Goal: Contribute content: Contribute content

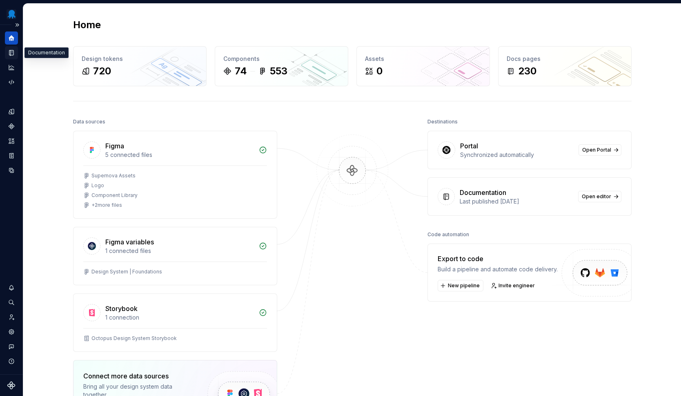
click at [9, 55] on icon "Documentation" at bounding box center [11, 52] width 4 height 5
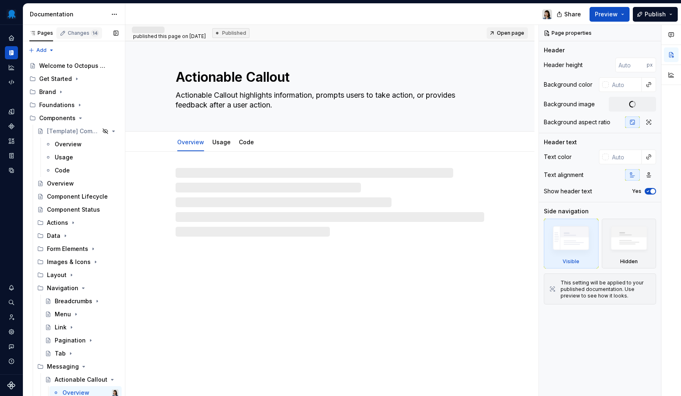
click at [87, 35] on div "Changes 14" at bounding box center [83, 33] width 31 height 7
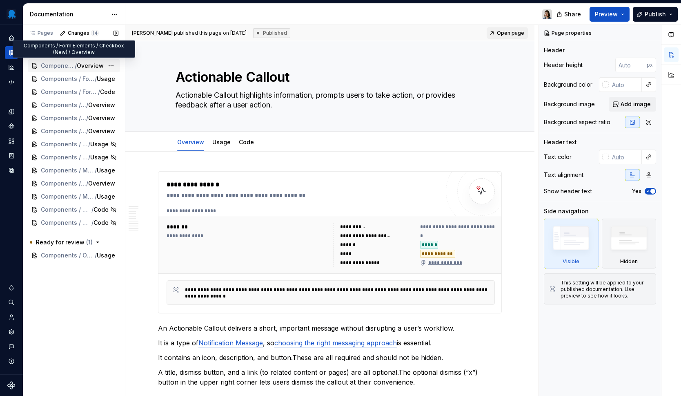
click at [98, 65] on span "Overview" at bounding box center [90, 66] width 27 height 8
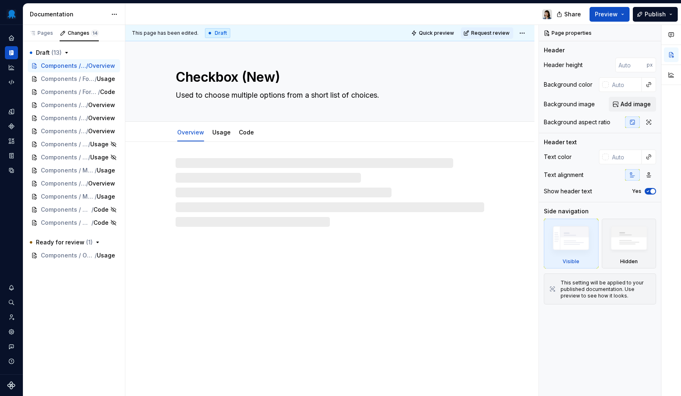
type textarea "*"
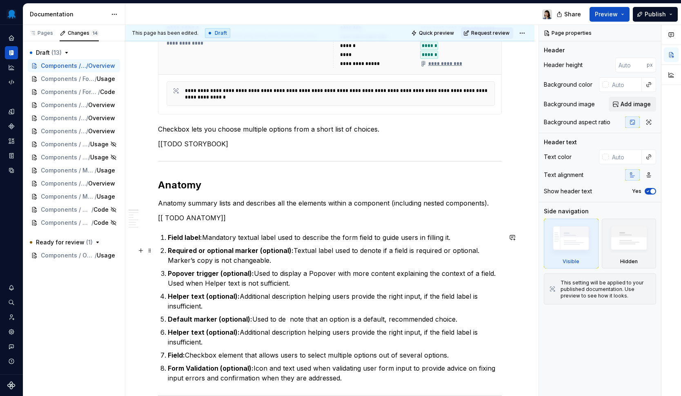
scroll to position [193, 0]
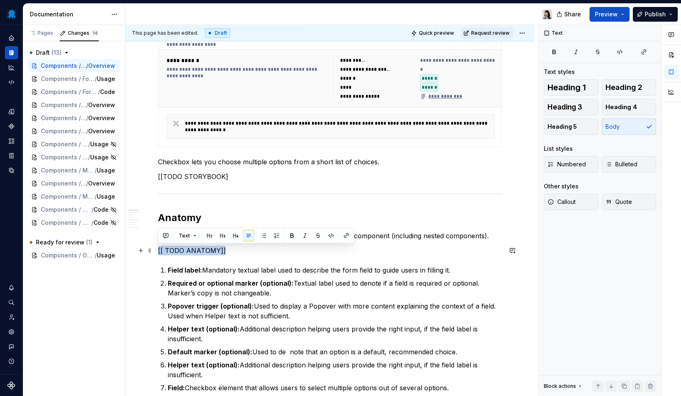
drag, startPoint x: 231, startPoint y: 248, endPoint x: 156, endPoint y: 248, distance: 75.9
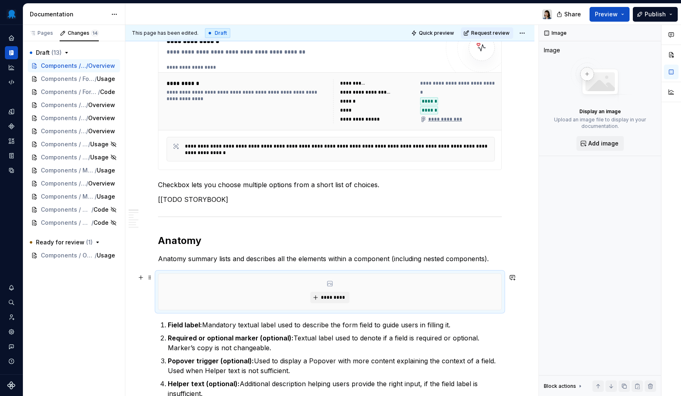
scroll to position [0, 0]
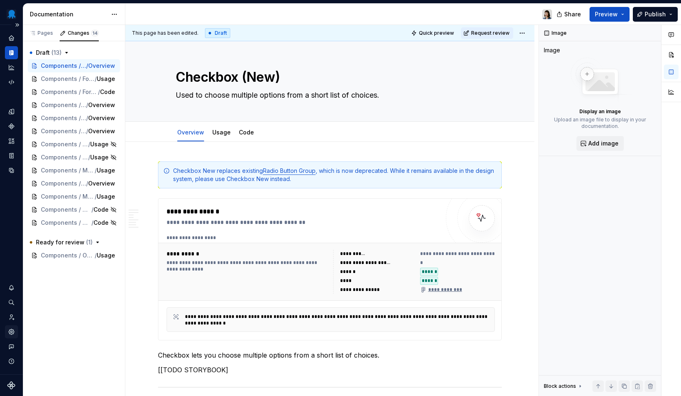
click at [11, 328] on icon "Settings" at bounding box center [11, 331] width 7 height 7
click at [239, 135] on link "Code" at bounding box center [246, 132] width 15 height 7
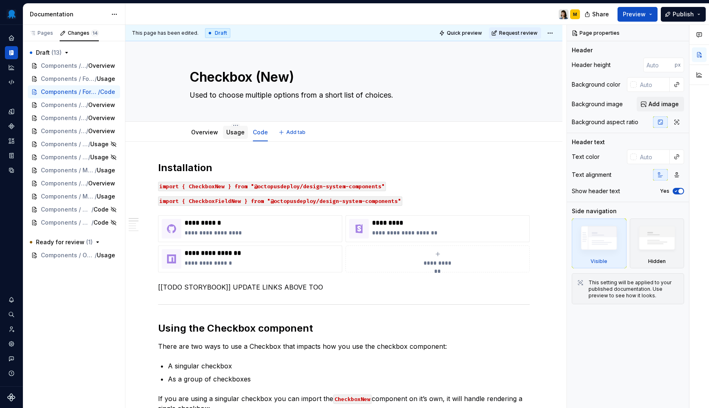
click at [234, 135] on link "Usage" at bounding box center [235, 132] width 18 height 7
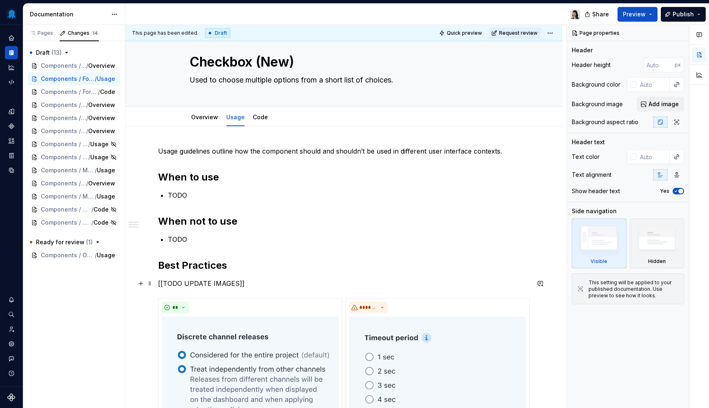
scroll to position [138, 0]
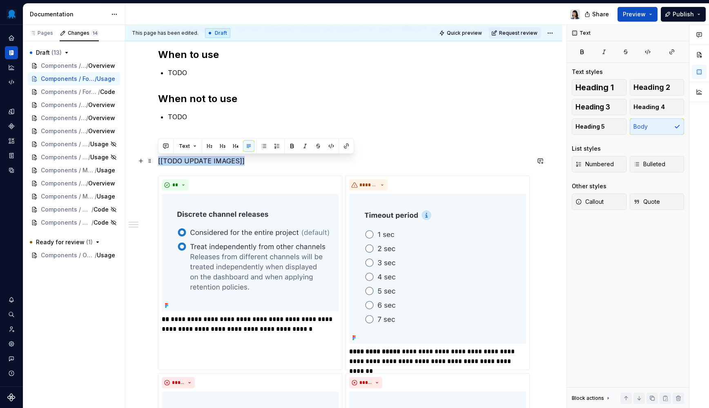
drag, startPoint x: 266, startPoint y: 158, endPoint x: 154, endPoint y: 161, distance: 111.9
click at [154, 161] on div "**********" at bounding box center [343, 343] width 437 height 678
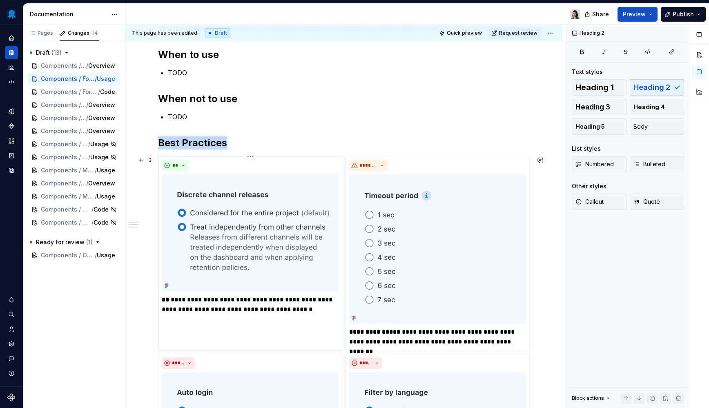
click at [278, 242] on img at bounding box center [250, 232] width 177 height 117
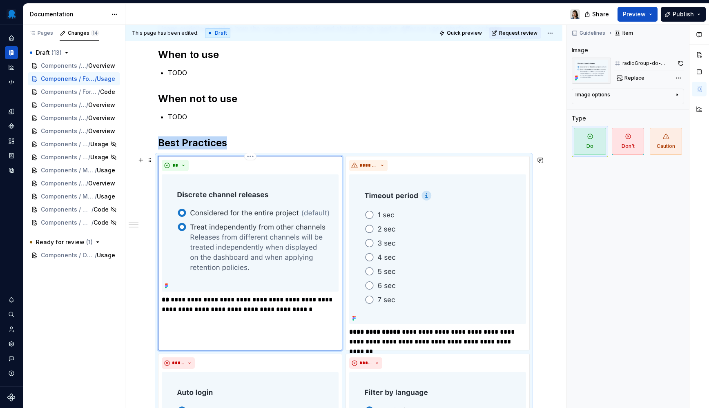
click at [286, 216] on img at bounding box center [250, 232] width 177 height 117
click at [639, 79] on span "Replace" at bounding box center [634, 78] width 20 height 7
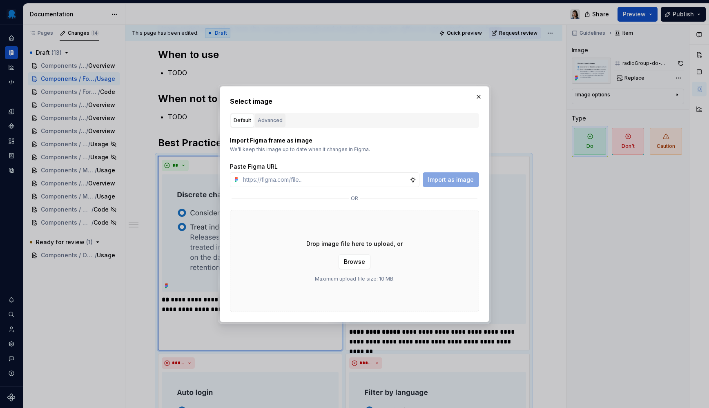
click at [273, 121] on div "Advanced" at bounding box center [270, 120] width 25 height 8
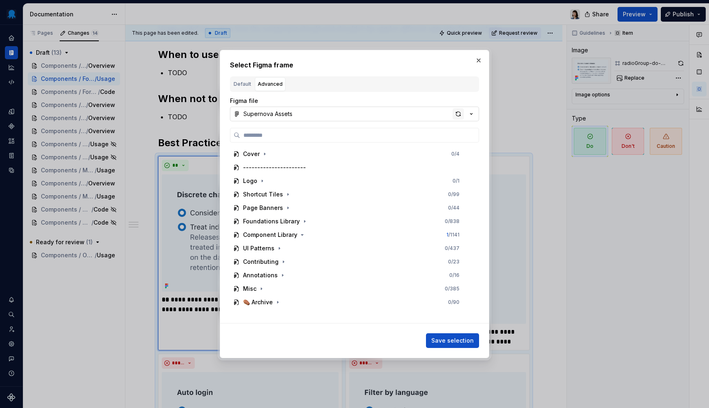
click at [461, 112] on div "button" at bounding box center [457, 113] width 11 height 11
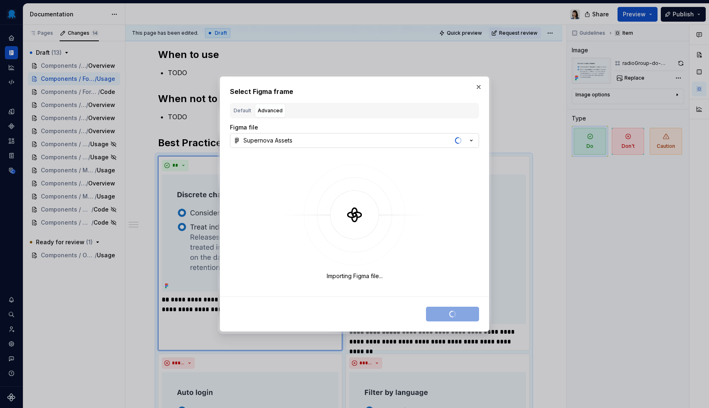
type textarea "*"
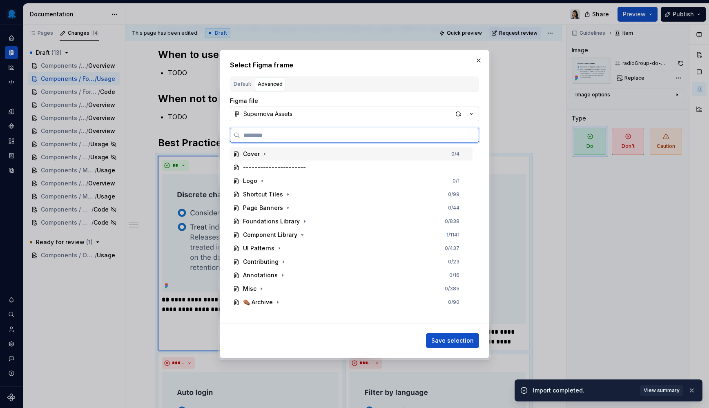
paste input "**********"
type input "**********"
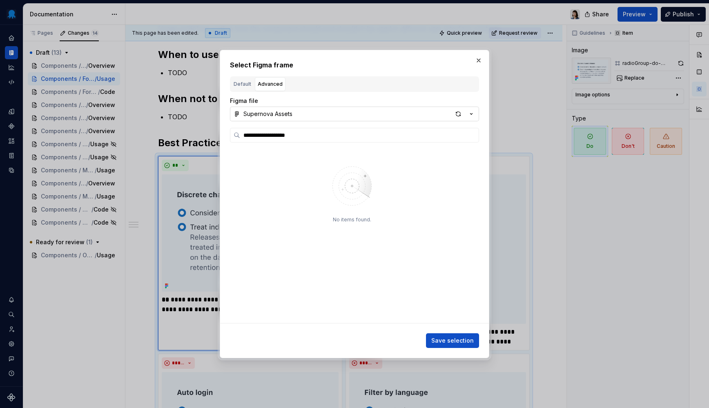
type textarea "*"
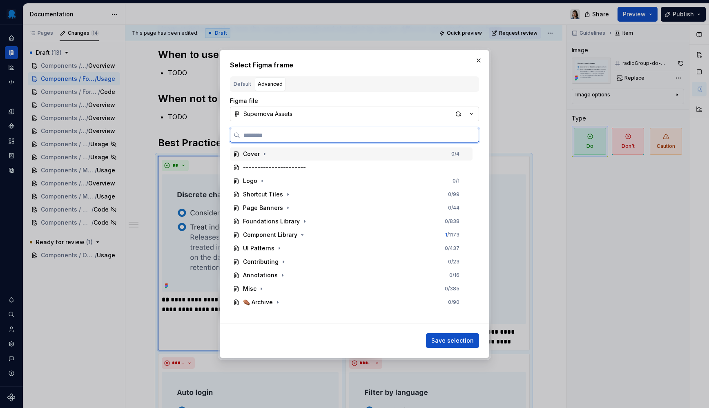
paste input "**********"
type input "**********"
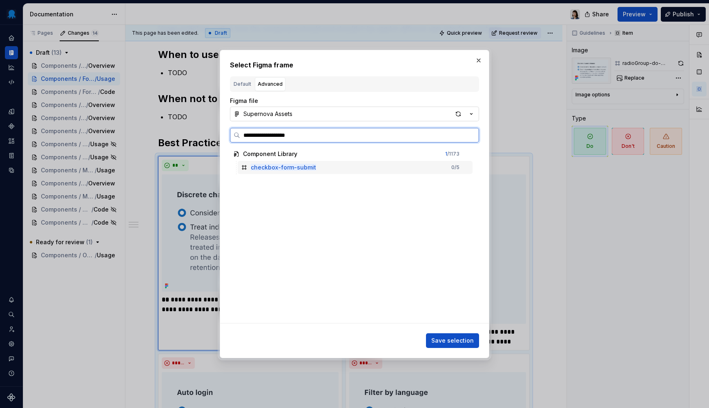
click at [444, 168] on div "checkbox-form-submit 0 / 5" at bounding box center [355, 167] width 235 height 13
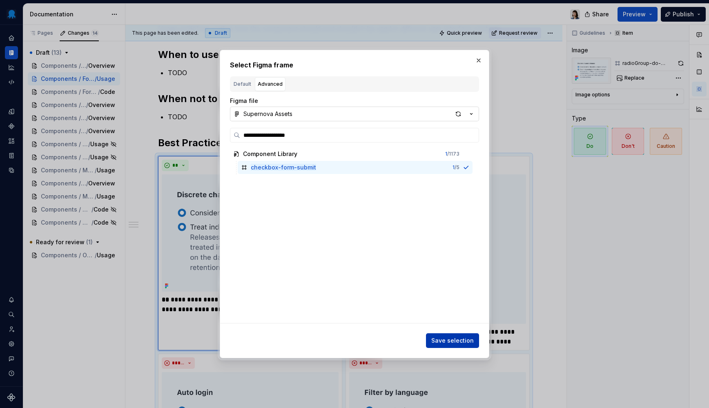
click at [455, 340] on span "Save selection" at bounding box center [452, 340] width 42 height 8
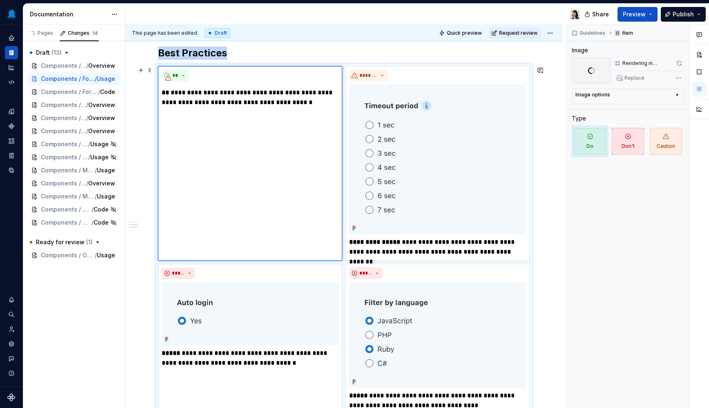
scroll to position [195, 0]
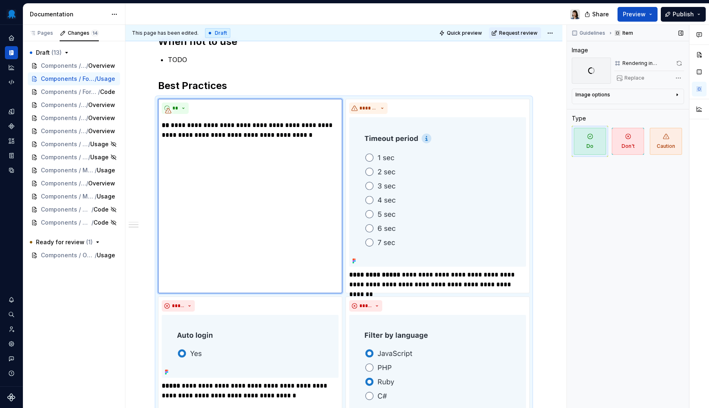
click at [616, 265] on div "Guidelines Item Image Rendering in progress... Replace Image options Alignment …" at bounding box center [628, 216] width 122 height 383
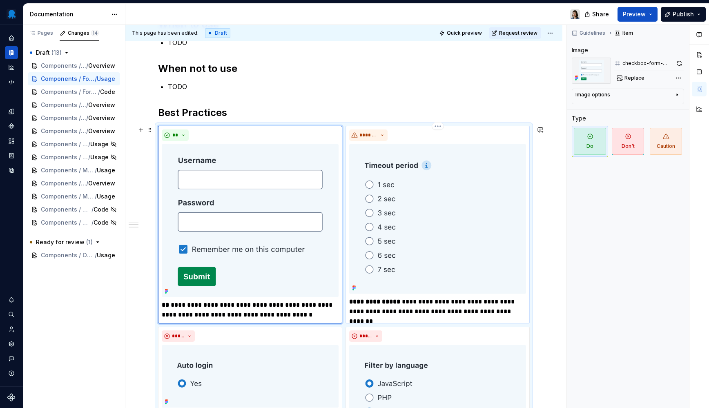
scroll to position [207, 0]
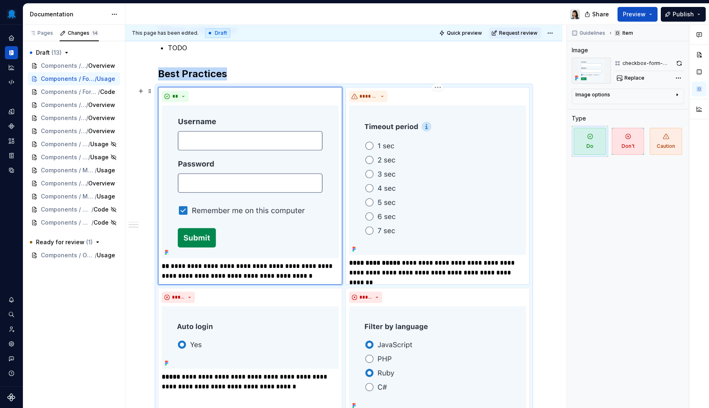
click at [410, 176] on img at bounding box center [437, 179] width 177 height 149
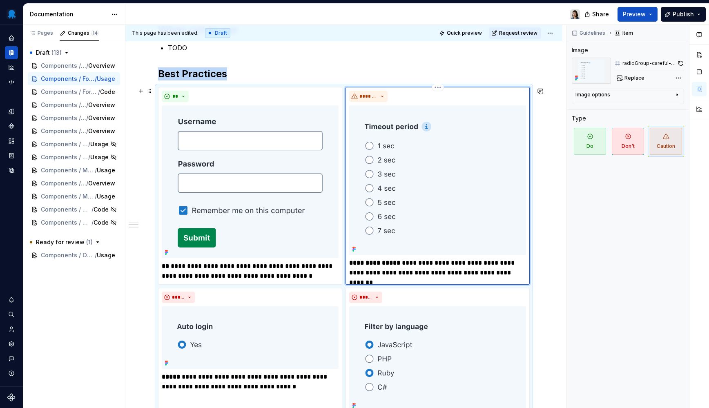
click at [410, 176] on img at bounding box center [437, 179] width 177 height 149
click at [632, 65] on div "radioGroup-careful-too-many-choices" at bounding box center [648, 63] width 53 height 7
click at [634, 82] on button "Replace" at bounding box center [631, 77] width 34 height 11
type textarea "*"
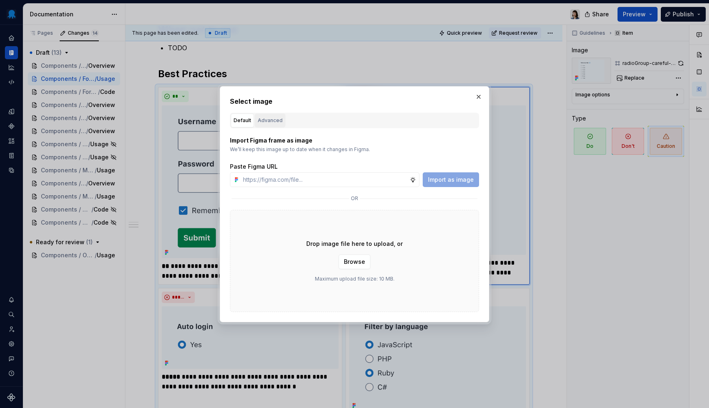
click at [274, 122] on div "Advanced" at bounding box center [270, 120] width 25 height 8
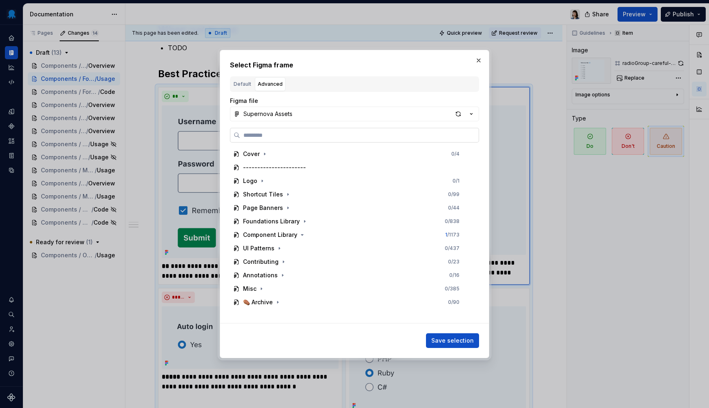
paste input "**********"
type input "**********"
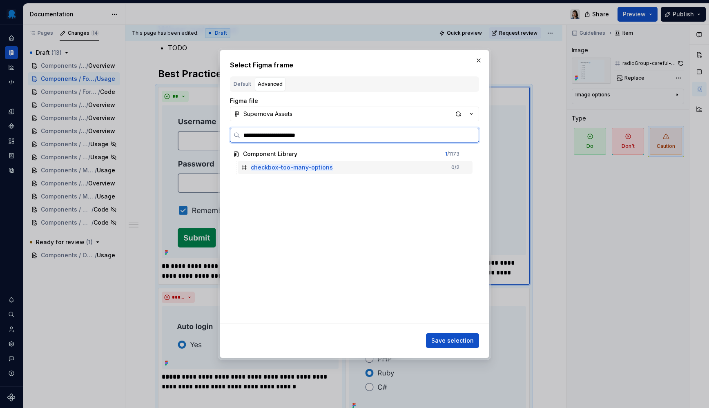
click at [334, 165] on div "checkbox-too-many-options 0 / 2" at bounding box center [355, 167] width 235 height 13
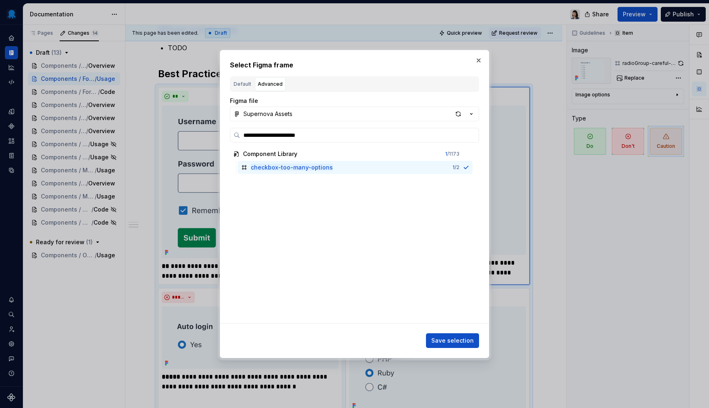
click at [458, 341] on span "Save selection" at bounding box center [452, 340] width 42 height 8
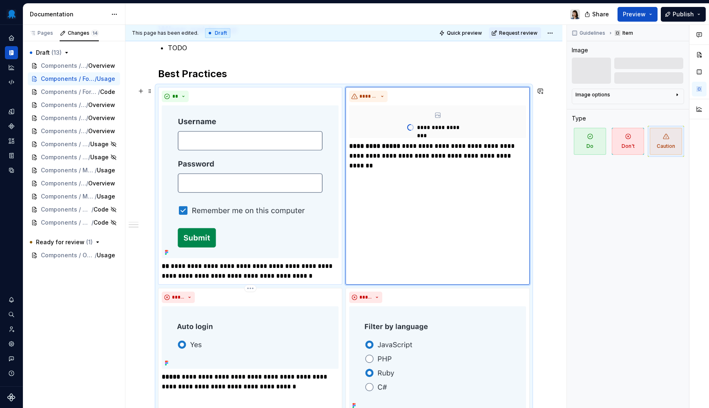
scroll to position [265, 0]
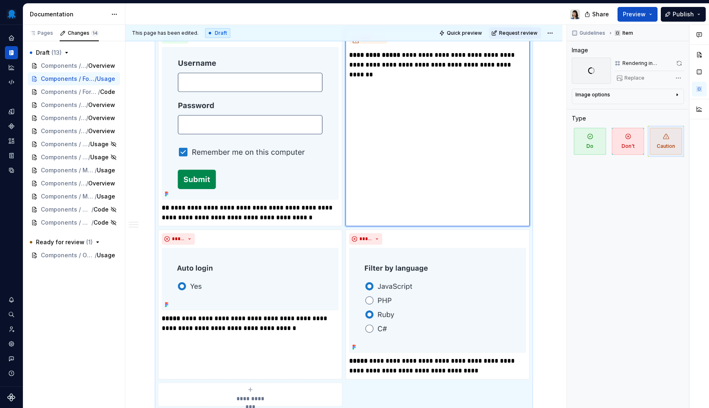
click at [551, 270] on div "**********" at bounding box center [345, 216] width 441 height 383
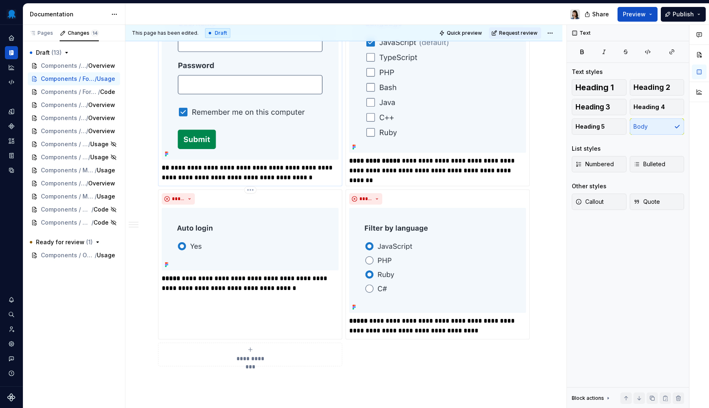
scroll to position [269, 0]
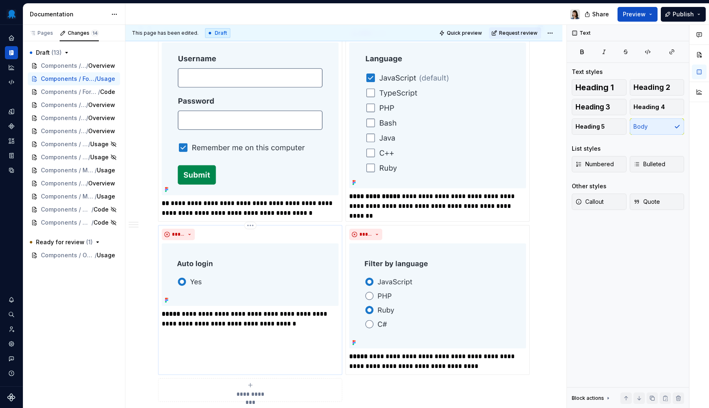
click at [327, 338] on div "**********" at bounding box center [250, 300] width 184 height 150
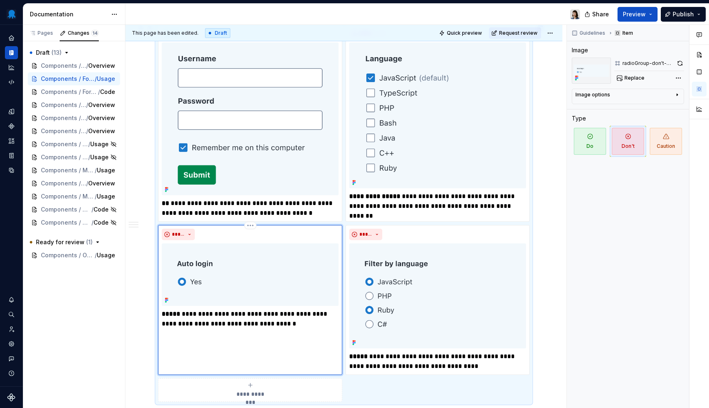
click at [212, 287] on img at bounding box center [250, 274] width 177 height 62
click at [641, 67] on div "radioGroup-don't-single-option" at bounding box center [649, 63] width 70 height 11
click at [624, 77] on button "Replace" at bounding box center [631, 77] width 34 height 11
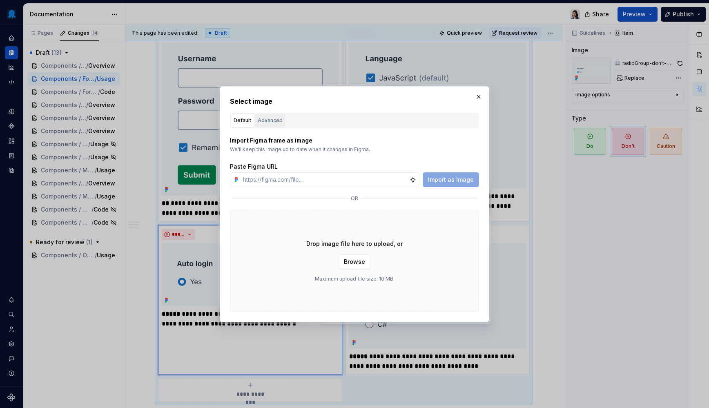
click at [263, 122] on div "Advanced" at bounding box center [270, 120] width 25 height 8
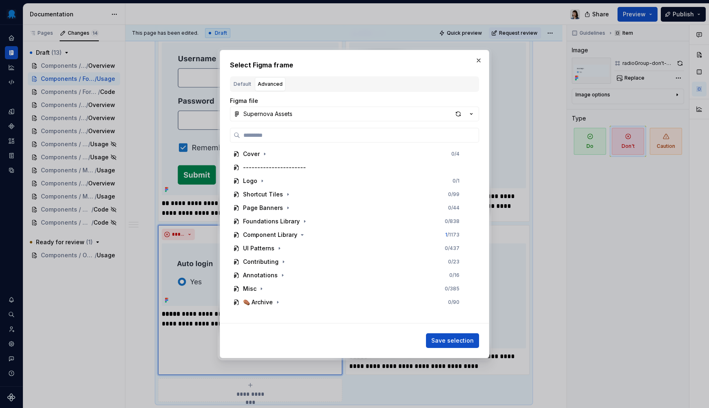
type textarea "*"
paste input "**********"
type input "**********"
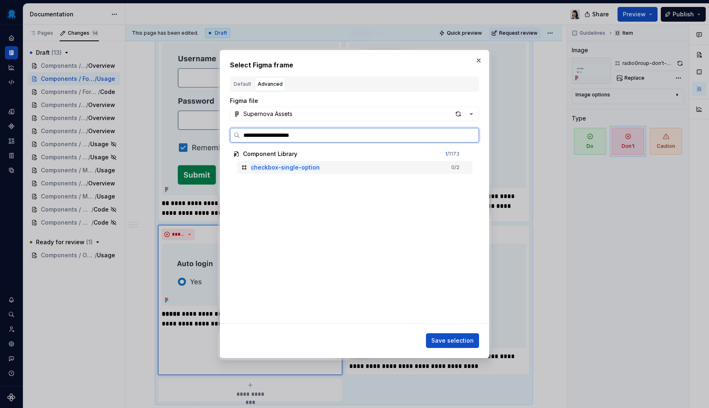
click at [371, 165] on div "checkbox-single-option 0 / 2" at bounding box center [355, 167] width 235 height 13
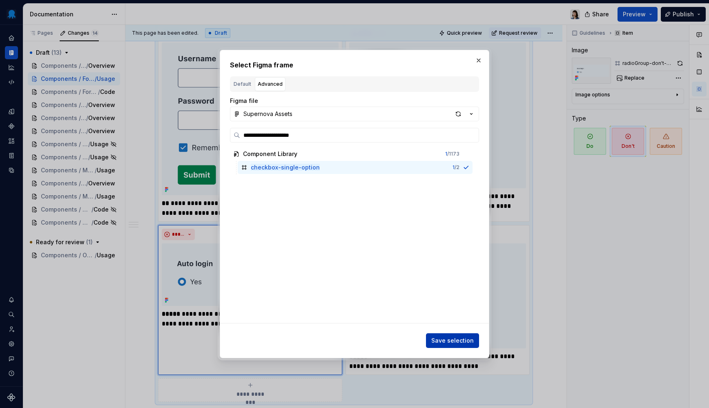
click at [456, 337] on span "Save selection" at bounding box center [452, 340] width 42 height 8
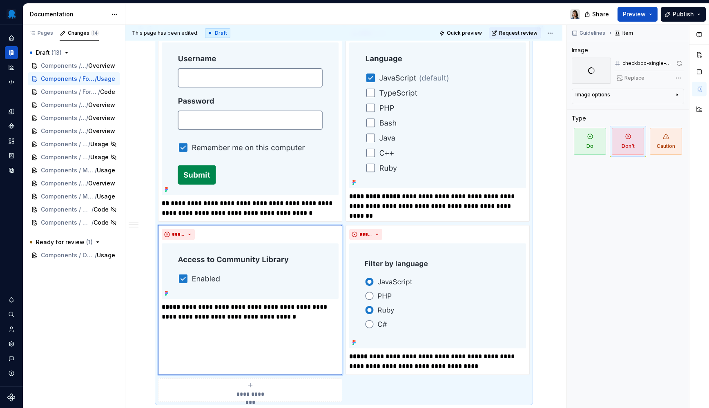
click at [547, 286] on div "**********" at bounding box center [343, 203] width 437 height 662
click at [397, 210] on p "**********" at bounding box center [437, 201] width 177 height 20
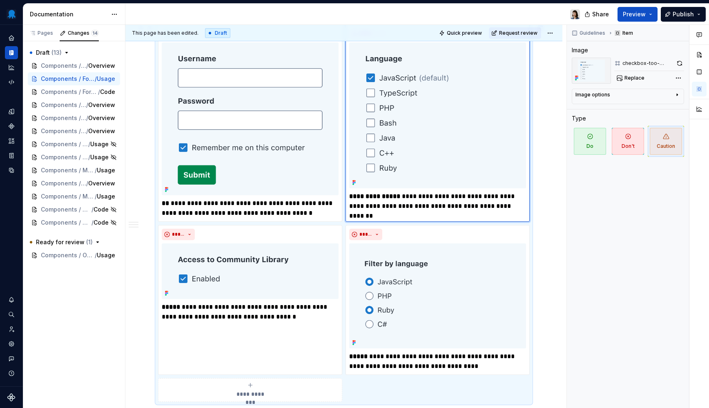
click at [547, 240] on div "**********" at bounding box center [345, 216] width 441 height 383
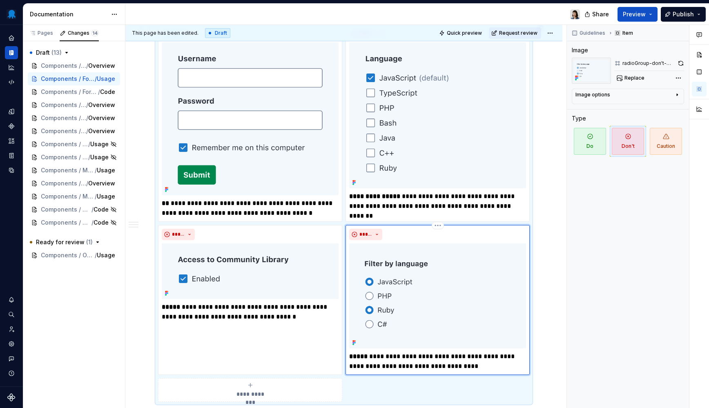
click at [435, 232] on div "*****" at bounding box center [437, 234] width 177 height 11
click at [636, 75] on span "Replace" at bounding box center [634, 78] width 20 height 7
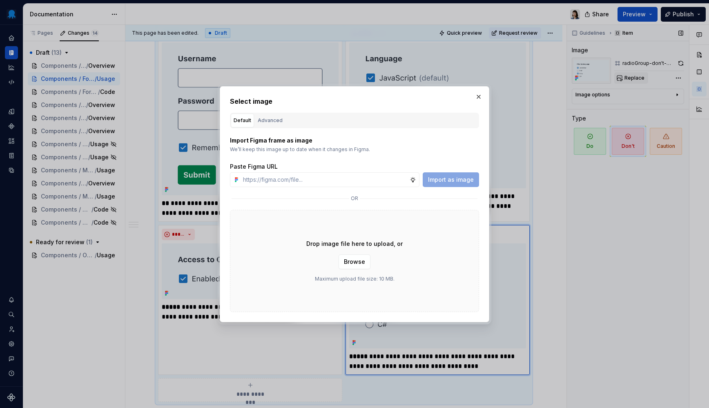
type textarea "*"
click at [269, 118] on div "Advanced" at bounding box center [270, 120] width 25 height 8
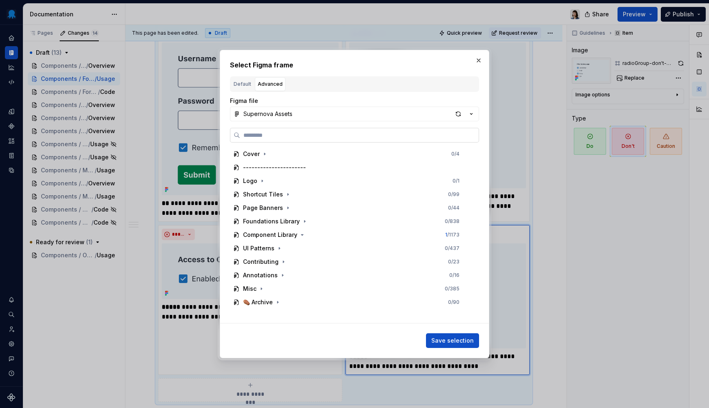
paste input "**********"
type input "**********"
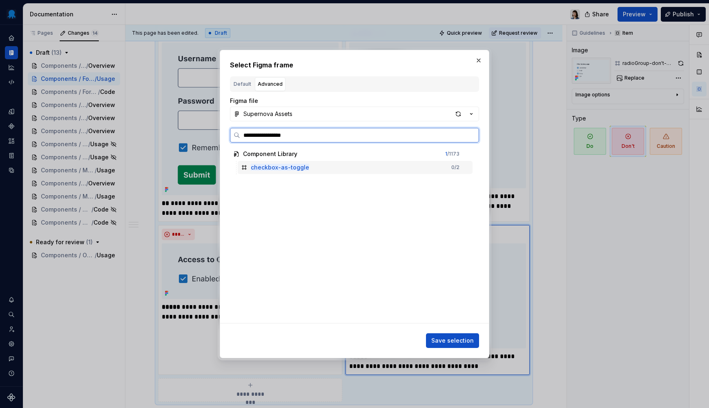
click at [329, 168] on div "checkbox-as-toggle 0 / 2" at bounding box center [355, 167] width 235 height 13
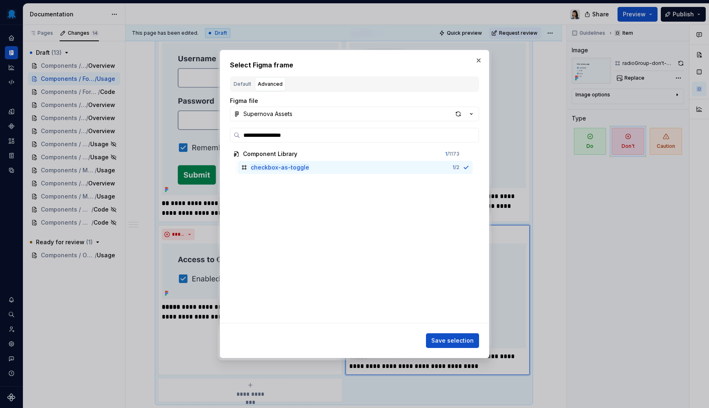
click at [458, 338] on span "Save selection" at bounding box center [452, 340] width 42 height 8
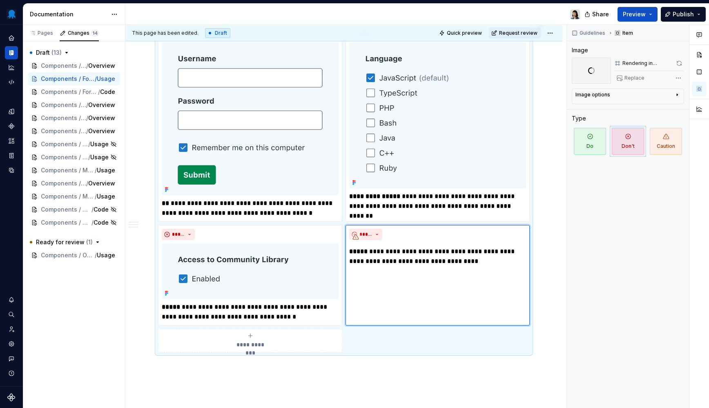
click at [556, 307] on div "**********" at bounding box center [343, 178] width 437 height 612
click at [318, 315] on p "**********" at bounding box center [250, 312] width 177 height 20
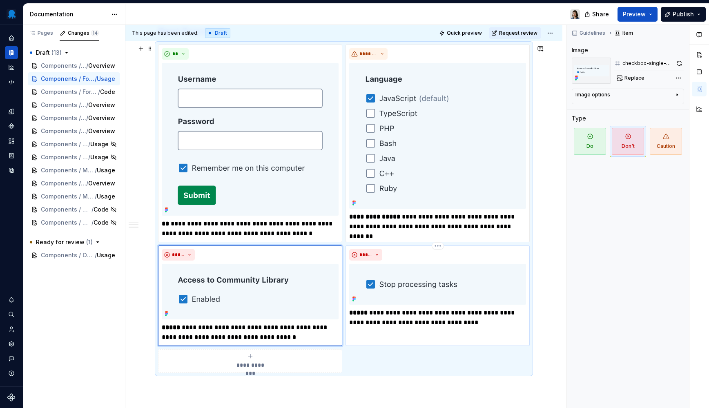
scroll to position [314, 0]
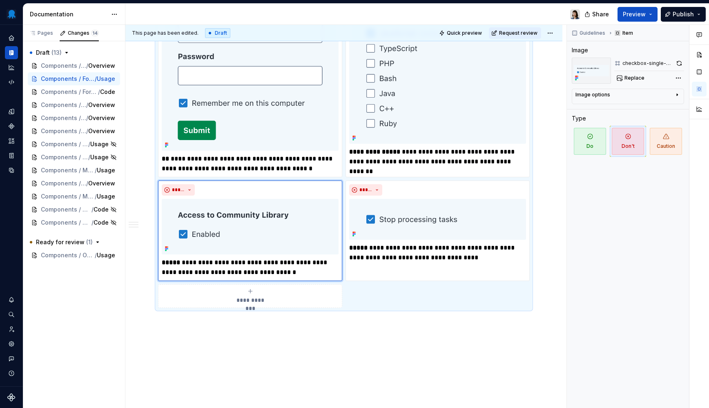
type textarea "*"
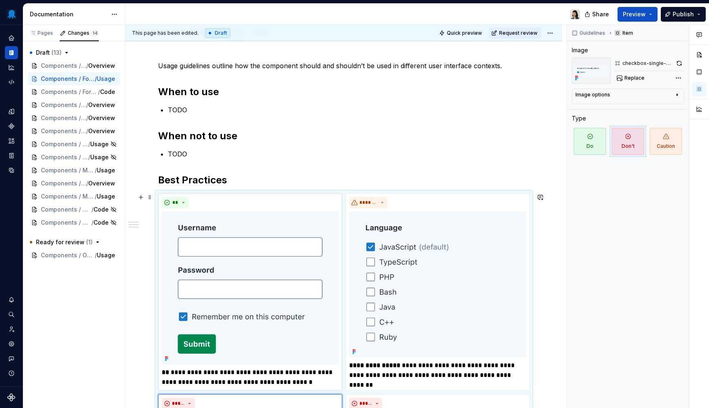
scroll to position [22, 0]
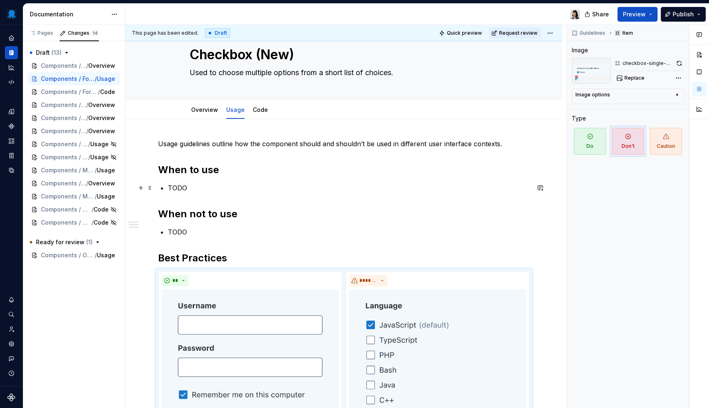
click at [185, 188] on p "TODO" at bounding box center [349, 188] width 362 height 10
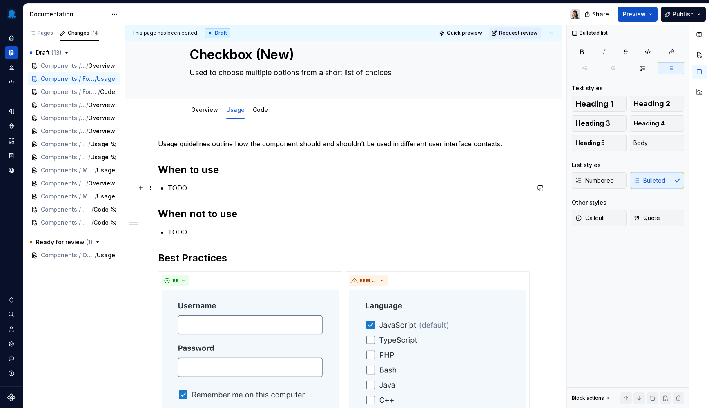
click at [185, 188] on p "TODO" at bounding box center [349, 188] width 362 height 10
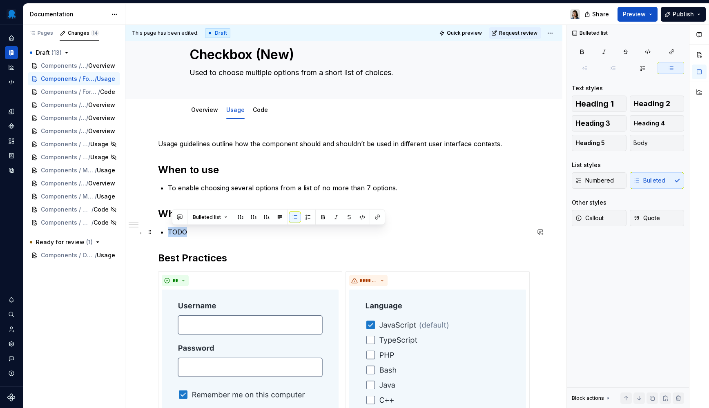
drag, startPoint x: 204, startPoint y: 236, endPoint x: 168, endPoint y: 232, distance: 36.2
click at [168, 232] on p "TODO" at bounding box center [349, 232] width 362 height 10
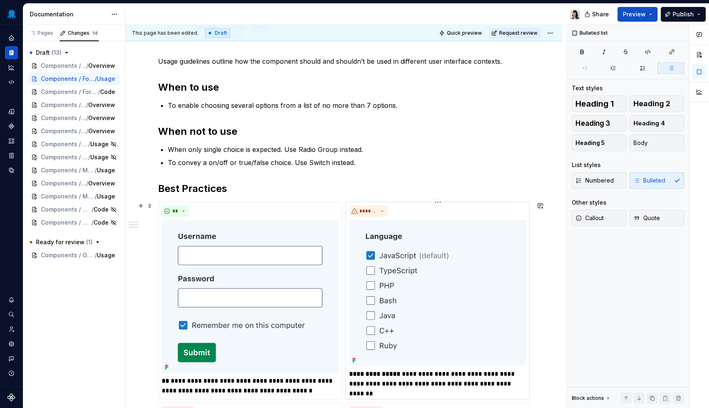
scroll to position [0, 0]
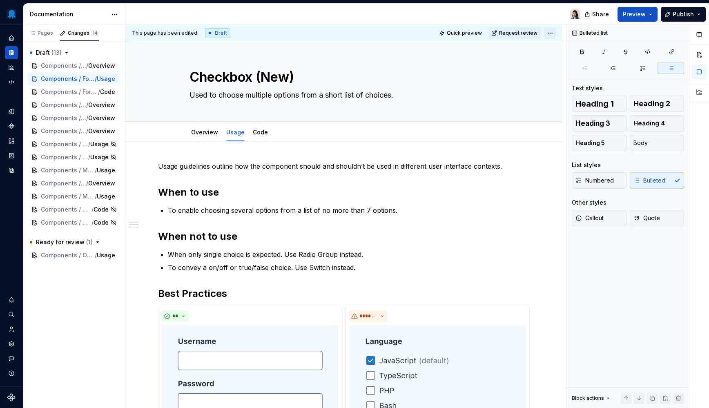
click at [549, 34] on html "Octopus Design System Design system data Documentation Share Preview Publish Pa…" at bounding box center [354, 204] width 709 height 408
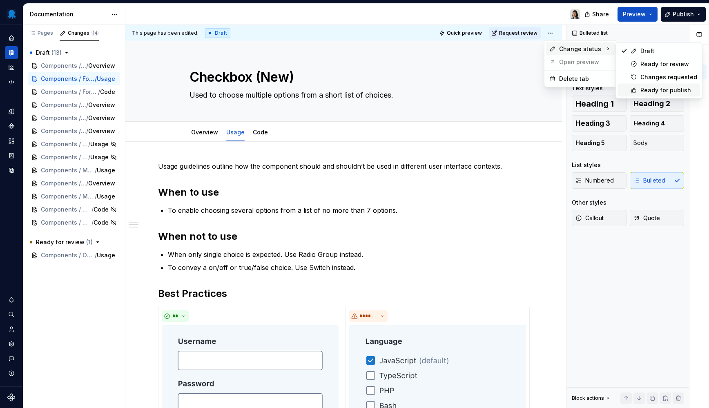
click at [647, 90] on div "Ready for publish" at bounding box center [668, 90] width 57 height 8
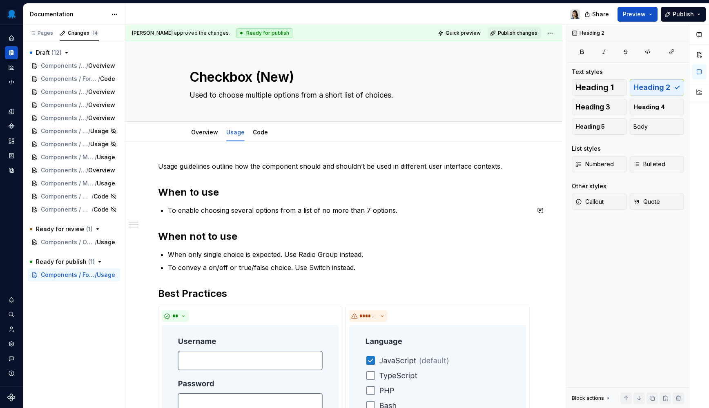
click at [431, 224] on div "**********" at bounding box center [344, 398] width 372 height 474
click at [203, 137] on div "Overview" at bounding box center [204, 132] width 33 height 13
click at [202, 132] on link "Overview" at bounding box center [204, 132] width 27 height 7
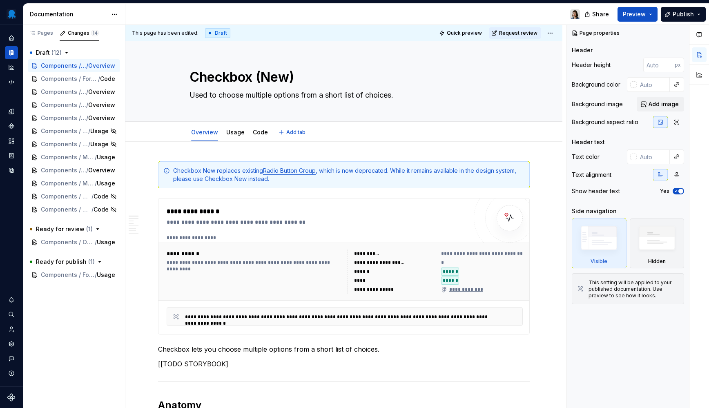
type textarea "*"
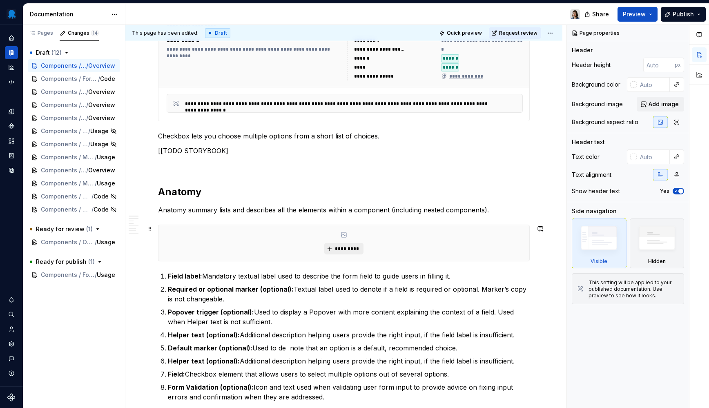
click at [334, 247] on button "*********" at bounding box center [343, 248] width 39 height 11
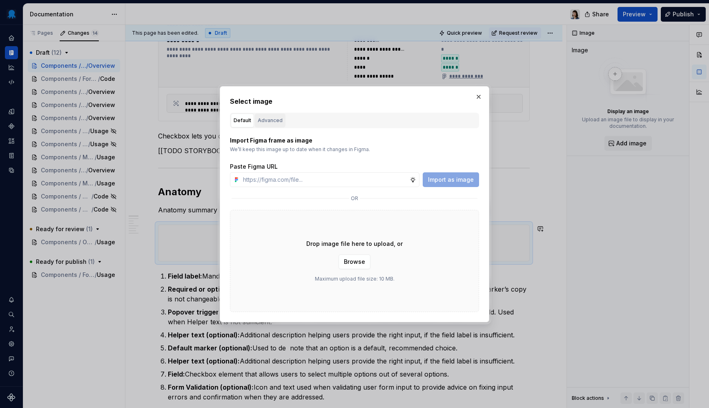
click at [271, 122] on div "Advanced" at bounding box center [270, 120] width 25 height 8
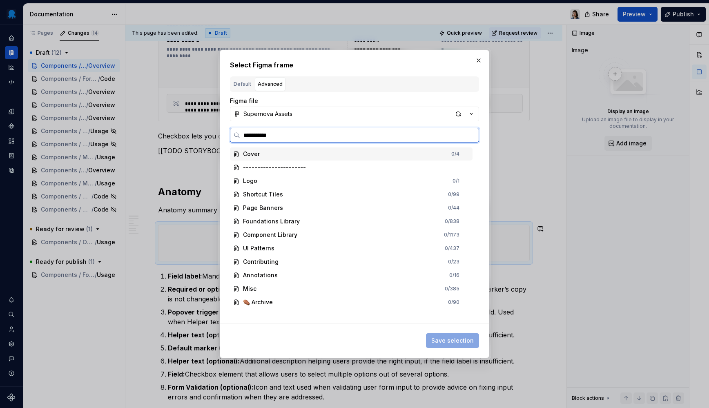
type input "**********"
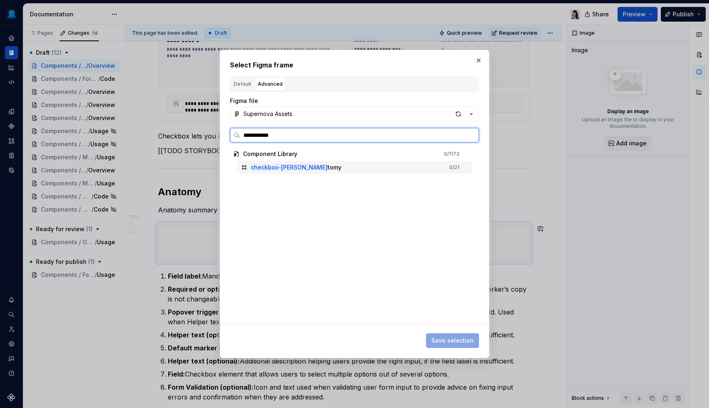
click at [300, 168] on div "checkbox-ana tomy" at bounding box center [296, 167] width 91 height 8
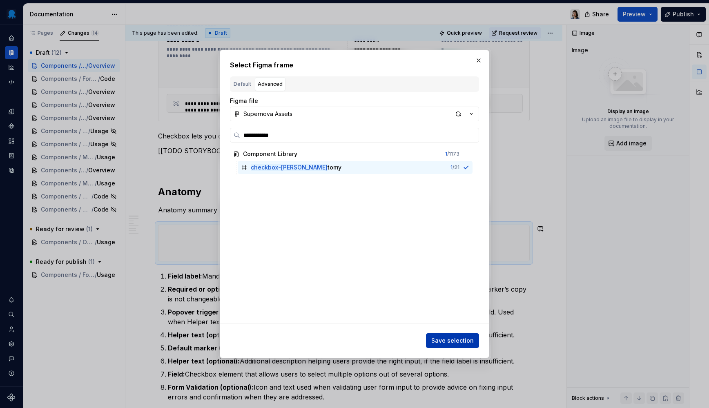
click at [455, 344] on span "Save selection" at bounding box center [452, 340] width 42 height 8
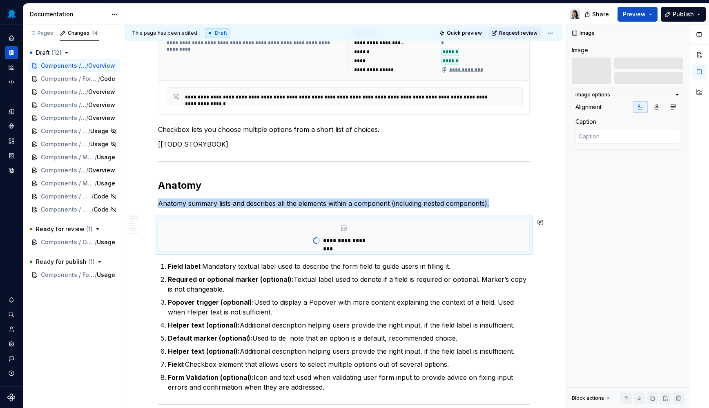
scroll to position [0, 0]
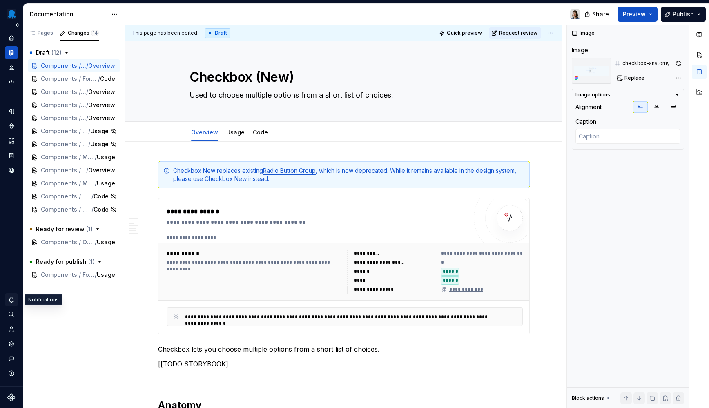
click at [11, 296] on icon "Notifications" at bounding box center [11, 299] width 7 height 7
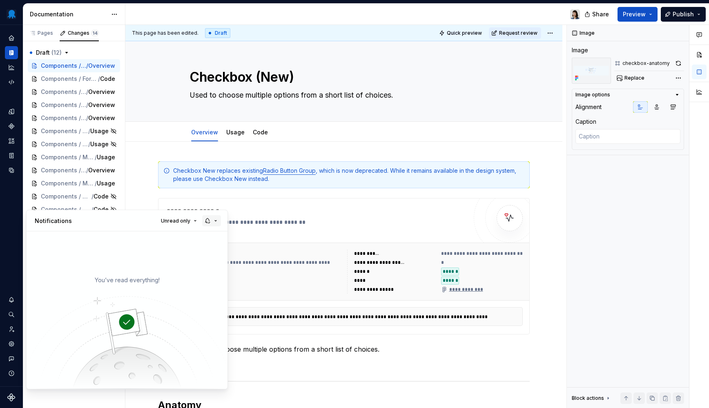
click at [213, 220] on button "button" at bounding box center [211, 220] width 19 height 11
click at [340, 218] on html "Octopus Design System Design system data Documentation Share Preview Publish Pa…" at bounding box center [354, 204] width 709 height 408
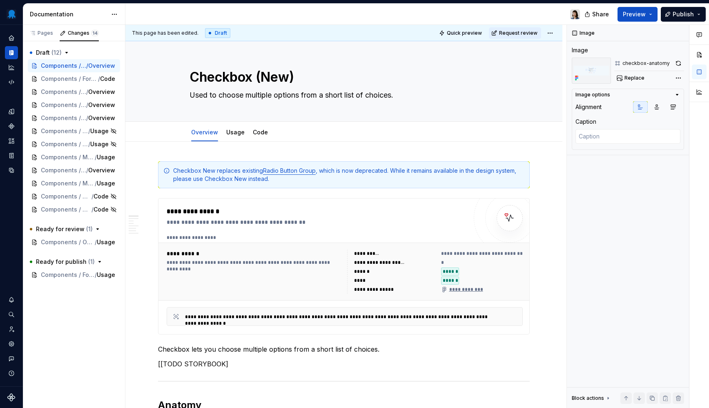
click at [12, 126] on html "Octopus Design System Design system data Documentation Share Preview Publish Pa…" at bounding box center [354, 204] width 709 height 408
click at [13, 127] on html "Octopus Design System Design system data Documentation Share Preview Publish Pa…" at bounding box center [354, 204] width 709 height 408
click at [11, 126] on html "Octopus Design System Design system data Documentation Share Preview Publish Pa…" at bounding box center [354, 204] width 709 height 408
type textarea "*"
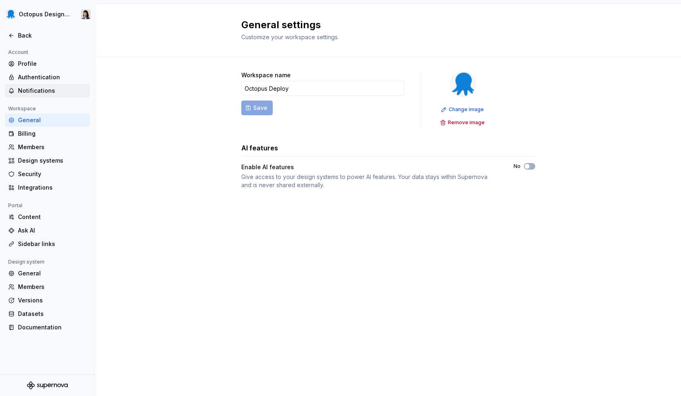
click at [40, 90] on div "Notifications" at bounding box center [52, 91] width 69 height 8
click at [58, 91] on div "Notifications" at bounding box center [52, 91] width 69 height 8
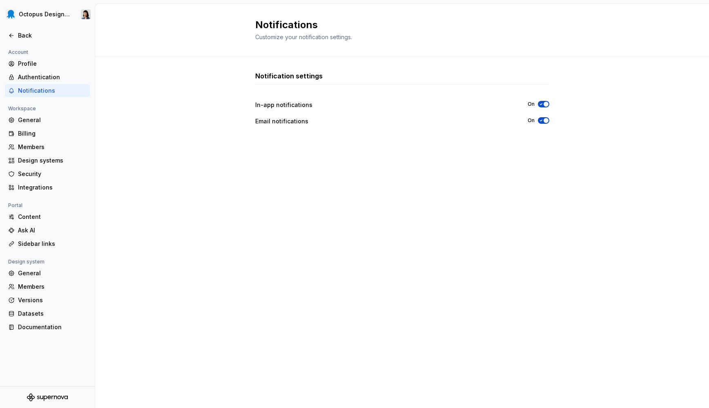
click at [514, 216] on div "Notification settings In-app notifications On Email notifications On" at bounding box center [402, 224] width 294 height 306
click at [47, 160] on div "Design systems" at bounding box center [52, 160] width 69 height 8
click at [27, 38] on div "Back" at bounding box center [52, 35] width 69 height 8
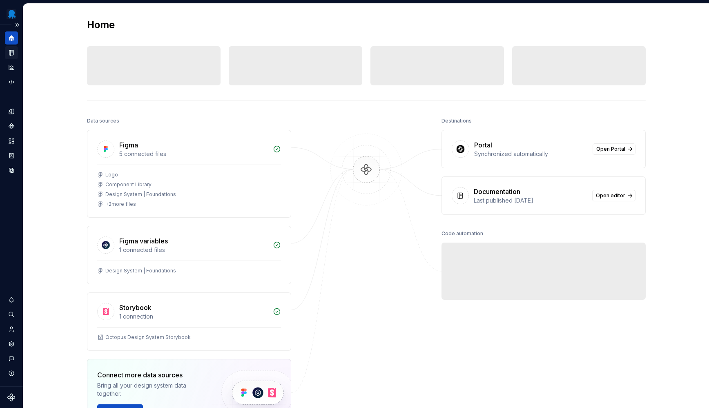
click at [16, 53] on div "Documentation" at bounding box center [11, 52] width 13 height 13
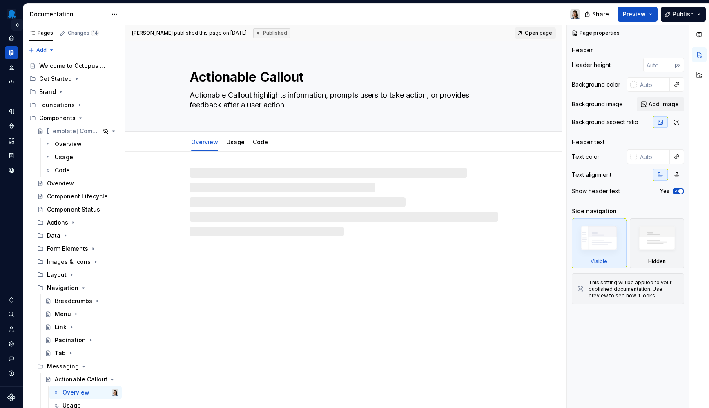
click at [18, 25] on button "Expand sidebar" at bounding box center [16, 24] width 11 height 11
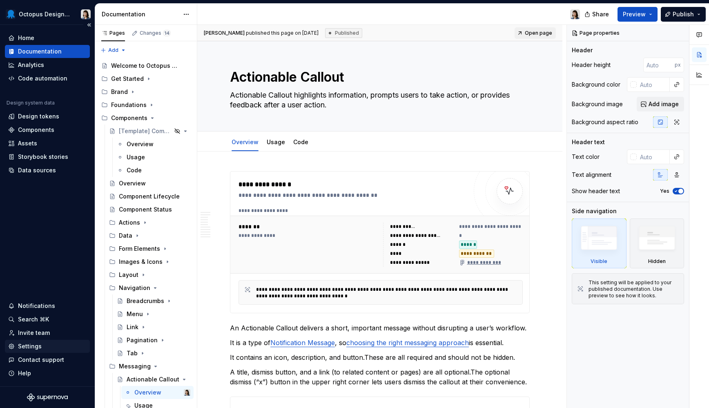
click at [30, 347] on div "Settings" at bounding box center [30, 346] width 24 height 8
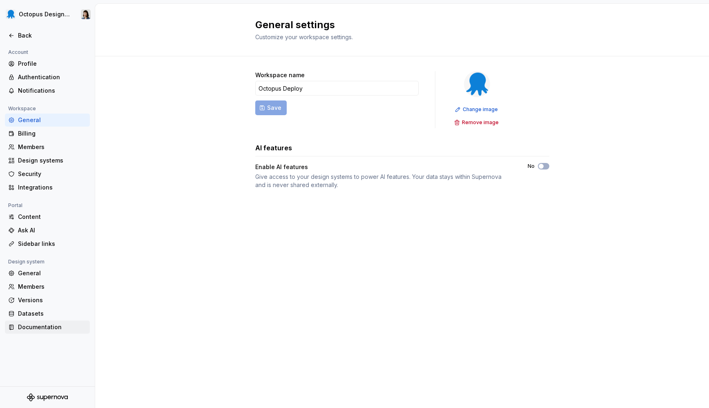
click at [49, 328] on div "Documentation" at bounding box center [52, 327] width 69 height 8
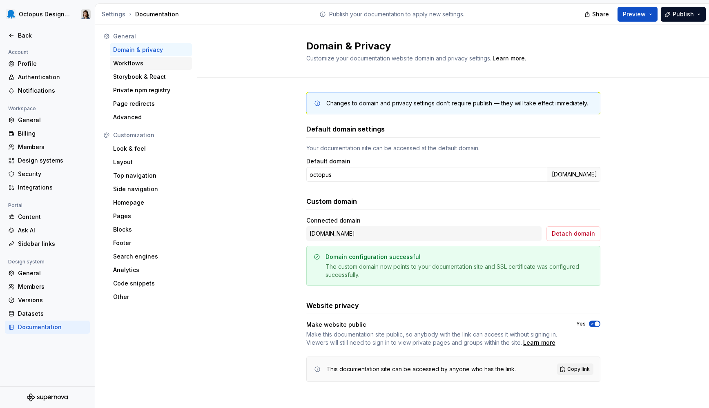
click at [154, 66] on div "Workflows" at bounding box center [151, 63] width 76 height 8
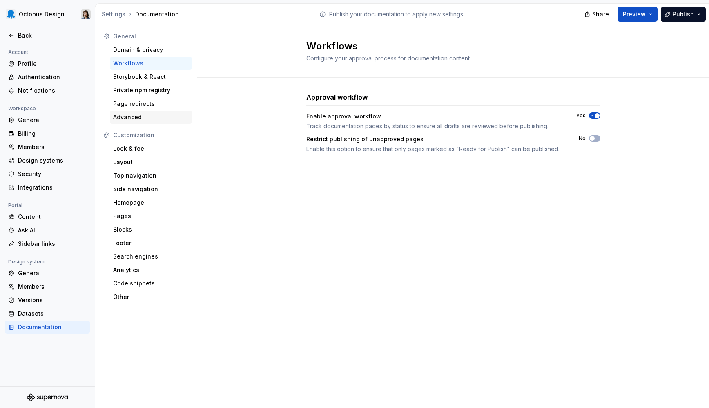
click at [153, 119] on div "Advanced" at bounding box center [151, 117] width 76 height 8
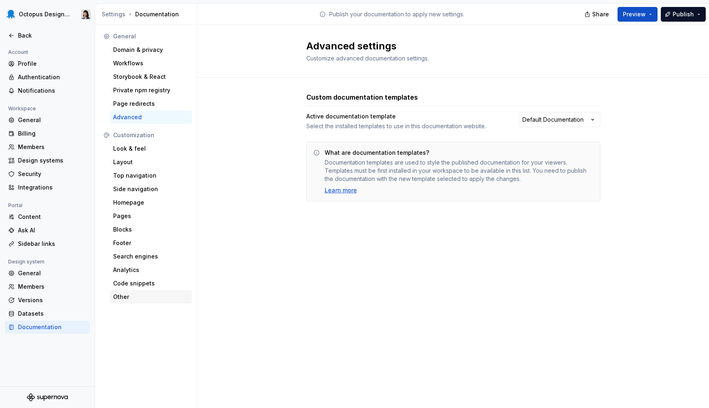
click at [131, 296] on div "Other" at bounding box center [151, 297] width 76 height 8
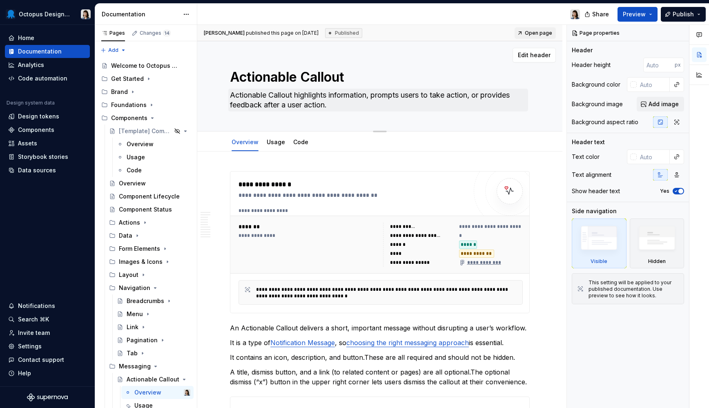
type textarea "*"
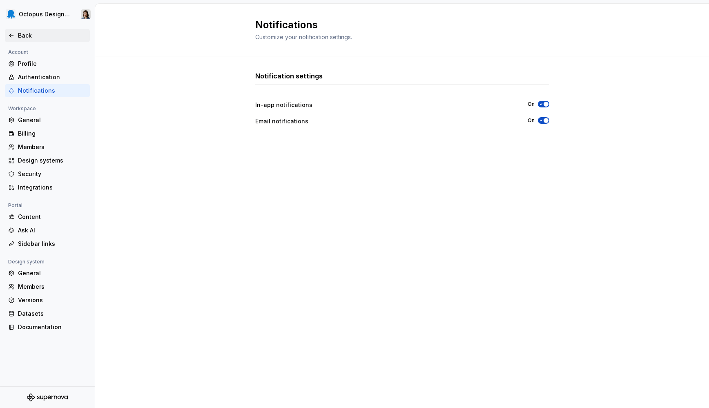
click at [31, 38] on div "Back" at bounding box center [52, 35] width 69 height 8
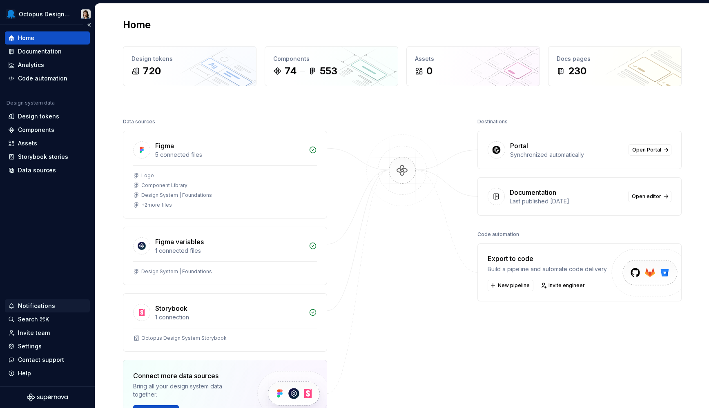
click at [39, 309] on div "Notifications" at bounding box center [36, 306] width 37 height 8
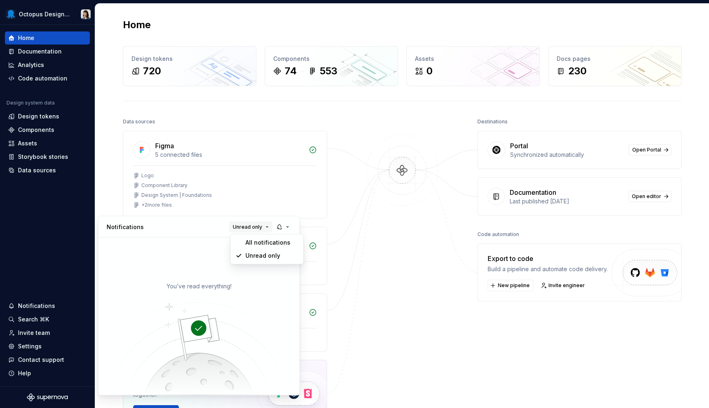
click at [259, 228] on span "Unread only" at bounding box center [247, 226] width 29 height 7
click at [283, 226] on button "button" at bounding box center [283, 226] width 19 height 11
click at [318, 255] on div "Everything" at bounding box center [319, 254] width 61 height 8
click at [203, 228] on div "Notifications Unread only" at bounding box center [198, 226] width 201 height 21
click at [283, 227] on button "button" at bounding box center [283, 226] width 19 height 11
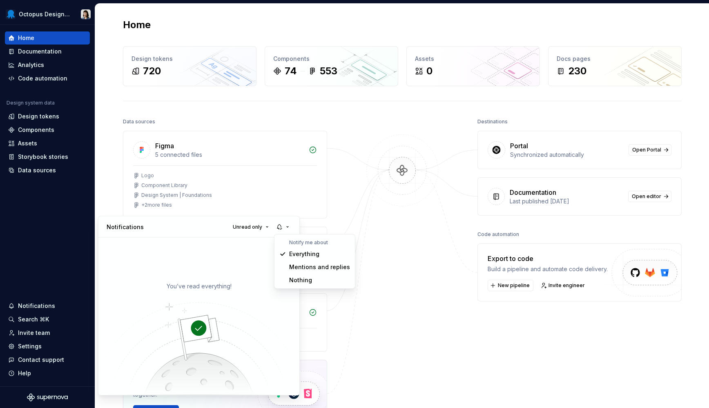
click at [198, 229] on div "Notifications Unread only" at bounding box center [198, 226] width 201 height 21
click at [285, 227] on button "button" at bounding box center [283, 226] width 19 height 11
click at [186, 223] on div "Notifications Unread only" at bounding box center [198, 226] width 201 height 21
click at [252, 226] on span "Unread only" at bounding box center [247, 226] width 29 height 7
click at [246, 245] on div "All notifications" at bounding box center [271, 242] width 53 height 8
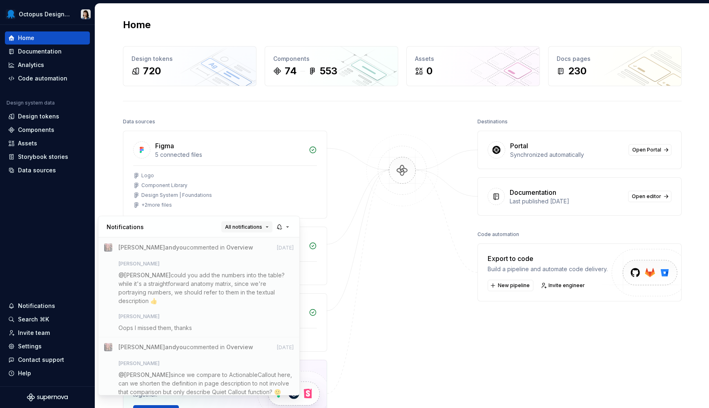
click at [246, 229] on span "All notifications" at bounding box center [243, 226] width 37 height 7
click at [254, 258] on div "Unread only" at bounding box center [263, 255] width 53 height 8
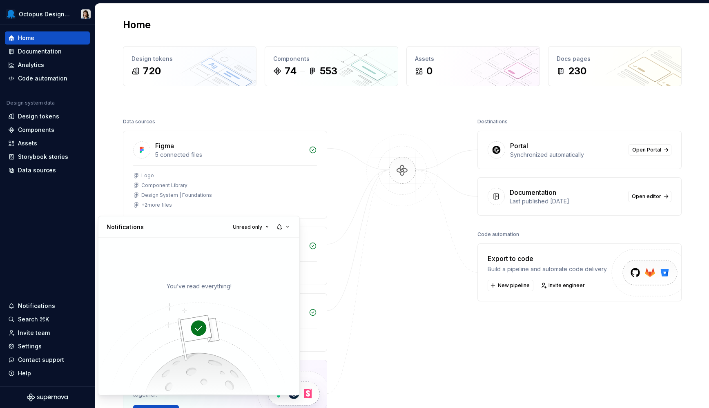
click at [387, 236] on html "Octopus Design System Home Documentation Analytics Code automation Design syste…" at bounding box center [354, 204] width 709 height 408
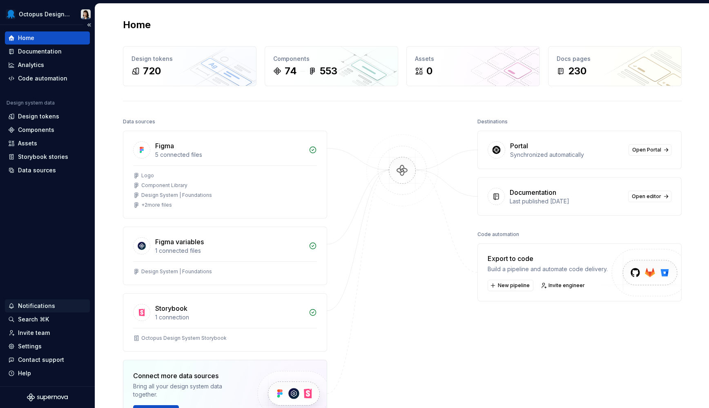
click at [28, 302] on div "Notifications" at bounding box center [36, 306] width 37 height 8
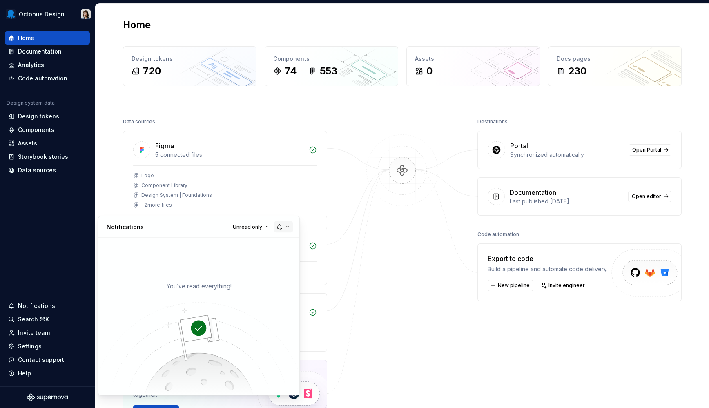
click at [291, 229] on button "button" at bounding box center [283, 226] width 19 height 11
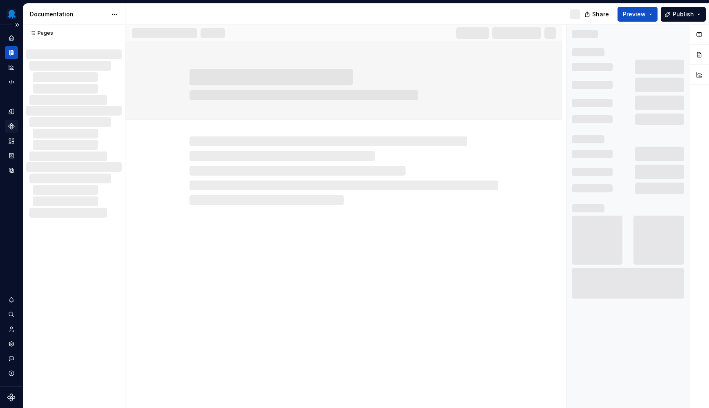
click at [14, 126] on icon "Components" at bounding box center [12, 126] width 6 height 6
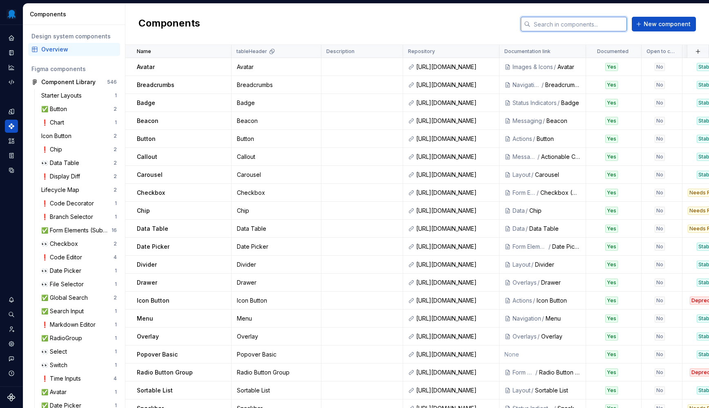
click at [567, 22] on input "text" at bounding box center [578, 24] width 96 height 15
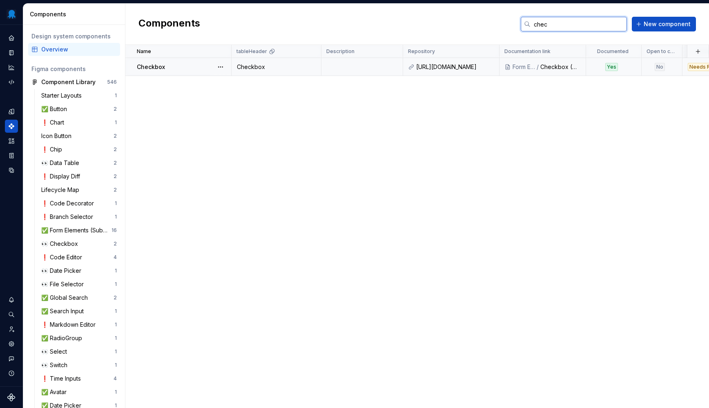
type input "chec"
click at [398, 69] on td at bounding box center [362, 67] width 82 height 18
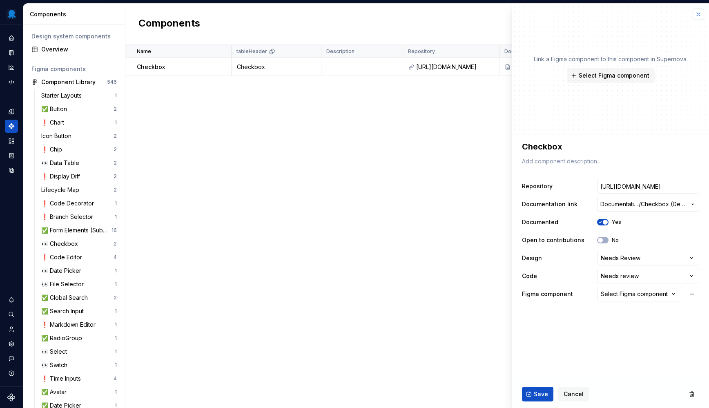
click at [703, 11] on button "button" at bounding box center [697, 14] width 11 height 11
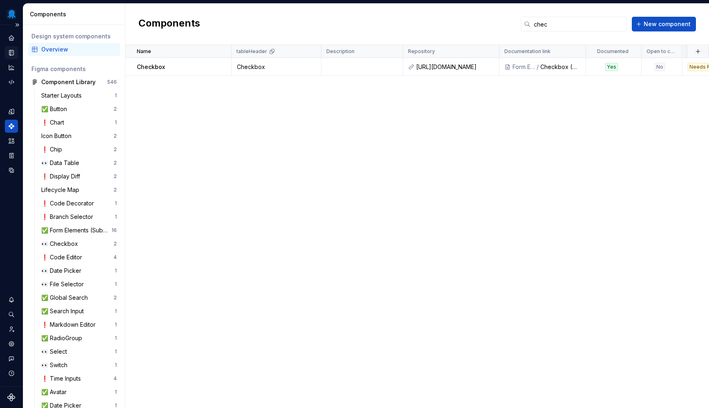
click at [12, 56] on icon "Documentation" at bounding box center [11, 52] width 7 height 7
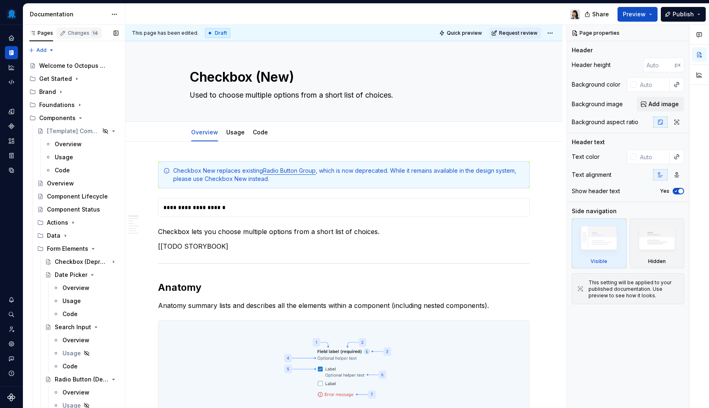
click at [79, 32] on div "Changes 14" at bounding box center [83, 33] width 31 height 7
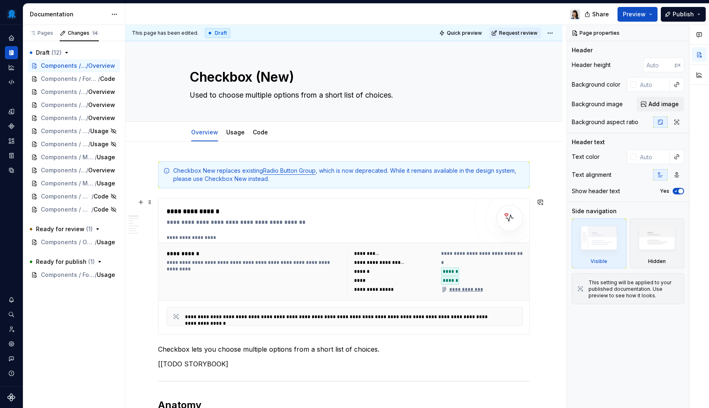
click at [334, 224] on div "**********" at bounding box center [317, 222] width 300 height 8
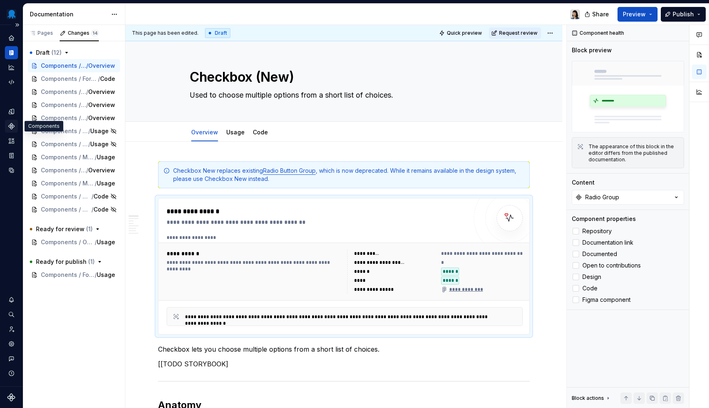
click at [11, 126] on icon "Components" at bounding box center [12, 126] width 6 height 6
type textarea "*"
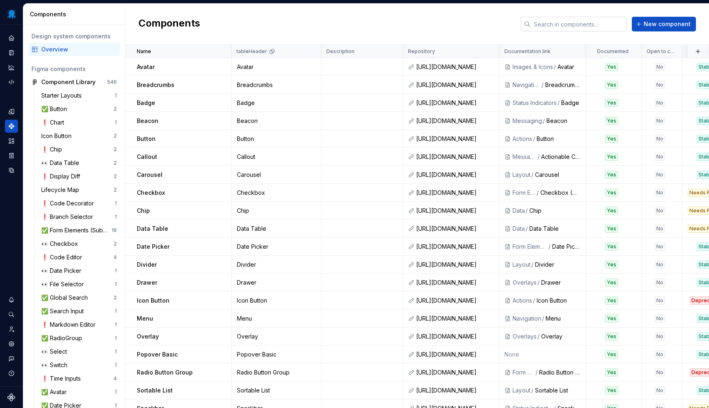
click at [570, 23] on input "text" at bounding box center [578, 24] width 96 height 15
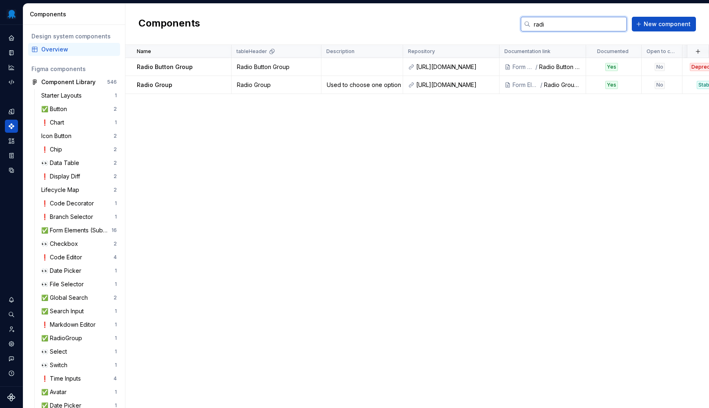
type input "radio"
type input "check"
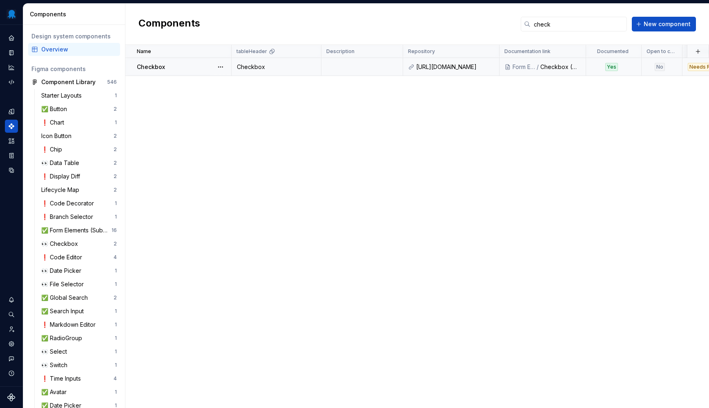
click at [352, 64] on td at bounding box center [362, 67] width 82 height 18
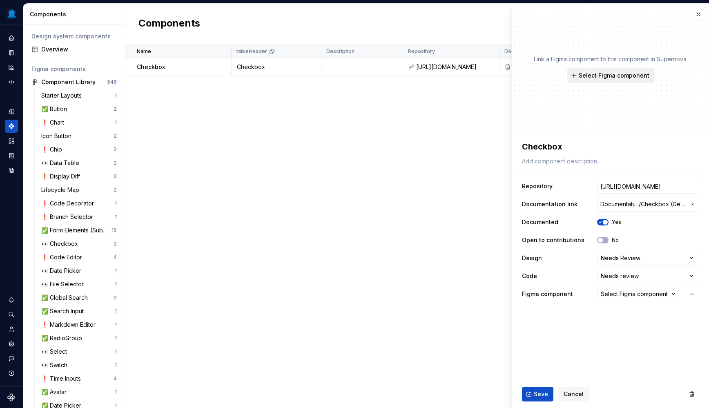
click at [616, 76] on span "Select Figma component" at bounding box center [614, 75] width 71 height 8
type textarea "*"
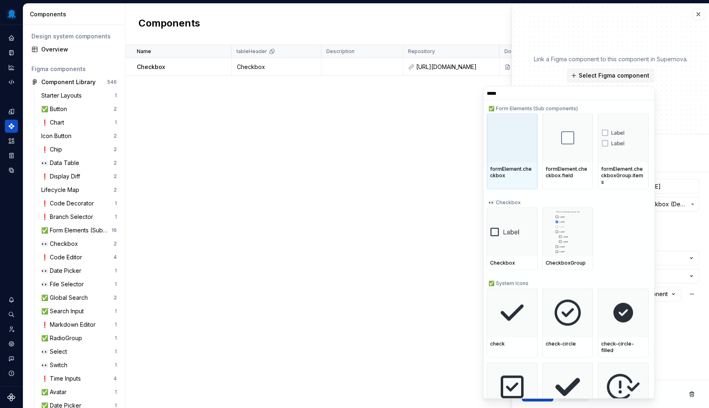
type input "******"
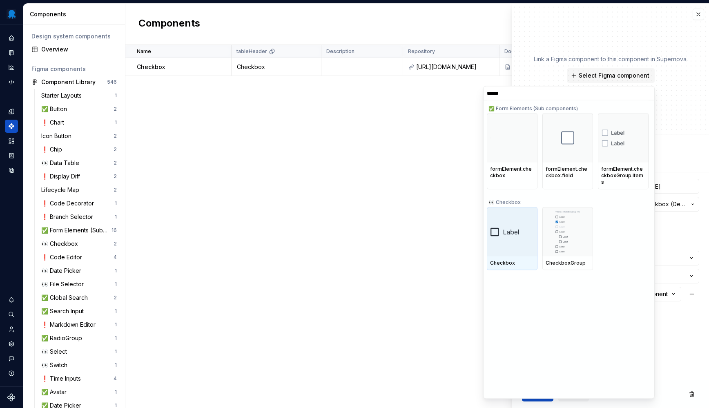
click at [526, 227] on img at bounding box center [512, 231] width 44 height 9
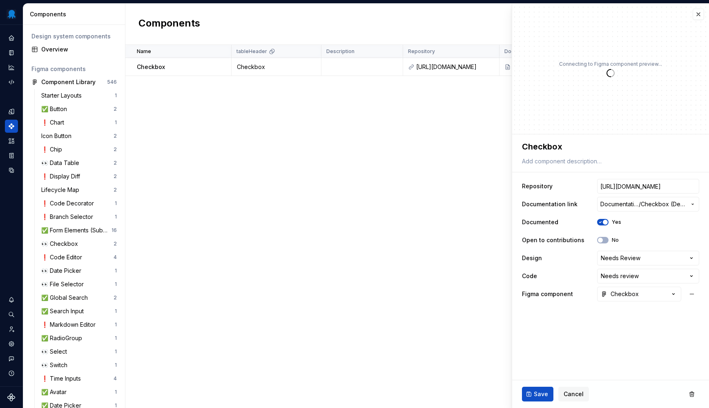
click at [543, 395] on span "Save" at bounding box center [541, 394] width 14 height 8
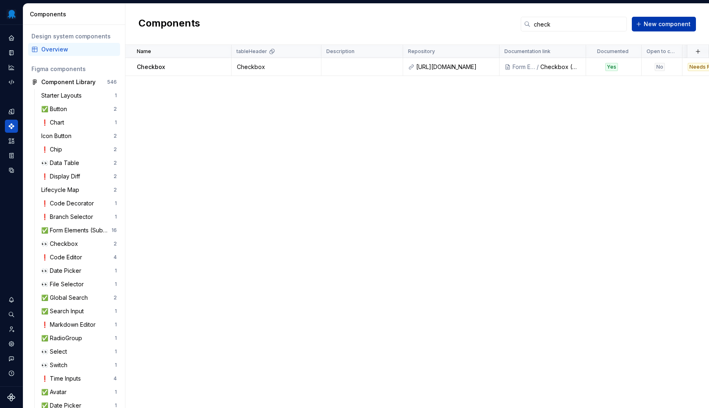
click at [651, 26] on span "New component" at bounding box center [666, 24] width 47 height 8
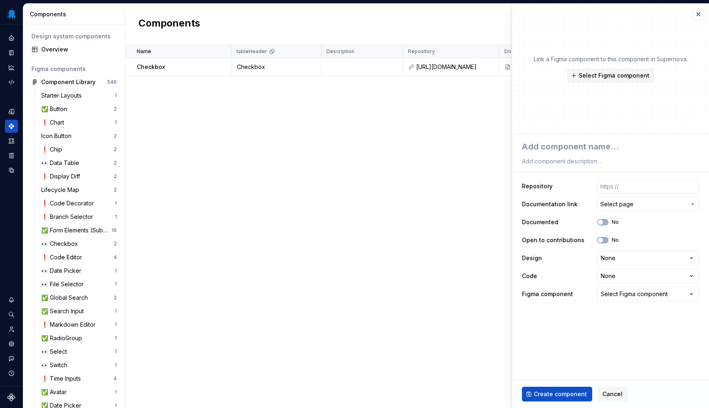
type textarea "*"
type textarea "C"
type textarea "*"
type textarea "Ch"
type textarea "*"
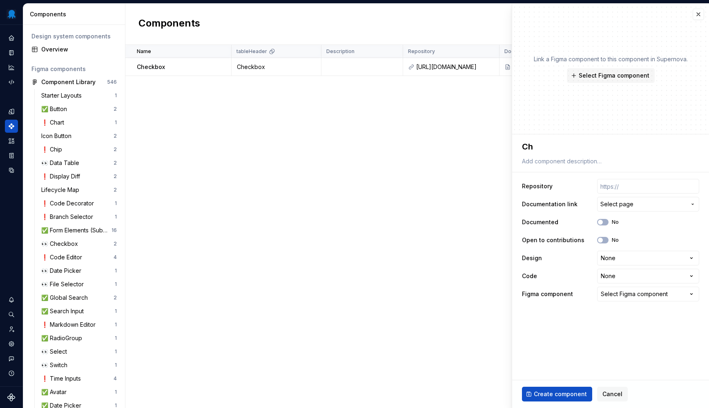
type textarea "Che"
type textarea "*"
type textarea "Chec"
type textarea "*"
type textarea "Check"
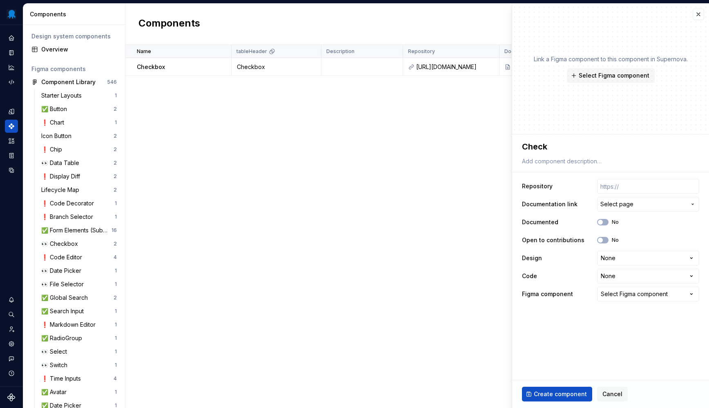
type textarea "*"
type textarea "Checkb"
type textarea "*"
type textarea "Checkbo"
type textarea "*"
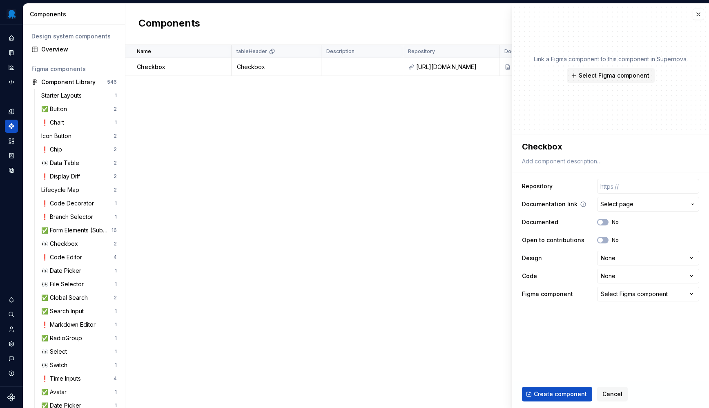
type textarea "Checkbox"
click at [621, 204] on span "Select page" at bounding box center [616, 204] width 33 height 8
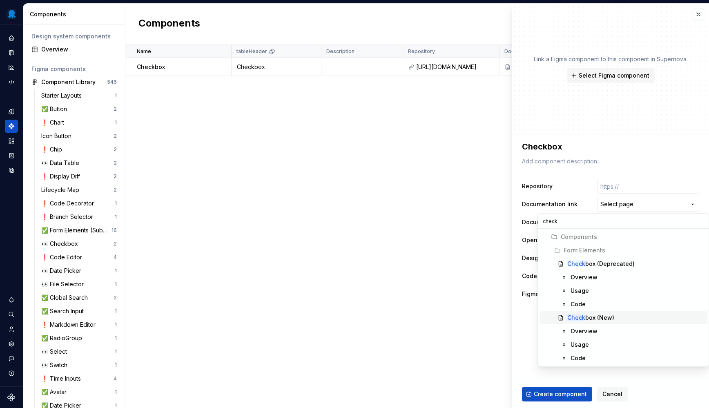
type input "check"
click at [610, 316] on div "Check box (New)" at bounding box center [590, 318] width 47 height 8
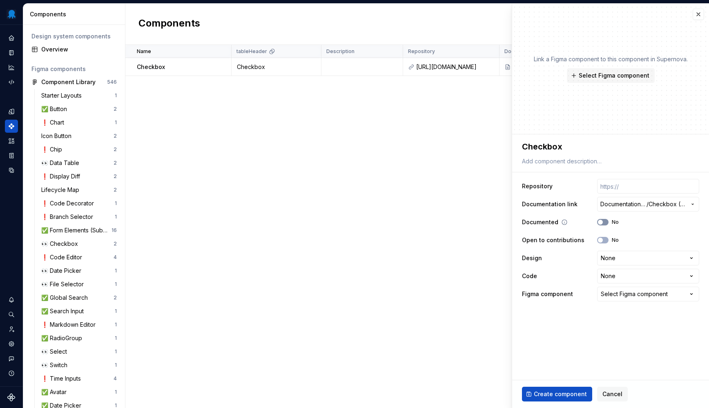
click at [605, 222] on button "No" at bounding box center [602, 222] width 11 height 7
type textarea "*"
click at [613, 258] on html "Octopus Design System Design system data Components Design system components Ov…" at bounding box center [354, 204] width 709 height 408
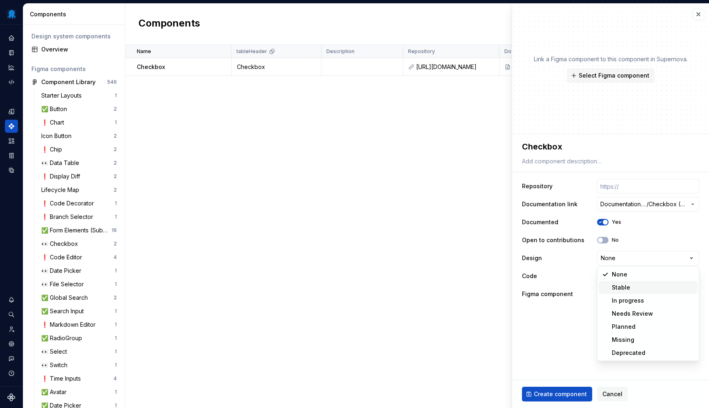
select select "**********"
type textarea "*"
click at [617, 278] on html "Octopus Design System Design system data Components Design system components Ov…" at bounding box center [354, 204] width 709 height 408
select select "**********"
type textarea "*"
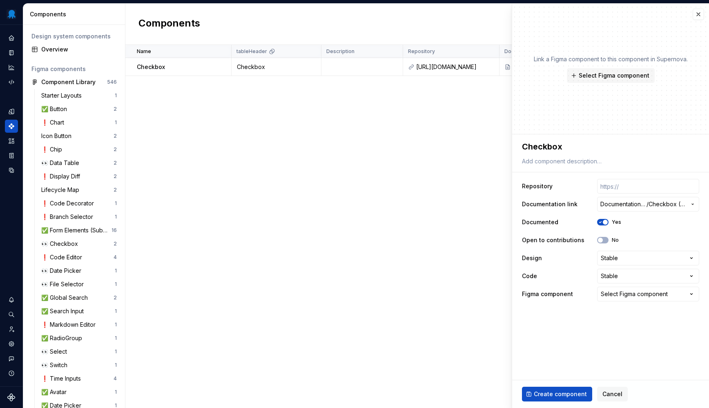
click at [631, 296] on div "Select Figma component" at bounding box center [634, 294] width 67 height 8
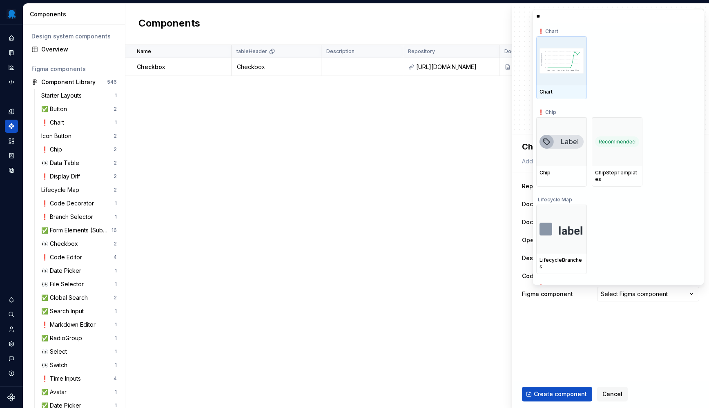
type input "*"
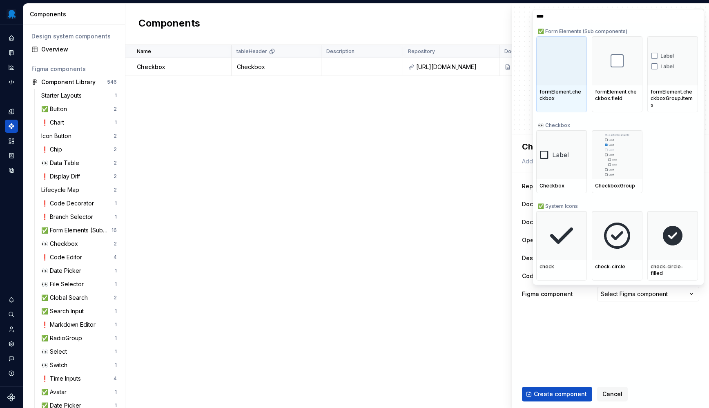
type input "*****"
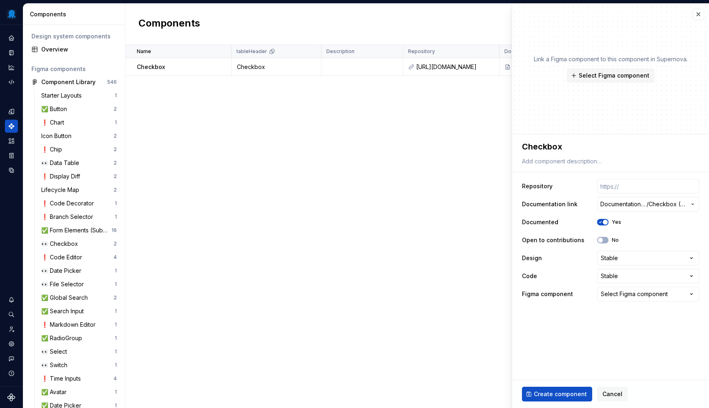
click at [472, 163] on html "Octopus Design System Design system data Components Design system components Ov…" at bounding box center [354, 204] width 709 height 408
click at [563, 396] on span "Create component" at bounding box center [560, 394] width 53 height 8
type textarea "*"
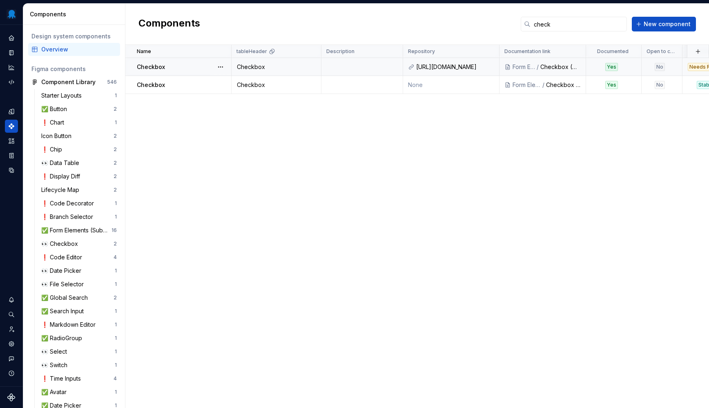
click at [198, 67] on div "Checkbox" at bounding box center [184, 67] width 94 height 8
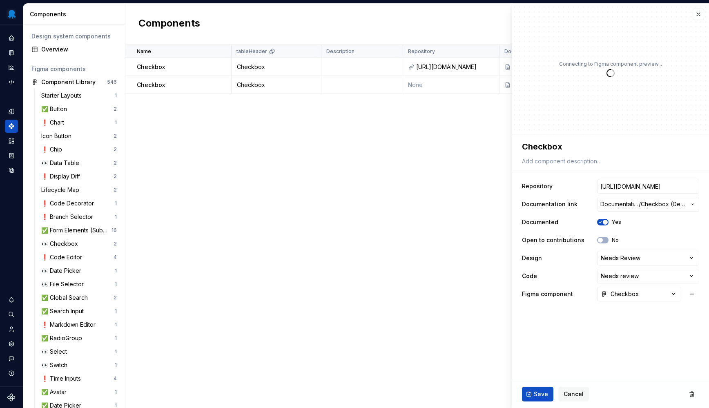
type textarea "*"
click at [318, 162] on div "Name tableHeader Description Repository Documentation link Documented Open to c…" at bounding box center [416, 226] width 583 height 363
click at [701, 15] on button "button" at bounding box center [697, 14] width 11 height 11
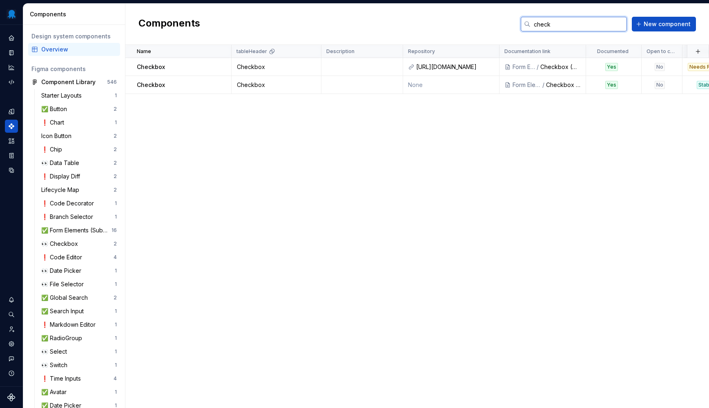
click at [571, 26] on input "check" at bounding box center [578, 24] width 96 height 15
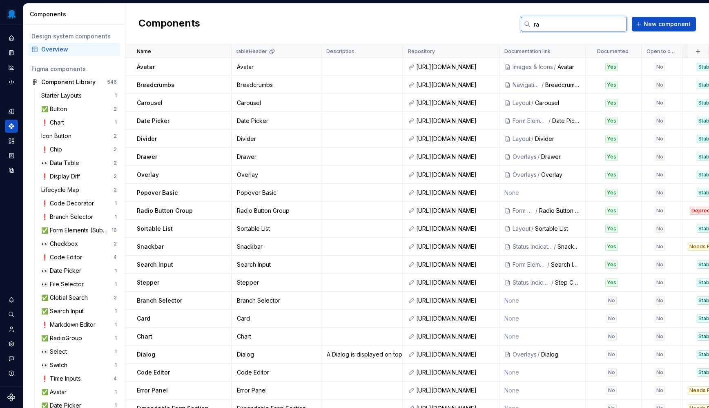
type input "rad"
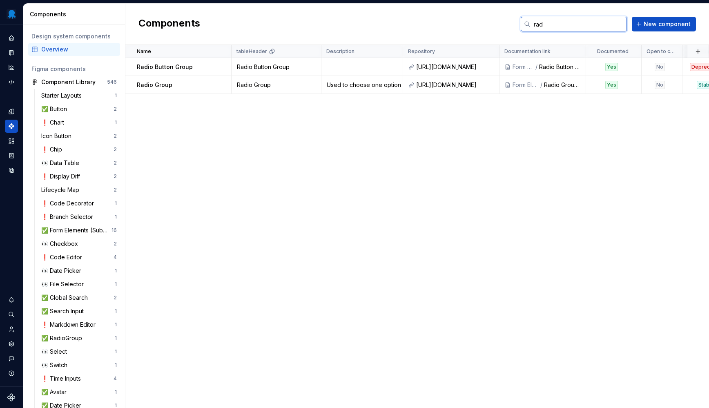
drag, startPoint x: 571, startPoint y: 26, endPoint x: 508, endPoint y: 30, distance: 63.0
click at [530, 30] on input "rad" at bounding box center [578, 24] width 96 height 15
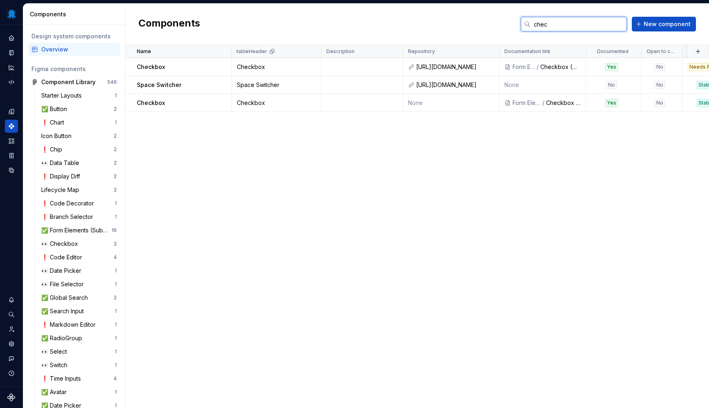
type input "check"
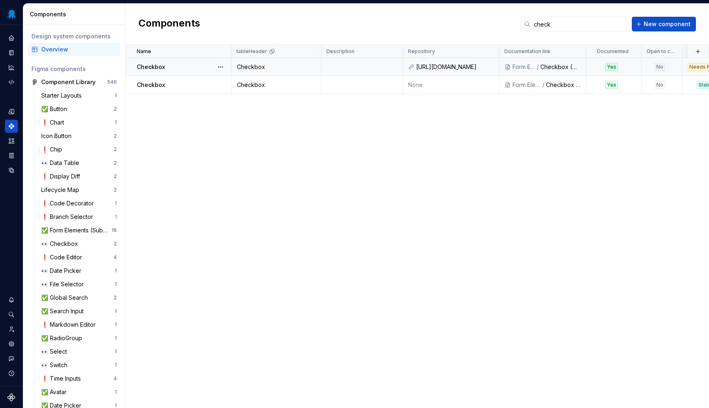
click at [279, 62] on td "Checkbox" at bounding box center [276, 67] width 90 height 18
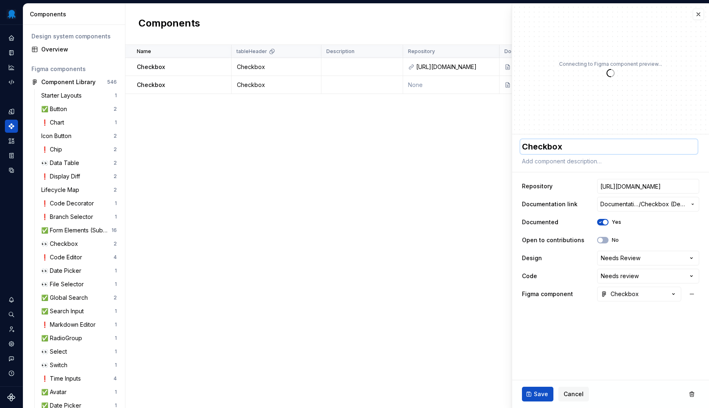
click at [567, 148] on textarea "Checkbox" at bounding box center [608, 146] width 177 height 15
type textarea "*"
type textarea "Checkbox"
type textarea "*"
type textarea "Checkbox ("
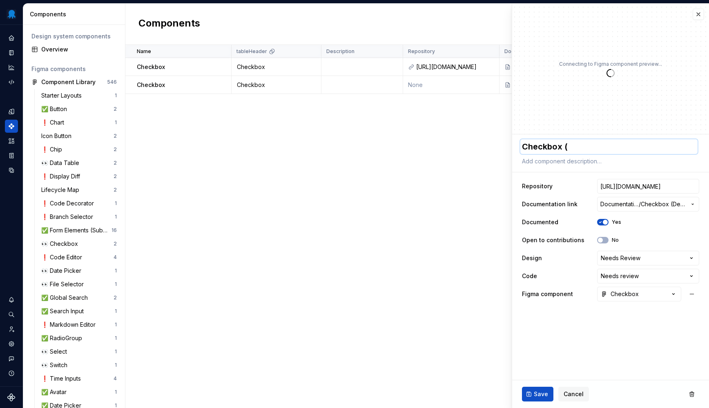
type textarea "*"
type textarea "Checkbox (O"
type textarea "*"
type textarea "Checkbox (Ol"
type textarea "*"
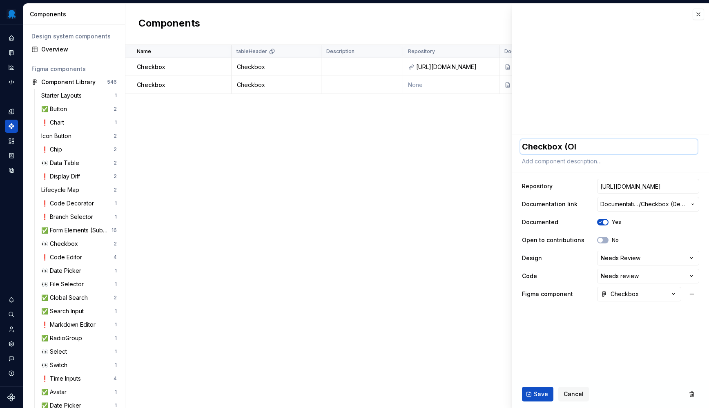
type textarea "Checkbox (Olf"
type textarea "*"
type textarea "Checkbox (Olfd"
type textarea "*"
type textarea "Checkbox (Olf"
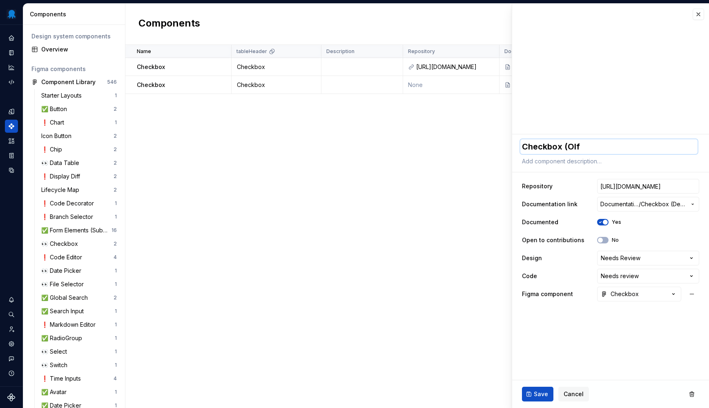
type textarea "*"
type textarea "Checkbox (Old"
type textarea "*"
type textarea "Checkbox (Oldf"
type textarea "*"
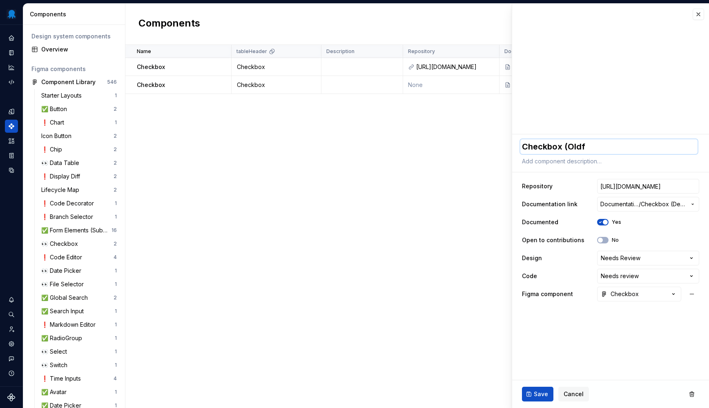
type textarea "Checkbox (Old"
type textarea "*"
type textarea "Checkbox (Old)"
drag, startPoint x: 541, startPoint y: 391, endPoint x: 540, endPoint y: 385, distance: 6.2
click at [541, 391] on span "Save" at bounding box center [541, 394] width 14 height 8
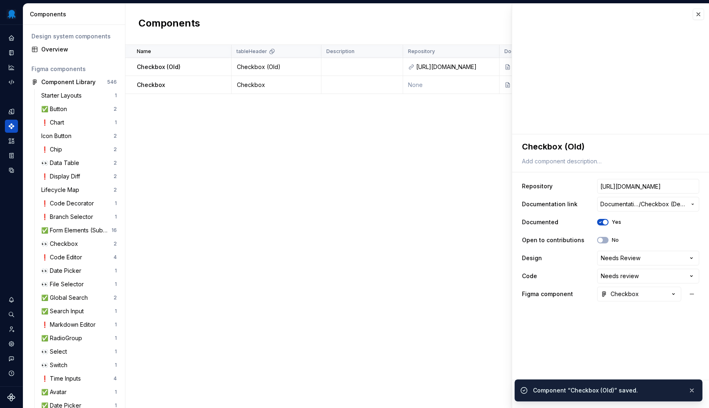
click at [364, 247] on div "Name tableHeader Description Repository Documentation link Documented Open to c…" at bounding box center [416, 226] width 583 height 363
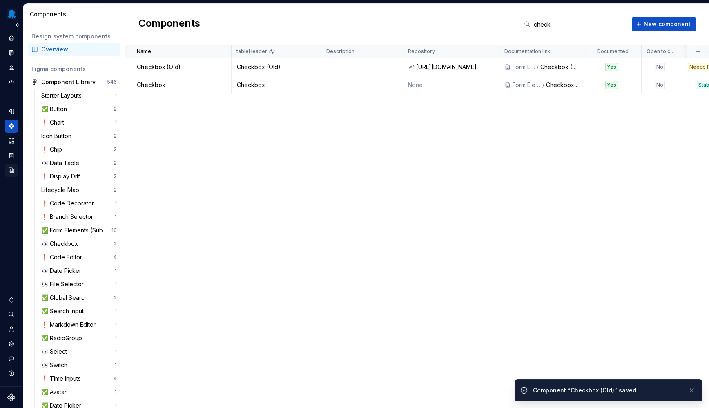
click at [11, 170] on icon "Data sources" at bounding box center [11, 170] width 7 height 7
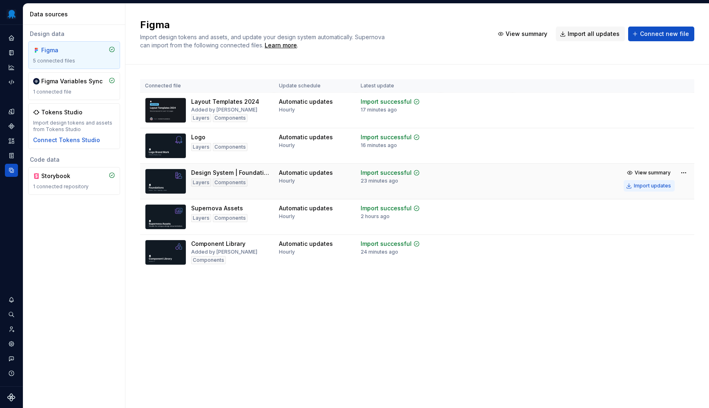
click at [654, 185] on div "Import updates" at bounding box center [652, 185] width 37 height 7
click at [499, 305] on div "Figma Import design tokens and assets, and update your design system automatica…" at bounding box center [416, 206] width 583 height 404
click at [9, 55] on icon "Documentation" at bounding box center [11, 52] width 7 height 7
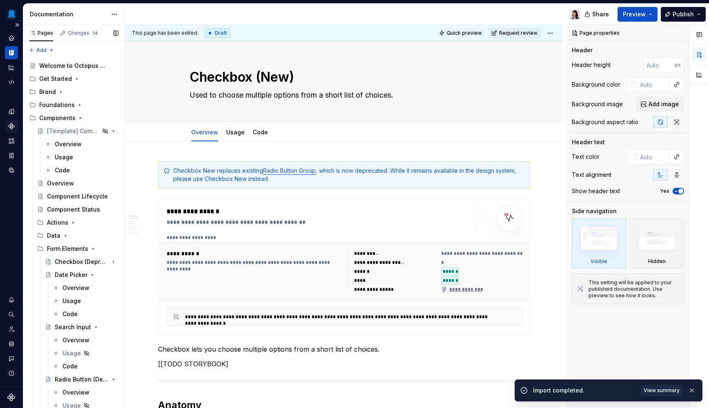
click at [8, 122] on div "Components" at bounding box center [11, 126] width 13 height 13
type textarea "*"
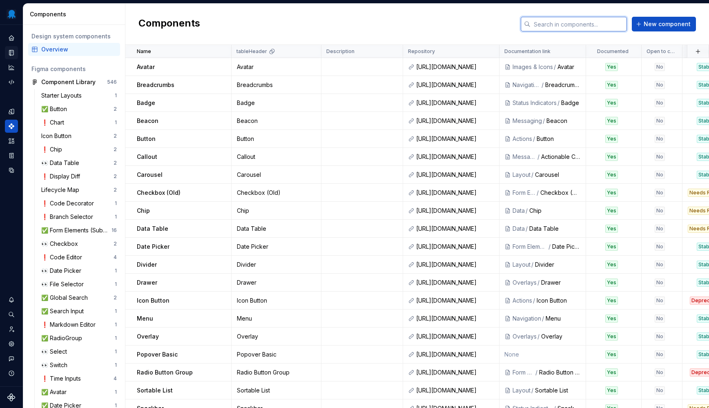
click at [607, 30] on input "text" at bounding box center [578, 24] width 96 height 15
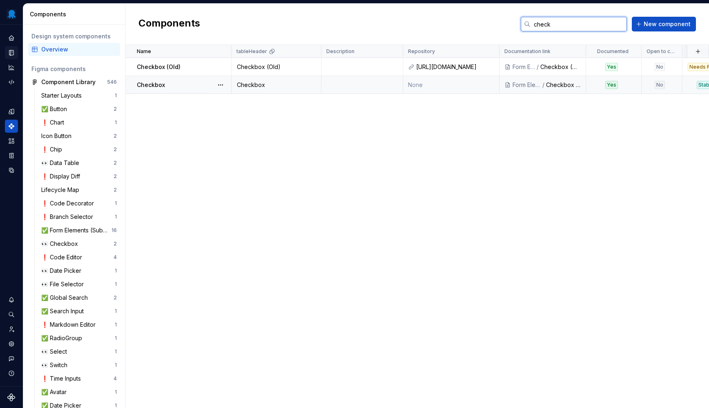
type input "check"
click at [276, 78] on td "Checkbox" at bounding box center [276, 85] width 90 height 18
type textarea "*"
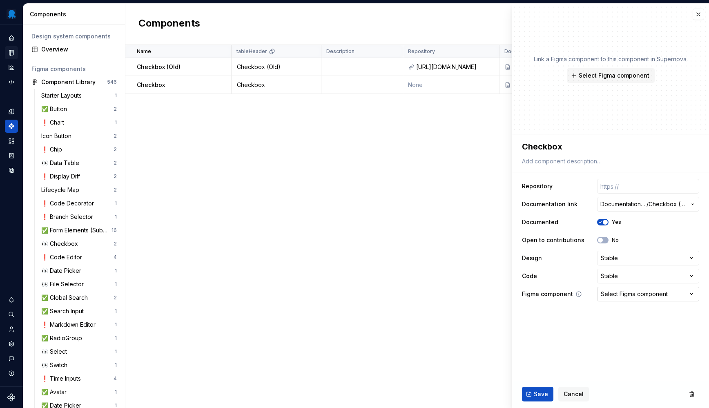
click at [625, 296] on div "Select Figma component" at bounding box center [634, 294] width 67 height 8
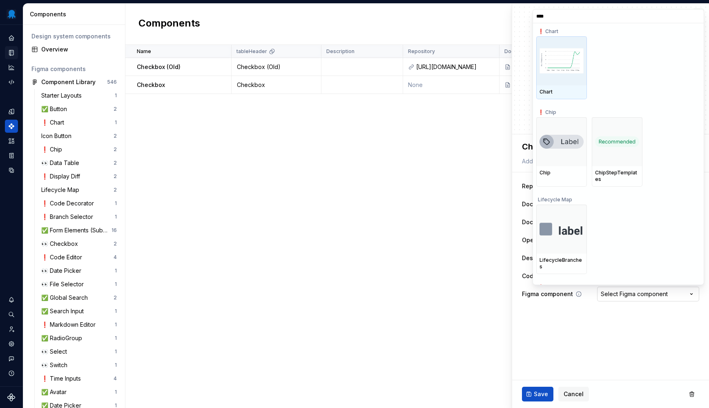
type input "*****"
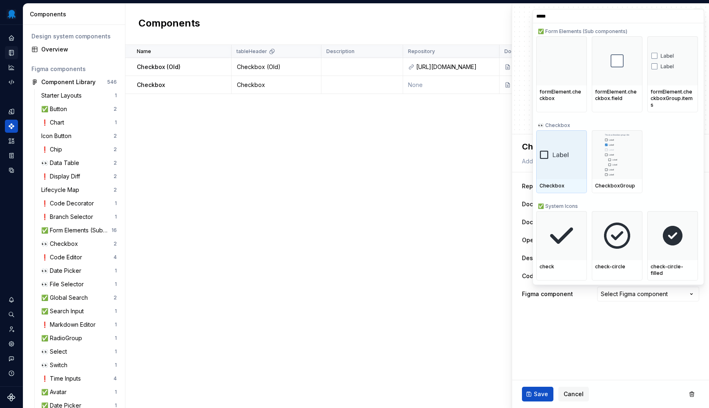
click at [566, 150] on img at bounding box center [561, 154] width 44 height 9
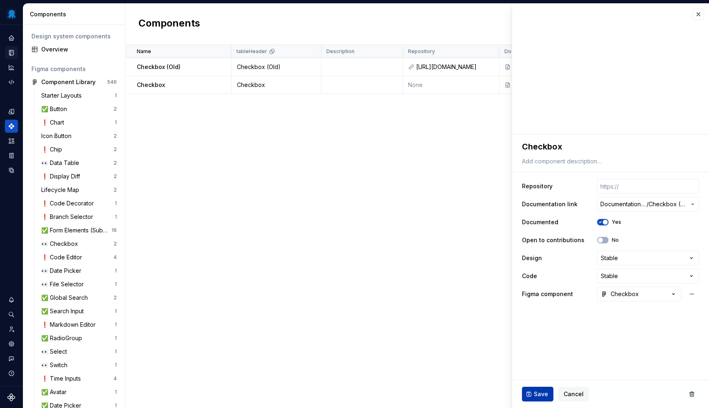
click at [534, 389] on button "Save" at bounding box center [537, 394] width 31 height 15
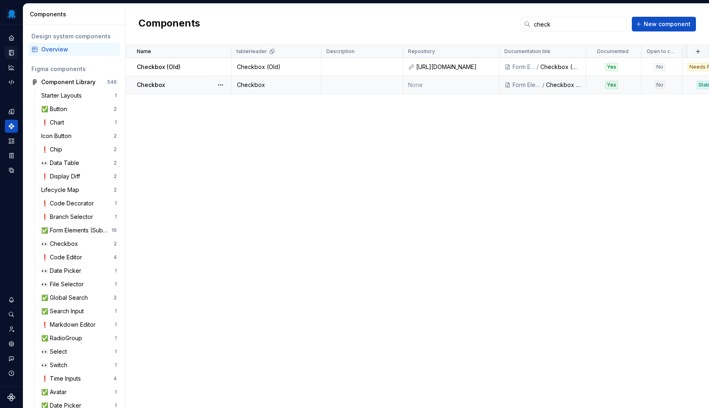
click at [378, 85] on td at bounding box center [362, 85] width 82 height 18
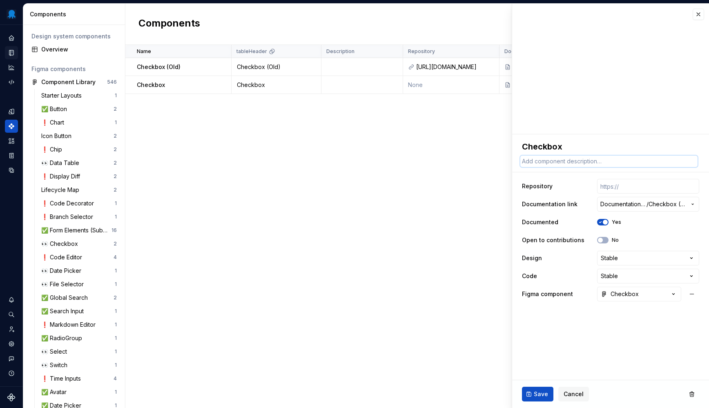
click at [581, 163] on textarea at bounding box center [608, 161] width 177 height 11
paste textarea "Used to choose multiple options from a short list of choices."
type textarea "*"
type textarea "Used to choose multiple options from a short list of choices."
click at [538, 389] on button "Save" at bounding box center [537, 394] width 31 height 15
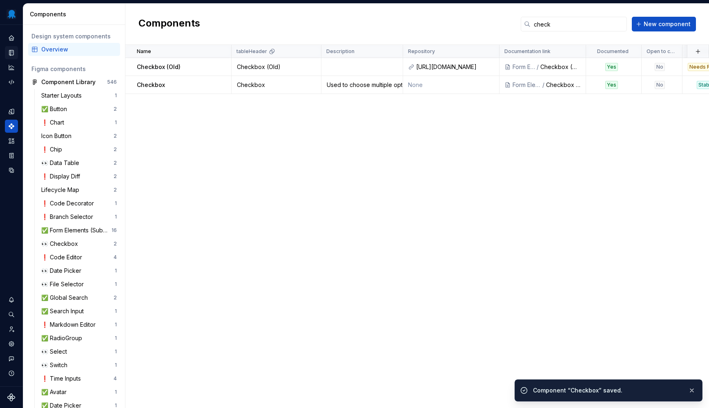
click at [418, 252] on div "Name tableHeader Description Repository Documentation link Documented Open to c…" at bounding box center [416, 226] width 583 height 363
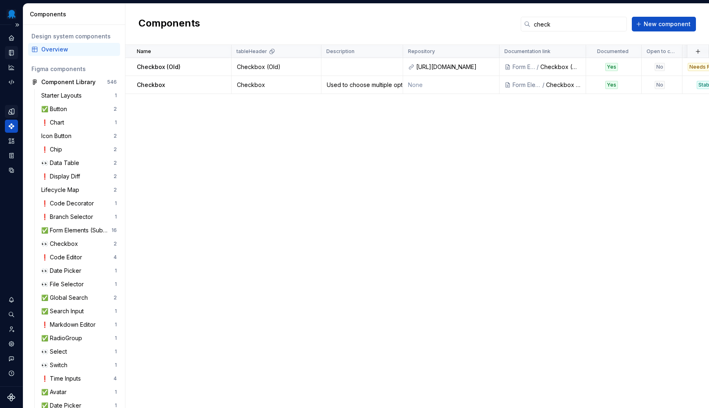
click at [16, 110] on div "Design tokens" at bounding box center [11, 111] width 13 height 13
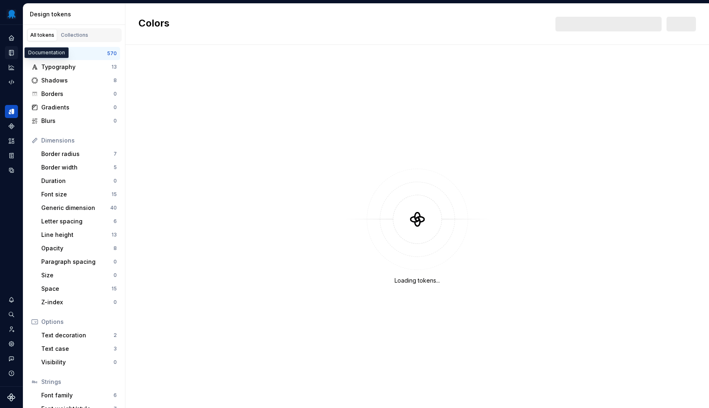
click at [11, 54] on icon "Documentation" at bounding box center [12, 53] width 3 height 4
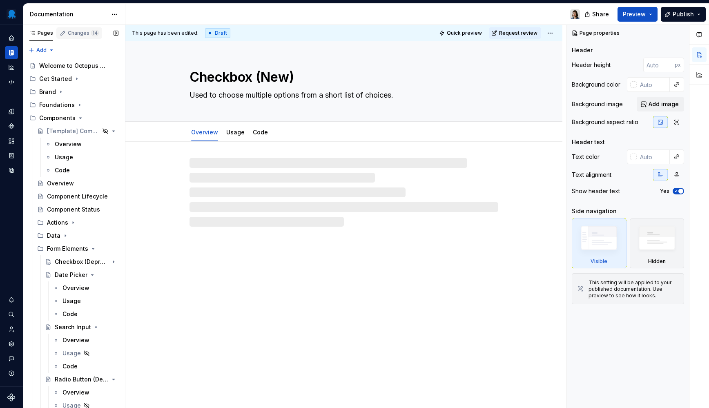
click at [77, 33] on div "Changes 14" at bounding box center [83, 33] width 31 height 7
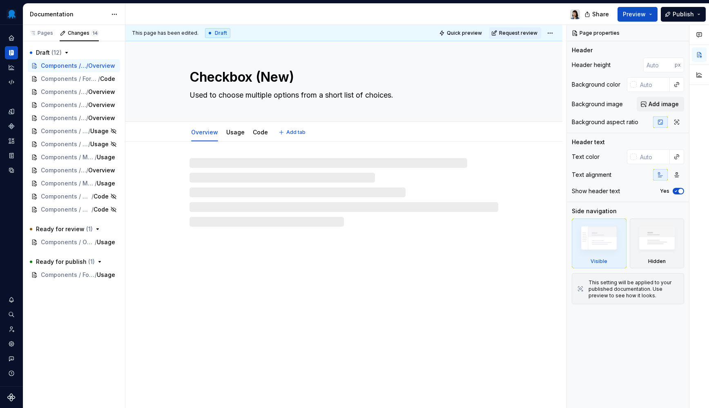
type textarea "*"
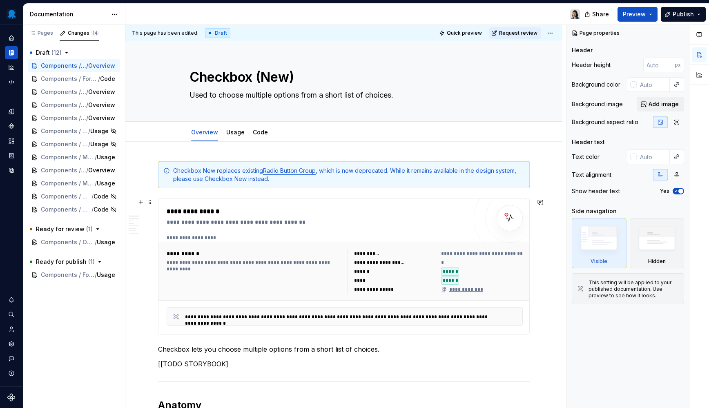
click at [349, 271] on div "**********" at bounding box center [435, 271] width 176 height 44
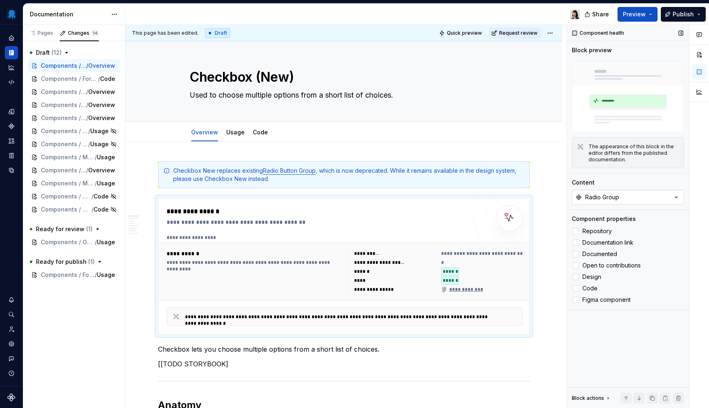
click at [617, 199] on div "Radio Group" at bounding box center [602, 197] width 34 height 8
type input "check"
click at [606, 245] on div "Checkbox" at bounding box center [627, 244] width 102 height 8
click at [525, 264] on div "**********" at bounding box center [344, 271] width 363 height 51
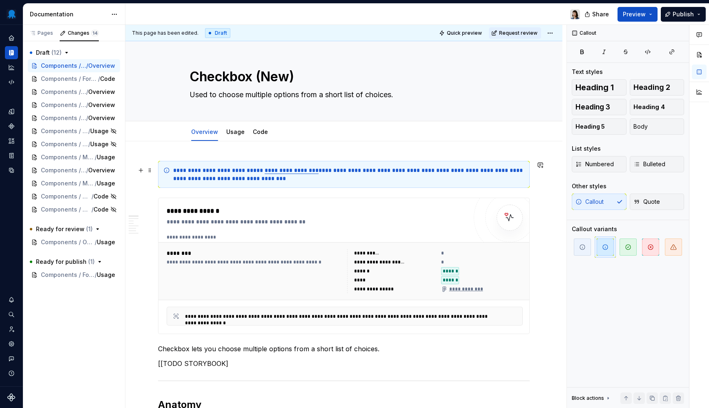
click at [222, 176] on div "**********" at bounding box center [348, 174] width 351 height 16
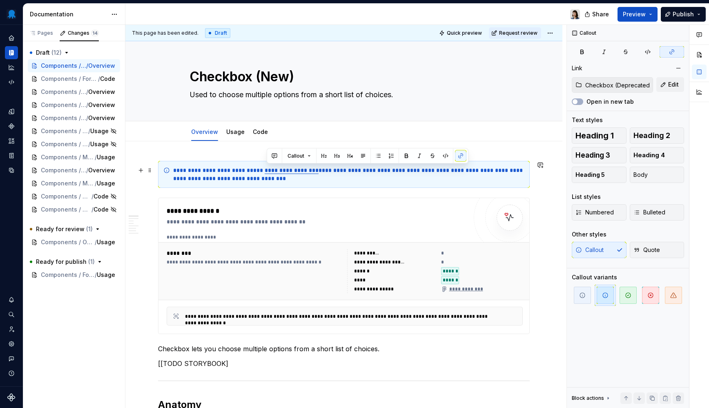
drag, startPoint x: 314, startPoint y: 170, endPoint x: 265, endPoint y: 172, distance: 48.6
click at [265, 172] on link "**********" at bounding box center [292, 170] width 54 height 6
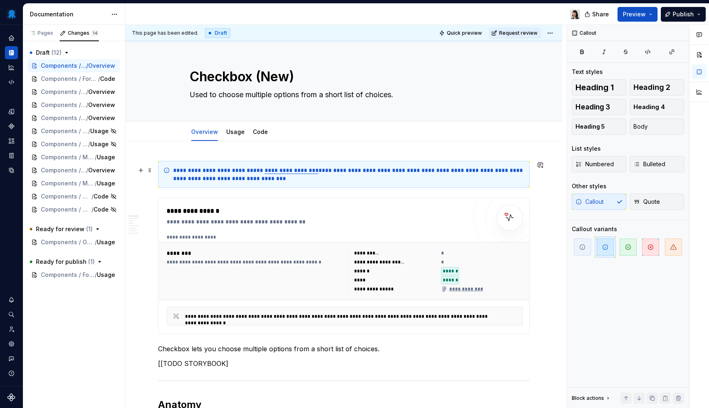
click at [262, 176] on div "**********" at bounding box center [348, 174] width 351 height 16
click at [289, 171] on link "**********" at bounding box center [292, 170] width 54 height 6
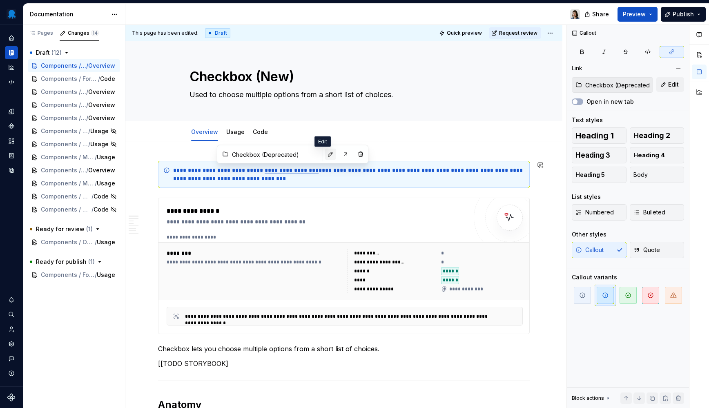
click at [325, 156] on button "button" at bounding box center [330, 154] width 11 height 11
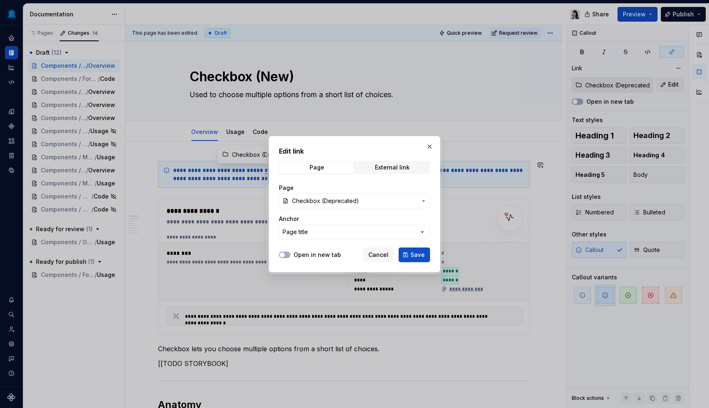
drag, startPoint x: 418, startPoint y: 250, endPoint x: 409, endPoint y: 240, distance: 13.6
click at [418, 251] on button "Save" at bounding box center [413, 254] width 31 height 15
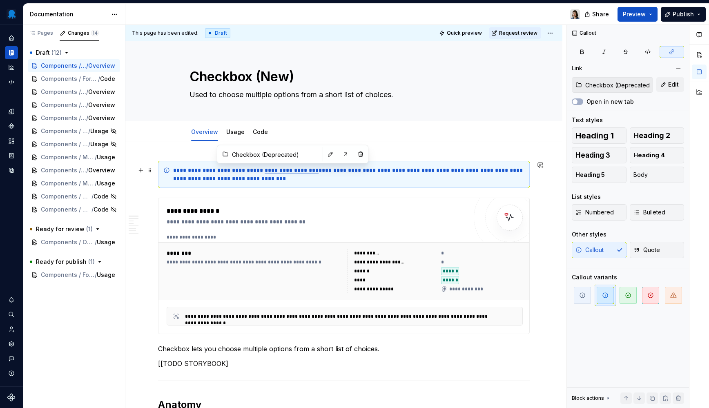
click at [383, 176] on div "**********" at bounding box center [348, 174] width 351 height 16
drag, startPoint x: 315, startPoint y: 171, endPoint x: 265, endPoint y: 174, distance: 49.9
click at [265, 174] on div "**********" at bounding box center [348, 174] width 351 height 16
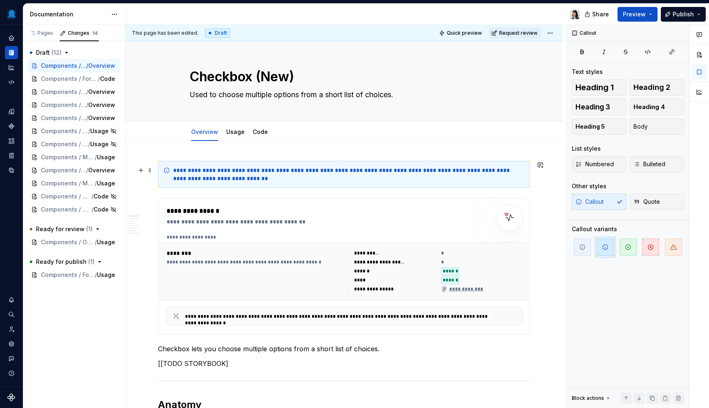
click at [272, 172] on div "**********" at bounding box center [348, 174] width 351 height 16
click at [269, 173] on div "**********" at bounding box center [348, 174] width 351 height 16
click at [284, 168] on div "**********" at bounding box center [348, 174] width 351 height 16
click at [458, 157] on button "button" at bounding box center [456, 155] width 11 height 11
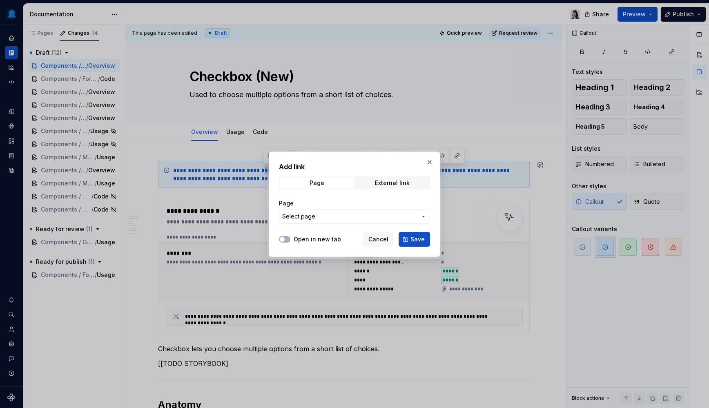
click at [351, 216] on span "Select page" at bounding box center [349, 216] width 135 height 8
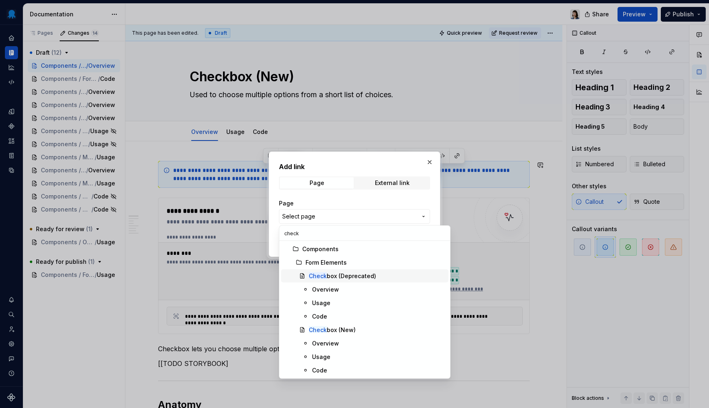
type input "check"
click at [347, 276] on div "Check box (Deprecated)" at bounding box center [342, 276] width 67 height 8
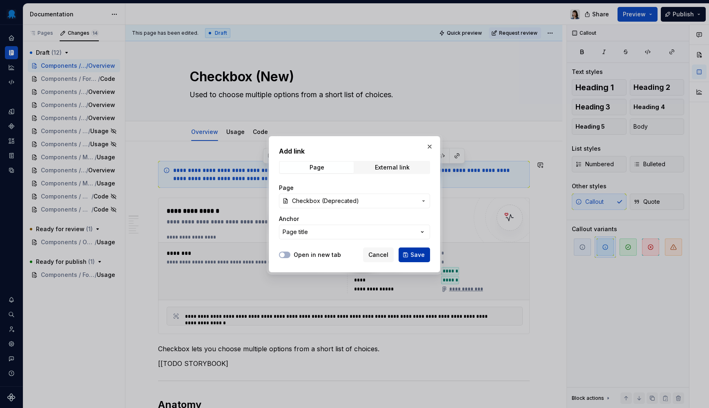
click at [418, 253] on span "Save" at bounding box center [417, 255] width 14 height 8
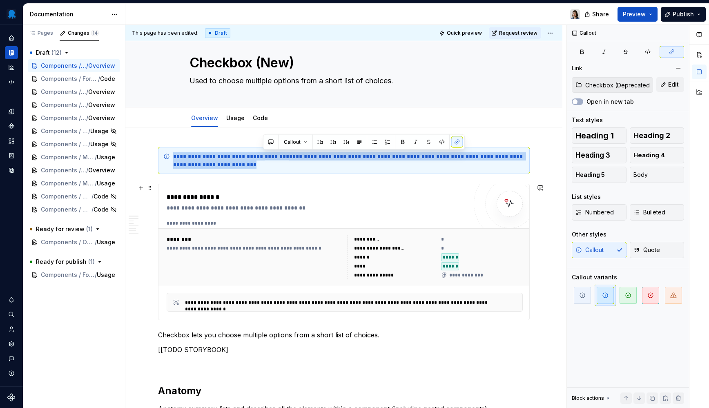
click at [259, 248] on div "**********" at bounding box center [255, 248] width 176 height 7
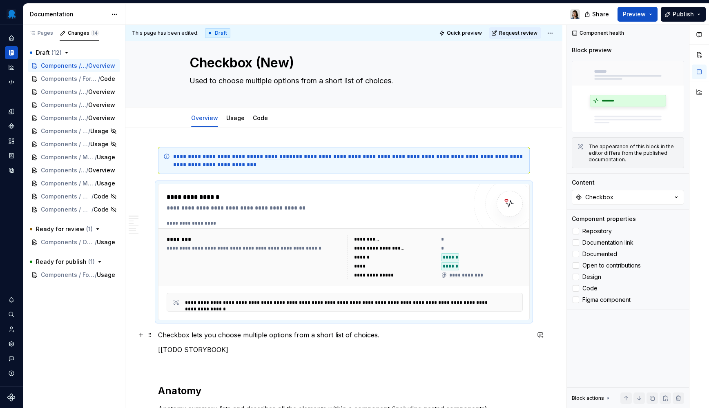
scroll to position [144, 0]
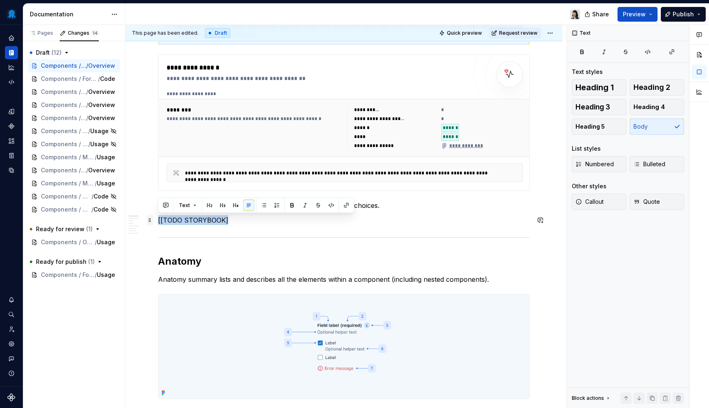
drag, startPoint x: 249, startPoint y: 218, endPoint x: 150, endPoint y: 221, distance: 99.3
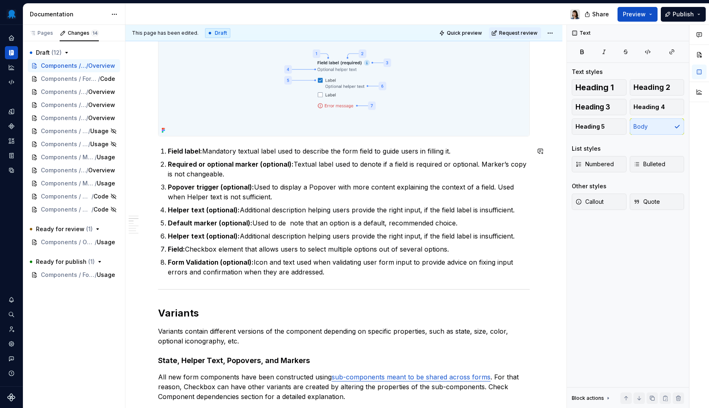
scroll to position [619, 0]
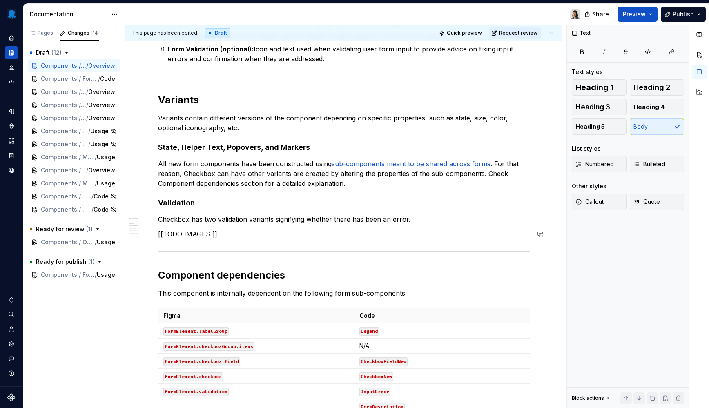
click at [278, 227] on div "**********" at bounding box center [344, 392] width 372 height 1701
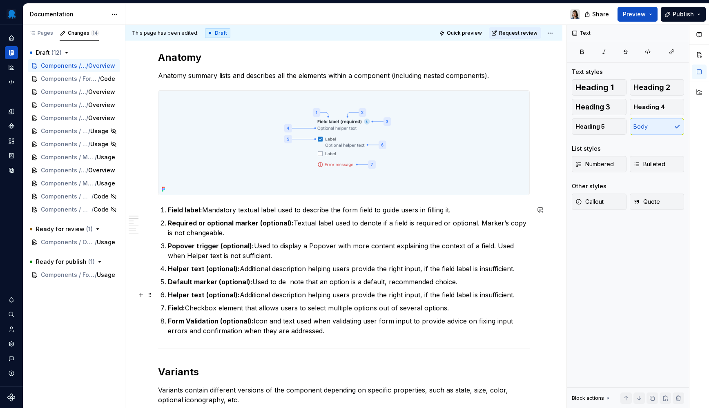
scroll to position [367, 0]
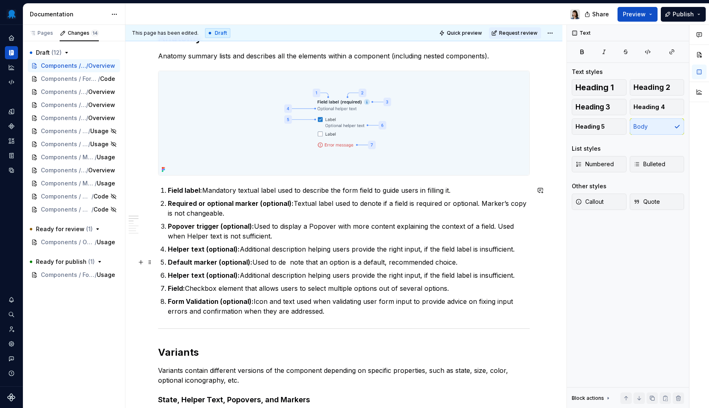
click at [218, 257] on p "Default marker (optional): Used to de note that an option is a default, recomme…" at bounding box center [349, 262] width 362 height 10
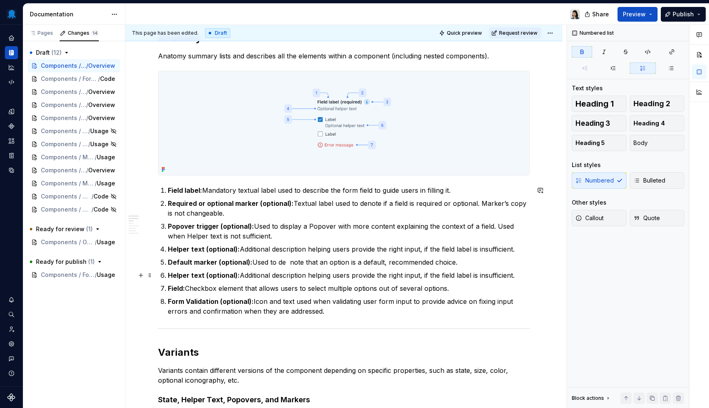
click at [213, 272] on strong "Helper text (optional):" at bounding box center [204, 275] width 72 height 8
click at [210, 289] on p "Field: Checkbox element that allows users to select multiple options out of sev…" at bounding box center [349, 288] width 362 height 10
click at [322, 306] on p "Form Validation (optional): Icon and text used when validating user form input …" at bounding box center [349, 306] width 362 height 20
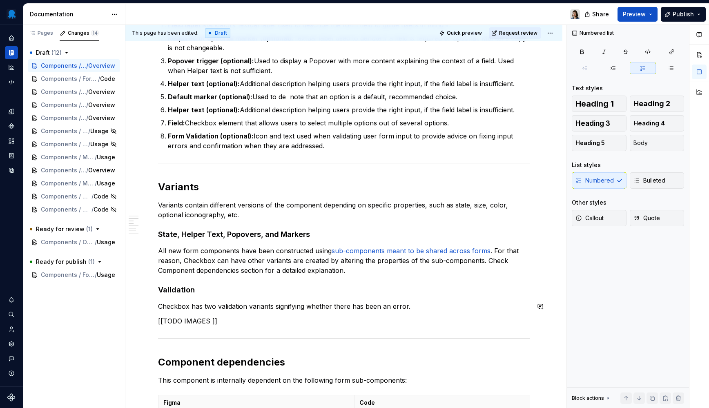
scroll to position [568, 0]
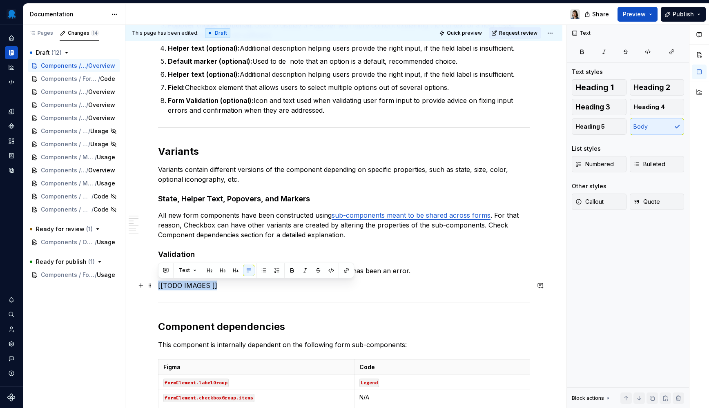
drag, startPoint x: 197, startPoint y: 284, endPoint x: 156, endPoint y: 289, distance: 41.9
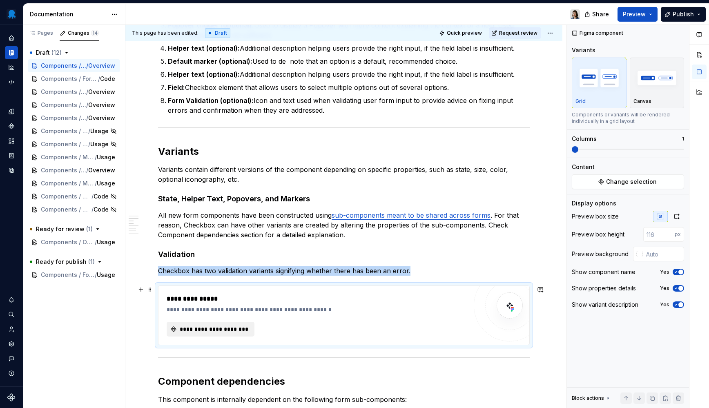
click at [209, 325] on button "**********" at bounding box center [211, 329] width 88 height 15
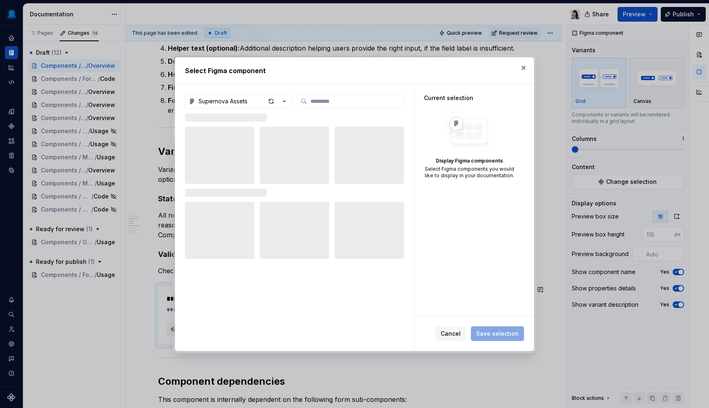
type textarea "*"
type input "***"
type textarea "*"
type input "*"
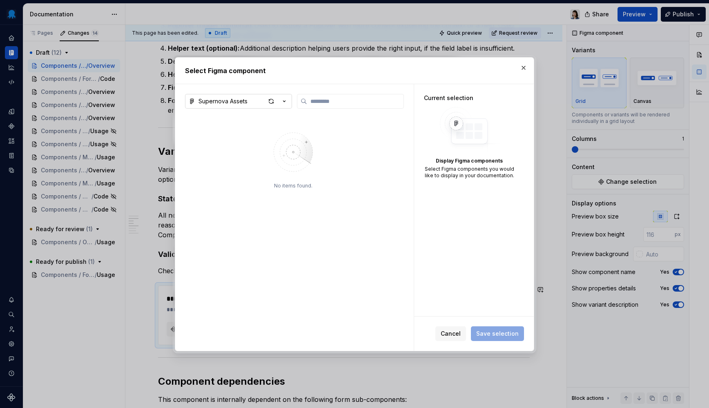
click at [229, 97] on div "Supernova Assets" at bounding box center [222, 101] width 49 height 8
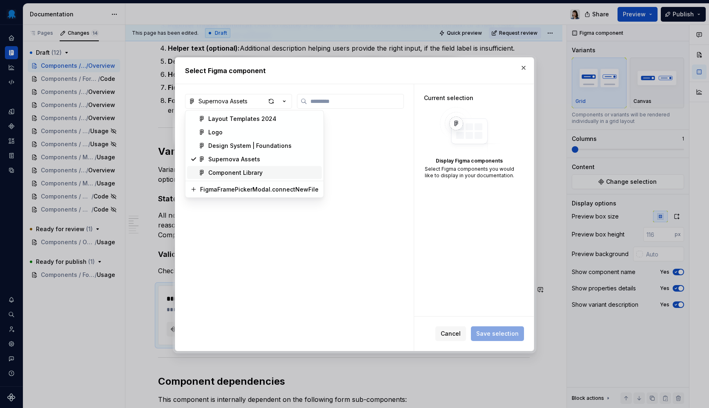
click at [247, 175] on div "Component Library" at bounding box center [235, 173] width 54 height 8
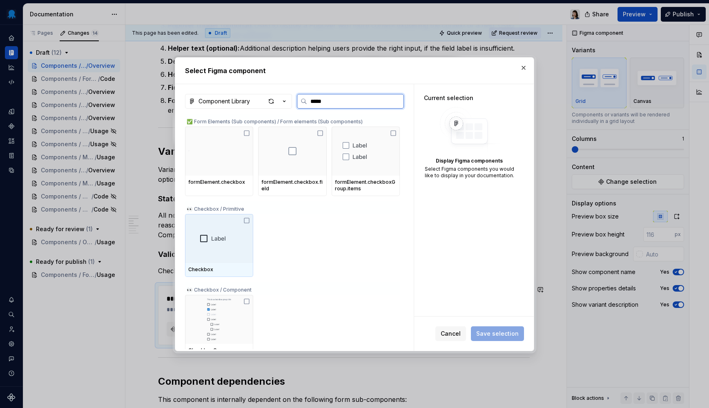
drag, startPoint x: 227, startPoint y: 247, endPoint x: 249, endPoint y: 252, distance: 23.0
click at [227, 247] on div at bounding box center [219, 238] width 68 height 49
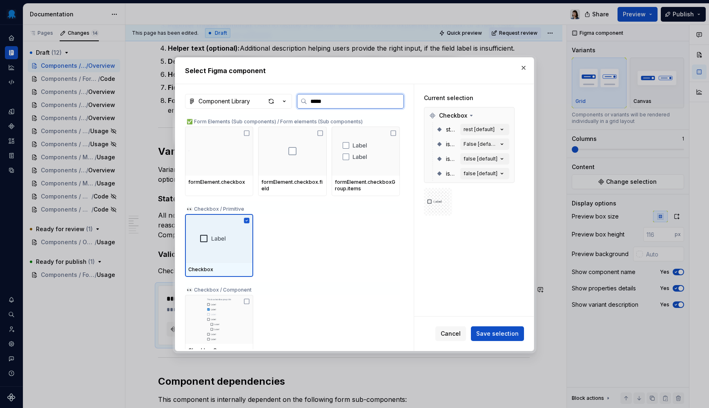
click at [224, 253] on div at bounding box center [219, 238] width 68 height 49
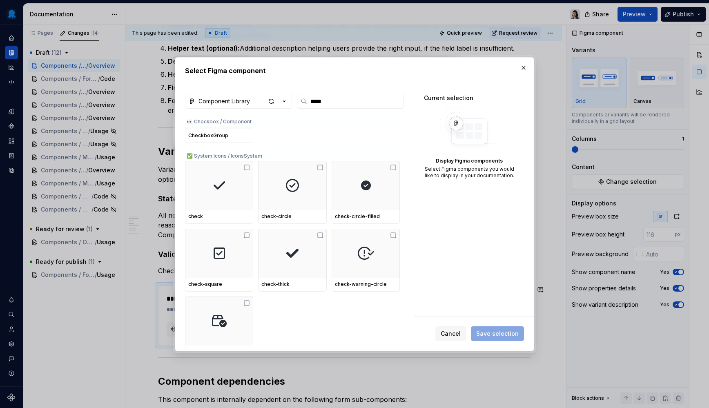
scroll to position [0, 0]
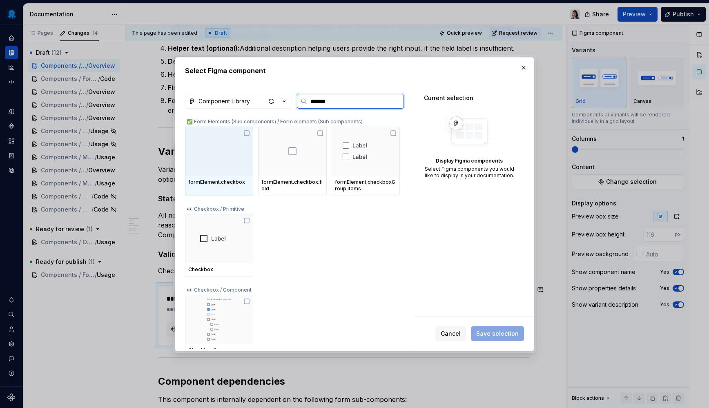
type input "********"
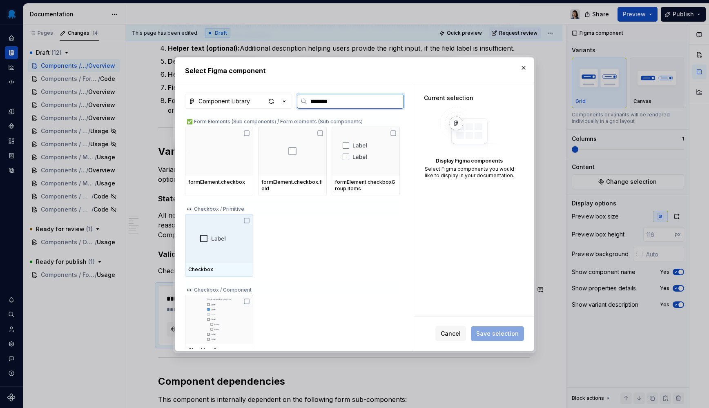
click at [211, 249] on div at bounding box center [219, 238] width 68 height 49
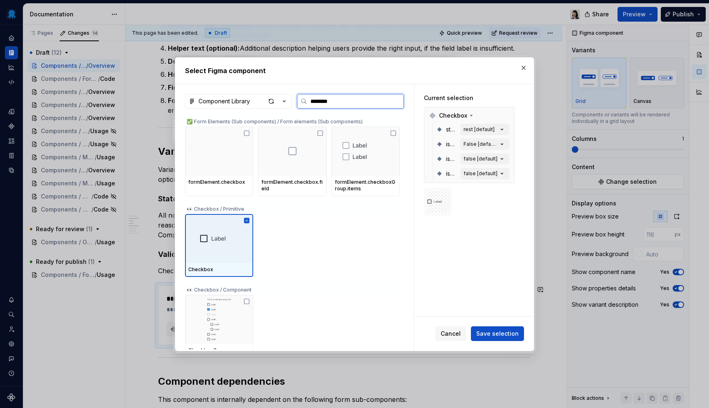
click at [216, 243] on div at bounding box center [219, 238] width 68 height 49
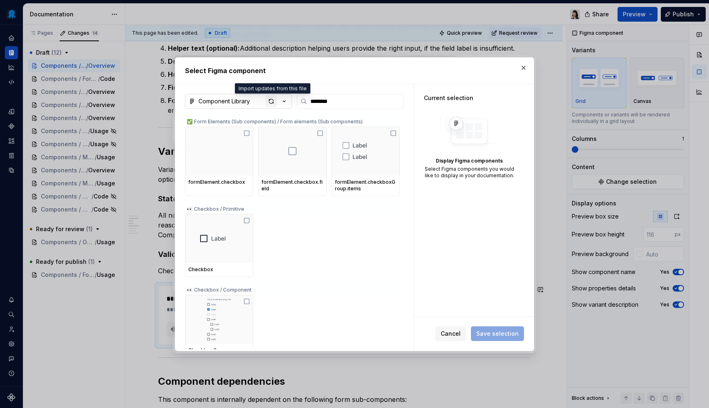
click at [272, 101] on div "button" at bounding box center [270, 101] width 11 height 11
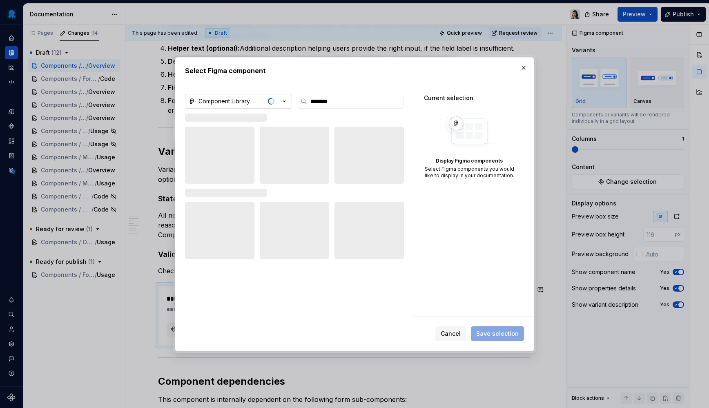
type textarea "*"
click at [340, 104] on input "********" at bounding box center [355, 101] width 96 height 8
paste input "********"
type input "********"
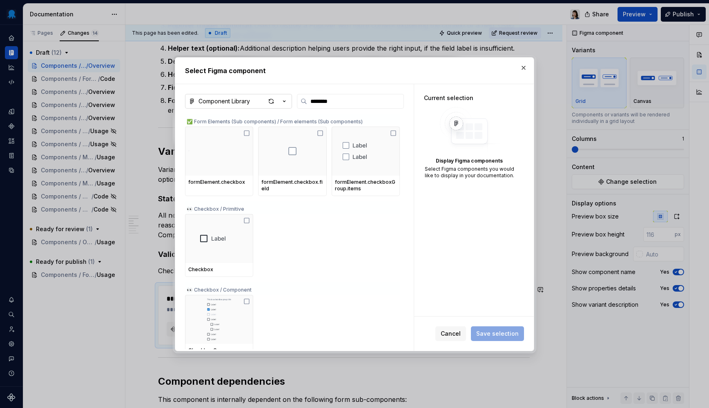
type textarea "*"
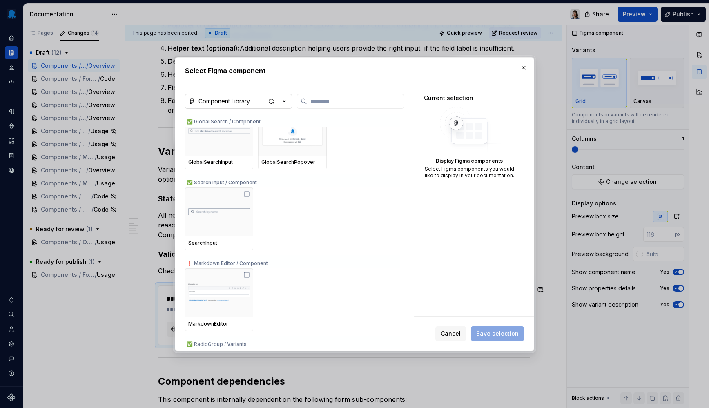
scroll to position [2061, 0]
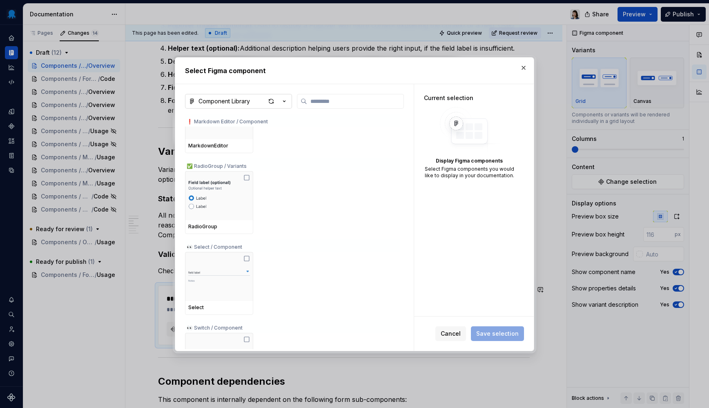
paste input "********"
type input "********"
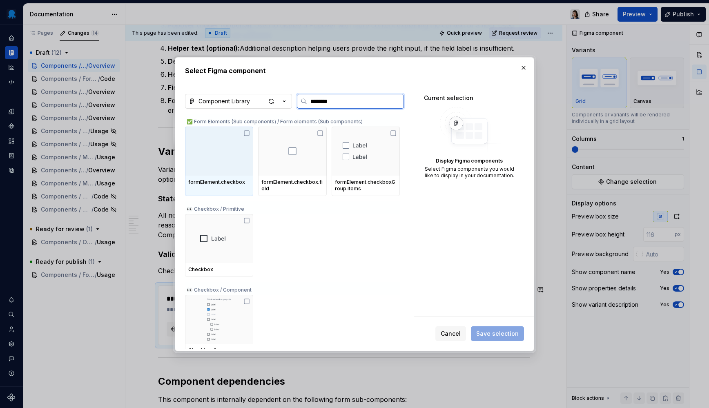
scroll to position [9, 0]
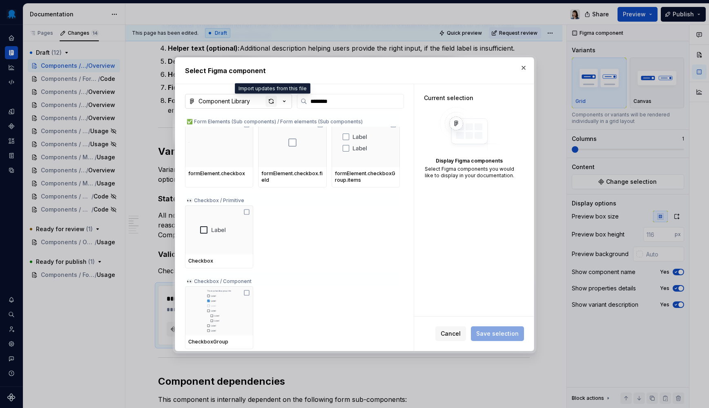
click at [271, 102] on div "button" at bounding box center [270, 101] width 11 height 11
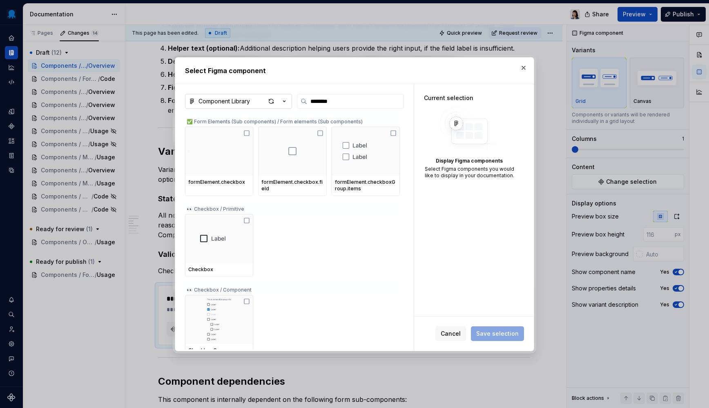
type textarea "*"
click at [381, 103] on input "********" at bounding box center [355, 101] width 96 height 8
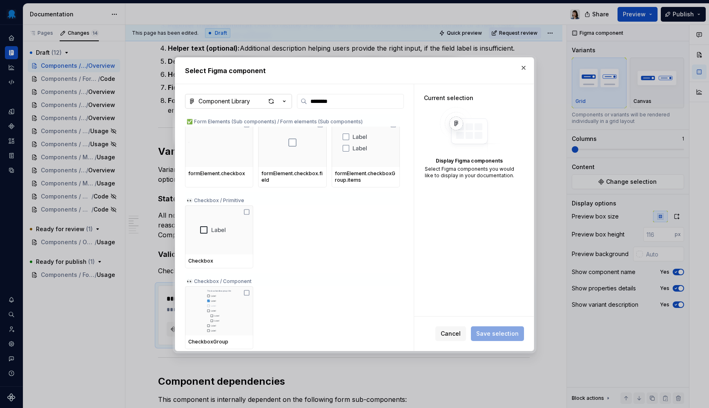
scroll to position [0, 0]
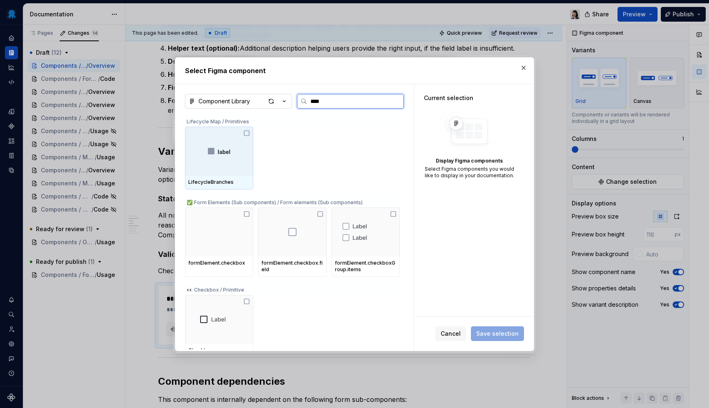
type input "*****"
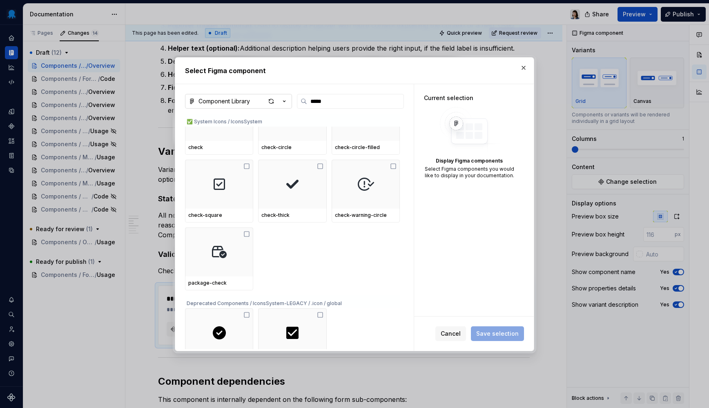
scroll to position [100, 0]
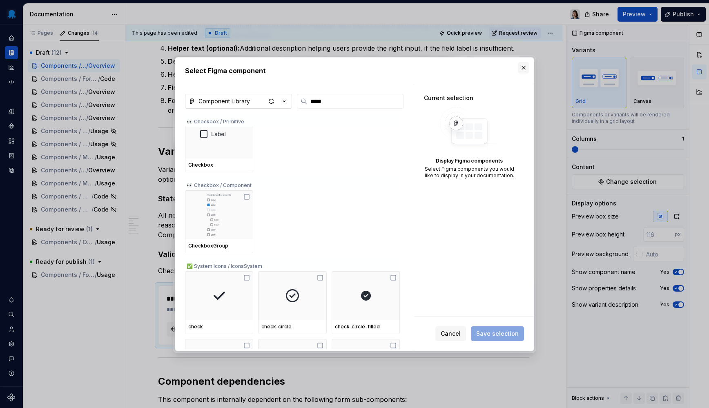
click at [523, 67] on button "button" at bounding box center [523, 67] width 11 height 11
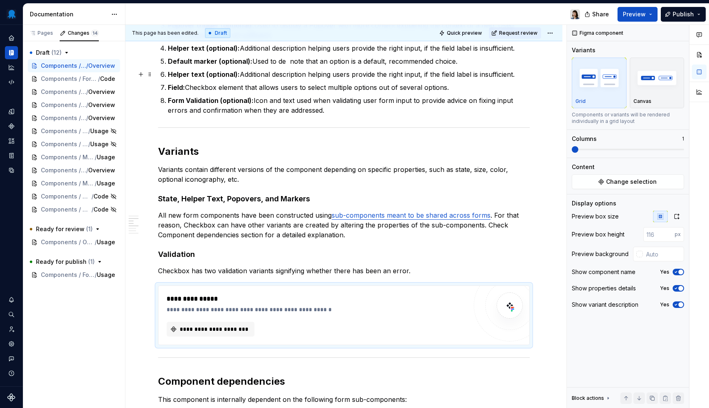
scroll to position [568, 0]
click at [205, 327] on span "**********" at bounding box center [213, 329] width 71 height 8
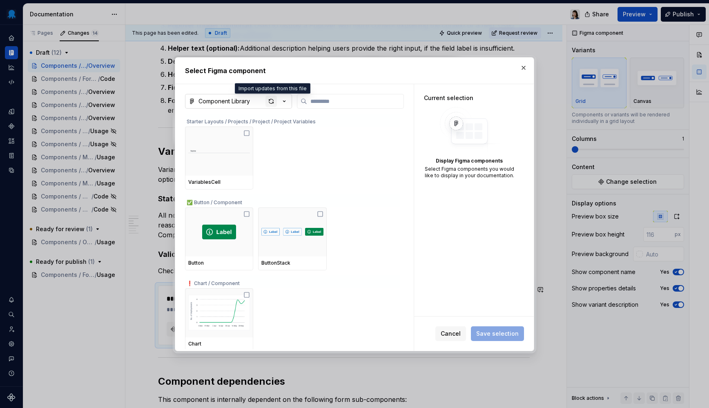
click at [270, 98] on div "button" at bounding box center [270, 101] width 11 height 11
type textarea "*"
click at [330, 97] on input "search" at bounding box center [355, 101] width 96 height 8
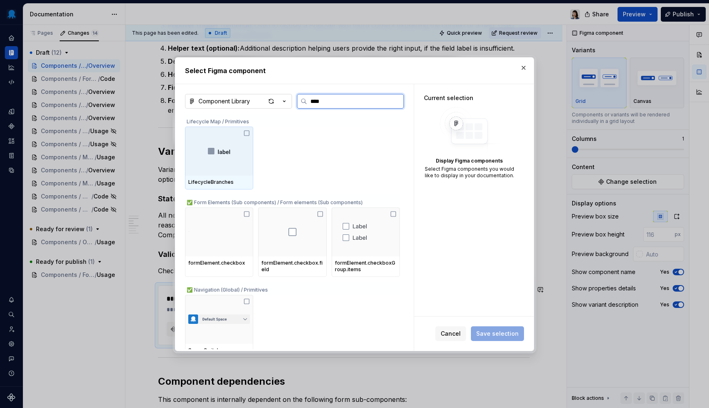
type input "*****"
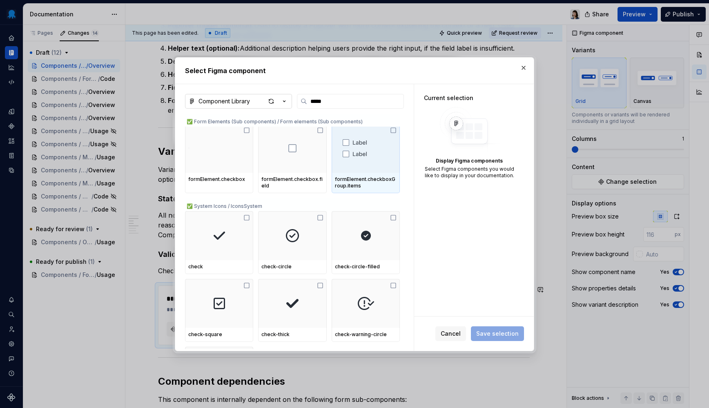
scroll to position [0, 0]
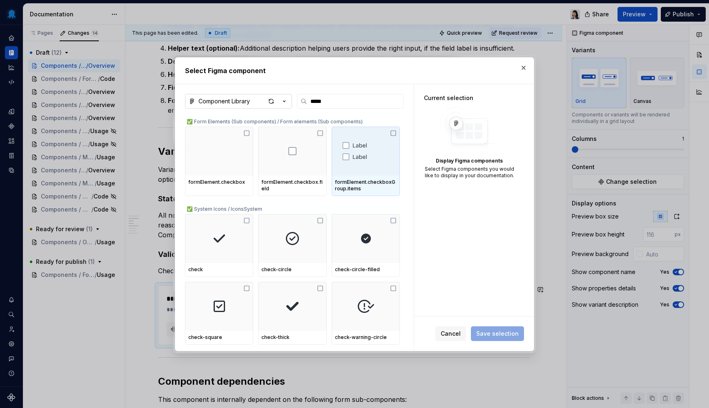
type textarea "*"
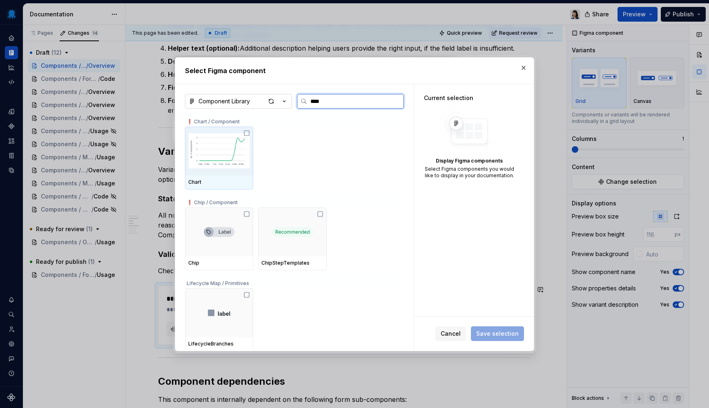
type input "*****"
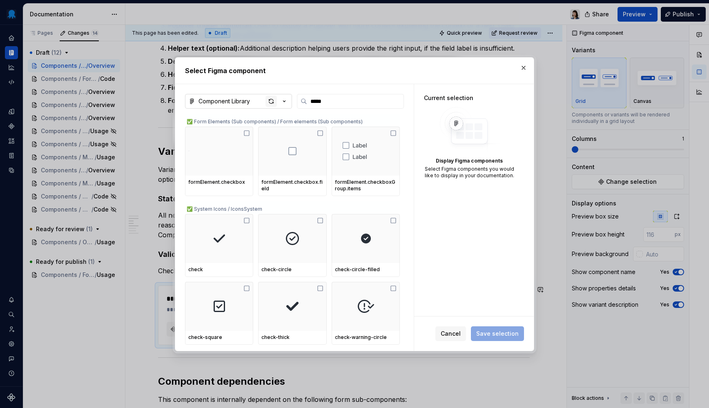
click at [271, 99] on div "button" at bounding box center [270, 101] width 11 height 11
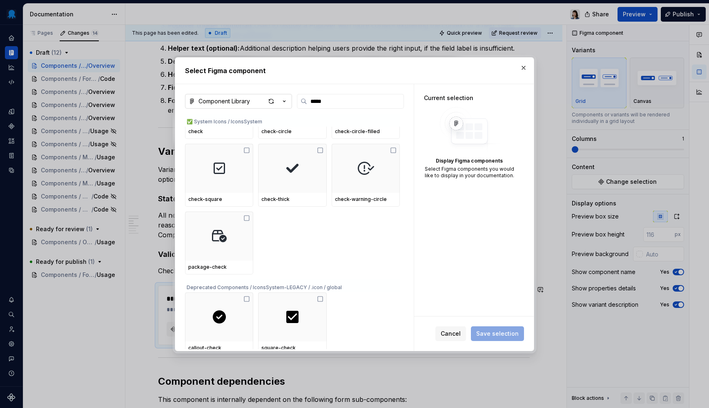
type textarea "*"
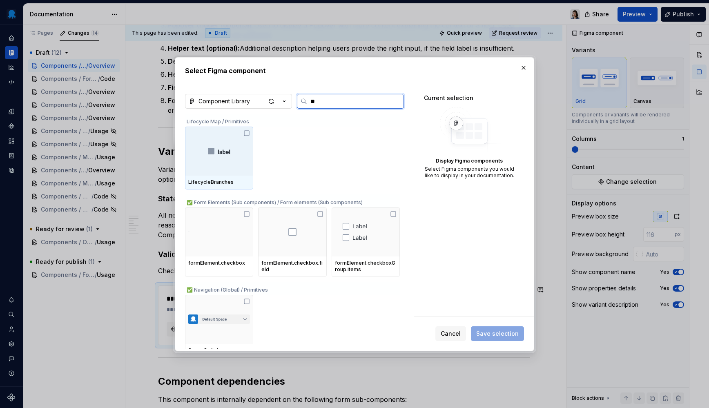
type input "*"
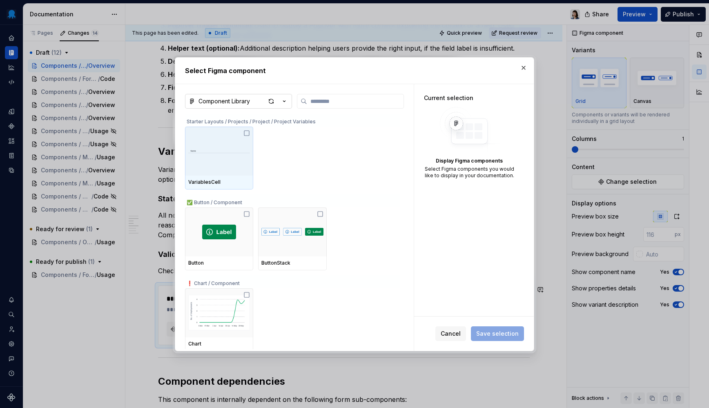
drag, startPoint x: 523, startPoint y: 65, endPoint x: 528, endPoint y: 67, distance: 5.6
click at [528, 66] on button "button" at bounding box center [523, 67] width 11 height 11
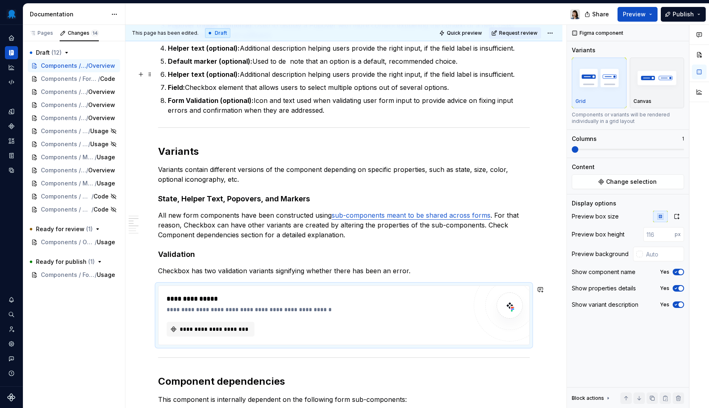
scroll to position [568, 0]
click at [12, 127] on icon "Components" at bounding box center [11, 125] width 7 height 7
type textarea "*"
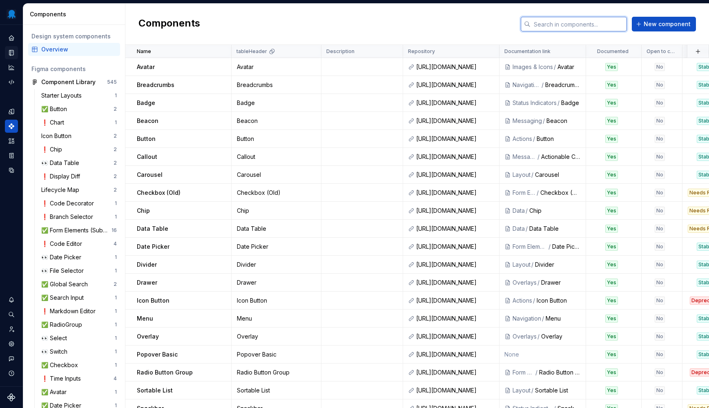
click at [556, 30] on input "text" at bounding box center [578, 24] width 96 height 15
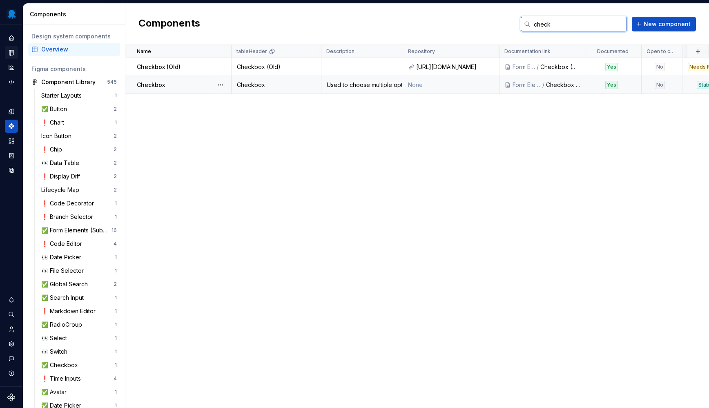
type input "check"
click at [320, 89] on td "Checkbox" at bounding box center [276, 85] width 90 height 18
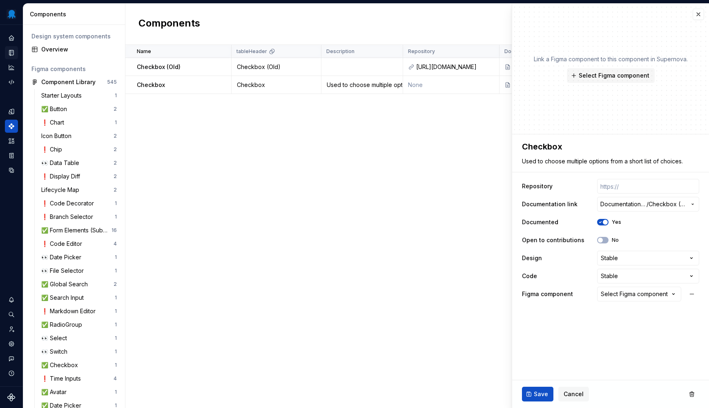
type textarea "*"
click at [628, 296] on div "Select Figma component" at bounding box center [634, 294] width 67 height 8
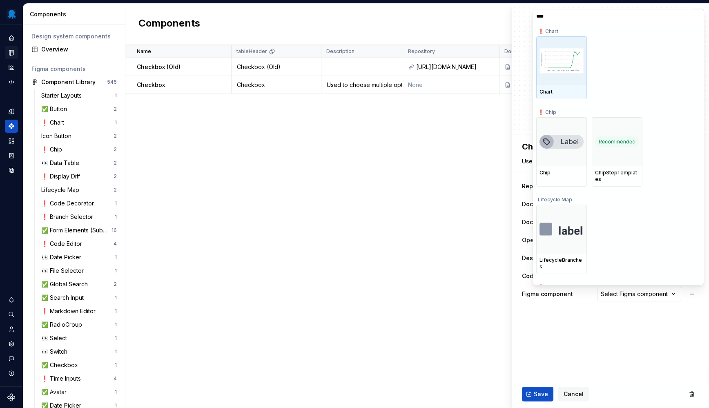
type input "*****"
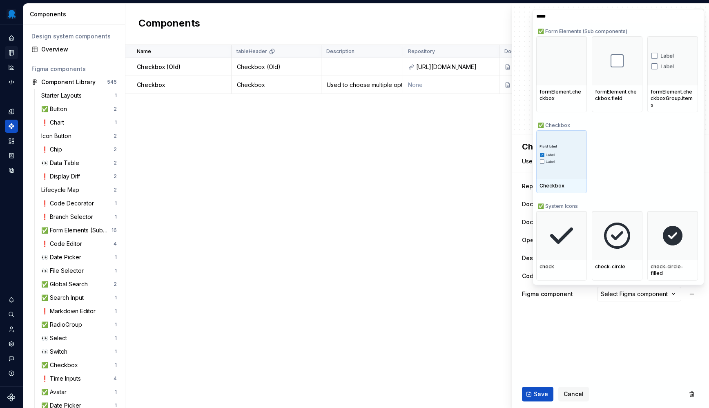
click at [577, 151] on img at bounding box center [561, 155] width 44 height 22
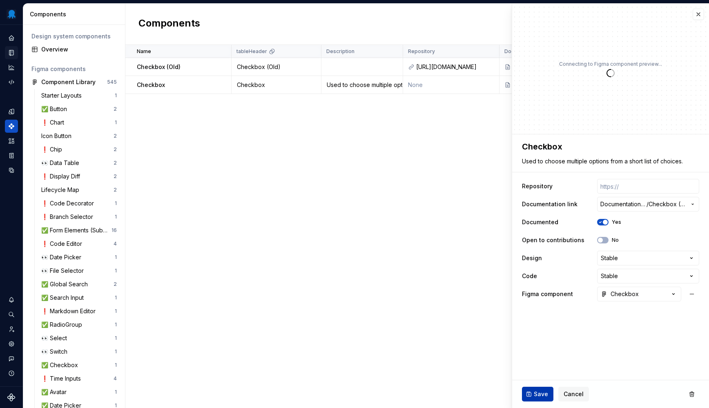
click at [541, 394] on span "Save" at bounding box center [541, 394] width 14 height 8
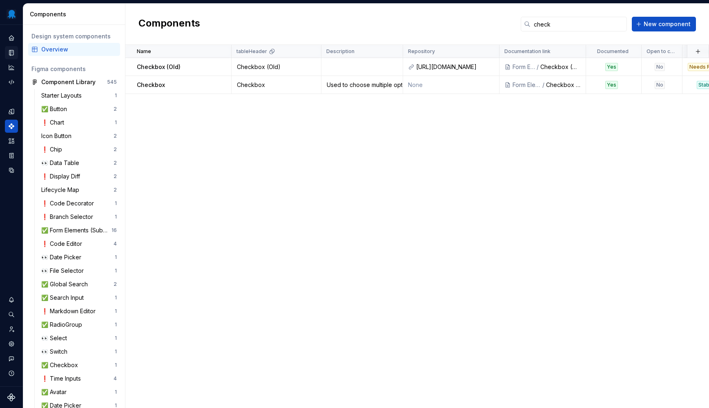
click at [8, 51] on div "Documentation" at bounding box center [11, 52] width 13 height 13
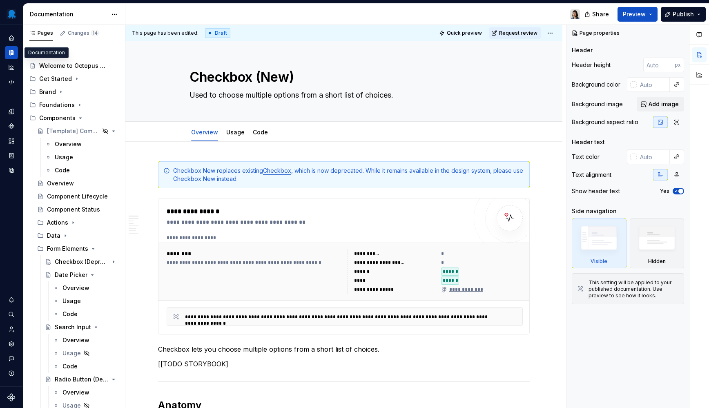
type textarea "*"
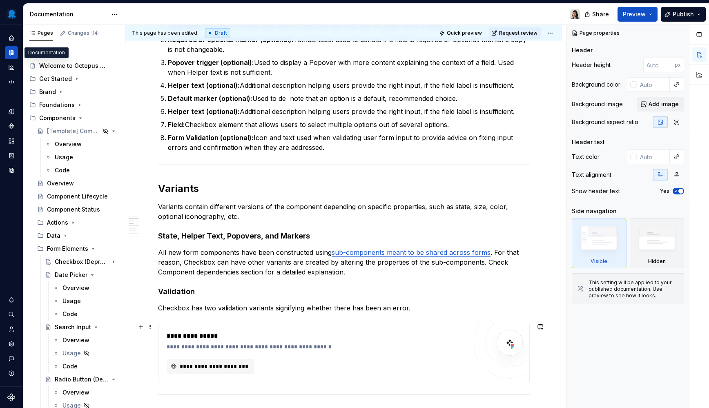
scroll to position [704, 0]
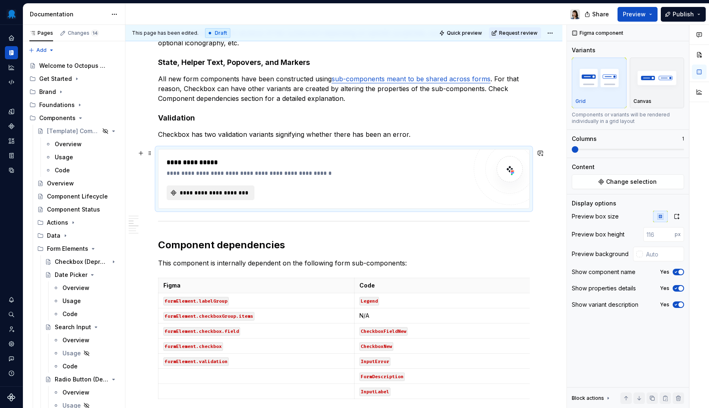
click at [199, 187] on button "**********" at bounding box center [211, 192] width 88 height 15
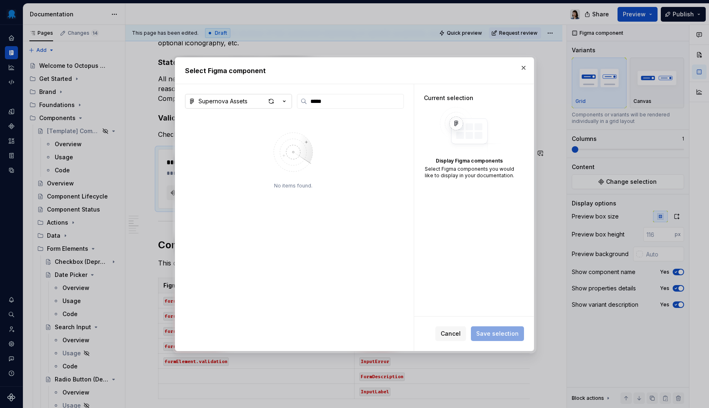
type input "*****"
click at [249, 103] on button "Supernova Assets" at bounding box center [238, 101] width 107 height 15
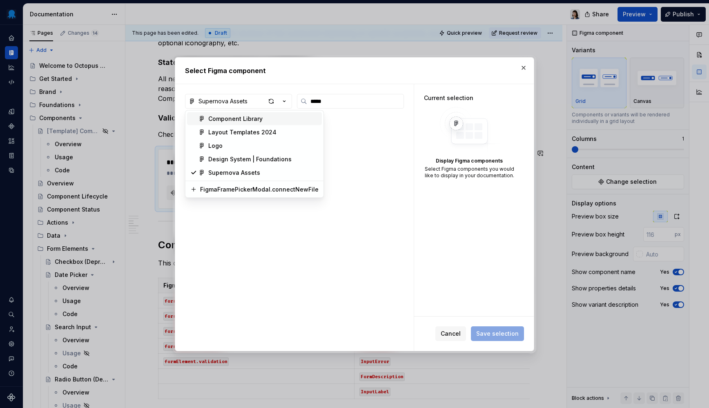
click at [235, 120] on div "Component Library" at bounding box center [235, 119] width 54 height 8
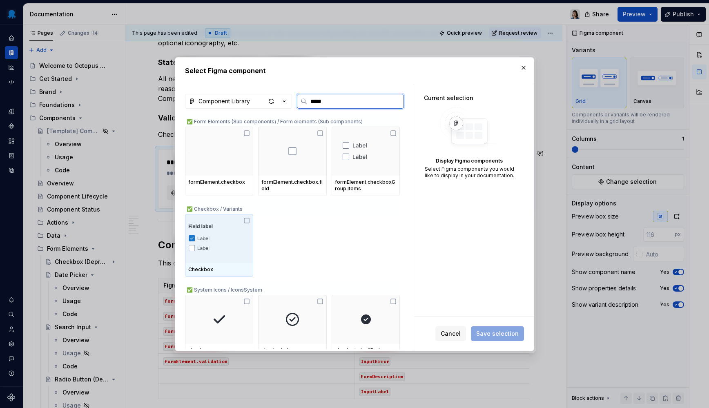
click at [223, 248] on img at bounding box center [219, 238] width 62 height 42
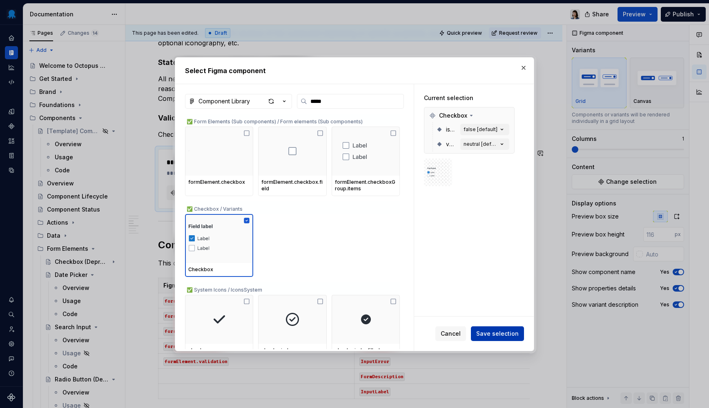
click at [498, 335] on span "Save selection" at bounding box center [497, 333] width 42 height 8
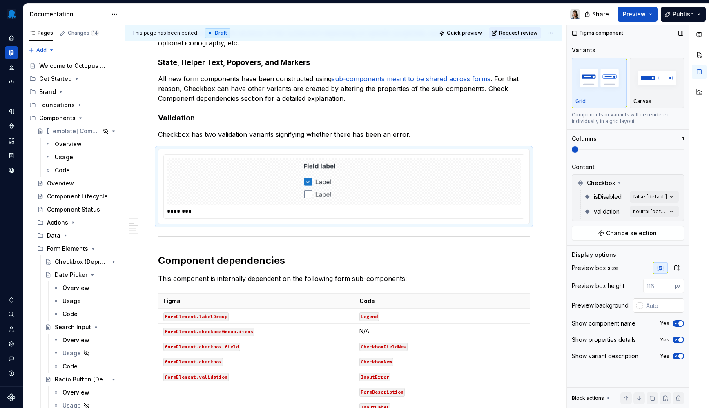
click at [660, 312] on input "text" at bounding box center [663, 305] width 41 height 15
type input "#FFFFFF"
click at [654, 216] on div "Comments Open comments No comments yet Select ‘Comment’ from the block context …" at bounding box center [638, 216] width 142 height 383
click at [672, 226] on button "button" at bounding box center [667, 226] width 11 height 7
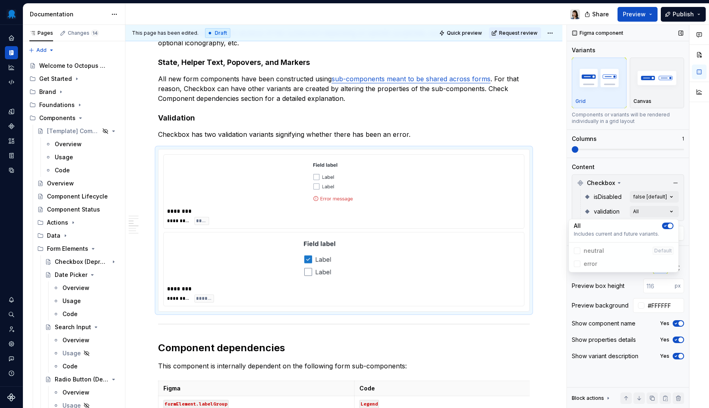
click at [587, 149] on div "Comments Open comments No comments yet Select ‘Comment’ from the block context …" at bounding box center [638, 216] width 142 height 383
click at [588, 148] on span at bounding box center [628, 149] width 112 height 7
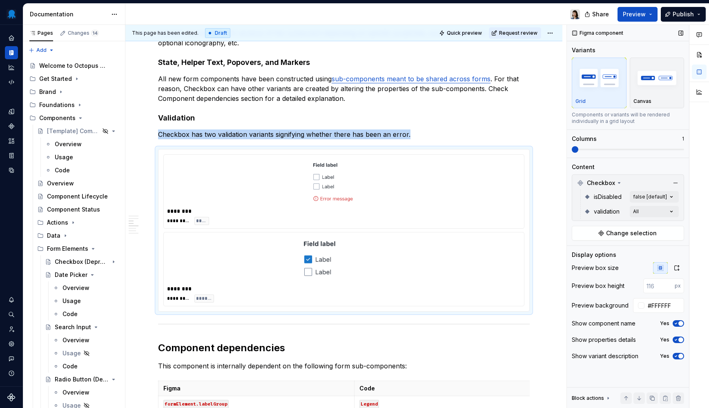
click at [595, 147] on span at bounding box center [628, 149] width 112 height 7
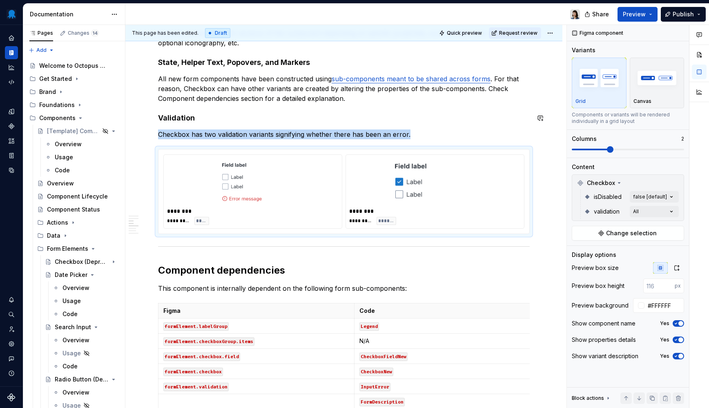
click at [380, 108] on div "**********" at bounding box center [344, 347] width 372 height 1781
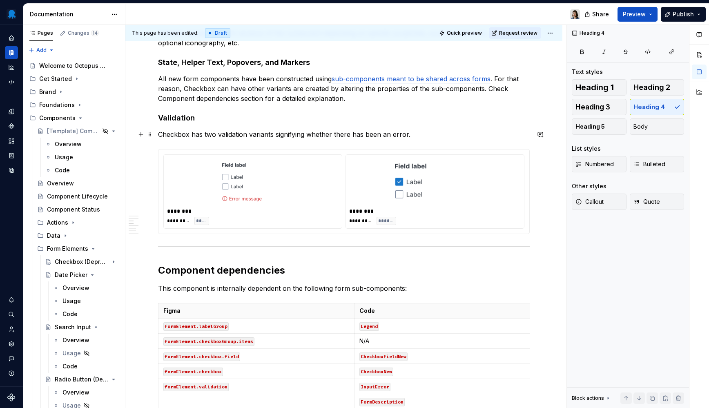
click at [447, 132] on p "Checkbox has two validation variants signifying whether there has been an error." at bounding box center [344, 134] width 372 height 10
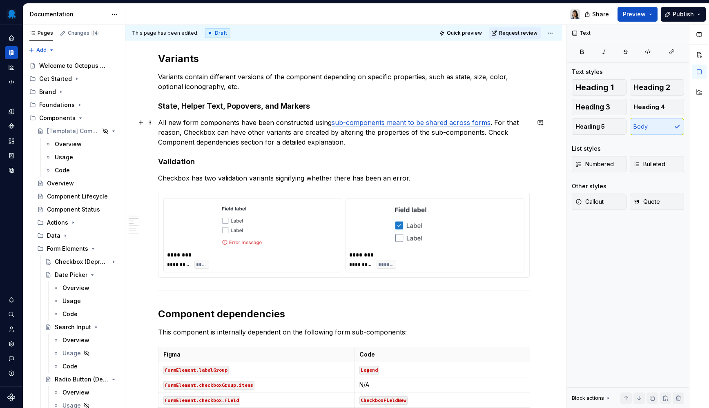
scroll to position [667, 0]
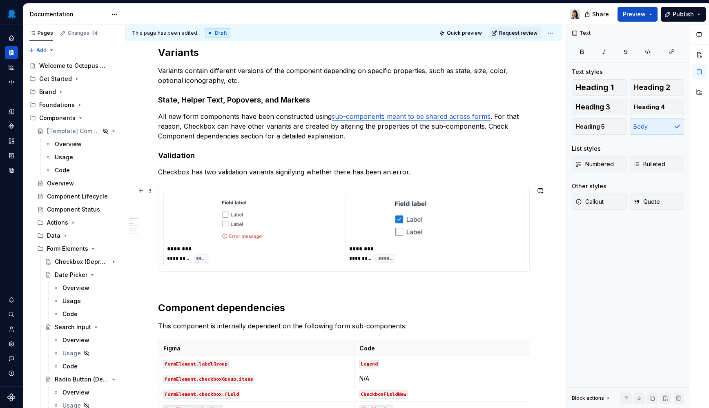
click at [312, 233] on div at bounding box center [252, 219] width 171 height 47
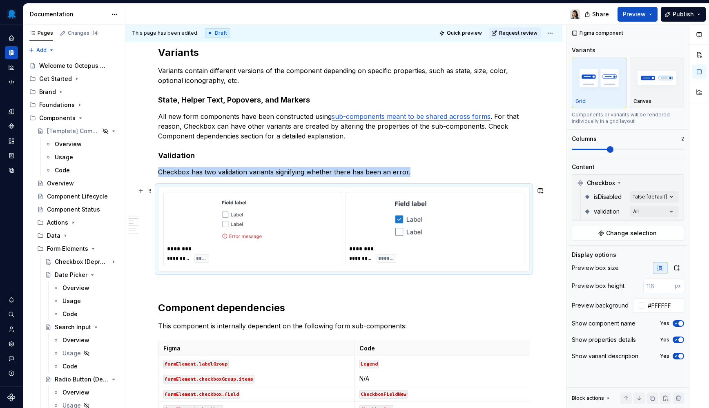
type textarea "*"
click at [676, 267] on icon "button" at bounding box center [676, 268] width 7 height 7
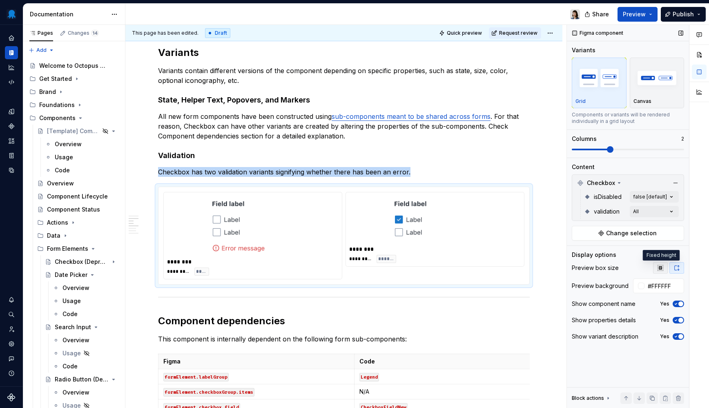
click at [661, 267] on icon "button" at bounding box center [659, 267] width 5 height 5
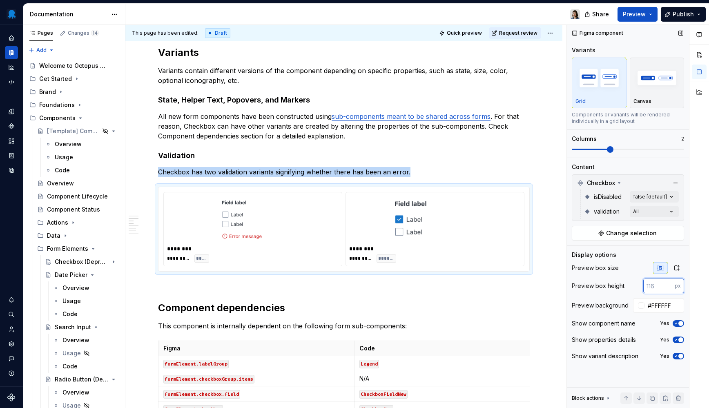
click at [658, 291] on input "number" at bounding box center [658, 285] width 31 height 15
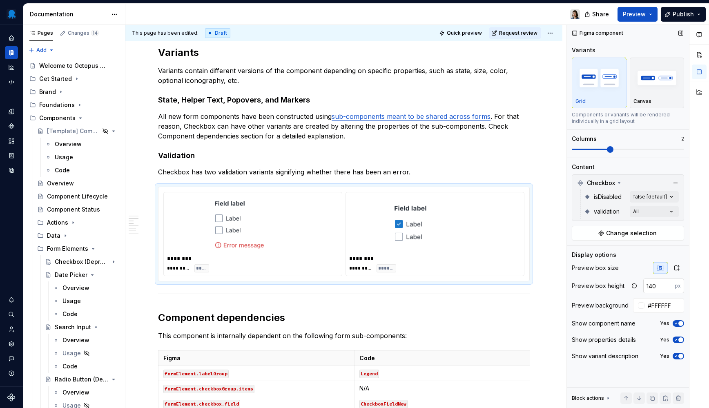
click at [656, 289] on input "140" at bounding box center [658, 285] width 31 height 15
type input "160"
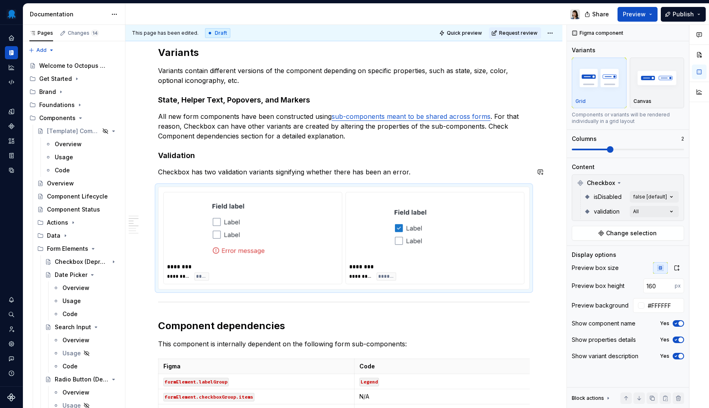
click at [195, 147] on div "**********" at bounding box center [344, 394] width 372 height 1799
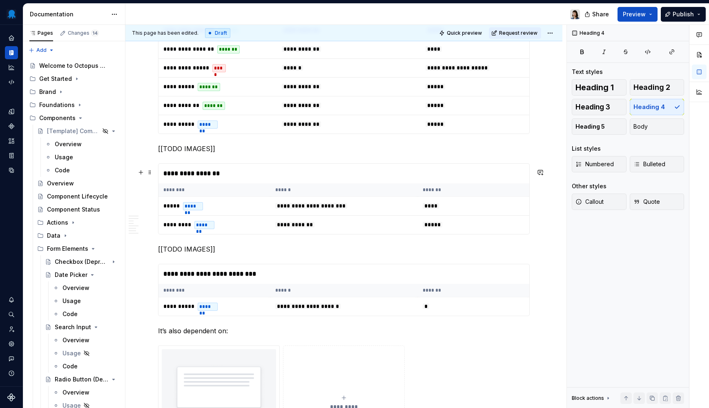
scroll to position [1392, 0]
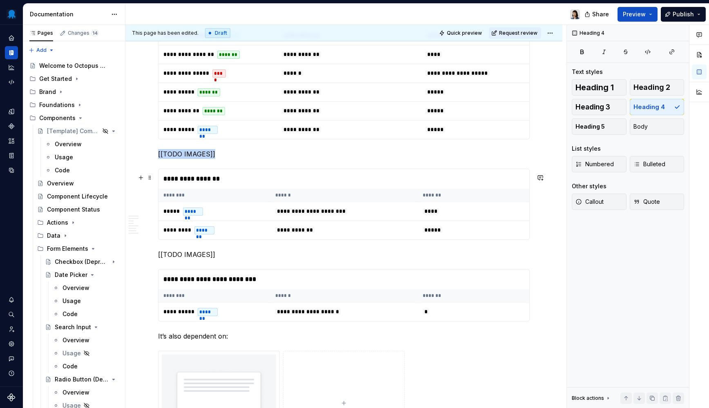
click at [234, 180] on div "**********" at bounding box center [343, 179] width 370 height 20
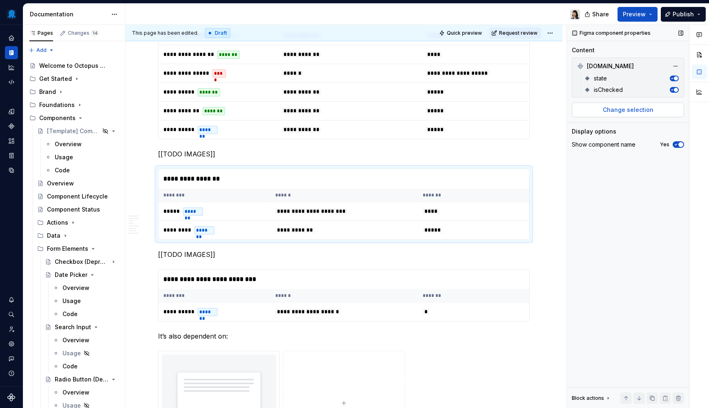
click at [629, 112] on span "Change selection" at bounding box center [628, 110] width 51 height 8
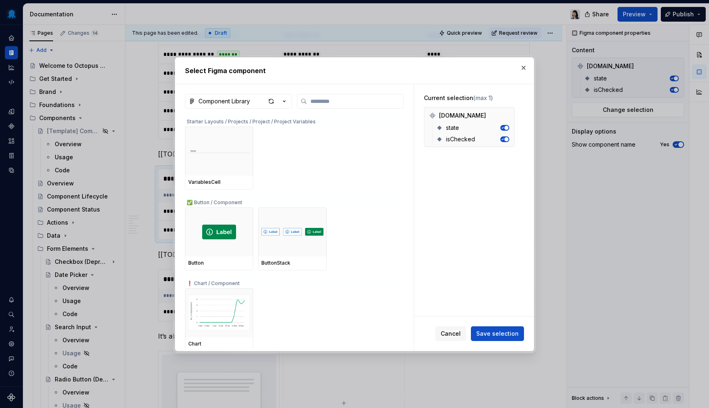
type textarea "*"
type input "*"
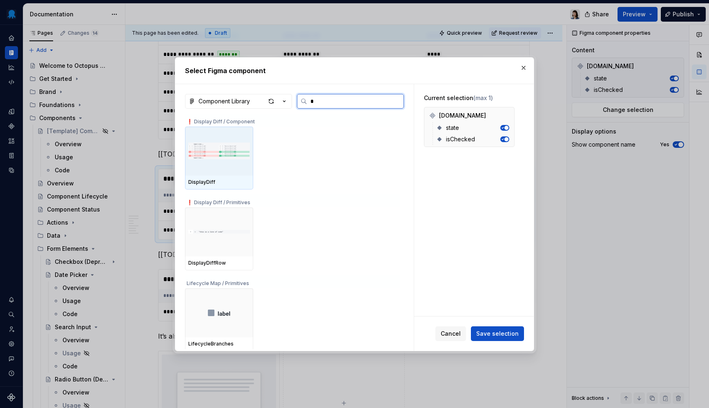
type textarea "*"
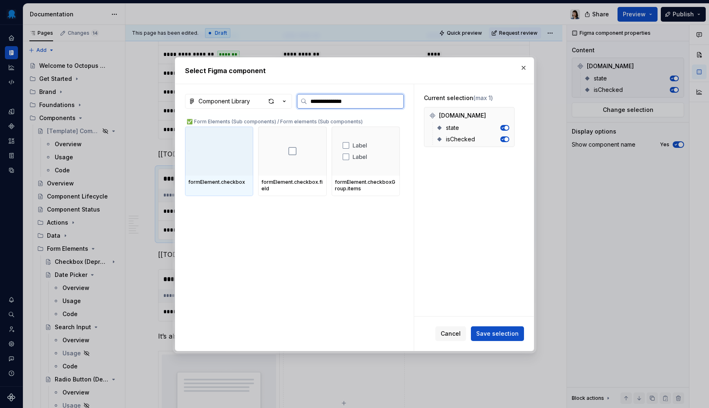
type input "**********"
click at [200, 163] on div at bounding box center [219, 151] width 68 height 49
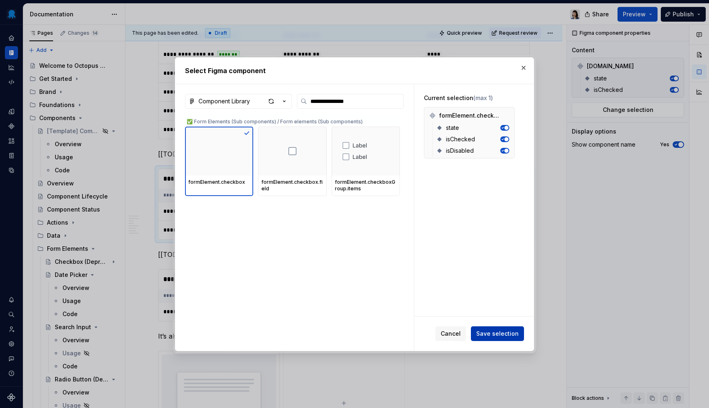
click at [507, 331] on span "Save selection" at bounding box center [497, 333] width 42 height 8
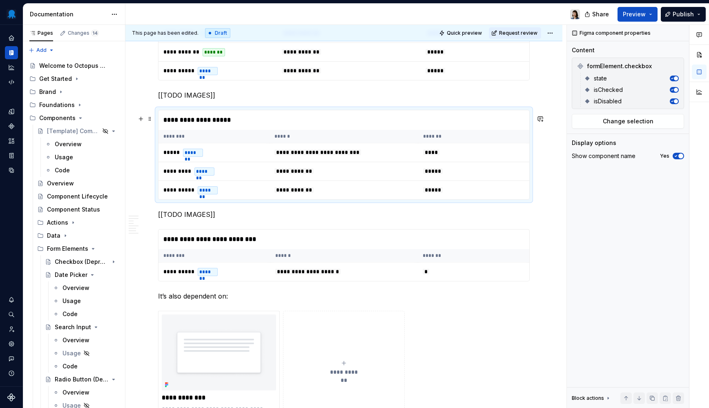
scroll to position [1451, 0]
type textarea "*"
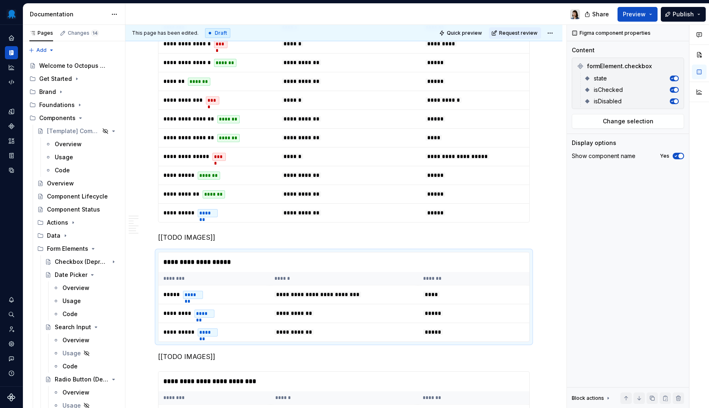
scroll to position [1433, 0]
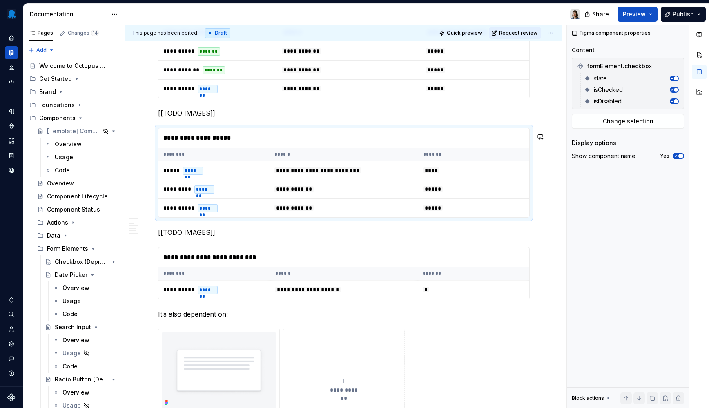
click at [221, 118] on p "[[TODO IMAGES]]" at bounding box center [344, 113] width 372 height 10
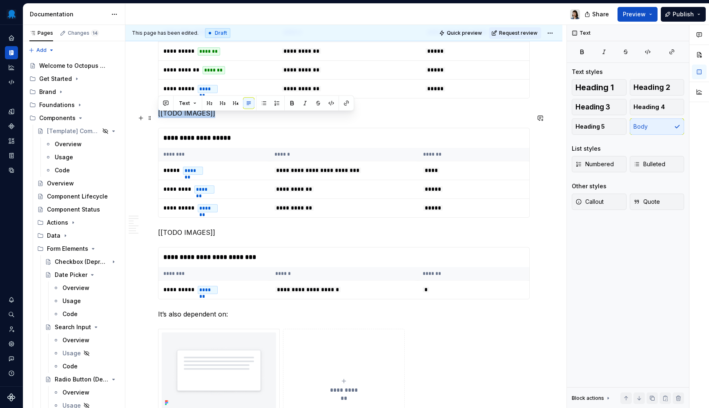
drag, startPoint x: 240, startPoint y: 118, endPoint x: 156, endPoint y: 119, distance: 84.1
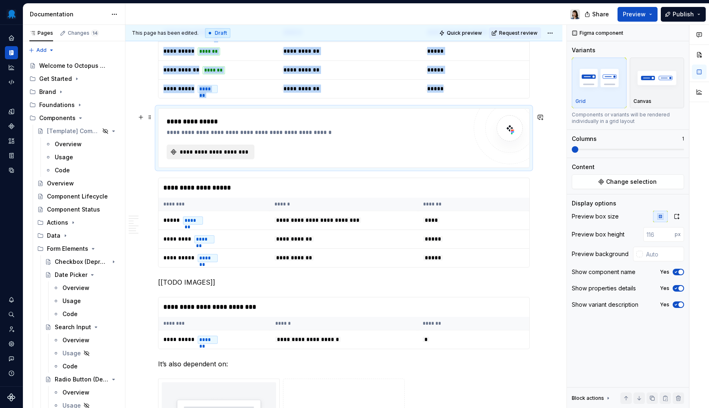
click at [192, 154] on span "**********" at bounding box center [213, 152] width 71 height 8
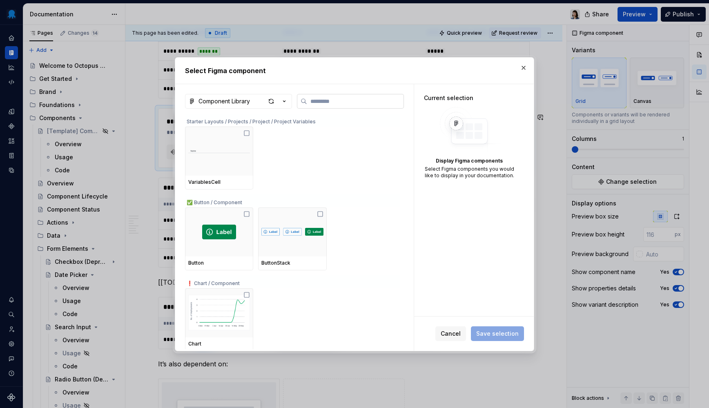
type textarea "*"
type input "**"
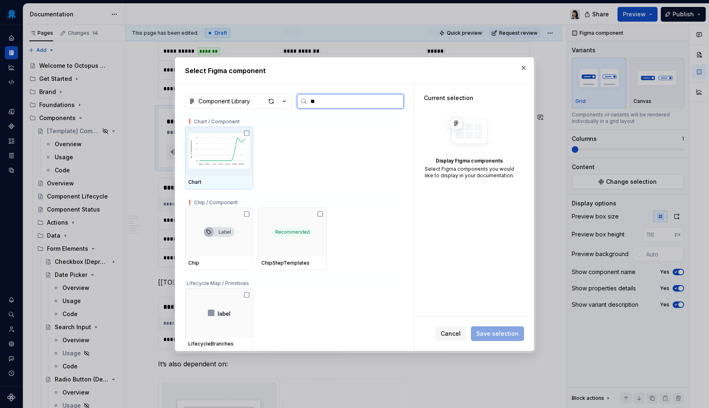
type textarea "*"
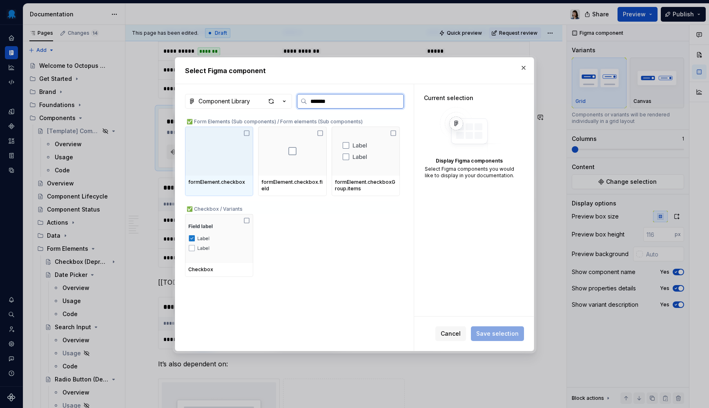
type input "********"
click at [240, 157] on img at bounding box center [219, 151] width 62 height 13
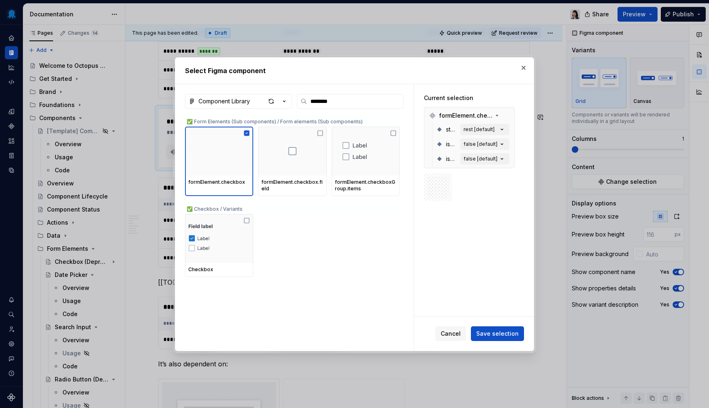
click at [505, 336] on span "Save selection" at bounding box center [497, 333] width 42 height 8
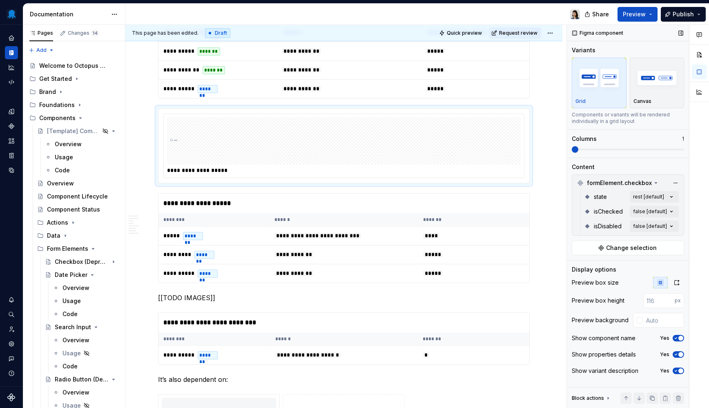
click at [605, 144] on div "Columns 1" at bounding box center [628, 144] width 112 height 18
click at [616, 146] on div "Columns 1" at bounding box center [628, 144] width 112 height 18
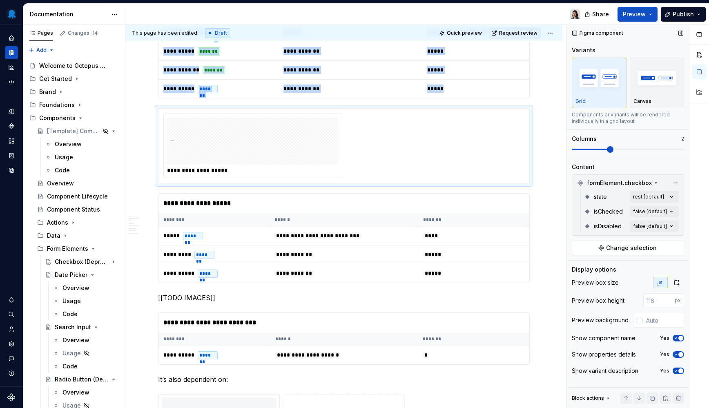
click at [618, 150] on span at bounding box center [628, 150] width 112 height 2
click at [656, 251] on button "Change selection" at bounding box center [628, 247] width 112 height 15
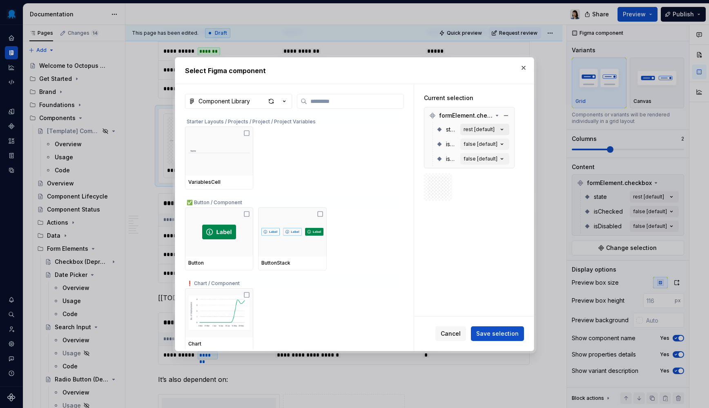
click at [479, 126] on div "rest [default]" at bounding box center [478, 129] width 31 height 7
click at [520, 67] on button "button" at bounding box center [523, 67] width 11 height 11
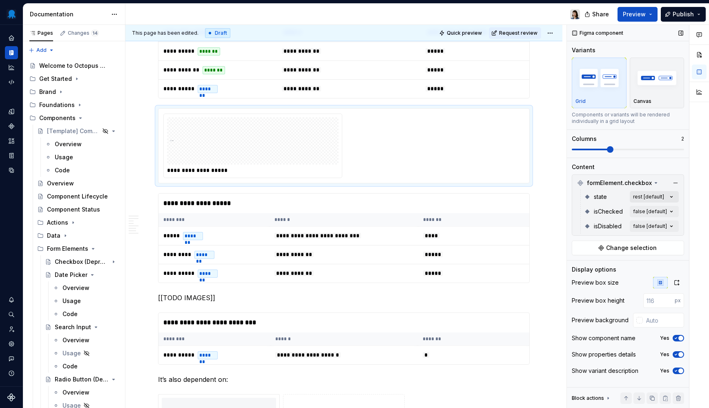
click at [652, 194] on div "Comments Open comments No comments yet Select ‘Comment’ from the block context …" at bounding box center [638, 216] width 142 height 383
click at [668, 212] on icon "button" at bounding box center [665, 211] width 7 height 5
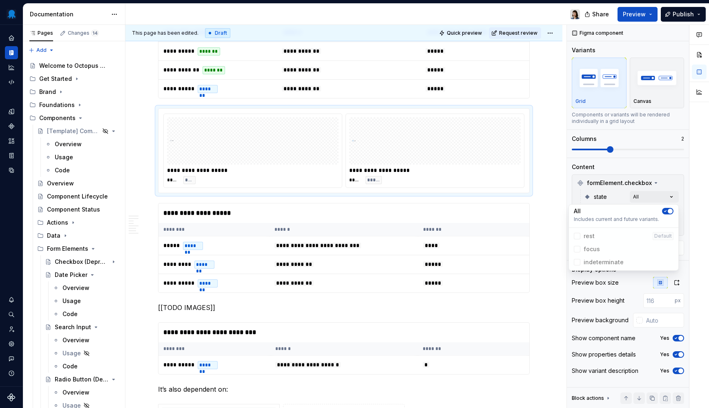
click at [606, 197] on div "Comments Open comments No comments yet Select ‘Comment’ from the block context …" at bounding box center [638, 216] width 142 height 383
click at [670, 213] on div "Comments Open comments No comments yet Select ‘Comment’ from the block context …" at bounding box center [638, 216] width 142 height 383
click at [670, 225] on button "button" at bounding box center [667, 226] width 11 height 7
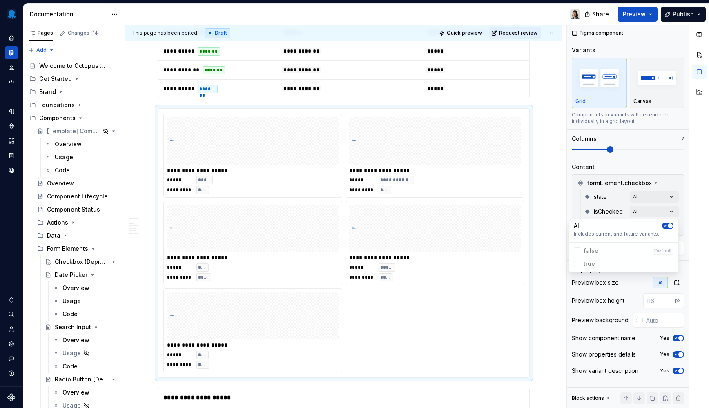
click at [619, 197] on div "Comments Open comments No comments yet Select ‘Comment’ from the block context …" at bounding box center [638, 216] width 142 height 383
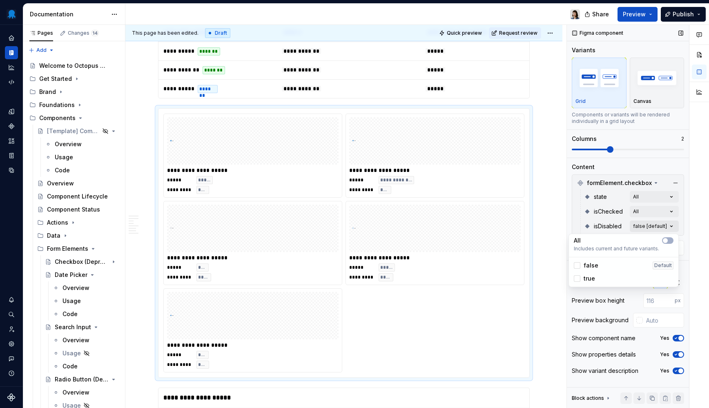
click at [670, 226] on div "Comments Open comments No comments yet Select ‘Comment’ from the block context …" at bounding box center [638, 216] width 142 height 383
click at [671, 240] on button "button" at bounding box center [667, 240] width 11 height 7
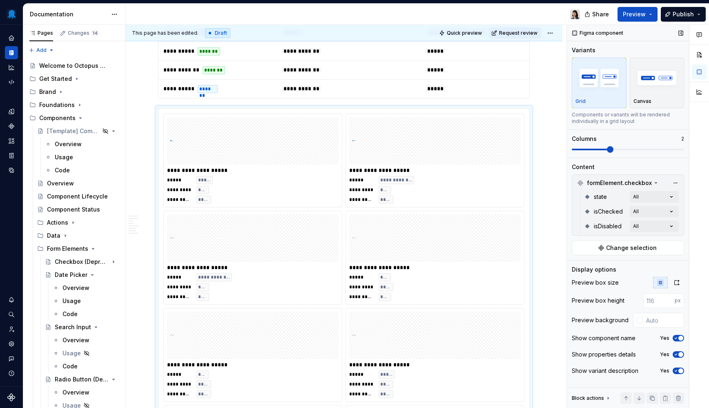
click at [630, 149] on div "Comments Open comments No comments yet Select ‘Comment’ from the block context …" at bounding box center [638, 216] width 142 height 383
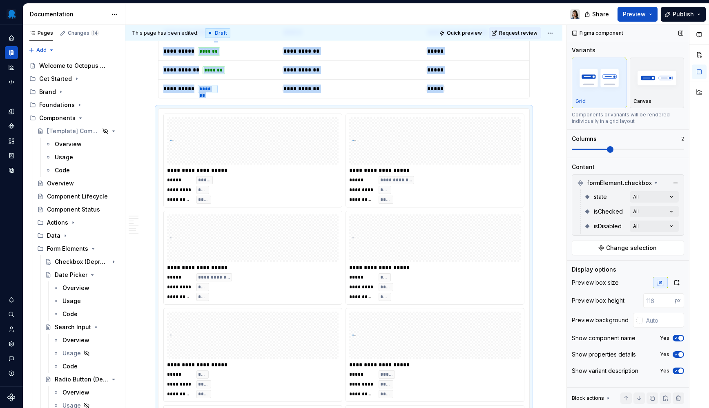
click at [648, 149] on span at bounding box center [628, 150] width 112 height 2
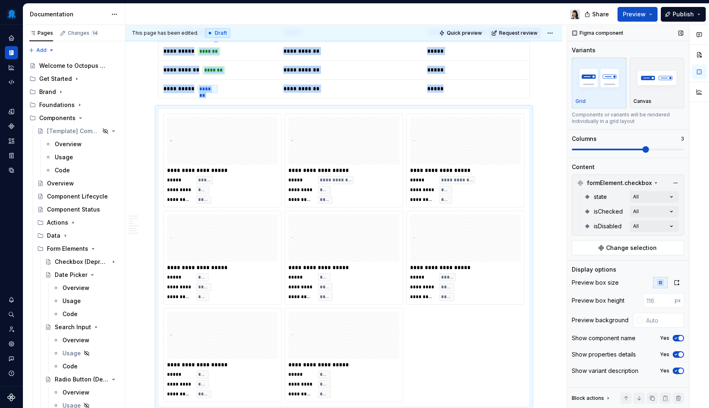
scroll to position [1436, 0]
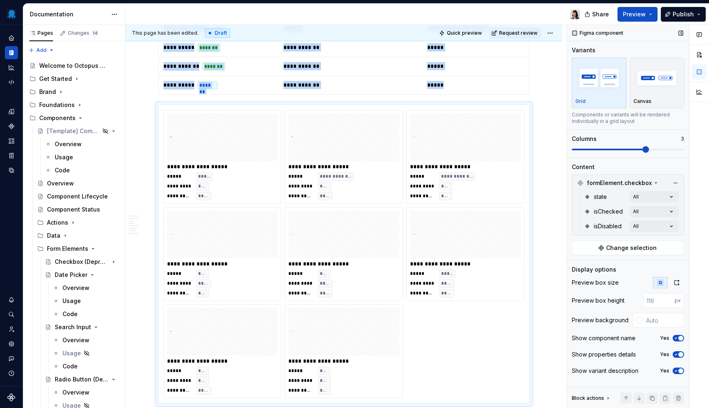
click at [659, 151] on span at bounding box center [628, 149] width 112 height 7
click at [657, 149] on span at bounding box center [628, 150] width 112 height 2
click at [663, 147] on span at bounding box center [628, 149] width 112 height 7
click at [678, 149] on span at bounding box center [628, 150] width 112 height 2
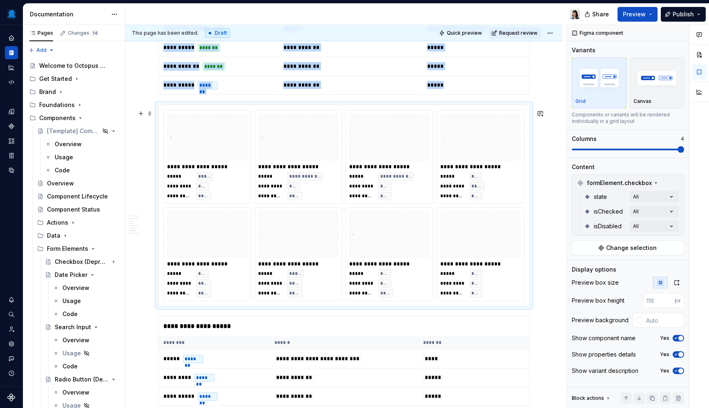
scroll to position [1501, 0]
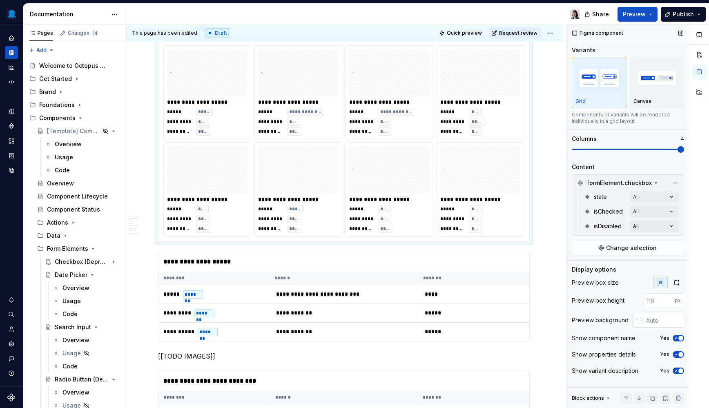
click at [649, 323] on input "text" at bounding box center [663, 320] width 41 height 15
type input "#FFFFFF"
click at [674, 279] on button "button" at bounding box center [676, 282] width 15 height 11
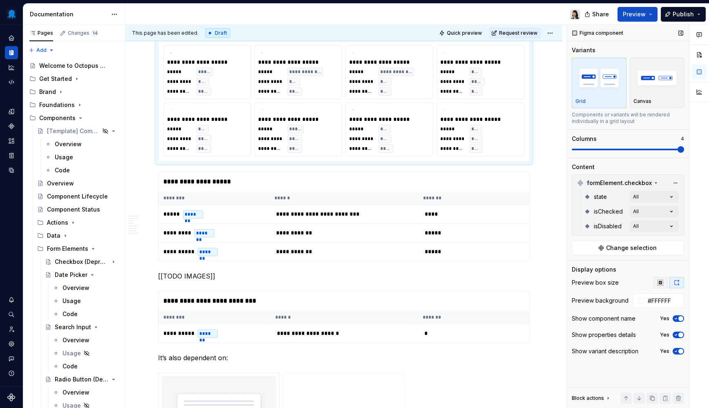
click at [659, 281] on icon "button" at bounding box center [660, 282] width 7 height 7
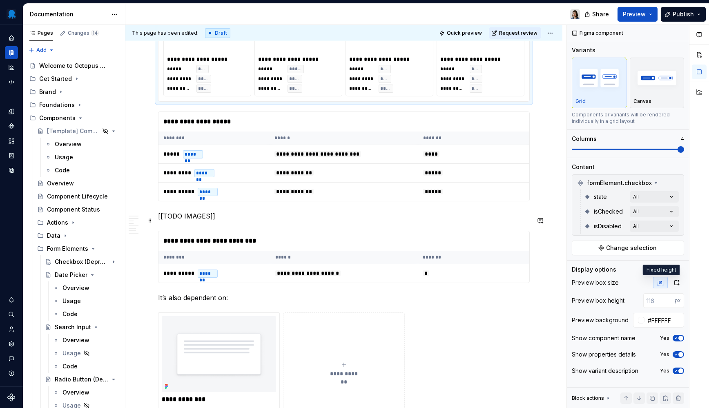
scroll to position [1689, 0]
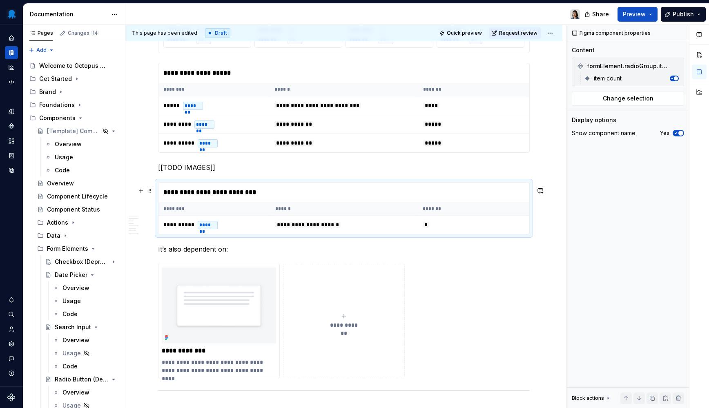
click at [246, 201] on div "**********" at bounding box center [343, 192] width 370 height 20
click at [641, 96] on span "Change selection" at bounding box center [628, 98] width 51 height 8
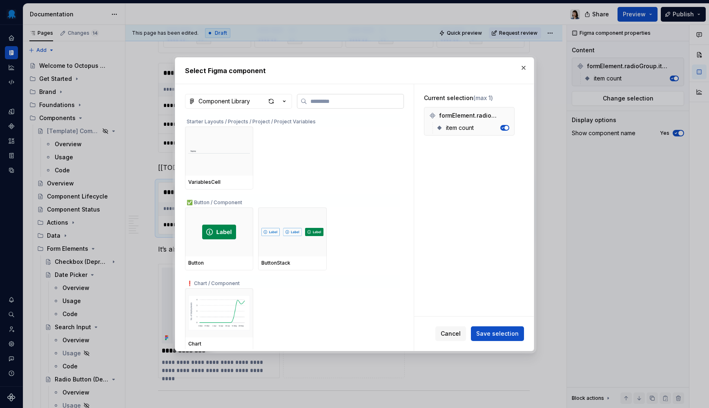
type textarea "*"
type input "*"
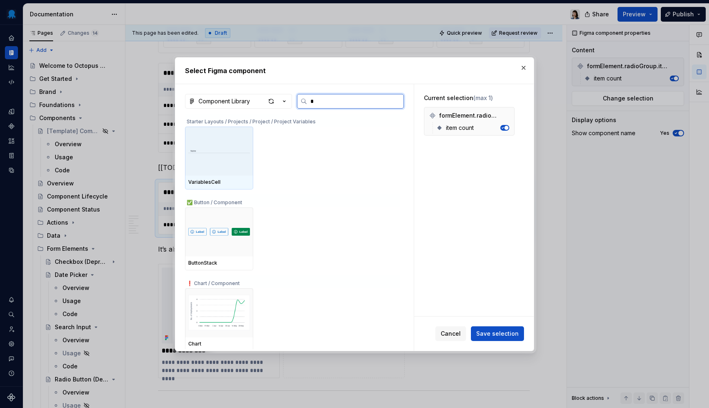
type textarea "*"
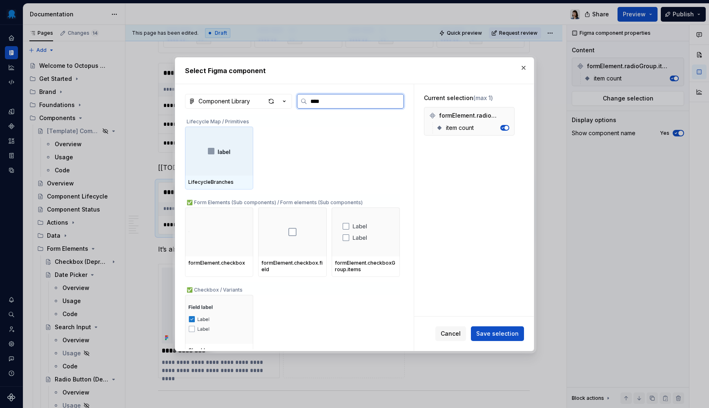
type input "*****"
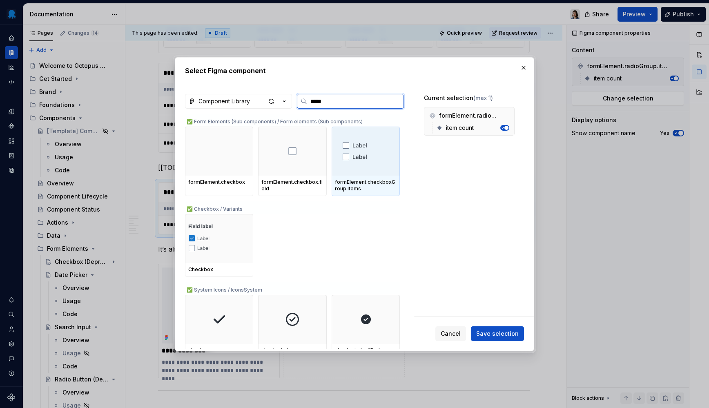
click at [388, 167] on div at bounding box center [366, 151] width 68 height 49
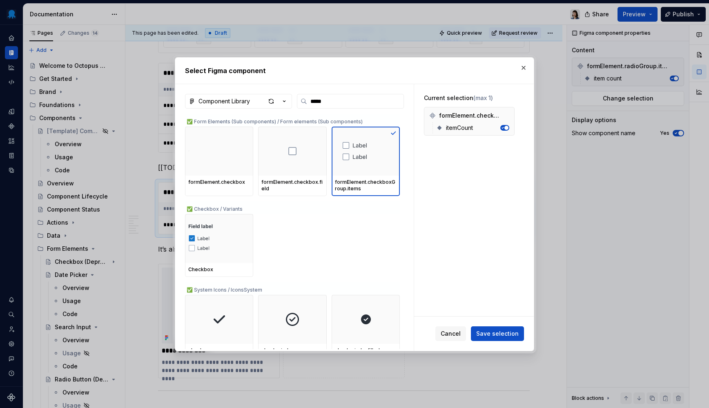
click at [496, 330] on button "Save selection" at bounding box center [497, 333] width 53 height 15
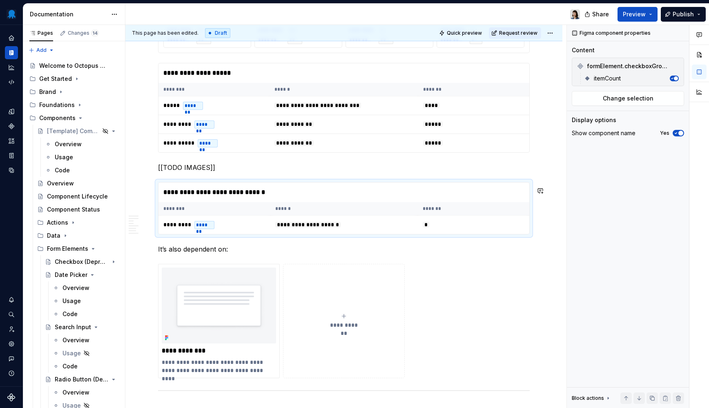
click at [223, 170] on p "[[TODO IMAGES]]" at bounding box center [344, 167] width 372 height 10
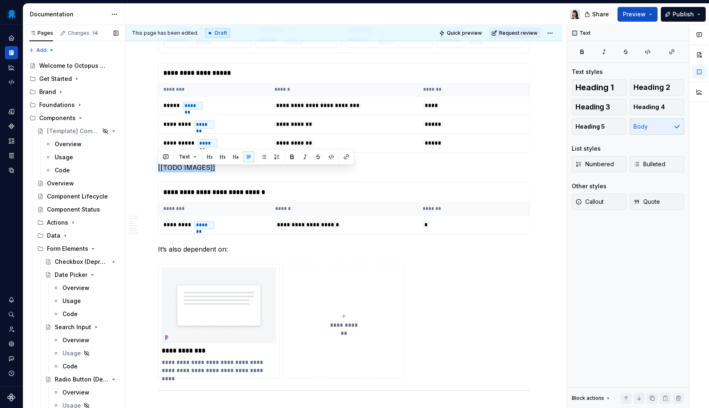
drag, startPoint x: 220, startPoint y: 169, endPoint x: 125, endPoint y: 166, distance: 95.2
click at [125, 166] on div "Pages Changes 14 Add Accessibility guide for tree Page tree. Navigate the tree …" at bounding box center [365, 218] width 685 height 387
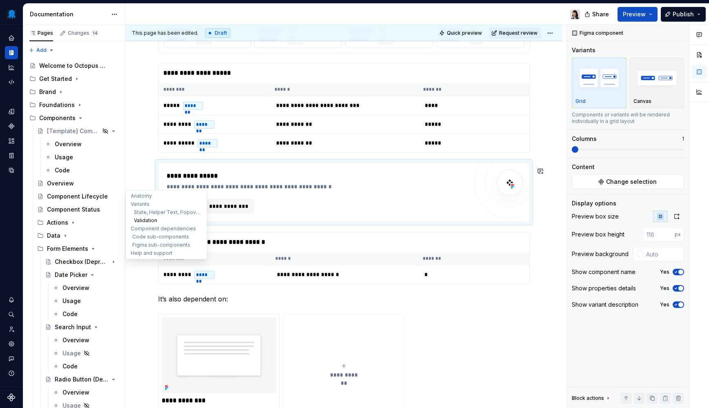
type textarea "*"
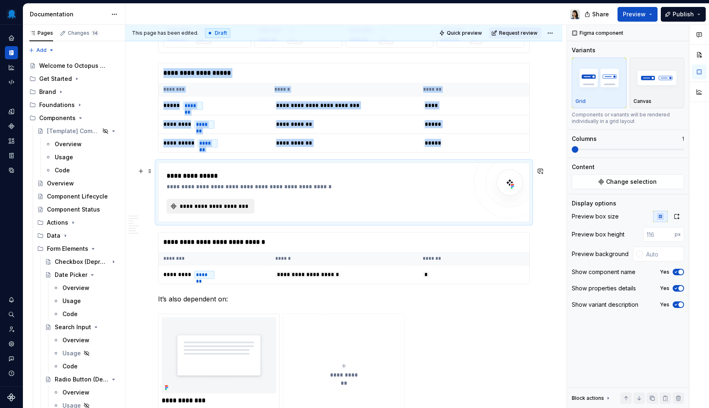
click at [241, 210] on span "**********" at bounding box center [213, 206] width 71 height 8
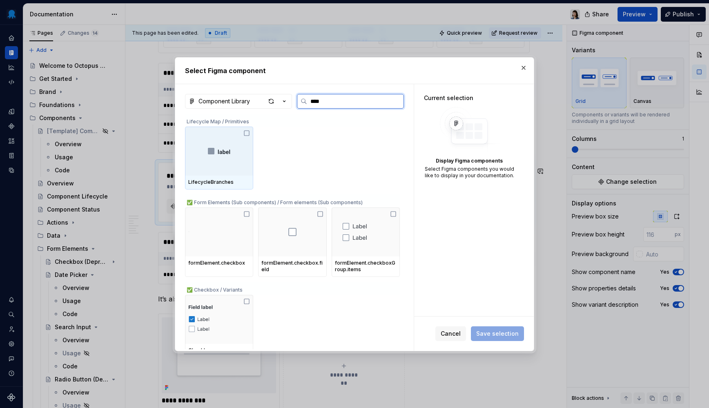
type input "*****"
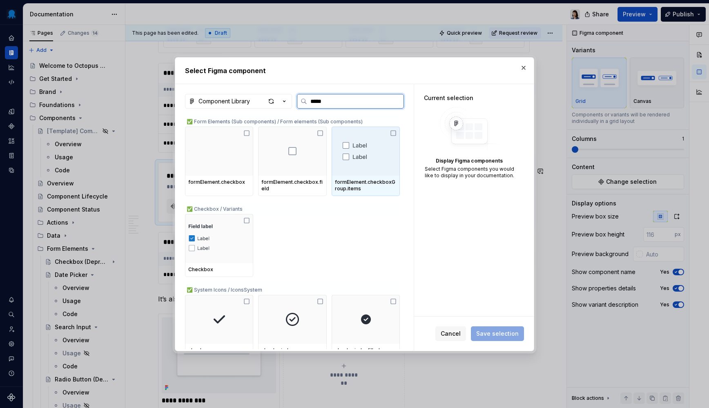
click at [359, 145] on img at bounding box center [366, 150] width 48 height 29
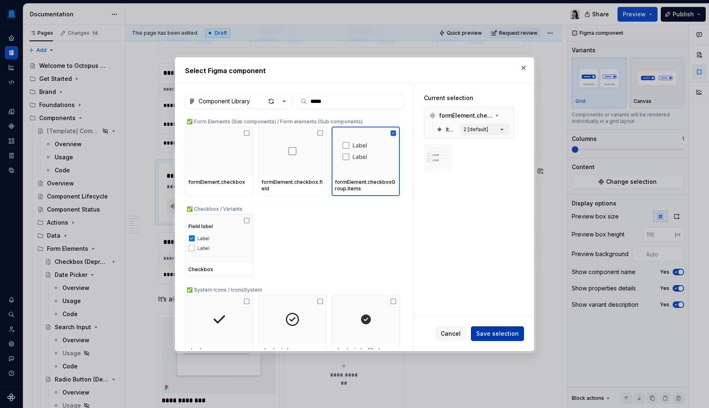
click at [505, 334] on span "Save selection" at bounding box center [497, 333] width 42 height 8
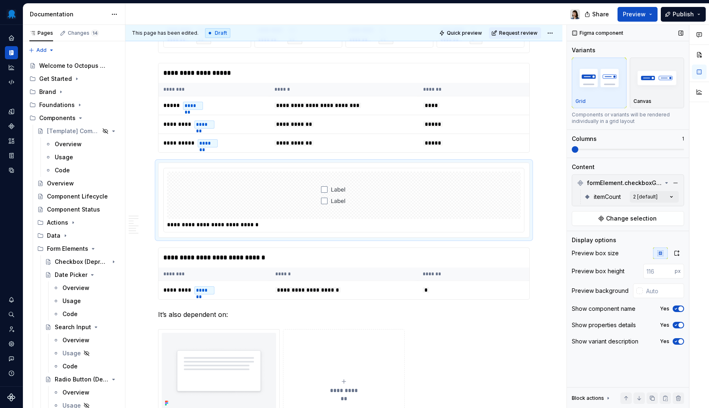
click at [631, 147] on span at bounding box center [628, 149] width 112 height 7
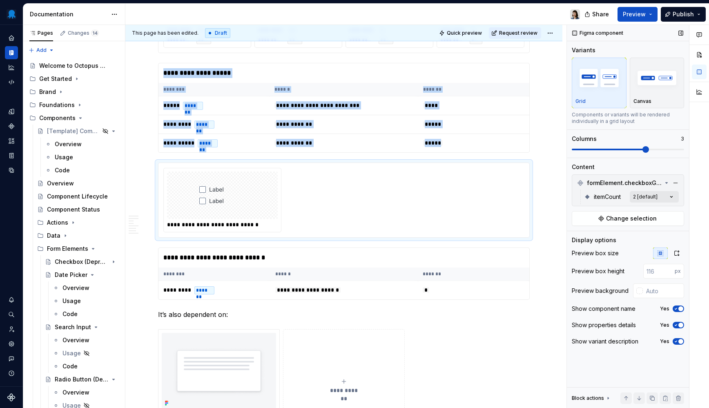
click at [670, 197] on div "Comments Open comments No comments yet Select ‘Comment’ from the block context …" at bounding box center [638, 216] width 142 height 383
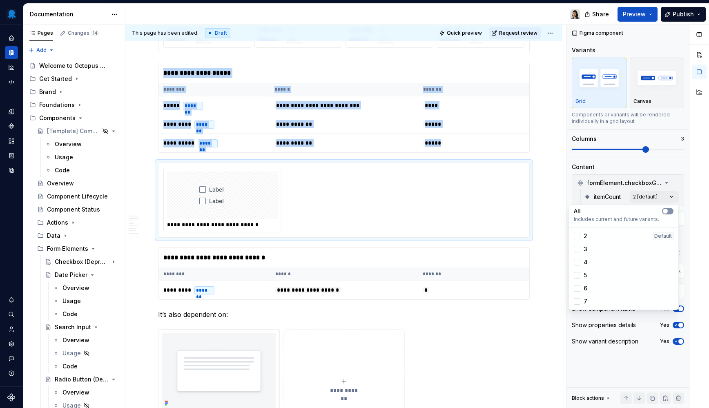
click at [669, 209] on button "button" at bounding box center [667, 211] width 11 height 7
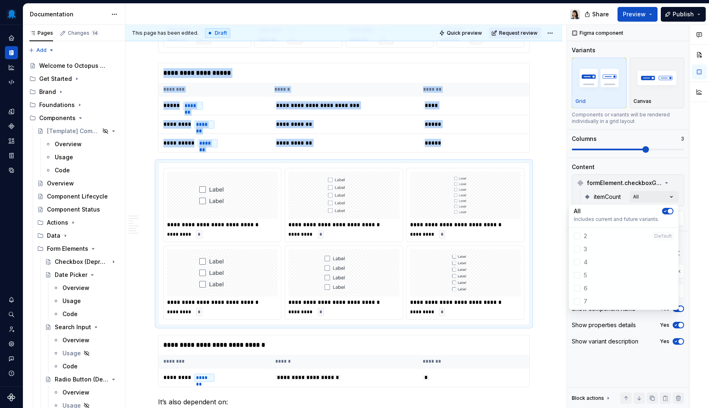
click at [669, 151] on div "Comments Open comments No comments yet Select ‘Comment’ from the block context …" at bounding box center [638, 216] width 142 height 383
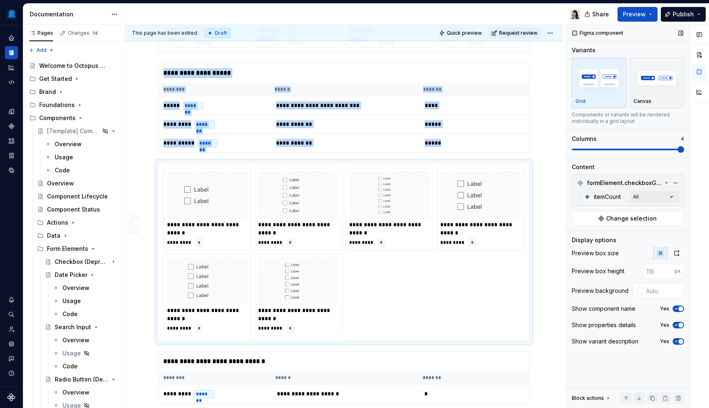
click at [684, 149] on span at bounding box center [628, 149] width 112 height 7
click at [670, 148] on span at bounding box center [628, 149] width 112 height 7
click at [668, 149] on span at bounding box center [628, 149] width 112 height 7
click at [663, 150] on span at bounding box center [628, 150] width 112 height 2
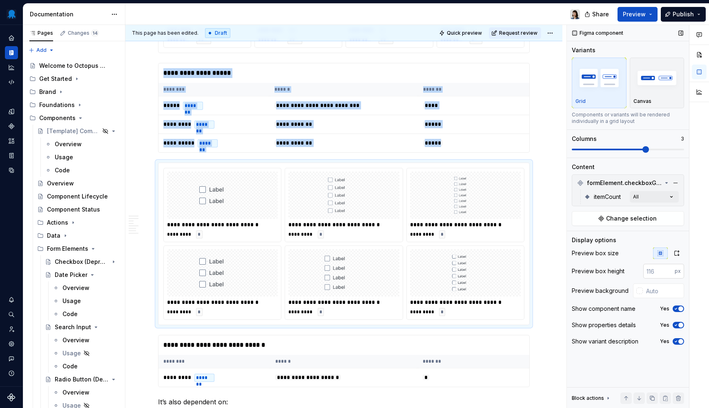
click at [653, 271] on input "number" at bounding box center [658, 271] width 31 height 15
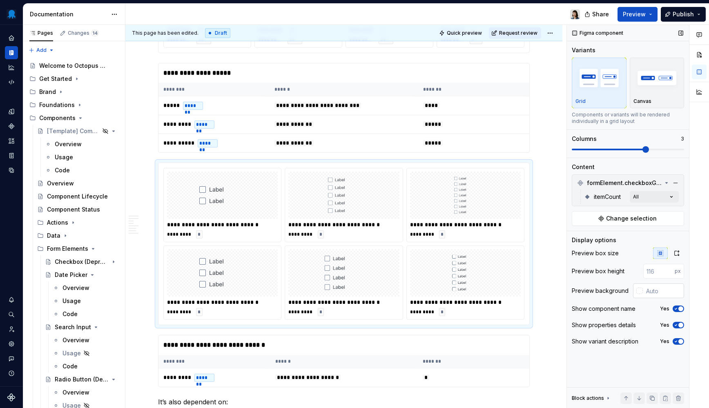
click at [654, 296] on input "text" at bounding box center [663, 290] width 41 height 15
type input "#FFFFFF"
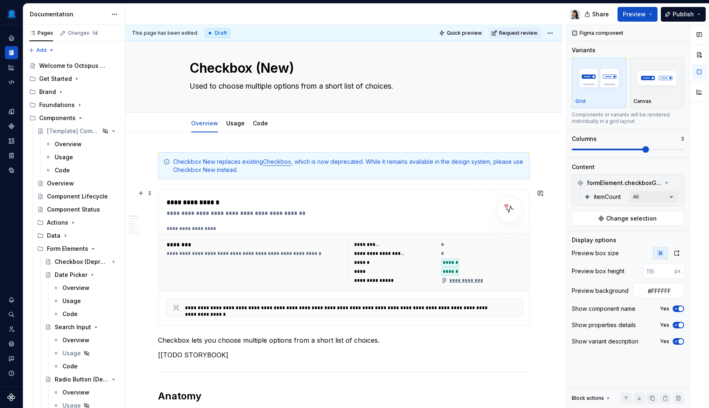
scroll to position [80, 0]
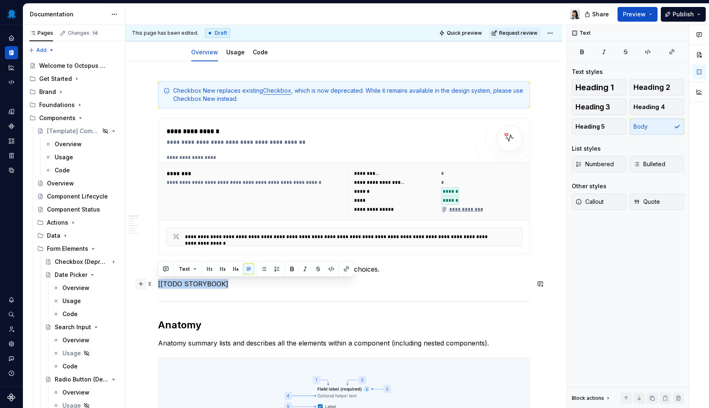
drag, startPoint x: 245, startPoint y: 287, endPoint x: 144, endPoint y: 287, distance: 101.3
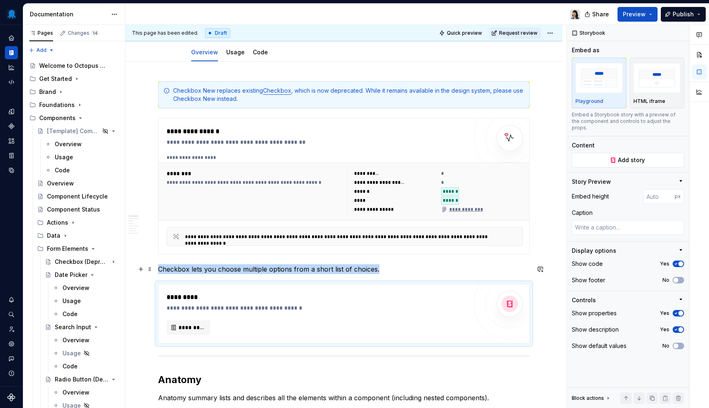
click at [407, 270] on p "Checkbox lets you choose multiple options from a short list of choices." at bounding box center [344, 269] width 372 height 10
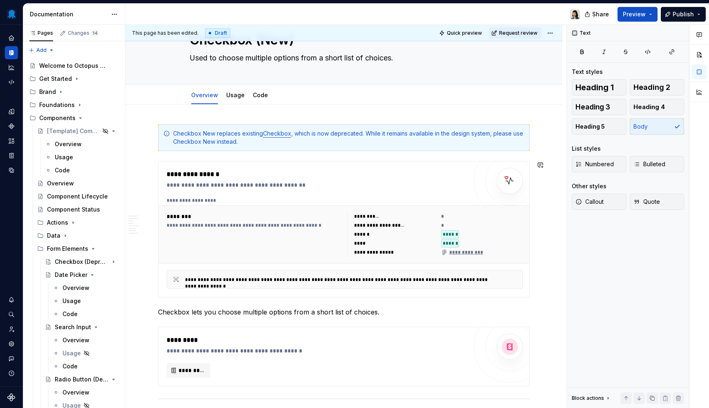
scroll to position [0, 0]
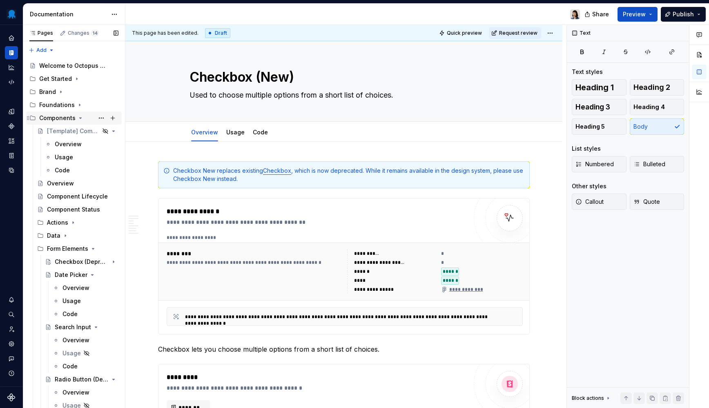
click at [78, 118] on icon "Page tree" at bounding box center [80, 118] width 7 height 7
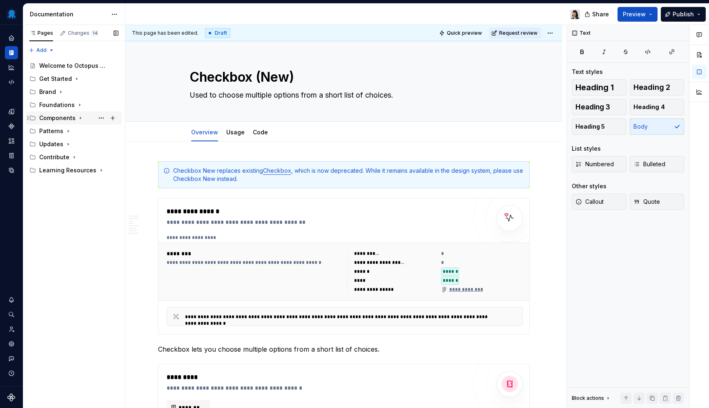
click at [78, 118] on icon "Page tree" at bounding box center [80, 118] width 7 height 7
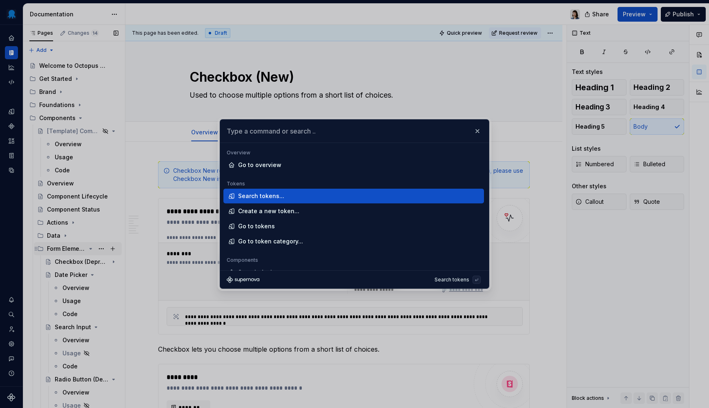
type textarea "*"
type input "r"
type textarea "*"
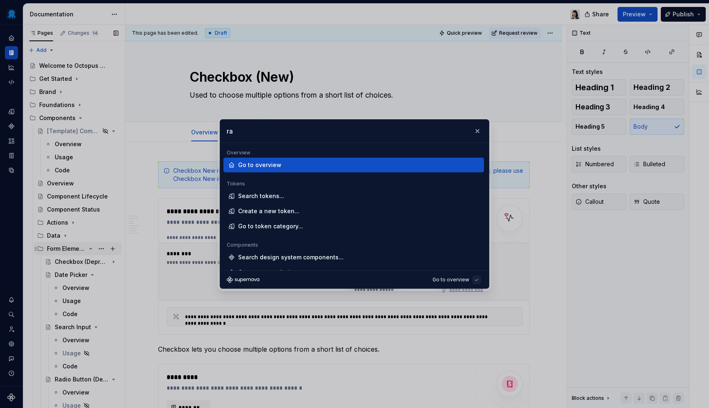
type input "rad"
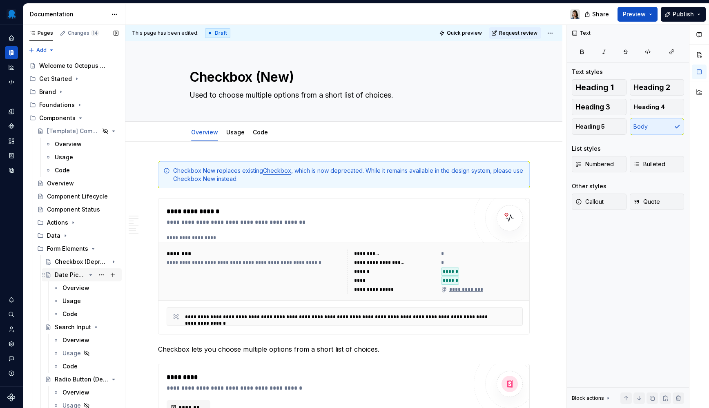
click at [87, 276] on icon "Page tree" at bounding box center [90, 274] width 7 height 7
click at [90, 287] on div "Search Input" at bounding box center [87, 287] width 64 height 11
click at [87, 289] on icon "Page tree" at bounding box center [90, 288] width 7 height 7
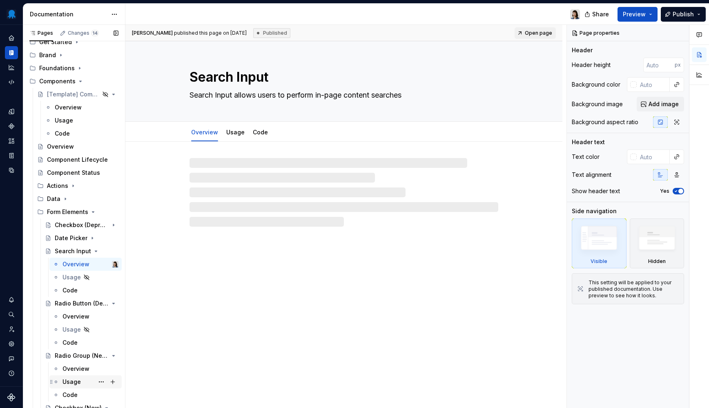
scroll to position [56, 0]
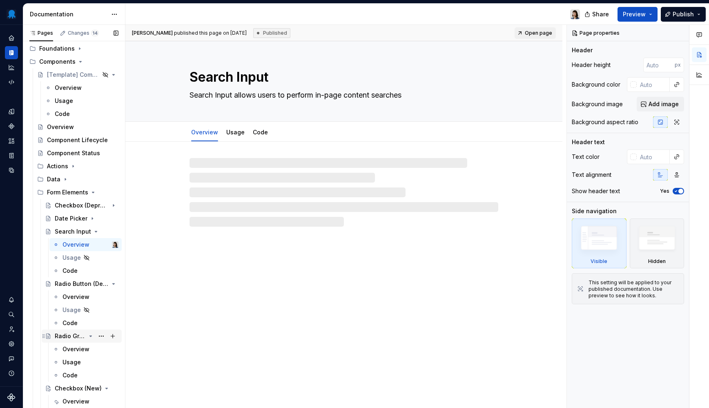
click at [65, 336] on div "Radio Group (New)" at bounding box center [70, 336] width 31 height 8
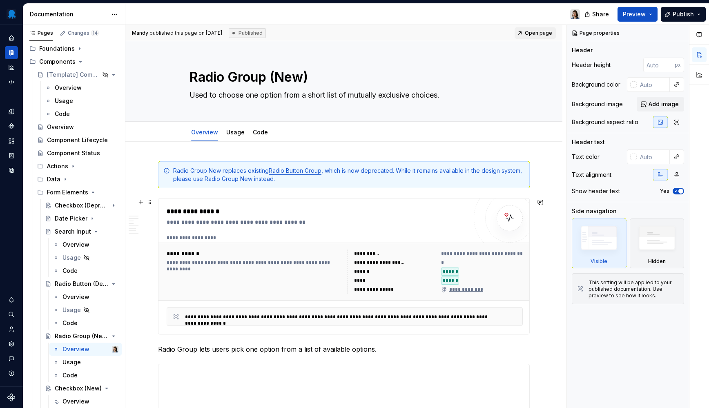
click at [251, 217] on div "**********" at bounding box center [317, 217] width 300 height 20
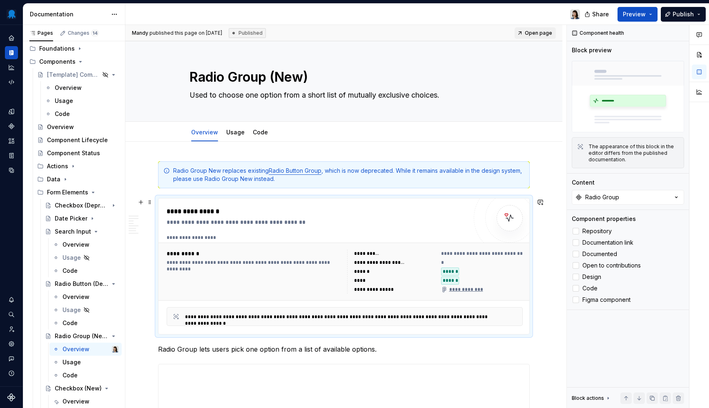
scroll to position [161, 0]
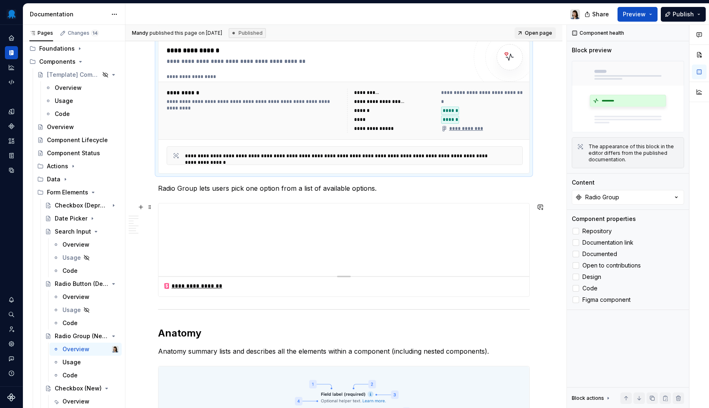
click at [254, 249] on div at bounding box center [343, 239] width 371 height 73
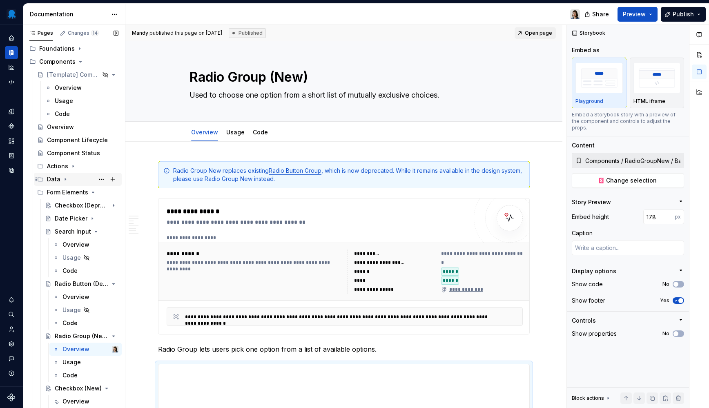
scroll to position [0, 0]
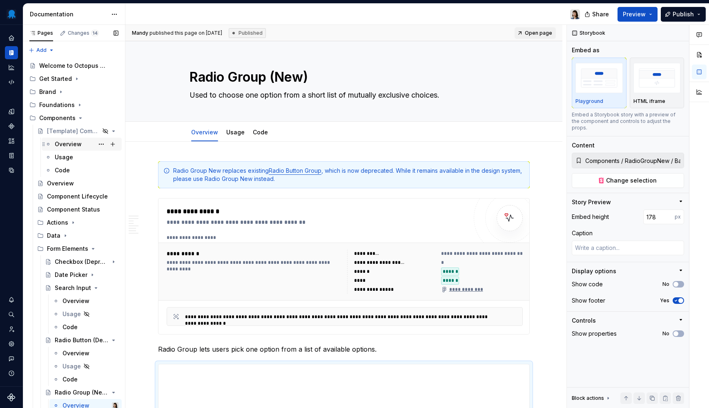
click at [76, 145] on div "Overview" at bounding box center [68, 144] width 27 height 8
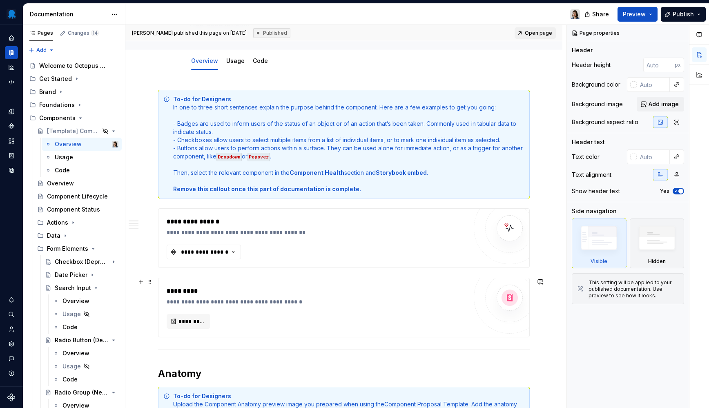
scroll to position [107, 0]
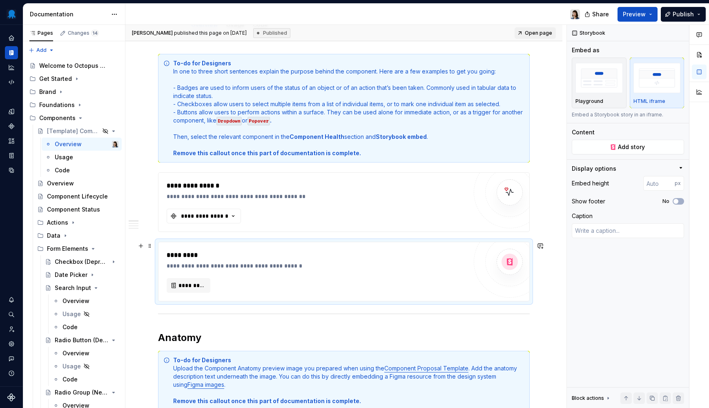
click at [296, 280] on div "*********" at bounding box center [317, 285] width 300 height 15
click at [612, 89] on img "button" at bounding box center [598, 78] width 47 height 30
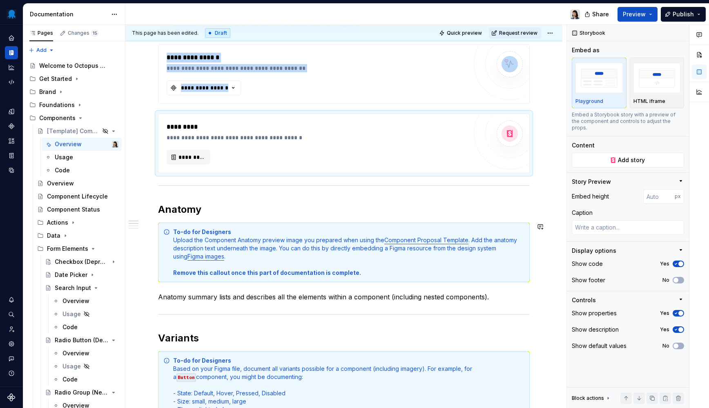
scroll to position [278, 0]
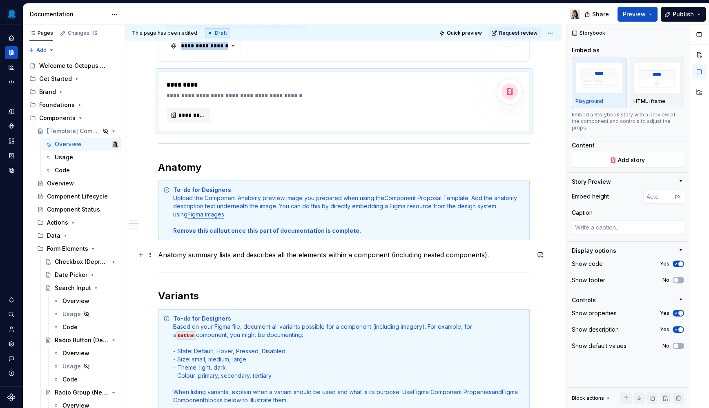
type textarea "*"
click at [516, 254] on p "Anatomy summary lists and describes all the elements within a component (includ…" at bounding box center [344, 255] width 372 height 10
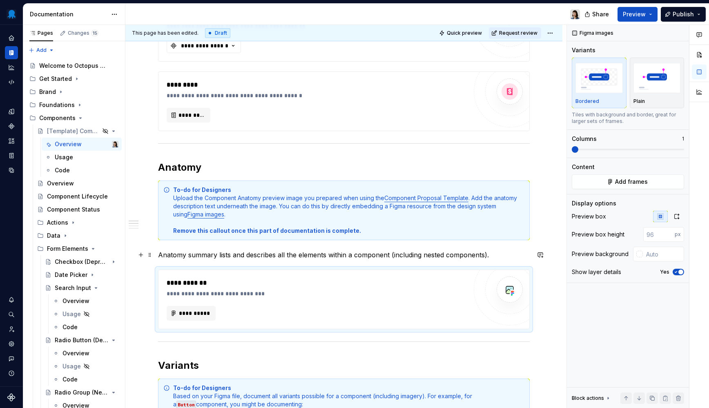
click at [434, 253] on p "Anatomy summary lists and describes all the elements within a component (includ…" at bounding box center [344, 255] width 372 height 10
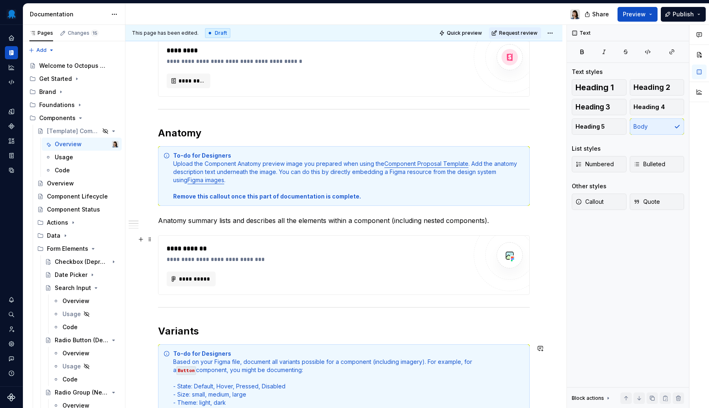
scroll to position [0, 0]
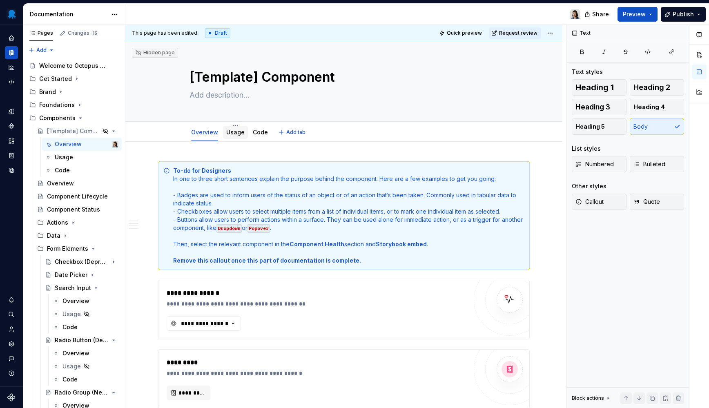
click at [228, 133] on link "Usage" at bounding box center [235, 132] width 18 height 7
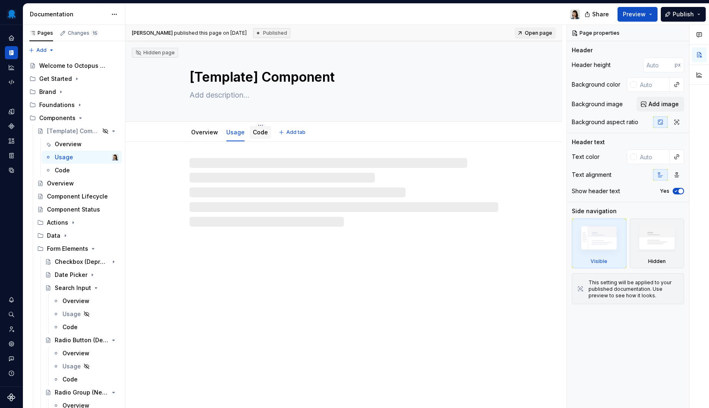
click at [258, 136] on div "Code" at bounding box center [260, 132] width 15 height 8
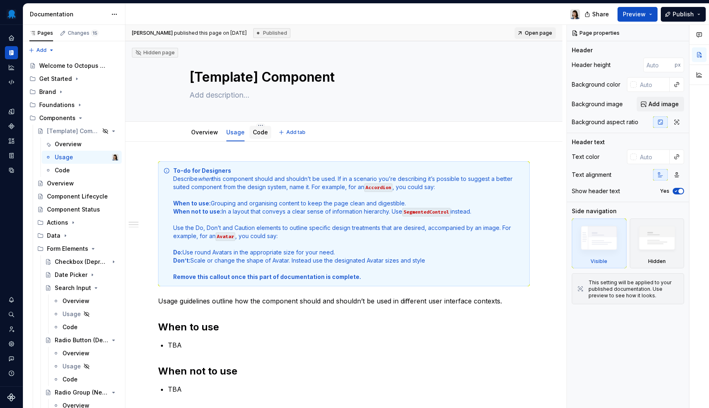
click at [255, 134] on link "Code" at bounding box center [260, 132] width 15 height 7
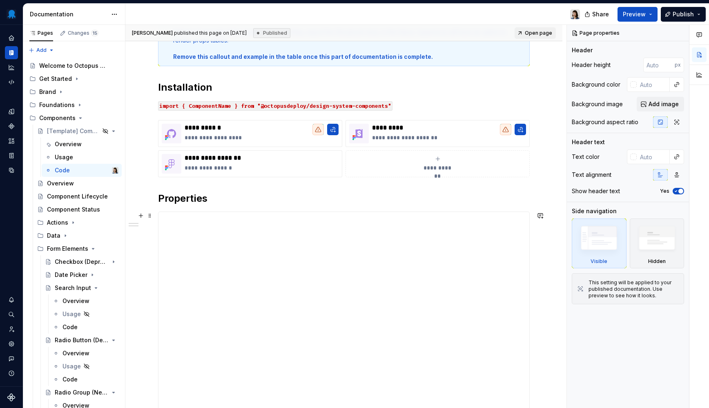
scroll to position [178, 0]
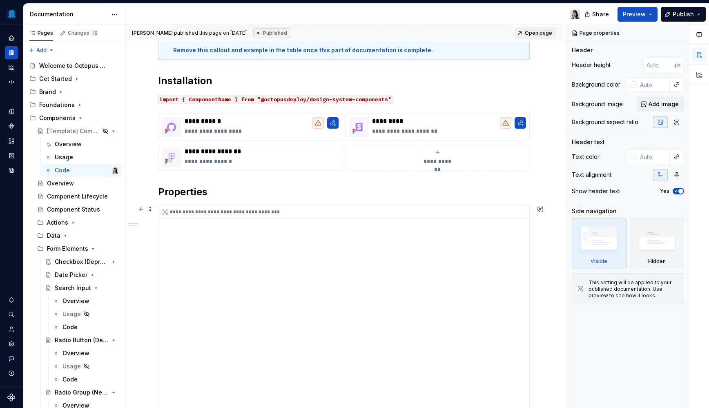
click at [376, 254] on div "**********" at bounding box center [343, 382] width 371 height 355
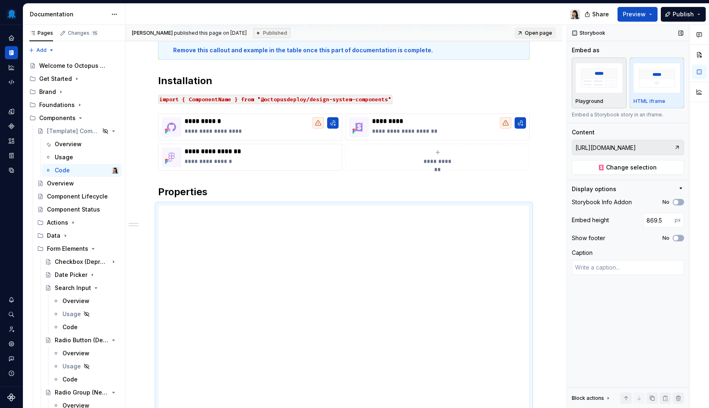
click at [625, 90] on button "Playground" at bounding box center [599, 83] width 55 height 51
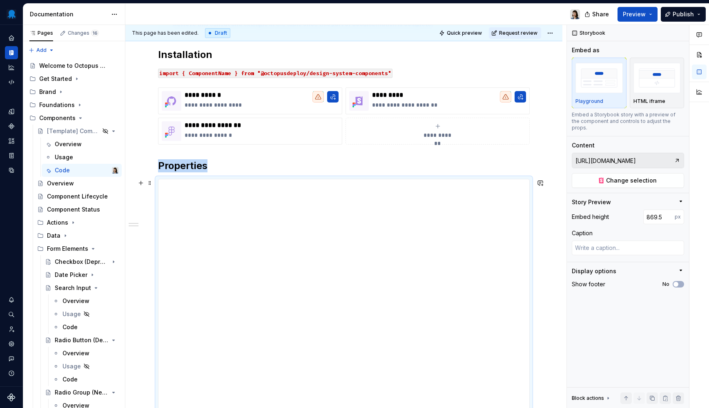
scroll to position [0, 0]
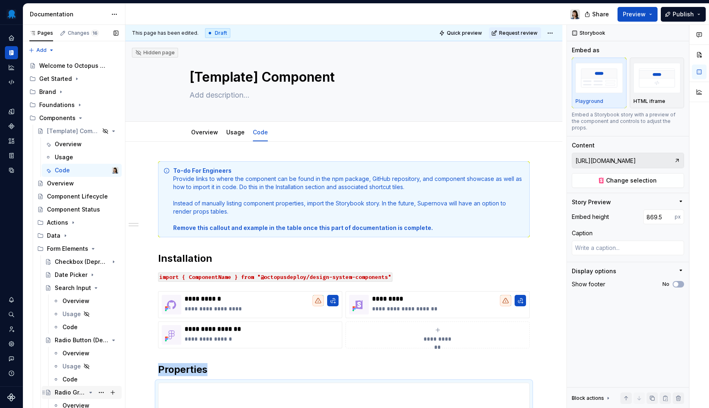
click at [73, 390] on div "Radio Group (New)" at bounding box center [70, 392] width 31 height 8
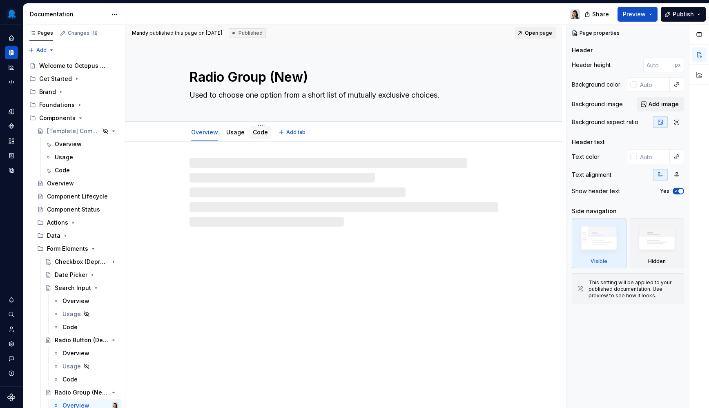
click at [249, 138] on div "Code" at bounding box center [260, 132] width 22 height 13
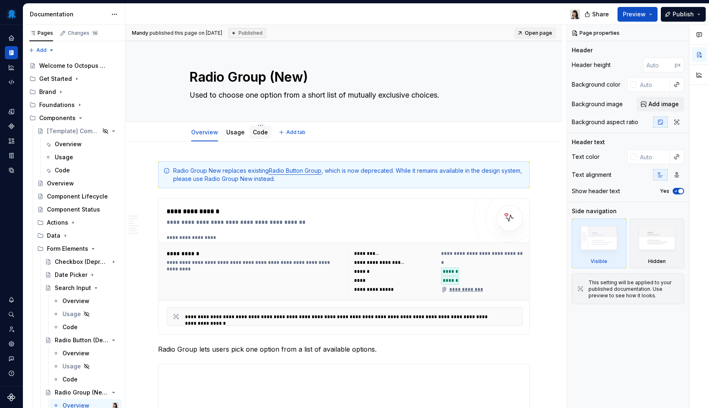
click at [260, 134] on link "Code" at bounding box center [260, 132] width 15 height 7
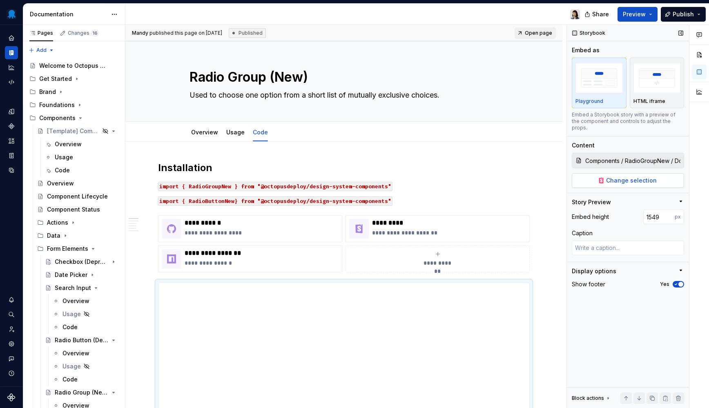
click at [661, 174] on button "Change selection" at bounding box center [628, 180] width 112 height 15
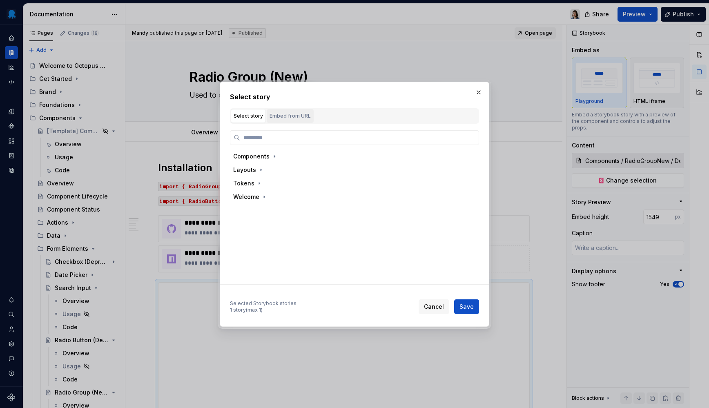
click at [296, 118] on div "Embed from URL" at bounding box center [289, 116] width 41 height 8
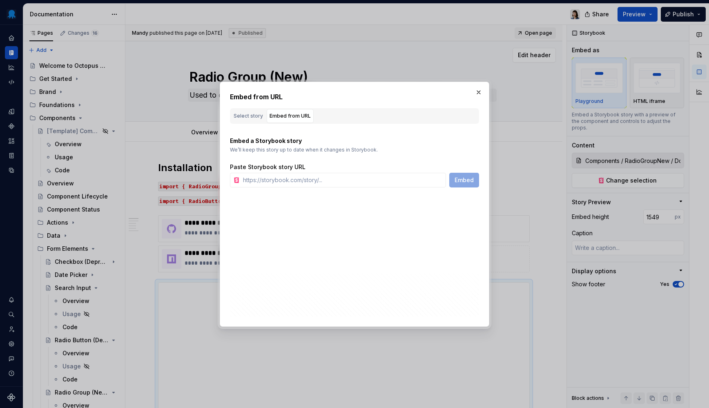
click at [482, 91] on button "button" at bounding box center [478, 92] width 11 height 11
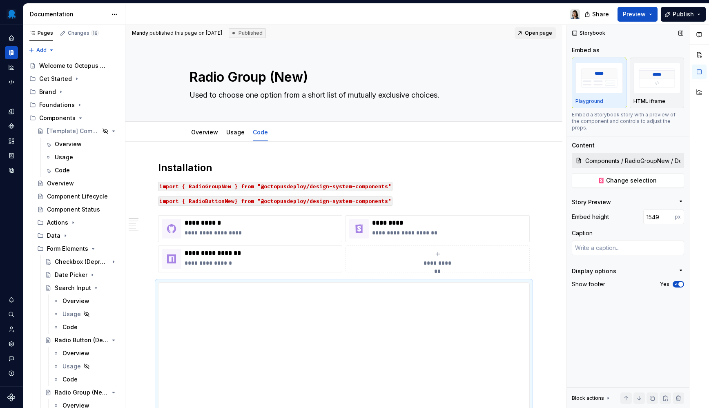
click at [644, 153] on input "Components / RadioGroupNew / Docs" at bounding box center [633, 160] width 102 height 15
click at [63, 140] on div "Overview" at bounding box center [68, 144] width 27 height 8
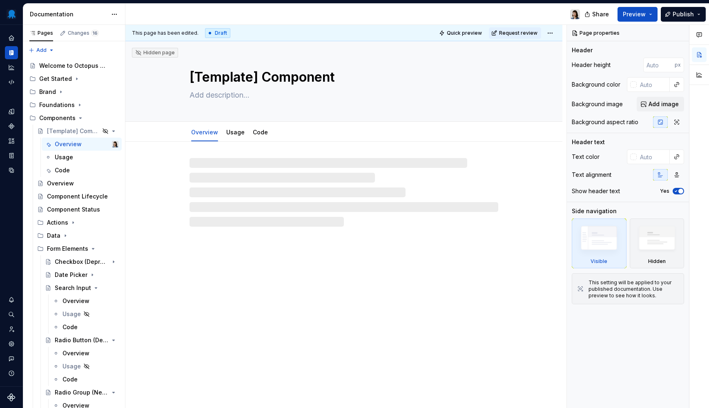
click at [553, 33] on html "Octopus Design System Design system data Documentation Share Preview Publish Pa…" at bounding box center [354, 204] width 709 height 408
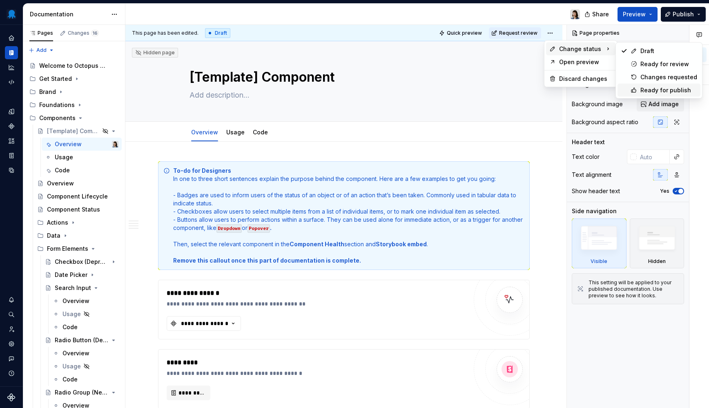
click at [645, 88] on div "Ready for publish" at bounding box center [668, 90] width 57 height 8
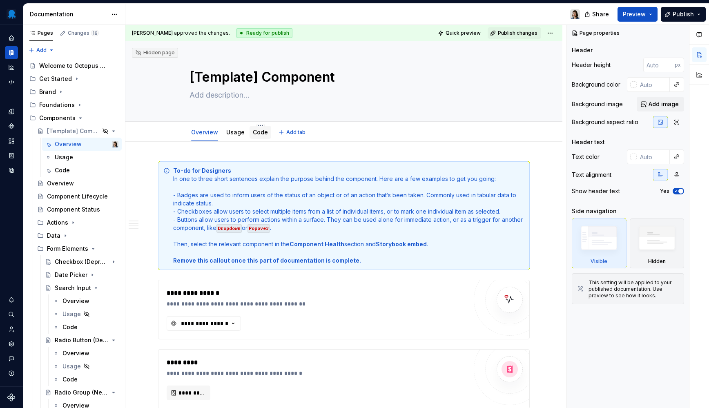
click at [258, 136] on div "Code" at bounding box center [260, 132] width 15 height 8
click at [263, 138] on div "Code" at bounding box center [260, 132] width 22 height 13
click at [259, 136] on link "Code" at bounding box center [260, 132] width 15 height 7
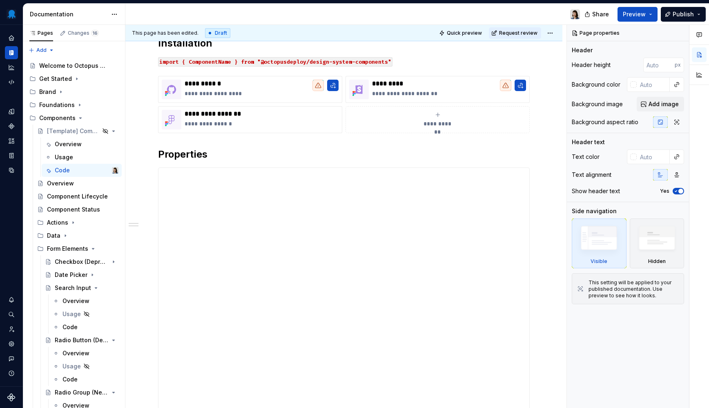
scroll to position [222, 0]
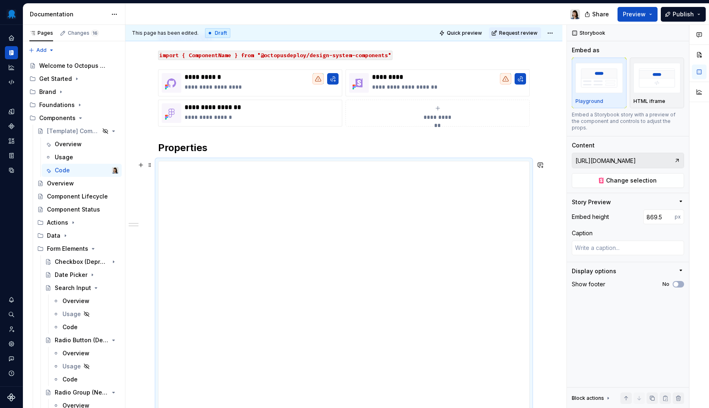
click at [414, 196] on div at bounding box center [343, 338] width 371 height 355
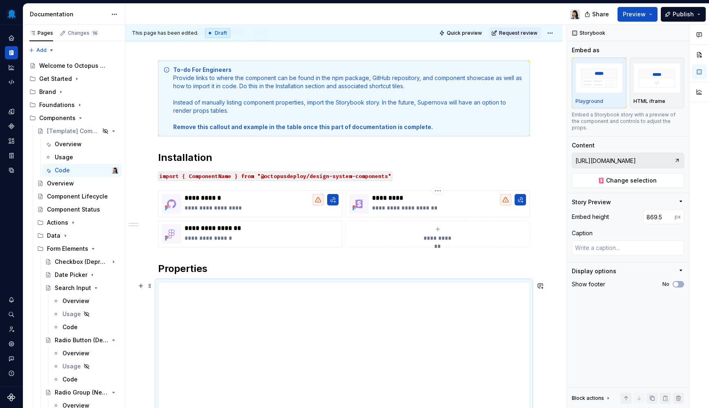
scroll to position [0, 0]
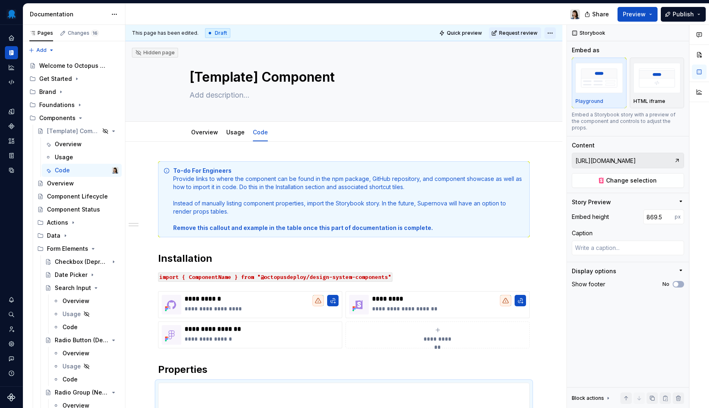
click at [554, 33] on html "Octopus Design System Design system data Documentation Share Preview Publish Pa…" at bounding box center [354, 204] width 709 height 408
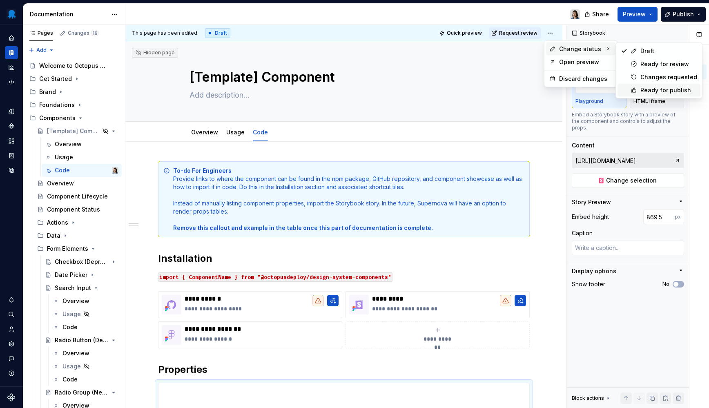
click at [650, 92] on div "Ready for publish" at bounding box center [668, 90] width 57 height 8
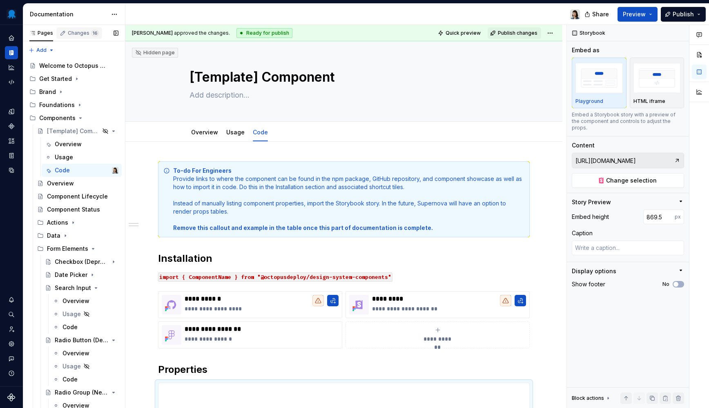
click at [84, 38] on div "Changes 16" at bounding box center [79, 32] width 46 height 11
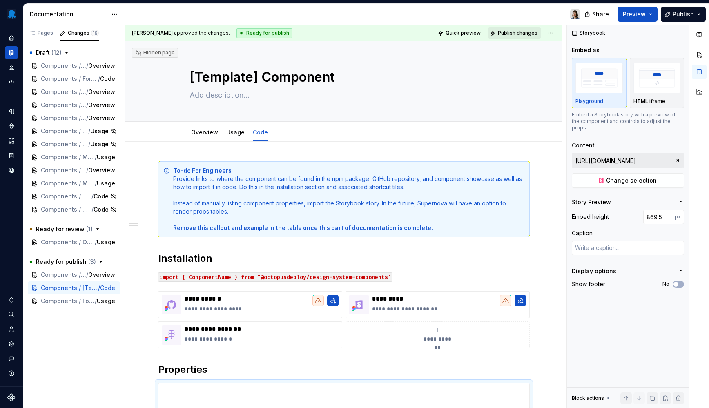
click at [512, 36] on button "Publish changes" at bounding box center [513, 32] width 53 height 11
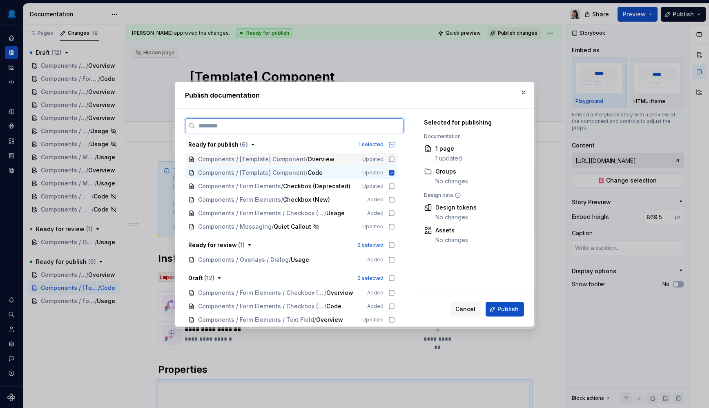
click at [391, 160] on icon at bounding box center [391, 159] width 7 height 7
click at [504, 309] on span "Publish" at bounding box center [507, 309] width 21 height 8
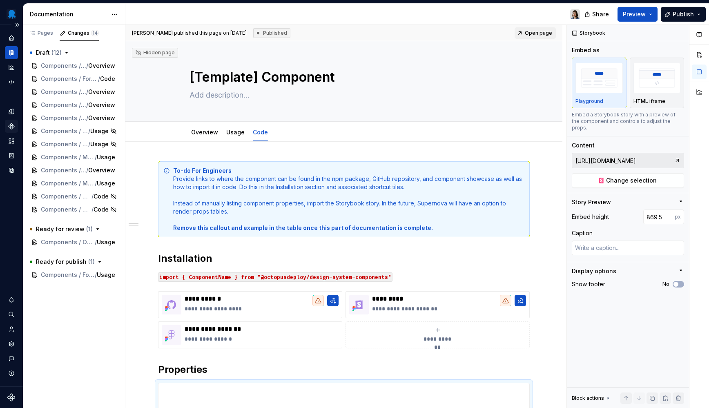
click at [11, 127] on icon "Components" at bounding box center [12, 126] width 6 height 6
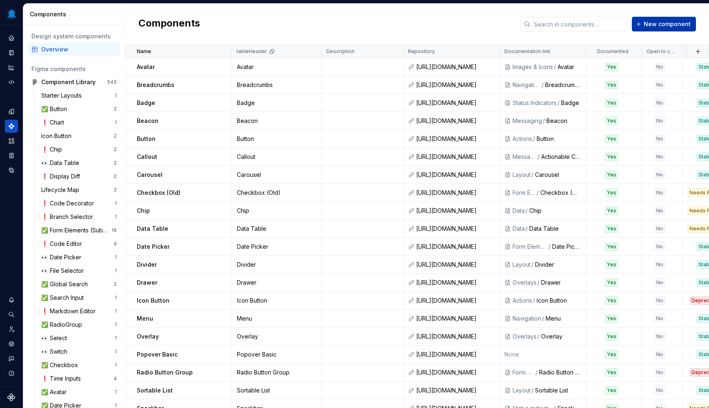
click at [676, 23] on span "New component" at bounding box center [666, 24] width 47 height 8
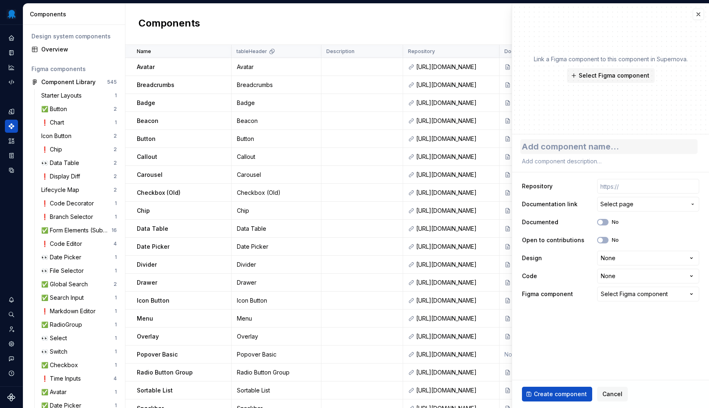
type textarea "*"
type textarea "T"
type textarea "*"
type textarea "Ta"
type textarea "*"
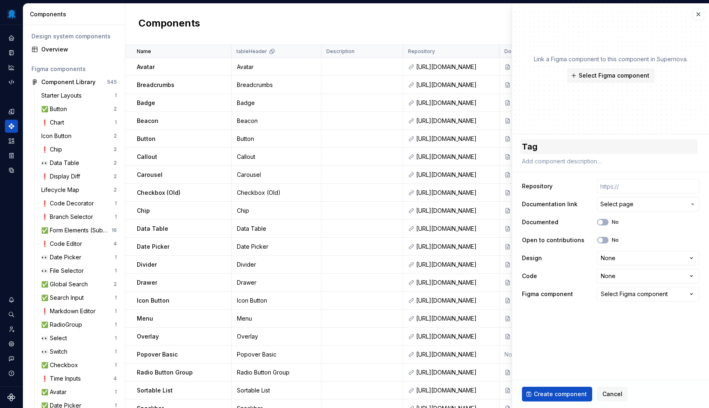
type textarea "Tag"
click at [639, 187] on input "text" at bounding box center [648, 186] width 102 height 15
paste input "[URL][DOMAIN_NAME]"
type textarea "*"
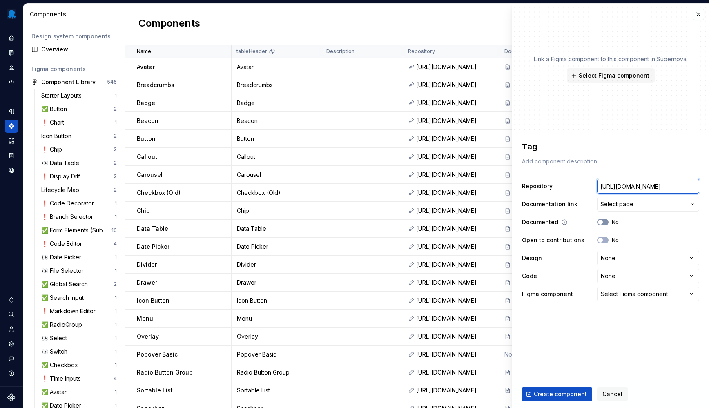
type input "[URL][DOMAIN_NAME]"
click at [604, 223] on button "No" at bounding box center [602, 222] width 11 height 7
type textarea "*"
click at [609, 258] on html "Octopus Design System Design system data Components Design system components Ov…" at bounding box center [354, 204] width 709 height 408
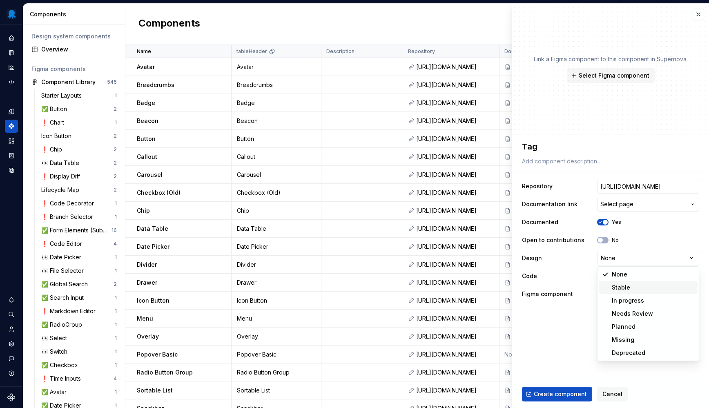
select select "**********"
type textarea "*"
click at [627, 280] on html "Octopus Design System Design system data Components Design system components Ov…" at bounding box center [354, 204] width 709 height 408
select select "**********"
click at [668, 234] on div "Open to contributions No" at bounding box center [610, 240] width 177 height 15
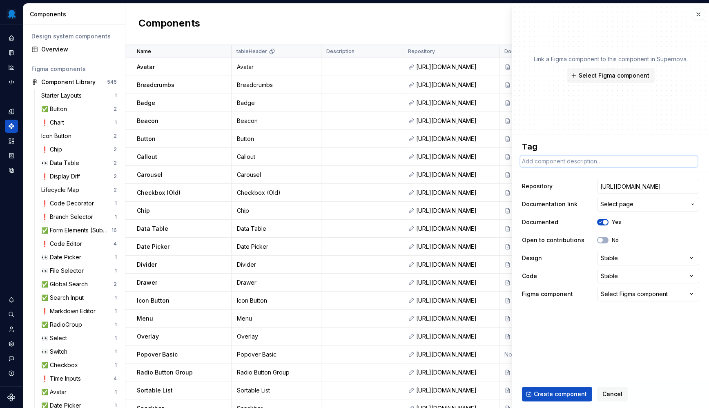
click at [571, 157] on textarea at bounding box center [608, 161] width 177 height 11
paste textarea "Used to categorise, classify or filter corresponding objects and to communicate…"
type textarea "*"
type textarea "Used to categorise, classify or filter corresponding objects and to communicate…"
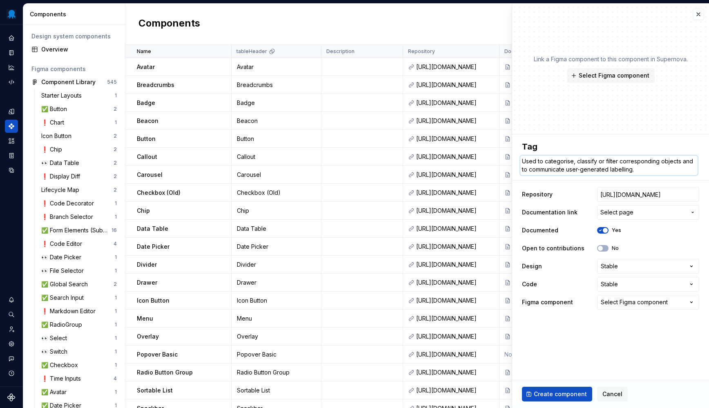
click at [557, 159] on textarea "Used to categorise, classify or filter corresponding objects and to communicate…" at bounding box center [608, 166] width 177 height 20
click at [570, 163] on textarea "Used to categorise, classify or filter corresponding objects and to communicate…" at bounding box center [608, 166] width 177 height 20
type textarea "*"
type textarea "Used to categorie, classify or filter corresponding objects and to communicate …"
type textarea "*"
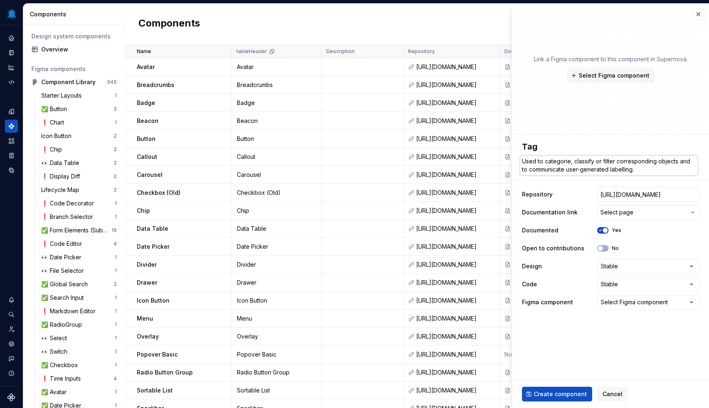
type textarea "Used to categorize, classify or filter corresponding objects and to communicate…"
click at [612, 170] on textarea "Used to categorize, classify or filter corresponding objects and to communicate…" at bounding box center [608, 166] width 177 height 20
click at [624, 170] on textarea "Used to categorize, classify or filter corresponding objects and to communicate…" at bounding box center [608, 166] width 177 height 20
type textarea "*"
click at [649, 169] on textarea "Used to categorize, classify or filter corresponding objects and to communicate…" at bounding box center [608, 166] width 177 height 20
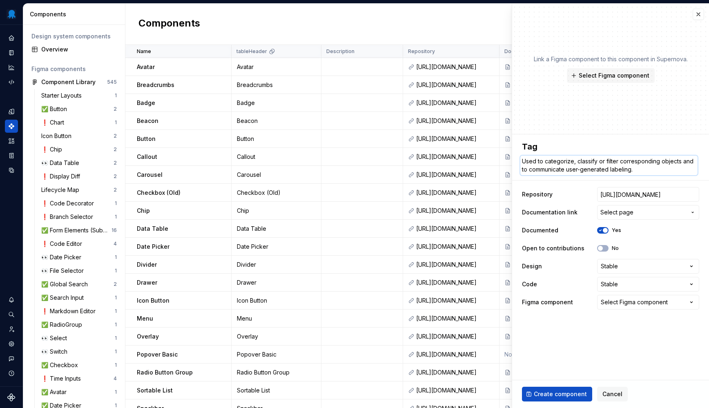
type textarea "Used to categorize, classify or filter corresponding objects and to communicate…"
click at [556, 396] on span "Create component" at bounding box center [560, 394] width 53 height 8
type textarea "*"
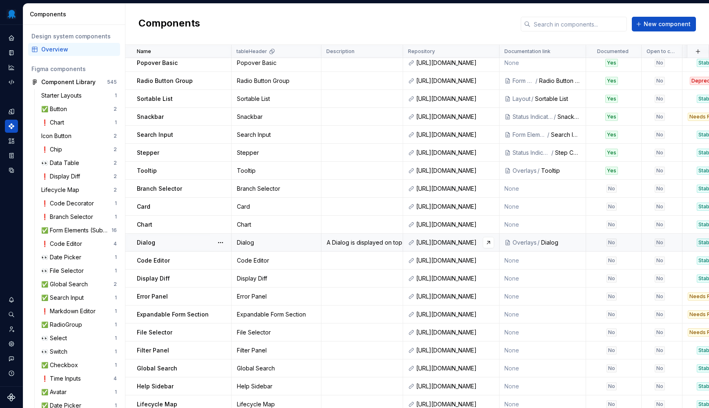
scroll to position [409, 0]
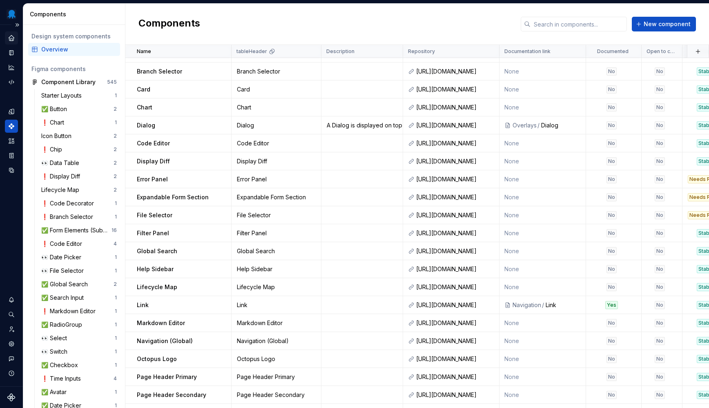
click at [7, 38] on div "Home" at bounding box center [11, 37] width 13 height 13
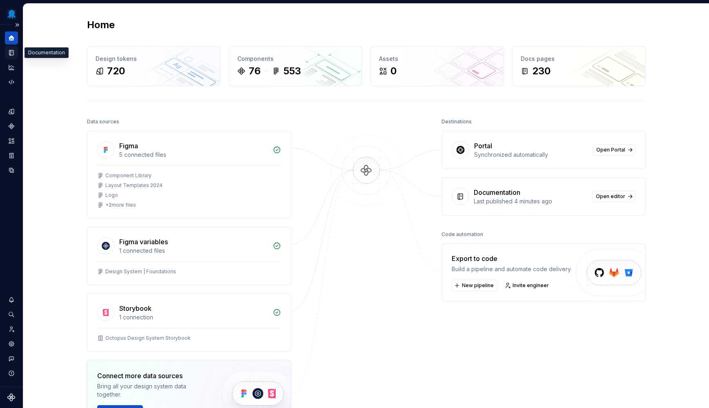
click at [11, 58] on div "Documentation" at bounding box center [11, 52] width 13 height 13
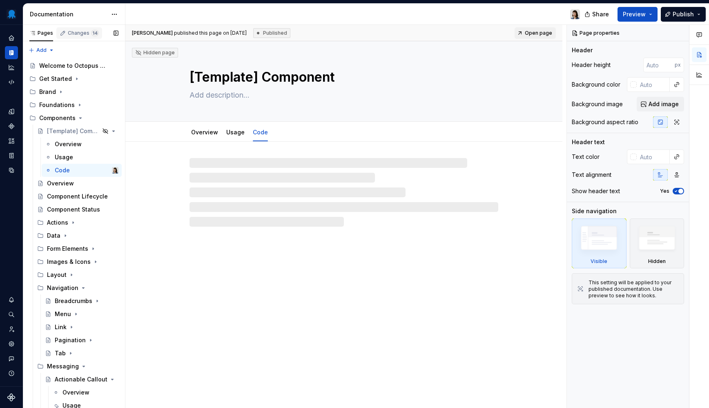
click at [84, 36] on div "Changes 14" at bounding box center [79, 32] width 46 height 11
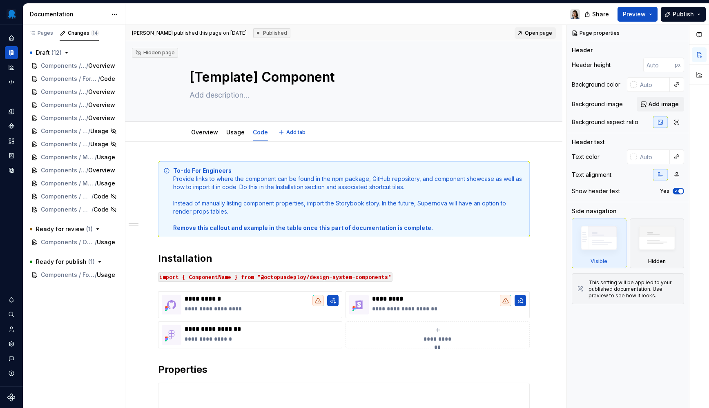
type textarea "*"
click at [36, 33] on div "Pages" at bounding box center [41, 33] width 24 height 7
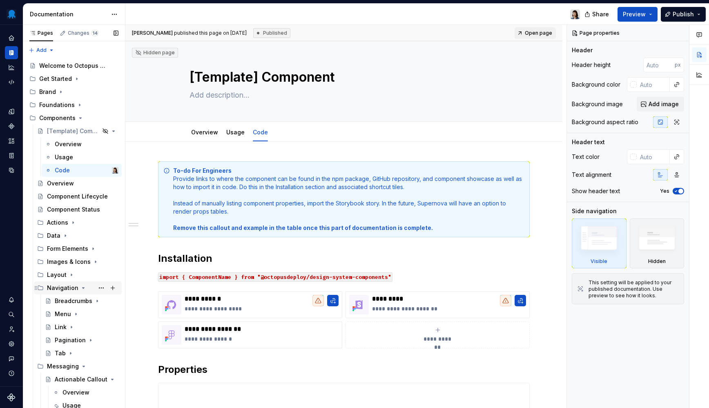
click at [80, 289] on icon "Page tree" at bounding box center [83, 288] width 7 height 7
click at [83, 301] on icon "Page tree" at bounding box center [84, 300] width 2 height 1
click at [60, 236] on div "Data" at bounding box center [82, 235] width 71 height 11
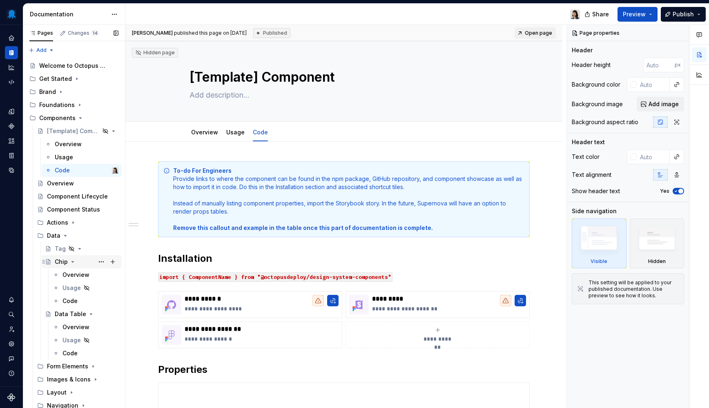
click at [75, 263] on div "Chip" at bounding box center [87, 261] width 64 height 11
click at [72, 260] on icon "Page tree" at bounding box center [72, 261] width 7 height 7
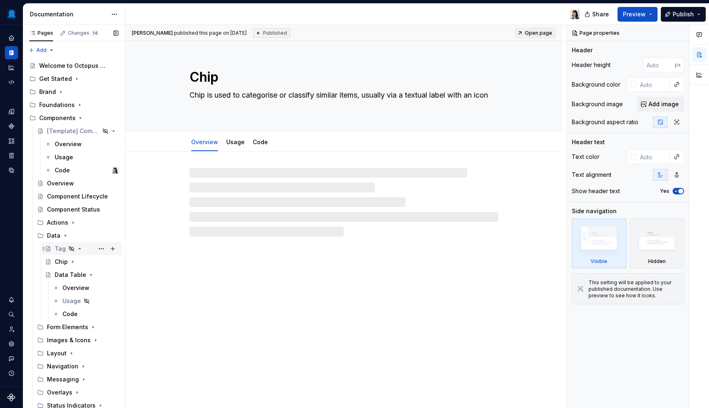
click at [71, 247] on icon "Page tree" at bounding box center [71, 248] width 7 height 7
click at [57, 250] on div "Tag" at bounding box center [60, 249] width 11 height 8
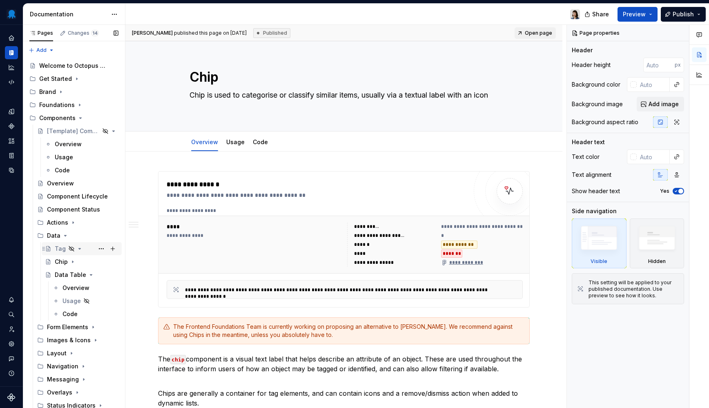
click at [58, 248] on div "Tag" at bounding box center [60, 249] width 11 height 8
click at [79, 249] on icon "Page tree" at bounding box center [79, 248] width 7 height 7
click at [79, 249] on icon "Page tree" at bounding box center [79, 249] width 1 height 2
click at [96, 248] on button "Page tree" at bounding box center [101, 248] width 11 height 11
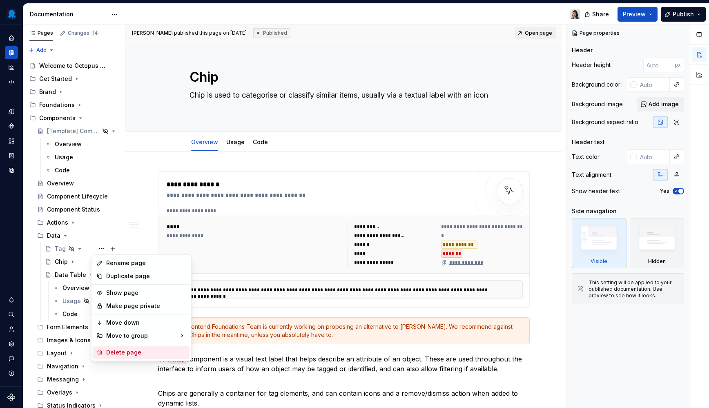
click at [116, 348] on div "Delete page" at bounding box center [141, 352] width 96 height 13
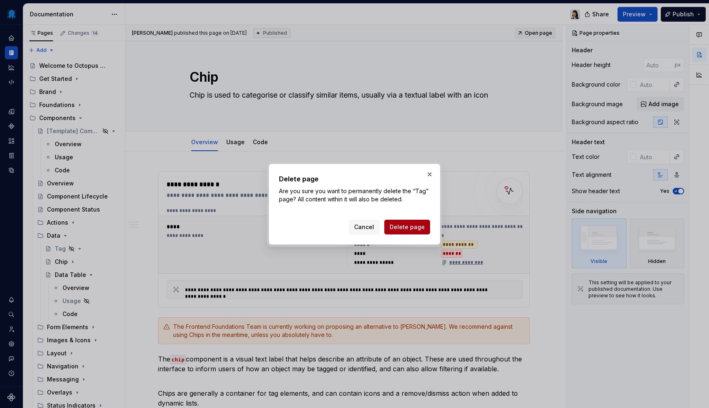
click at [409, 227] on span "Delete page" at bounding box center [406, 227] width 35 height 8
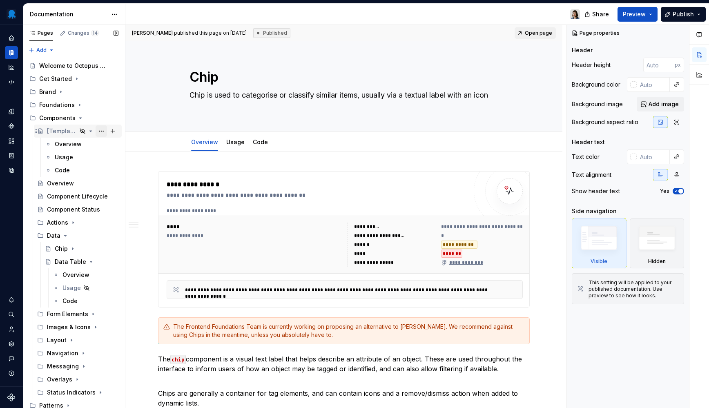
click at [98, 131] on button "Page tree" at bounding box center [101, 130] width 11 height 11
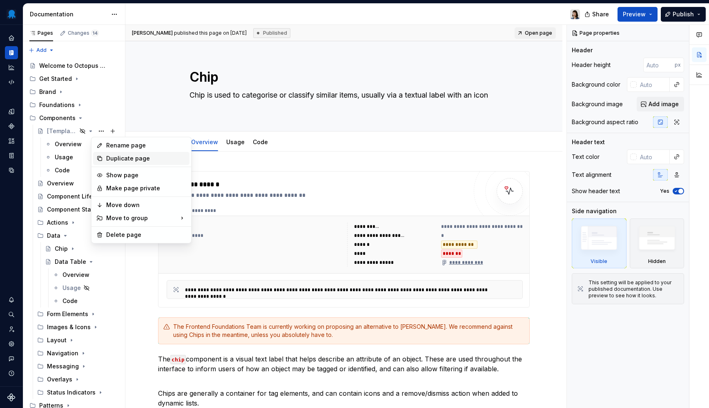
click at [118, 160] on div "Duplicate page" at bounding box center [146, 158] width 80 height 8
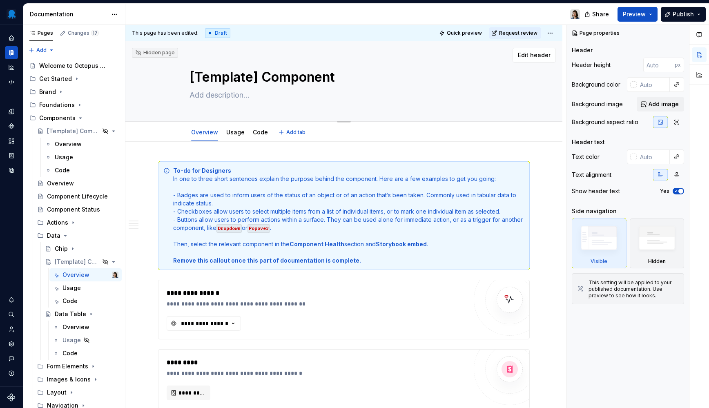
click at [245, 78] on textarea "[Template] Component" at bounding box center [342, 77] width 309 height 20
type textarea "*"
type textarea "T"
type textarea "*"
type textarea "Ta"
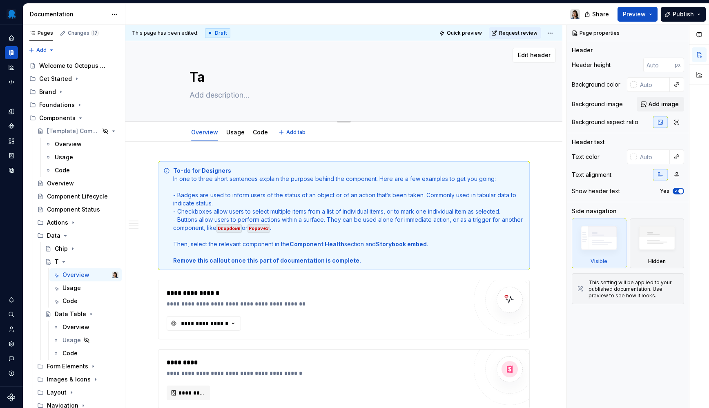
type textarea "*"
type textarea "Tag"
type textarea "*"
type textarea "Tag"
click at [87, 315] on icon "Page tree" at bounding box center [90, 314] width 7 height 7
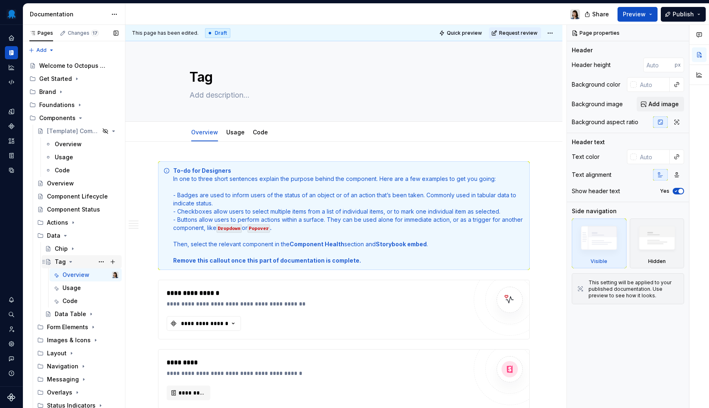
click at [68, 262] on icon "Page tree" at bounding box center [70, 261] width 7 height 7
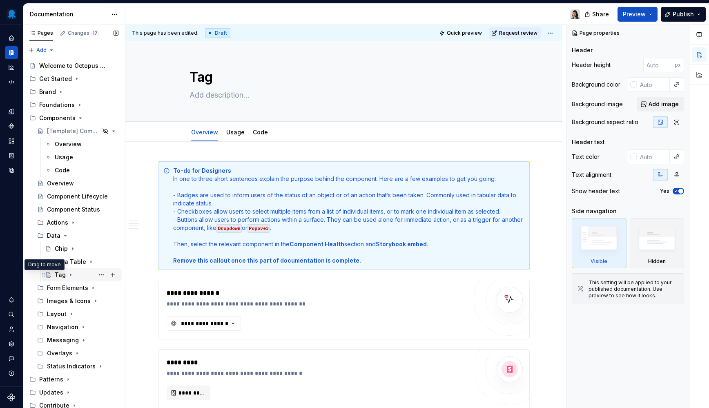
click at [58, 274] on div "Tag" at bounding box center [60, 275] width 11 height 8
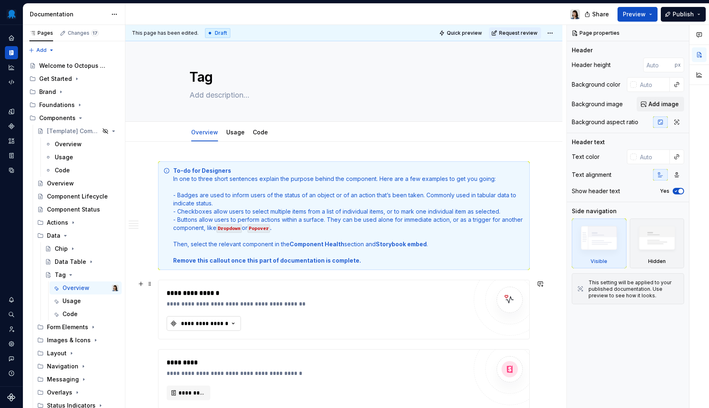
click at [229, 318] on button "**********" at bounding box center [204, 323] width 74 height 15
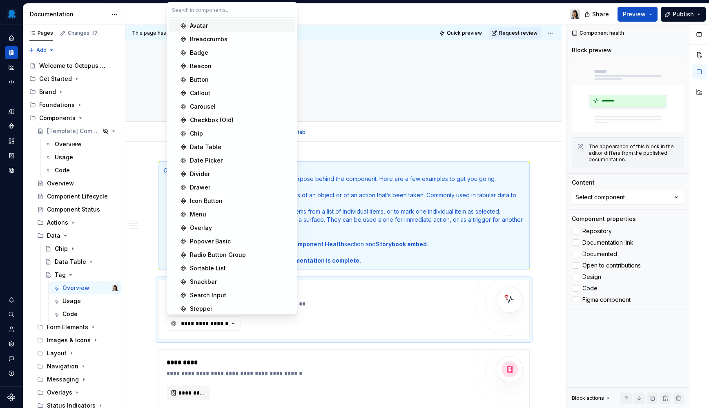
type textarea "*"
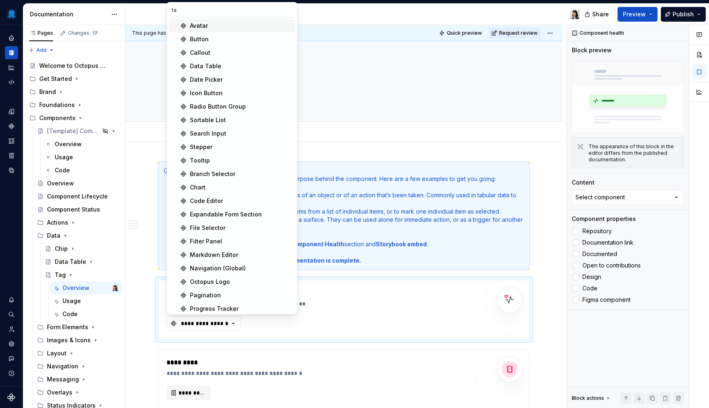
type input "tag"
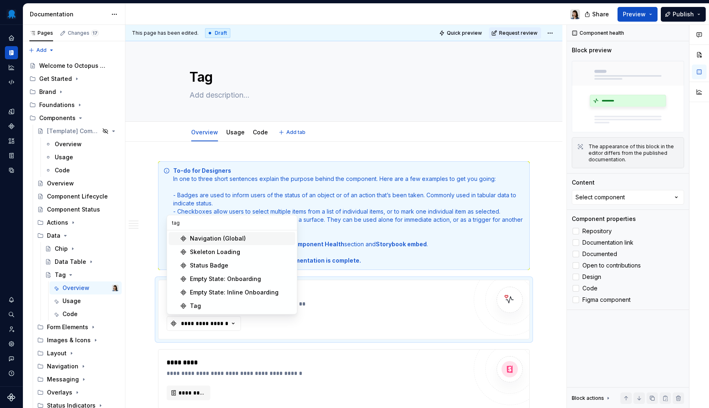
type textarea "*"
type input "tag"
click at [216, 309] on div "Tag" at bounding box center [241, 306] width 102 height 8
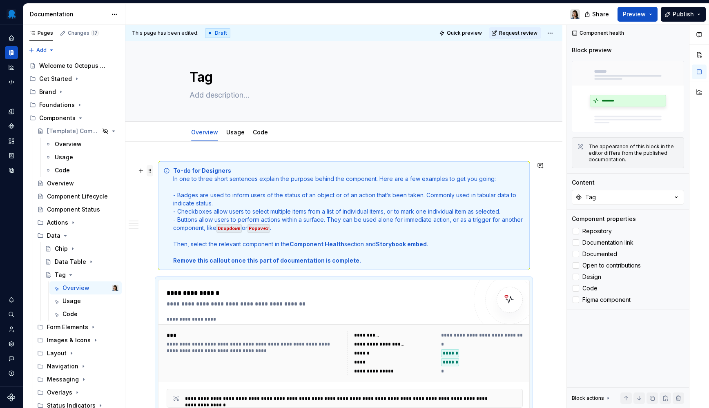
click at [151, 169] on span at bounding box center [150, 170] width 7 height 11
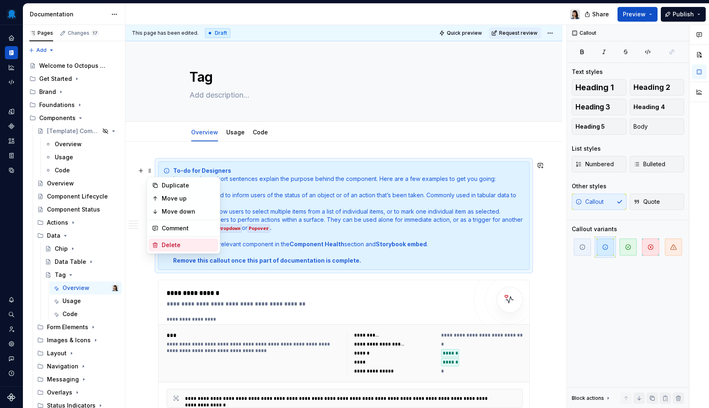
click at [198, 244] on div "Delete" at bounding box center [188, 245] width 53 height 8
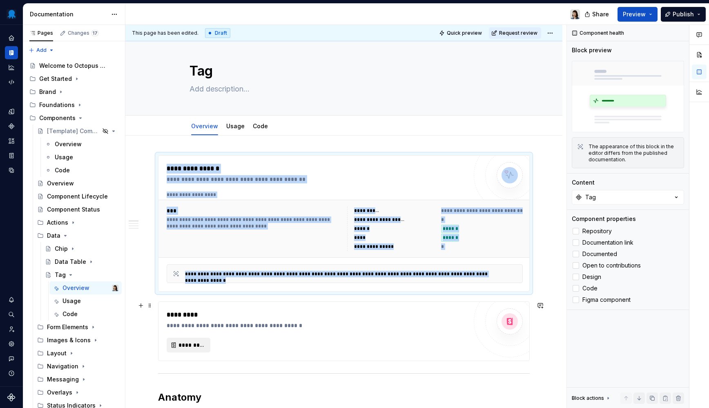
click at [185, 349] on button "*********" at bounding box center [189, 345] width 44 height 15
type textarea "*"
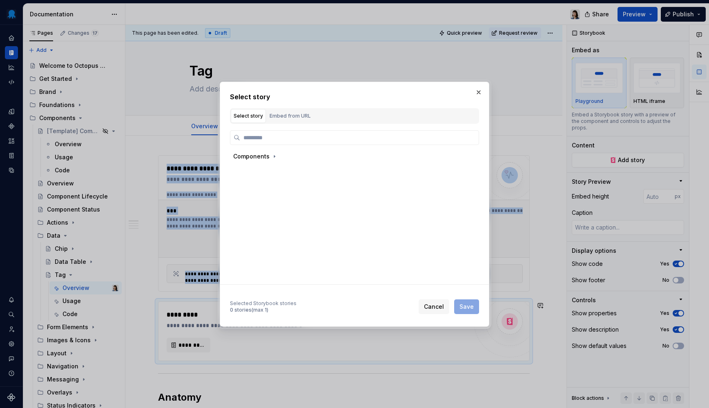
scroll to position [6, 0]
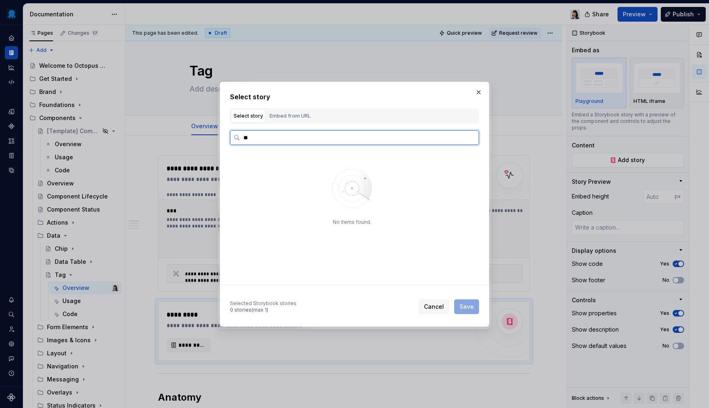
type input "*"
click at [268, 159] on div "Components" at bounding box center [255, 156] width 45 height 8
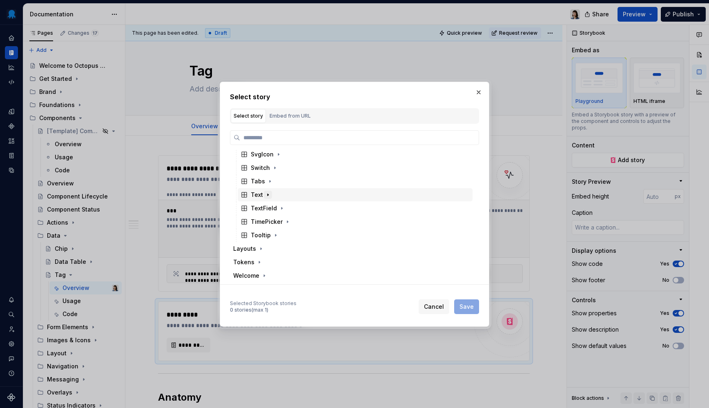
scroll to position [585, 0]
click at [444, 305] on span "Cancel" at bounding box center [434, 307] width 20 height 8
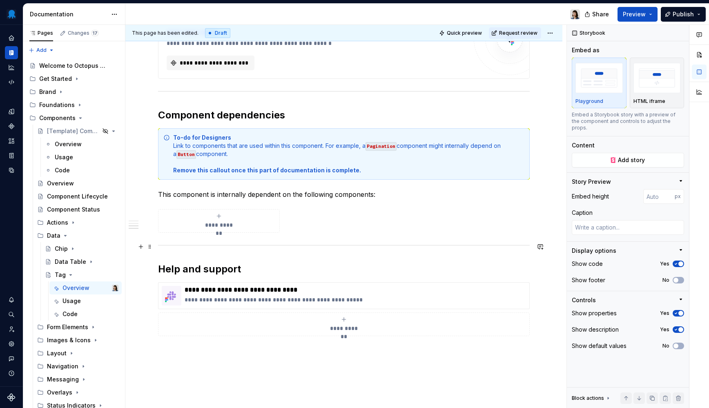
scroll to position [819, 0]
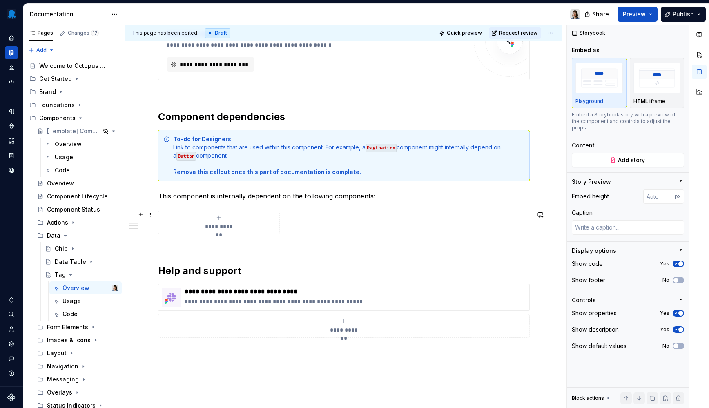
click at [215, 224] on span "**********" at bounding box center [219, 227] width 36 height 8
type textarea "*"
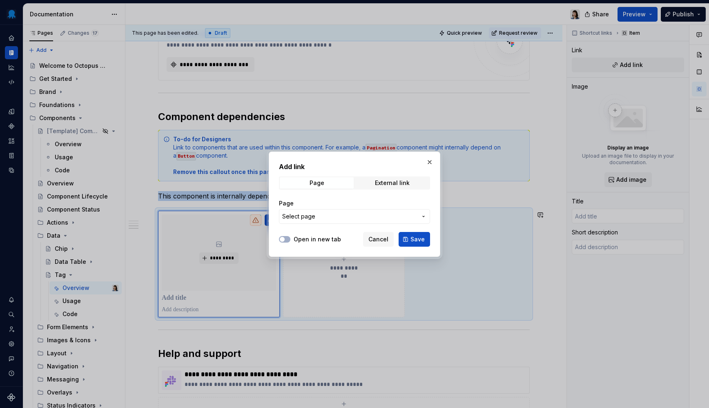
click at [321, 211] on button "Select page" at bounding box center [354, 216] width 151 height 15
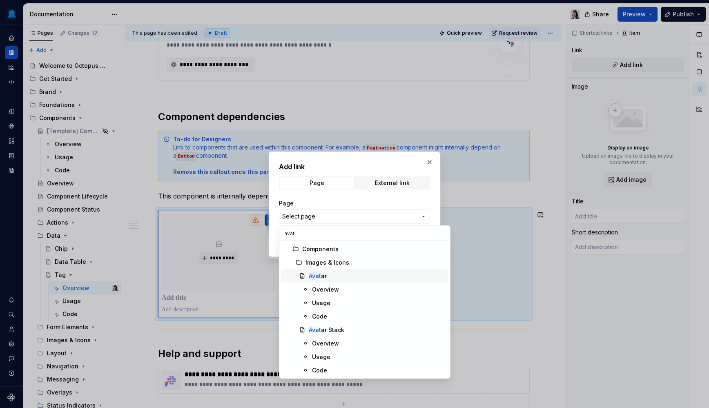
type input "avat"
click at [327, 274] on div "Avat ar" at bounding box center [377, 276] width 136 height 8
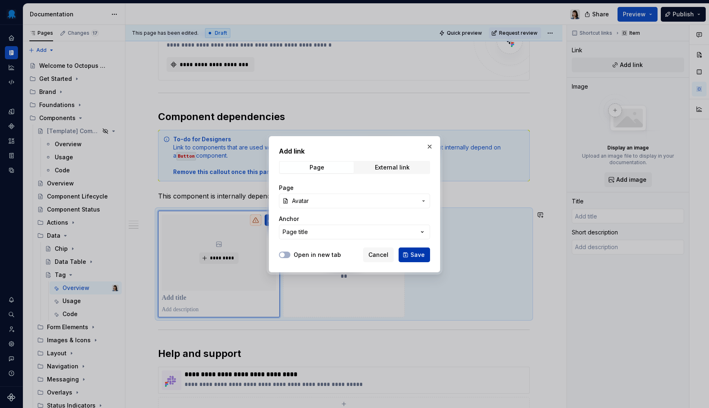
click at [408, 257] on button "Save" at bounding box center [413, 254] width 31 height 15
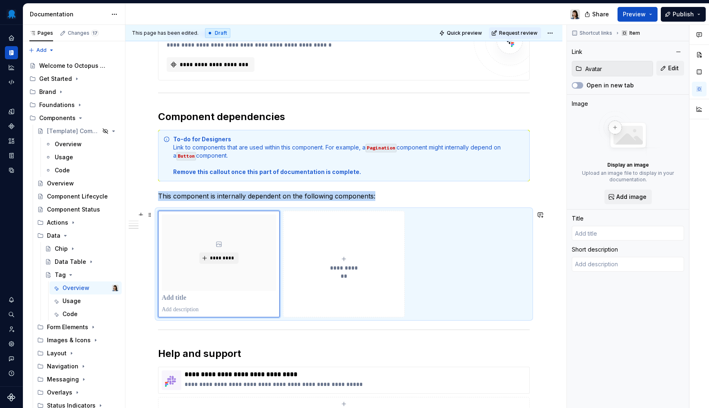
click at [343, 263] on div "**********" at bounding box center [344, 264] width 114 height 16
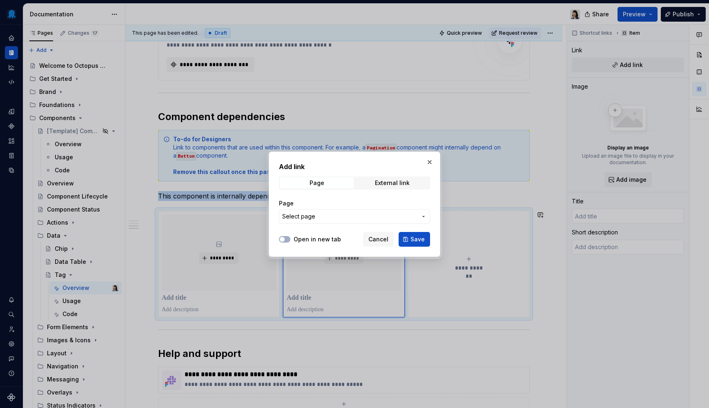
click at [356, 223] on button "Select page" at bounding box center [354, 216] width 151 height 15
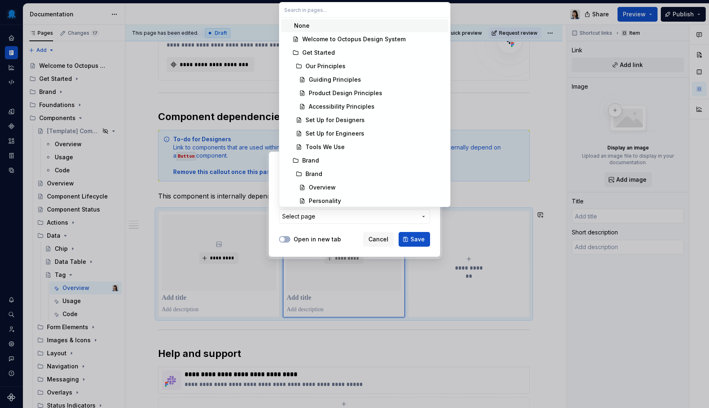
type textarea "*"
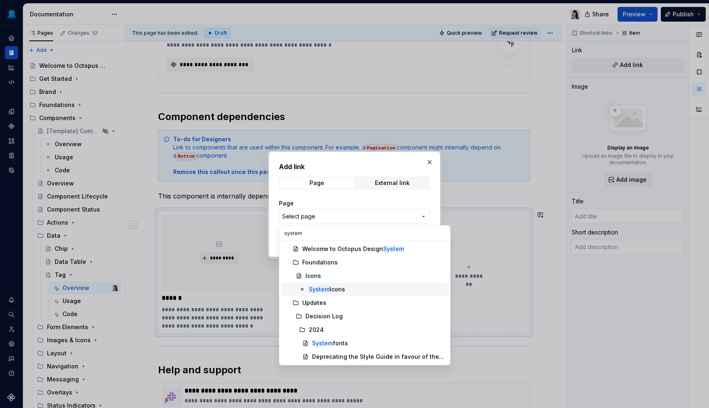
type input "system"
click at [336, 290] on div "System Icons" at bounding box center [327, 289] width 36 height 8
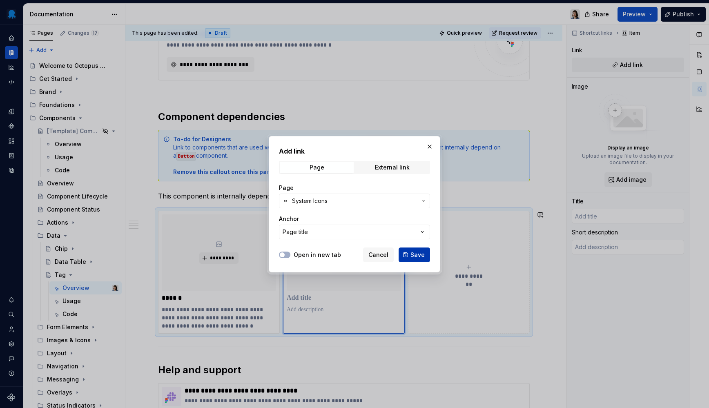
click at [421, 256] on span "Save" at bounding box center [417, 255] width 14 height 8
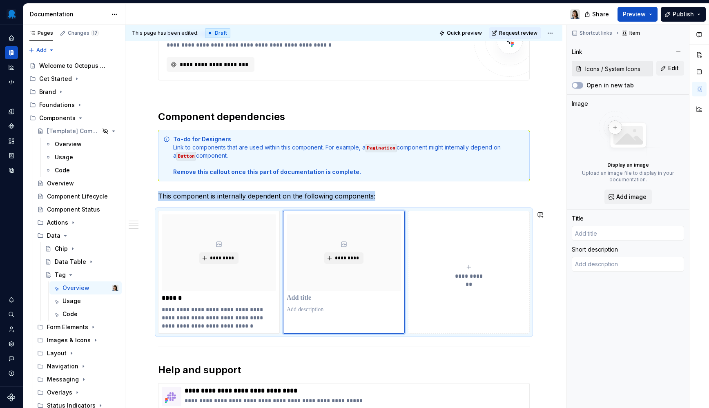
type textarea "*"
type input "System Icons"
click at [152, 139] on span at bounding box center [150, 139] width 7 height 11
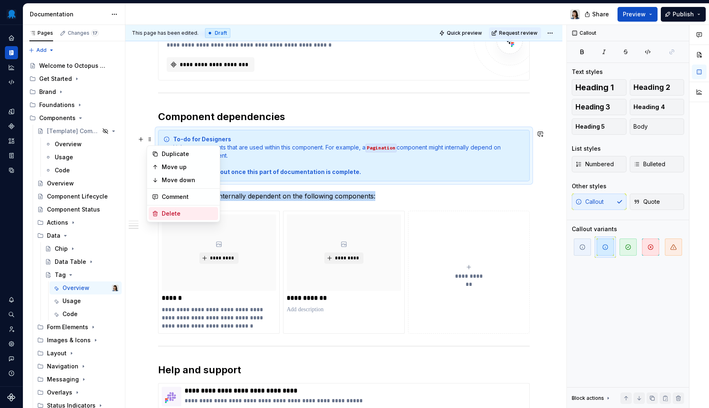
click at [190, 210] on div "Delete" at bounding box center [188, 213] width 53 height 8
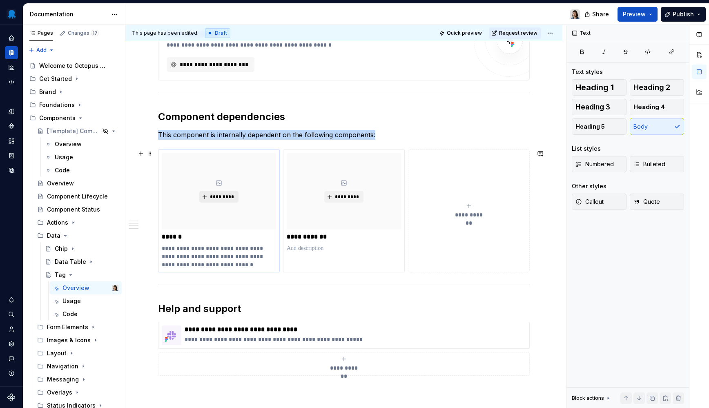
click at [229, 198] on span "*********" at bounding box center [221, 197] width 25 height 7
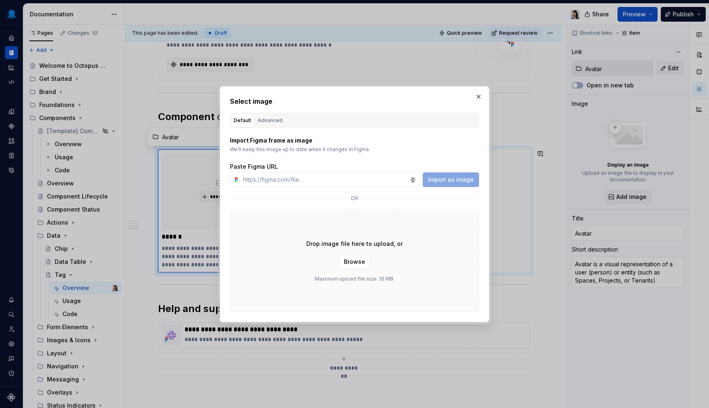
type textarea "*"
click at [270, 120] on div "Advanced" at bounding box center [270, 120] width 25 height 8
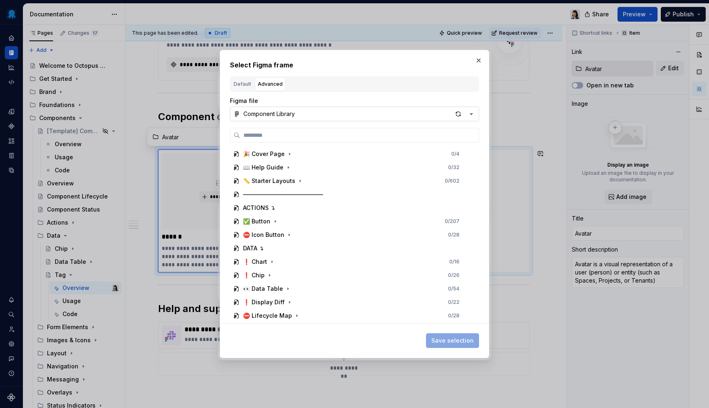
click at [327, 113] on button "Component Library" at bounding box center [354, 114] width 249 height 15
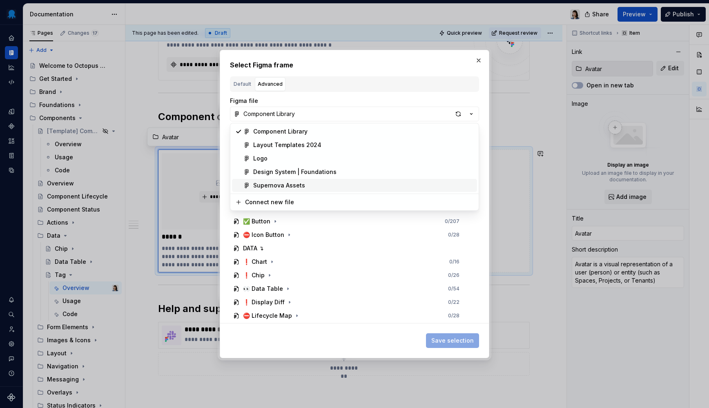
click at [314, 186] on div "Supernova Assets" at bounding box center [363, 185] width 220 height 8
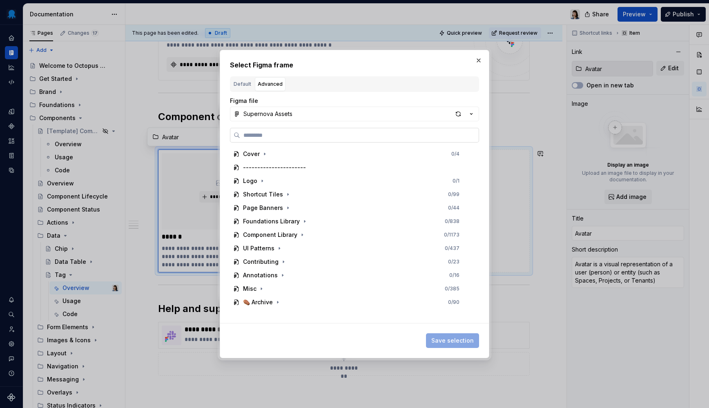
click at [313, 134] on input "search" at bounding box center [359, 135] width 238 height 8
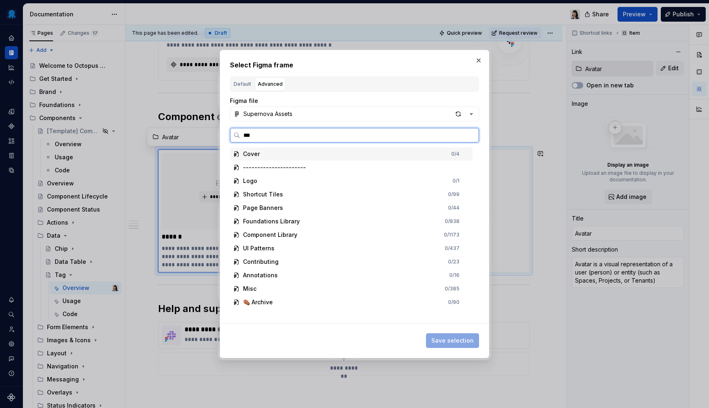
type input "****"
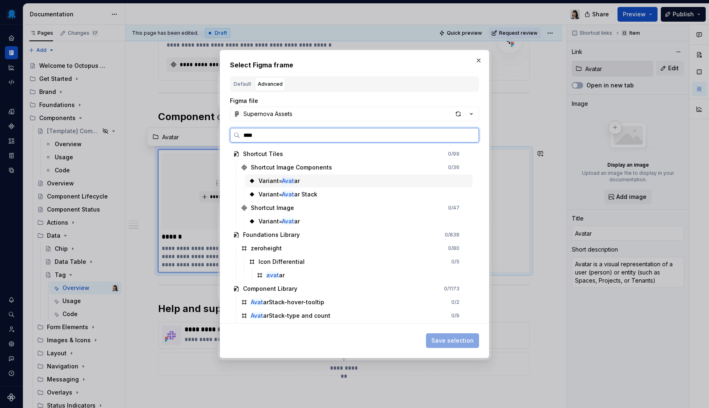
click at [315, 177] on div "Variant= Avat ar" at bounding box center [358, 180] width 227 height 13
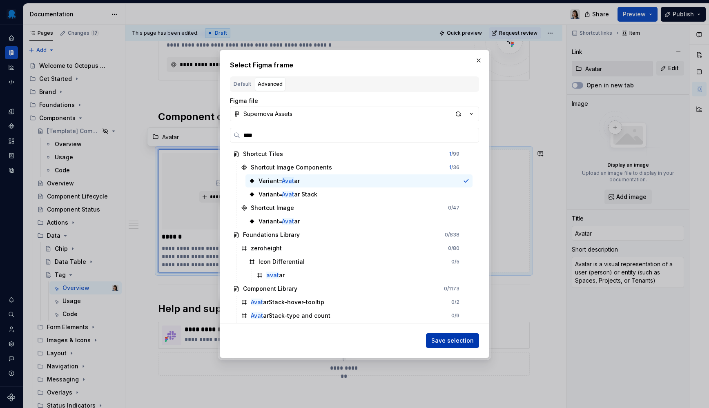
click at [449, 335] on button "Save selection" at bounding box center [452, 340] width 53 height 15
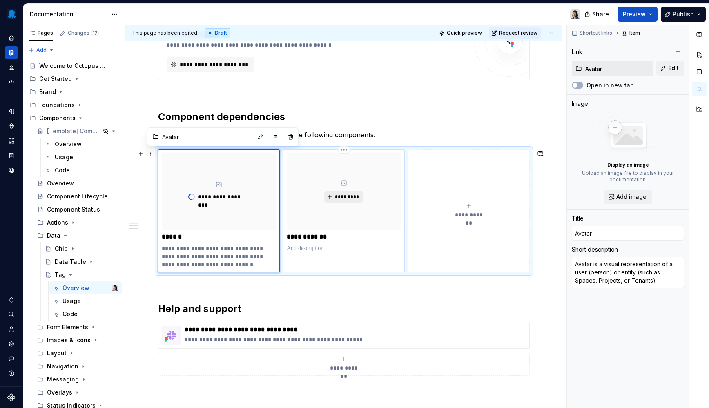
type textarea "*"
type input "Icons / System Icons"
type input "System Icons"
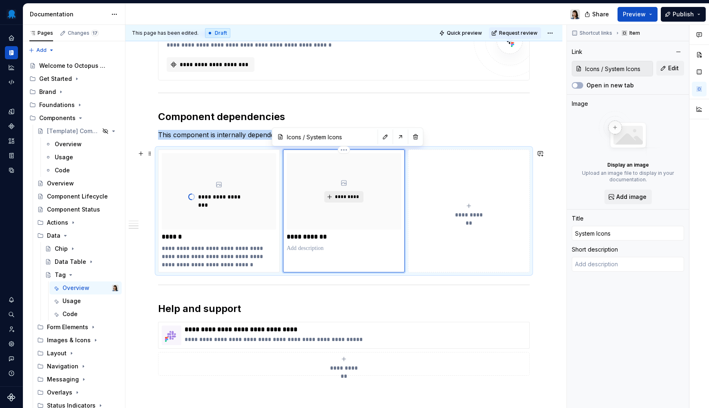
click at [344, 195] on span "*********" at bounding box center [346, 197] width 25 height 7
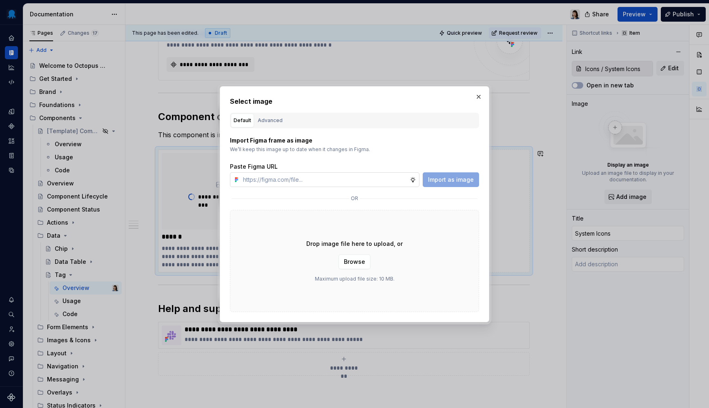
type textarea "*"
click at [278, 123] on div "Advanced" at bounding box center [270, 120] width 25 height 8
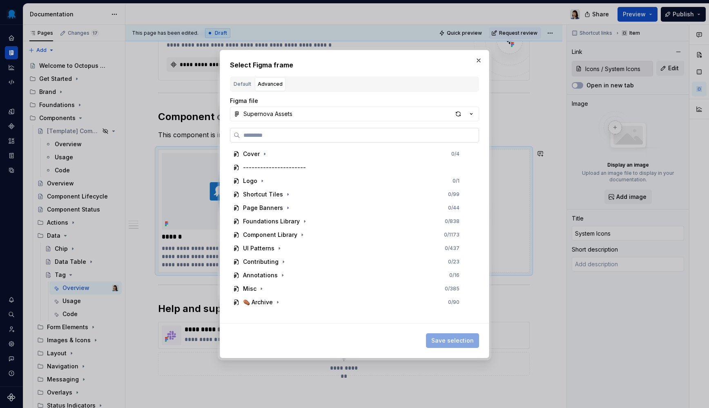
click at [284, 134] on input "search" at bounding box center [359, 135] width 238 height 8
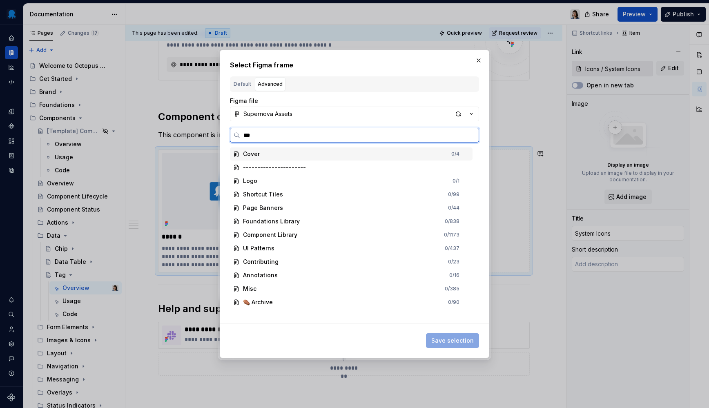
type input "****"
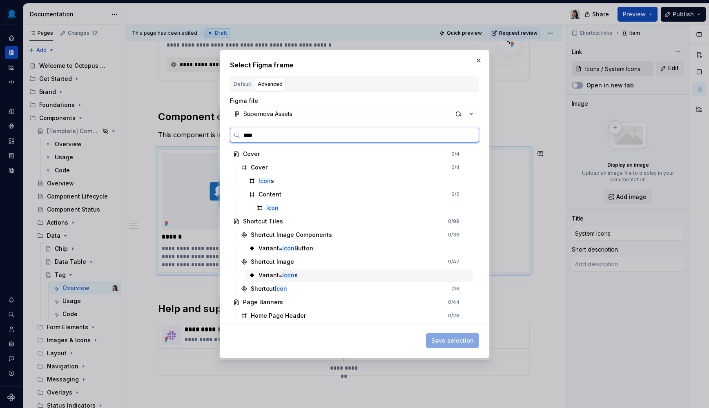
click at [314, 277] on div "Variant= Icon s" at bounding box center [358, 275] width 227 height 13
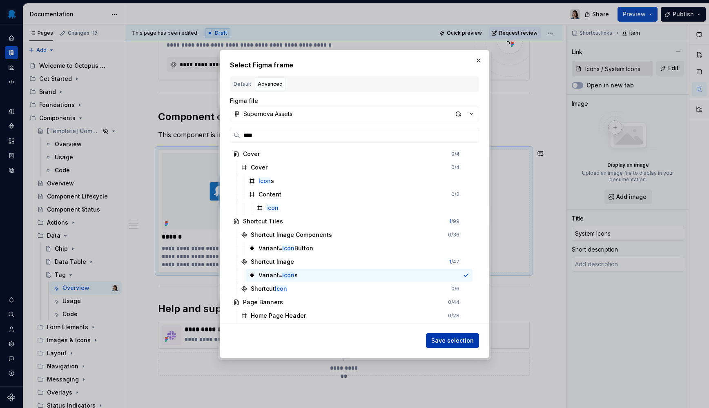
click at [450, 339] on span "Save selection" at bounding box center [452, 340] width 42 height 8
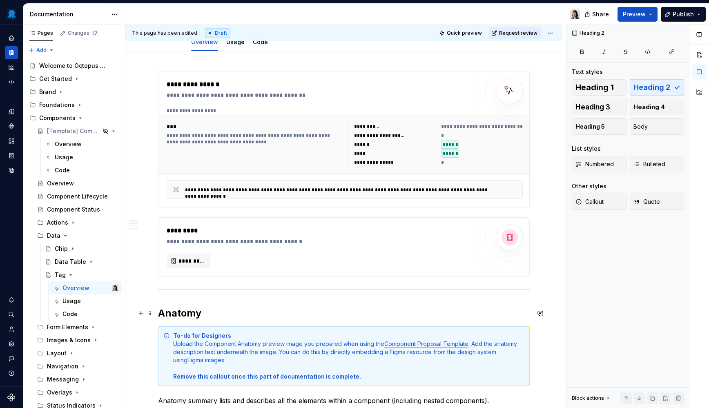
scroll to position [0, 0]
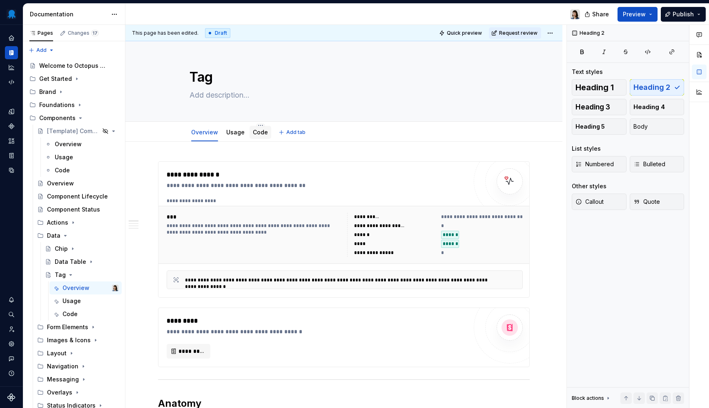
click at [253, 136] on div "Code" at bounding box center [260, 132] width 15 height 8
click at [255, 136] on link "Code" at bounding box center [260, 132] width 15 height 7
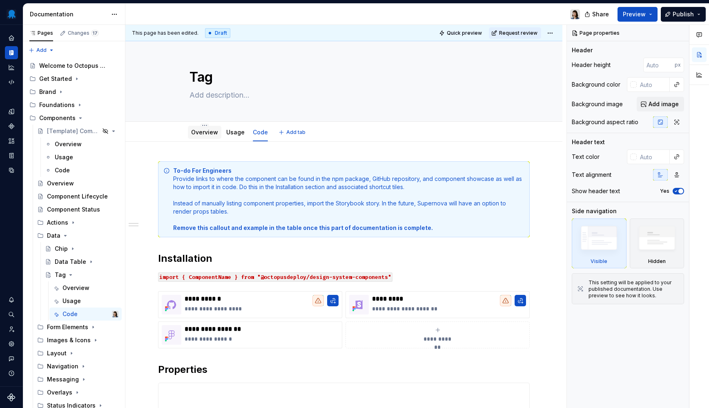
click at [193, 134] on link "Overview" at bounding box center [204, 132] width 27 height 7
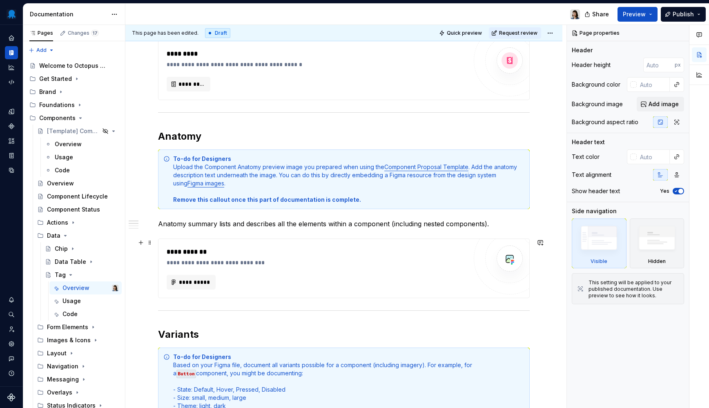
scroll to position [288, 0]
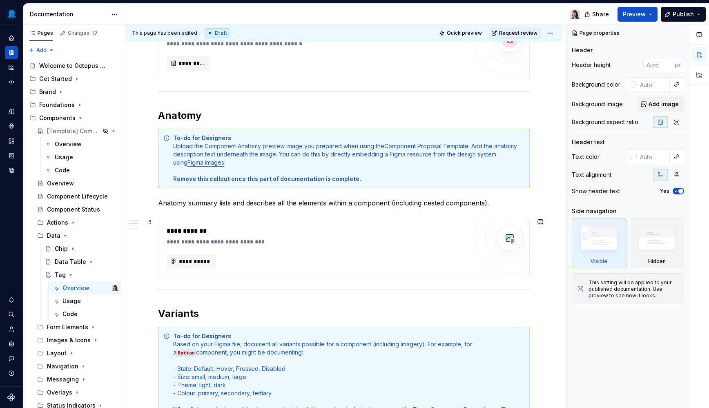
click at [261, 267] on div "**********" at bounding box center [317, 261] width 300 height 15
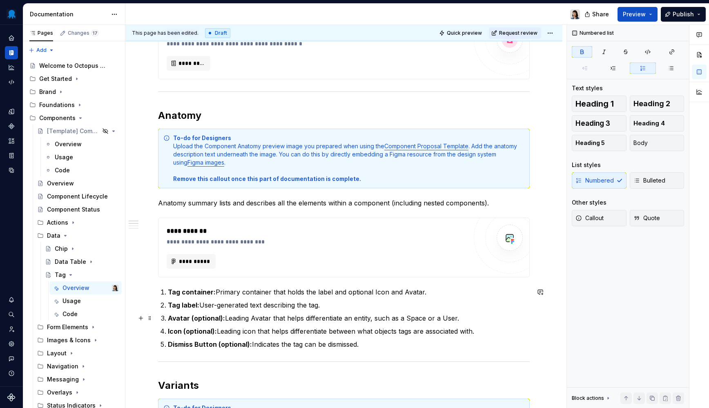
click at [300, 312] on ol "Tag container: Primary container that holds the label and optional Icon and Ava…" at bounding box center [349, 318] width 362 height 62
click at [354, 332] on p "Icon (optional): Leading icon that helps differentiate between what objects tag…" at bounding box center [349, 331] width 362 height 10
click at [298, 348] on p "Dismiss Button (optional): Indicates the tag can be dismissed." at bounding box center [349, 344] width 362 height 10
click at [398, 343] on p "Dismiss Button (optional): Indicates the tag can be dismissed." at bounding box center [349, 344] width 362 height 10
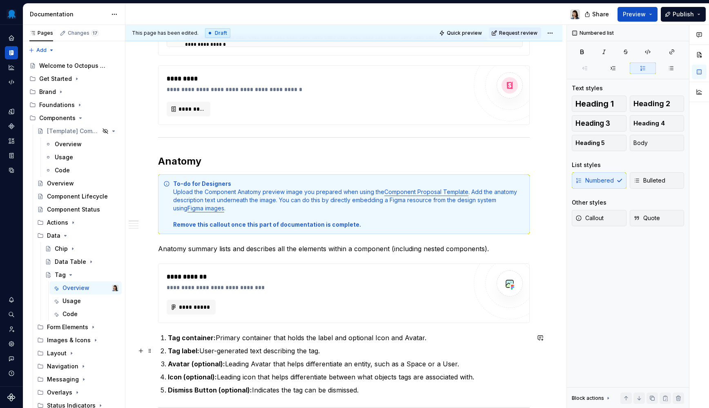
scroll to position [245, 0]
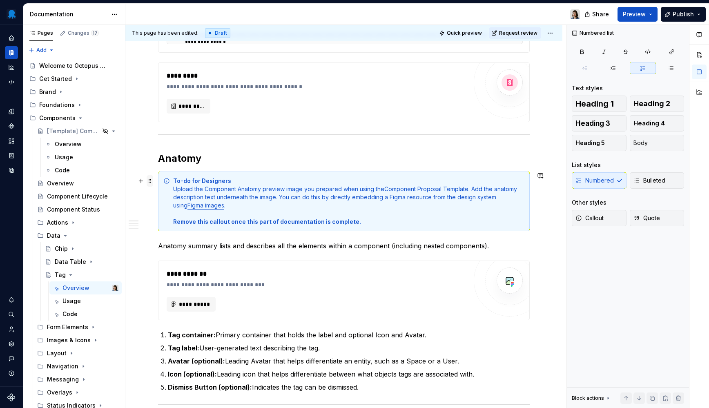
click at [152, 181] on span at bounding box center [150, 180] width 7 height 11
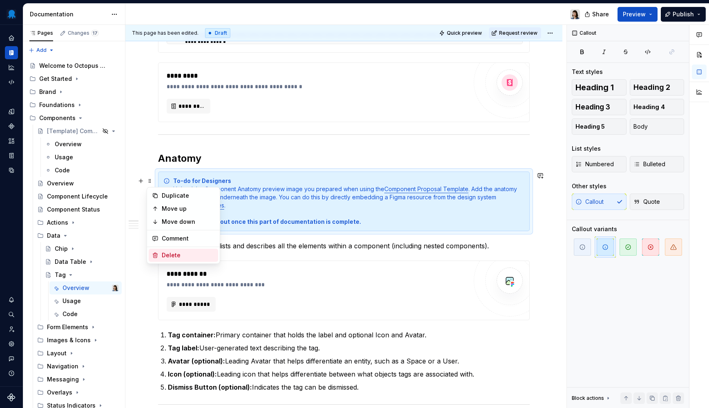
click at [178, 254] on div "Delete" at bounding box center [188, 255] width 53 height 8
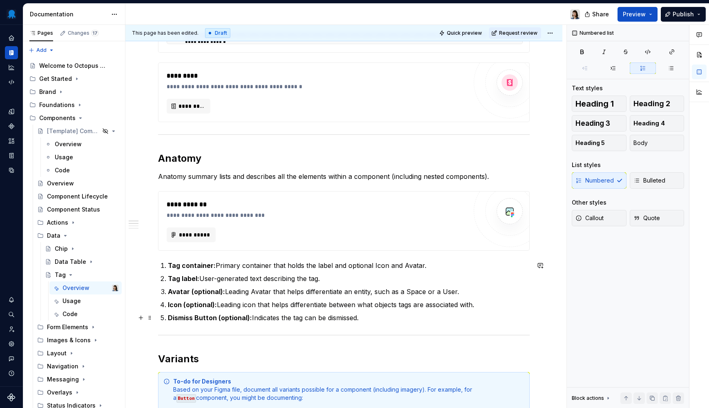
click at [324, 315] on p "Dismiss Button (optional): Indicates the tag can be dismissed." at bounding box center [349, 318] width 362 height 10
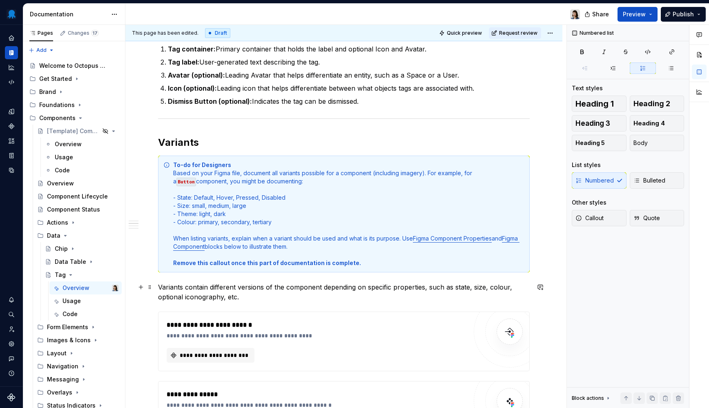
scroll to position [487, 0]
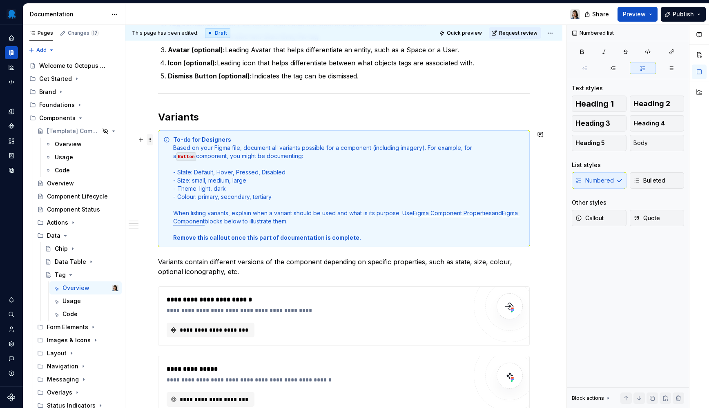
click at [149, 141] on span at bounding box center [150, 139] width 7 height 11
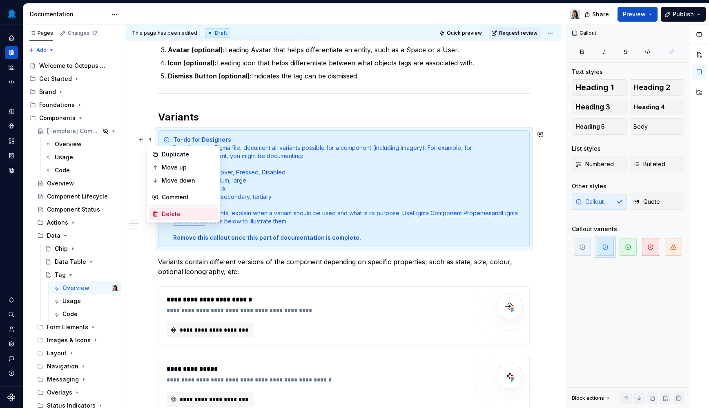
click at [185, 218] on div "Delete" at bounding box center [183, 213] width 69 height 13
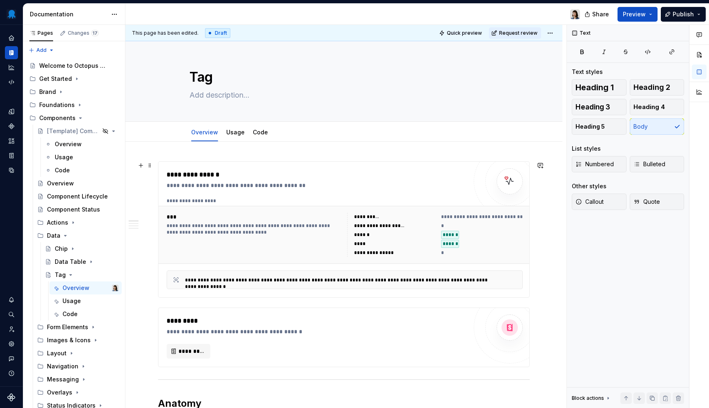
scroll to position [6, 0]
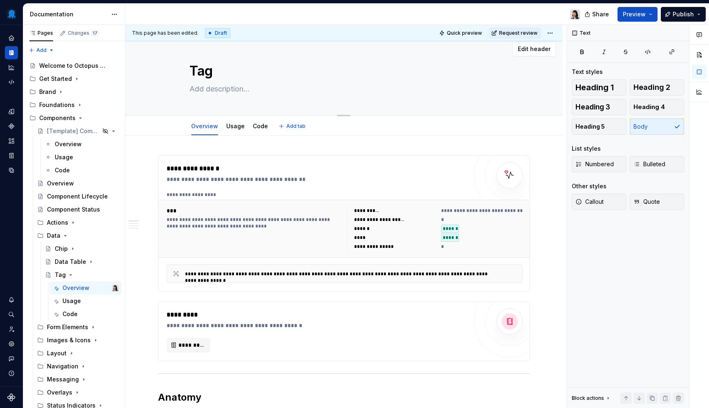
click at [213, 90] on textarea at bounding box center [342, 88] width 309 height 13
paste textarea "Used to categorise, classify or filter corresponding object, or to communicate …"
type textarea "*"
type textarea "Used to categorise, classify or filter corresponding object, or to communicate …"
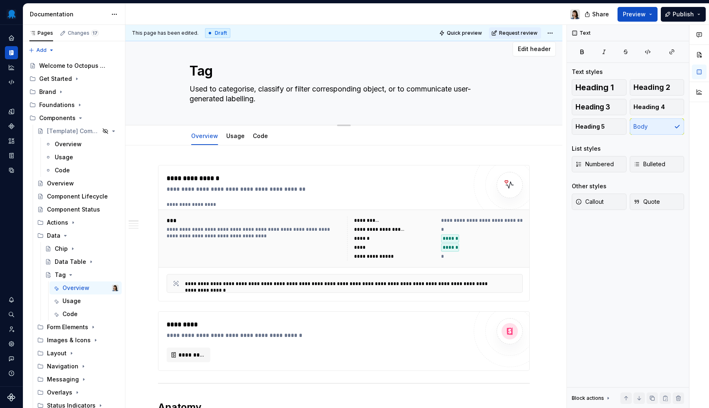
type textarea "*"
type textarea "Used to categorize, classify or filter corresponding object, or to communicate …"
click at [244, 100] on textarea "Used to categorize, classify or filter corresponding object, or to communicate …" at bounding box center [342, 93] width 309 height 23
type textarea "*"
type textarea "Used to categorize, classify or filter corresponding object, or to communicate …"
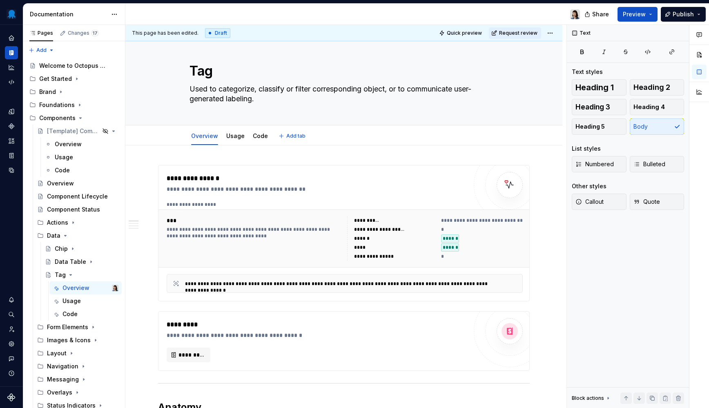
type textarea "*"
type textarea "Used to categorize, classify or filter corresponding object, or to communicate …"
click at [402, 187] on div "**********" at bounding box center [317, 189] width 300 height 8
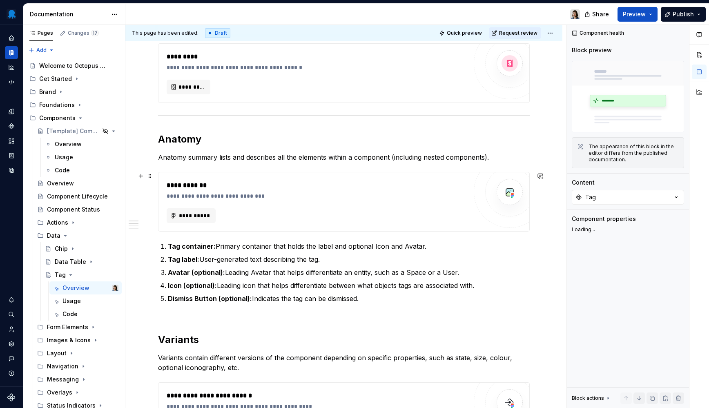
scroll to position [489, 0]
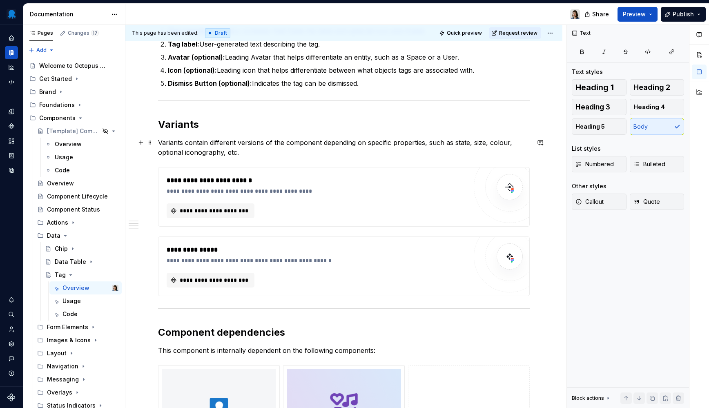
click at [300, 146] on p "Variants contain different versions of the component depending on specific prop…" at bounding box center [344, 148] width 372 height 20
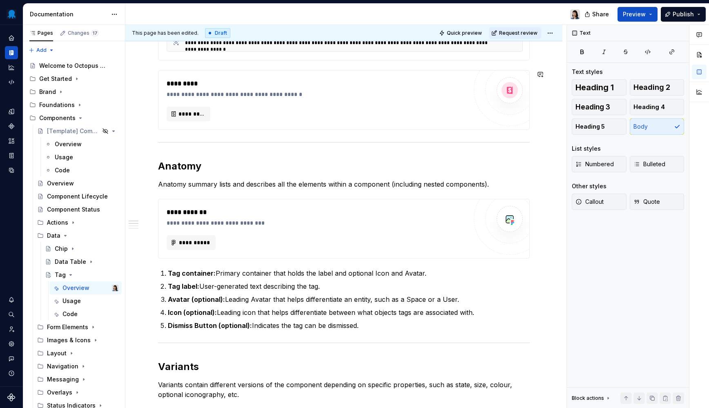
scroll to position [279, 0]
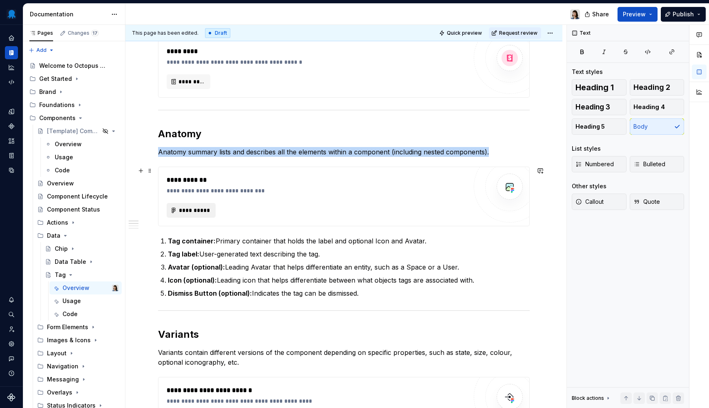
click at [191, 213] on span "**********" at bounding box center [194, 210] width 32 height 8
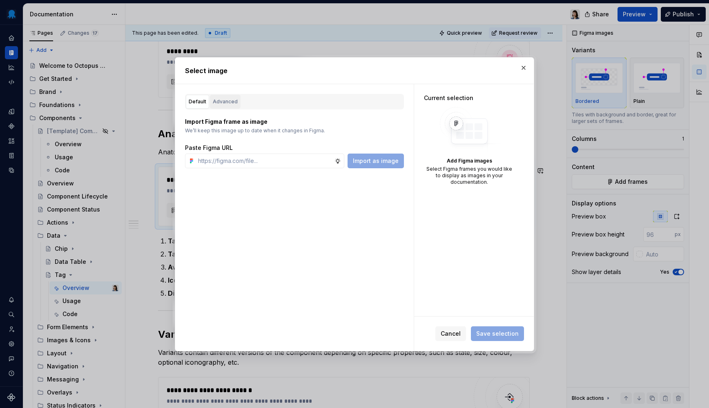
click at [224, 99] on div "Advanced" at bounding box center [225, 102] width 25 height 8
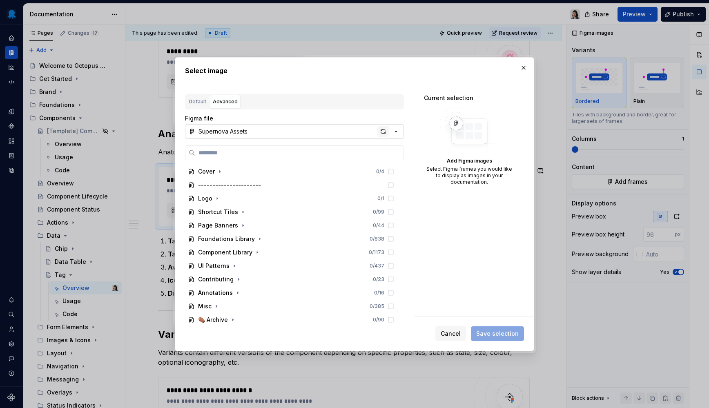
click at [385, 131] on div "button" at bounding box center [382, 131] width 11 height 11
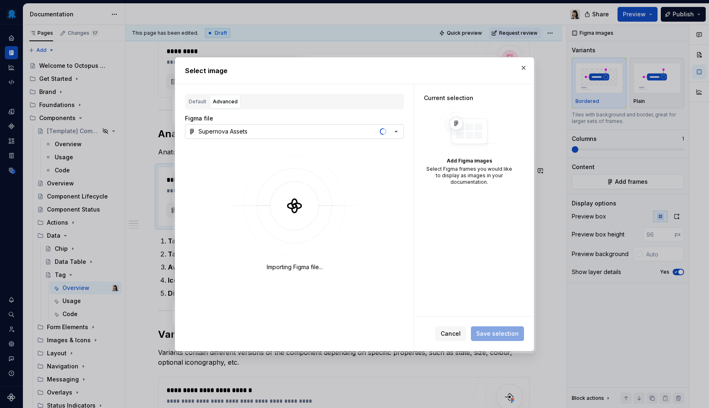
type textarea "*"
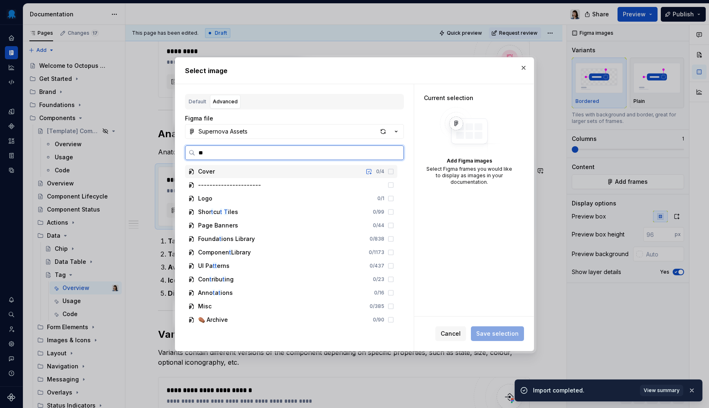
type input "***"
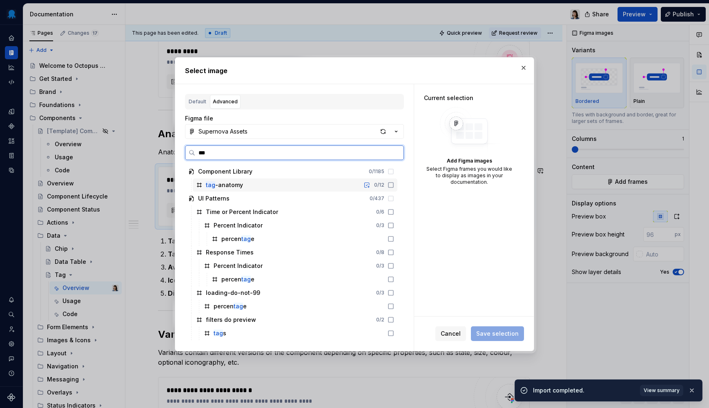
click at [245, 182] on div "tag -anatomy 0 / 12" at bounding box center [295, 184] width 205 height 13
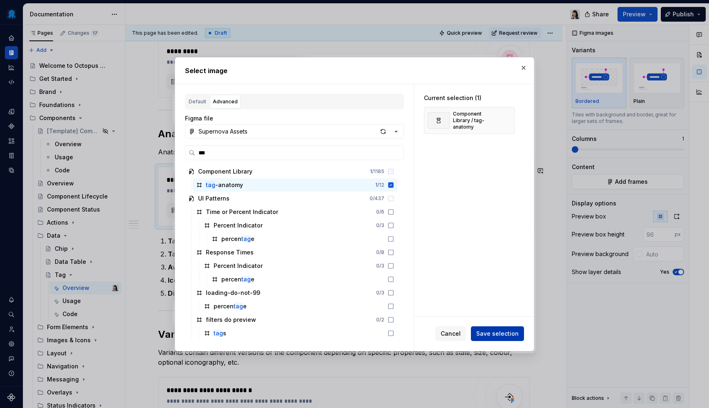
click at [504, 334] on span "Save selection" at bounding box center [497, 333] width 42 height 8
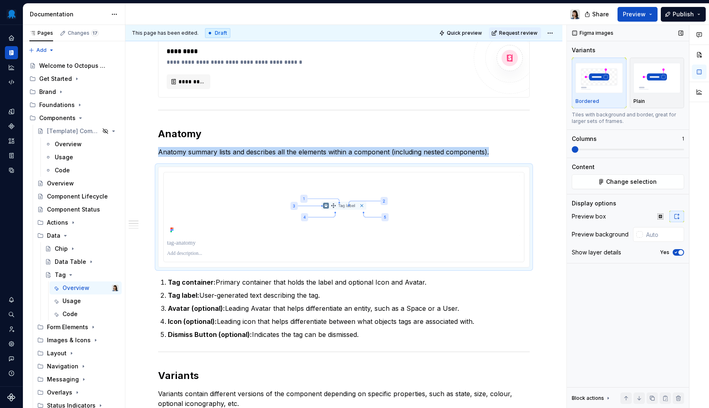
click at [678, 251] on icon "button" at bounding box center [675, 252] width 7 height 5
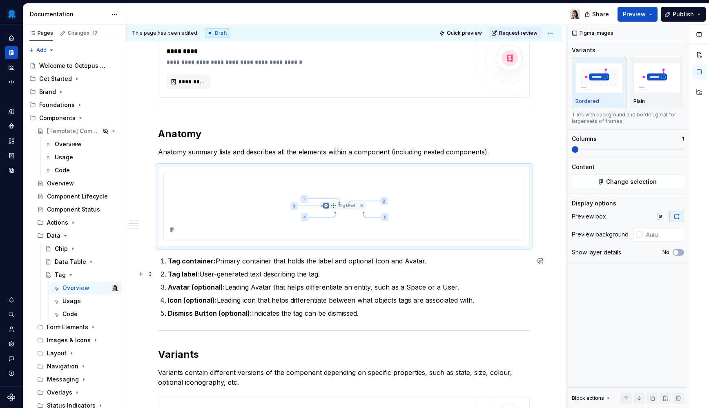
click at [500, 271] on p "Tag label: User-generated text describing the tag." at bounding box center [349, 274] width 362 height 10
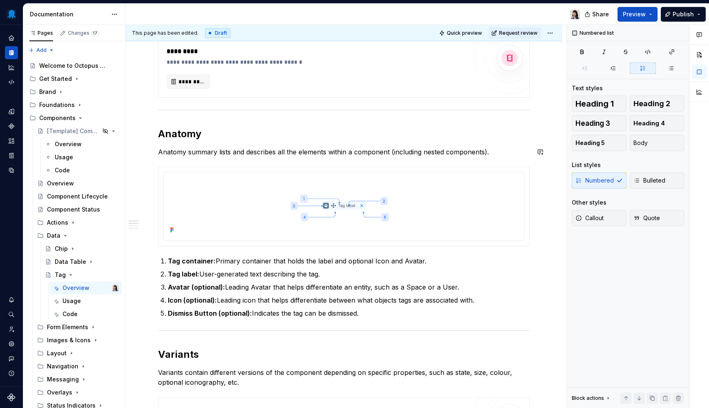
click at [243, 145] on div "**********" at bounding box center [344, 366] width 372 height 949
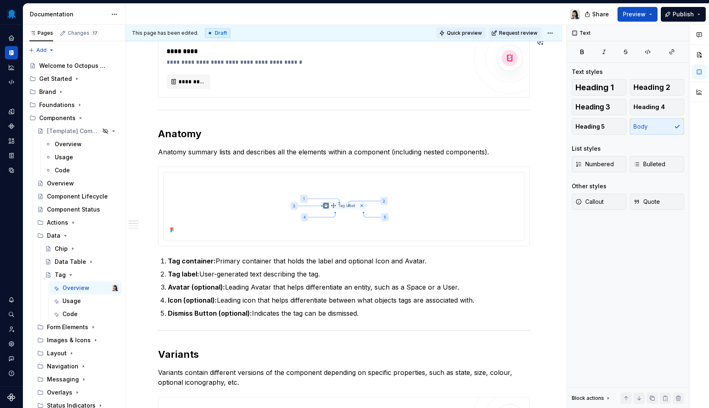
click at [465, 31] on span "Quick preview" at bounding box center [464, 33] width 35 height 7
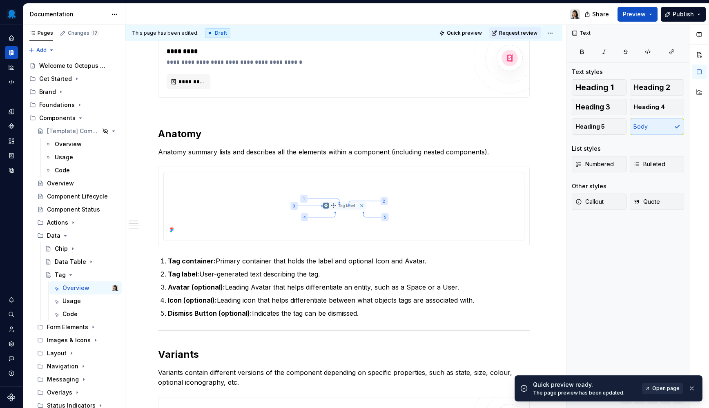
click at [674, 389] on span "Open page" at bounding box center [665, 388] width 27 height 7
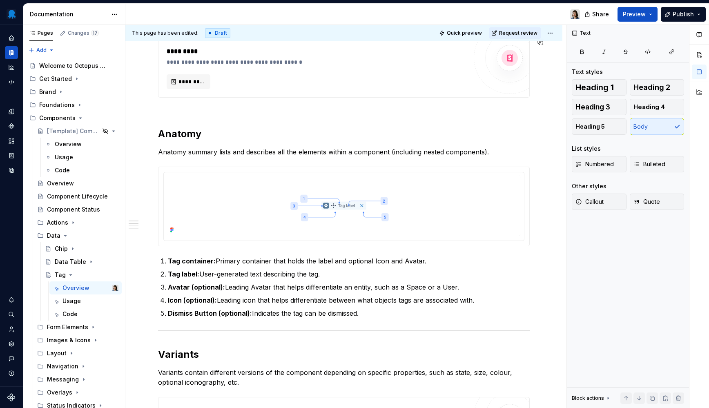
type textarea "*"
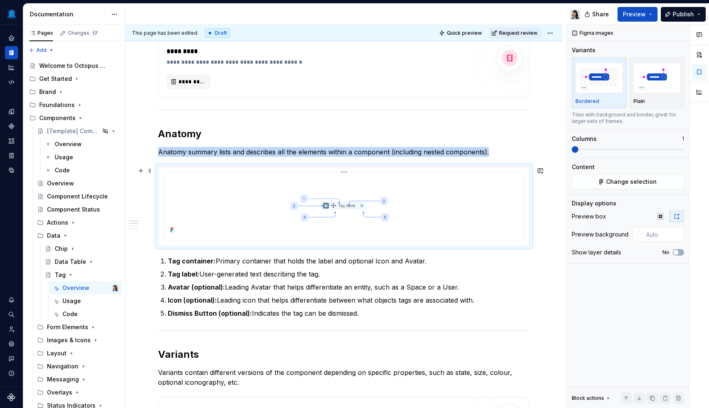
click at [365, 198] on img at bounding box center [344, 206] width 354 height 60
click at [663, 236] on input "text" at bounding box center [663, 234] width 41 height 15
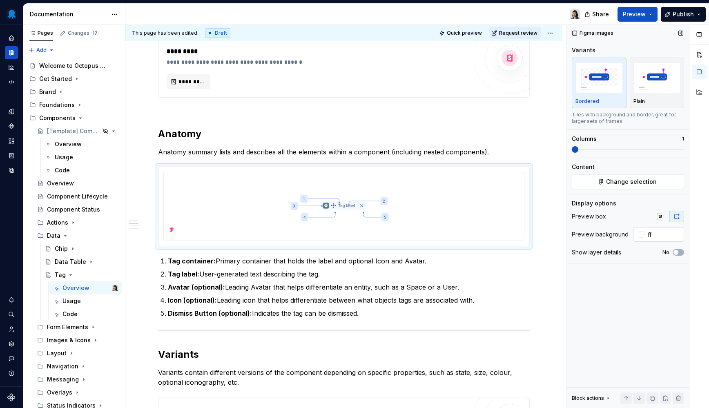
type input "#FFFFFF"
click at [526, 303] on p "Icon (optional): Leading icon that helps differentiate between what objects tag…" at bounding box center [349, 300] width 362 height 10
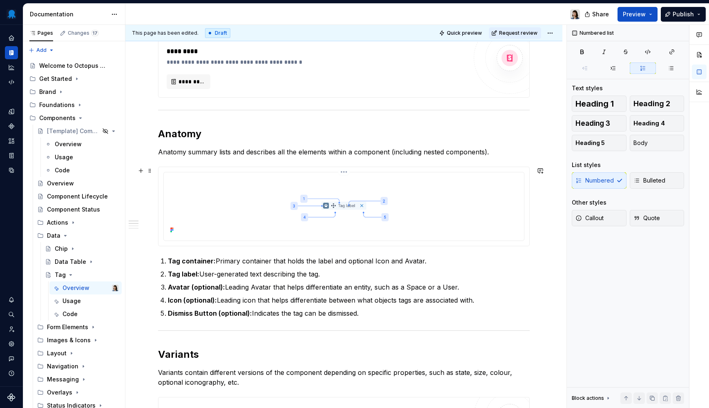
click at [425, 204] on img at bounding box center [344, 206] width 354 height 60
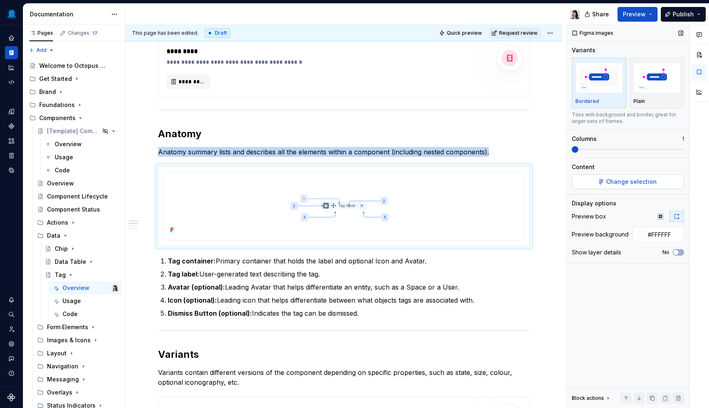
click at [620, 182] on span "Change selection" at bounding box center [631, 182] width 51 height 8
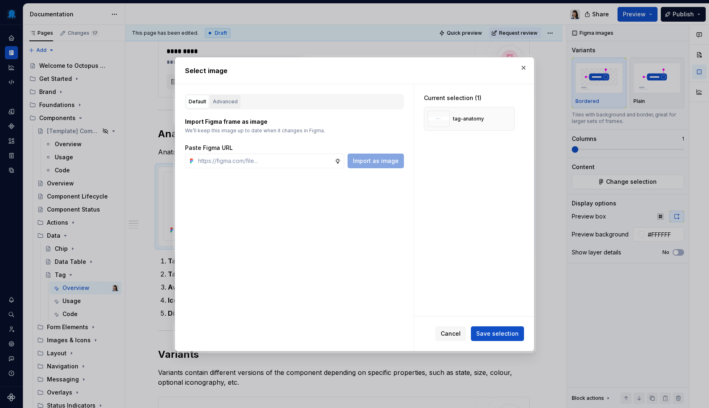
click at [228, 100] on div "Advanced" at bounding box center [225, 102] width 25 height 8
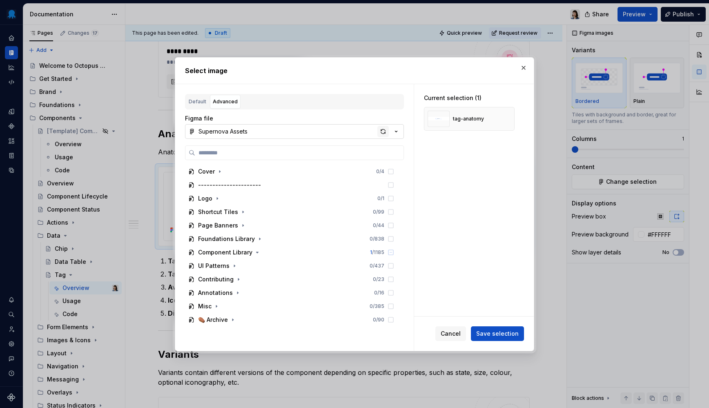
click at [384, 134] on div "button" at bounding box center [382, 131] width 11 height 11
type textarea "*"
click at [234, 149] on input "search" at bounding box center [299, 153] width 208 height 8
type input "***"
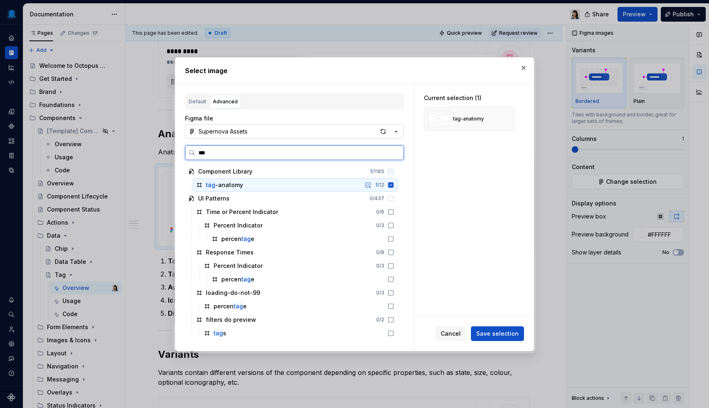
click at [269, 183] on div "tag -anatomy 1 / 12" at bounding box center [295, 184] width 205 height 13
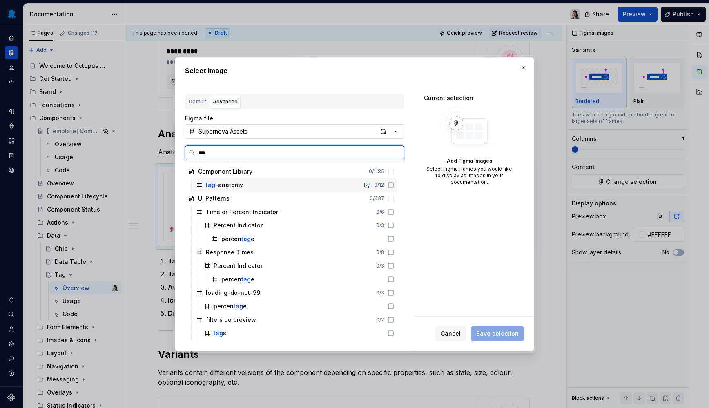
click at [275, 185] on div "tag -anatomy 0 / 12" at bounding box center [295, 184] width 205 height 13
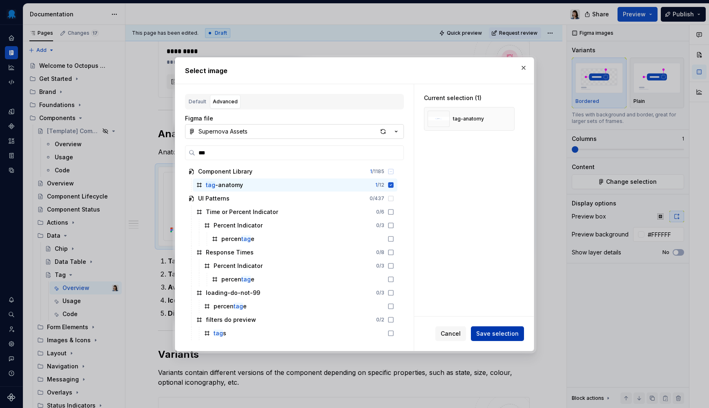
click at [492, 331] on span "Save selection" at bounding box center [497, 333] width 42 height 8
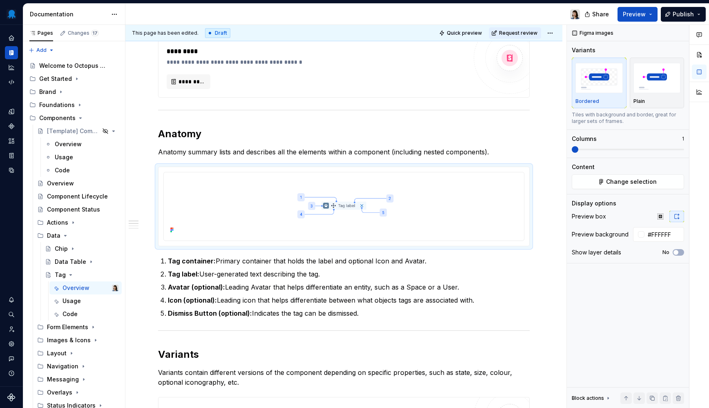
type textarea "*"
click at [514, 291] on p "Avatar (optional): Leading Avatar that helps differentiate an entity, such as a…" at bounding box center [349, 287] width 362 height 10
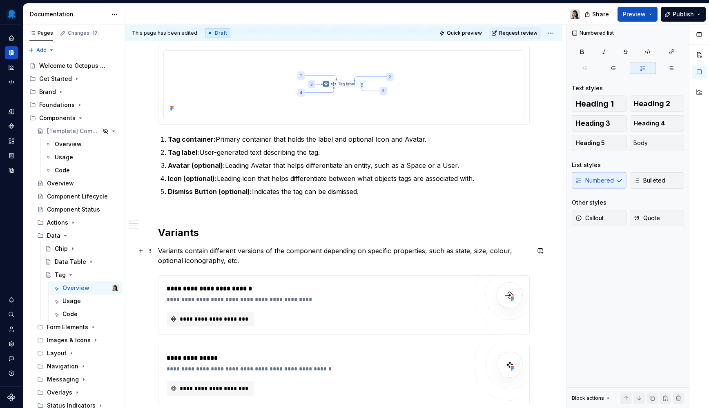
scroll to position [395, 0]
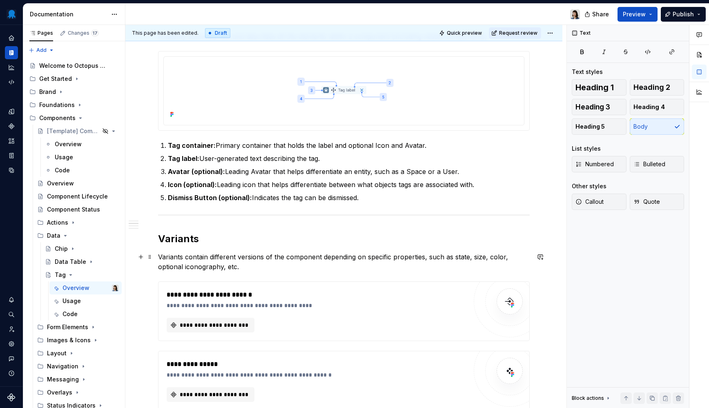
click at [433, 257] on p "Variants contain different versions of the component depending on specific prop…" at bounding box center [344, 262] width 372 height 20
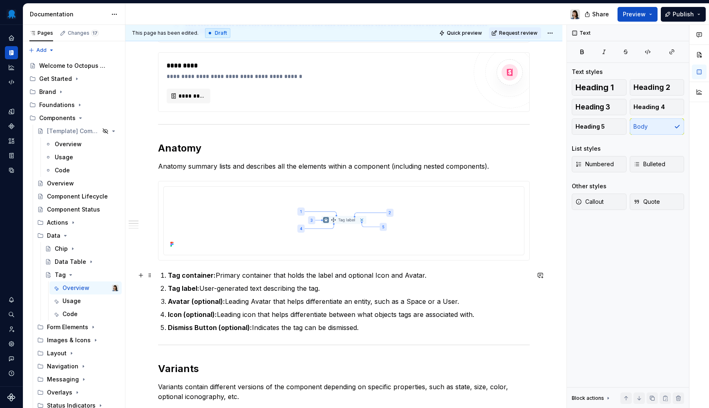
scroll to position [0, 0]
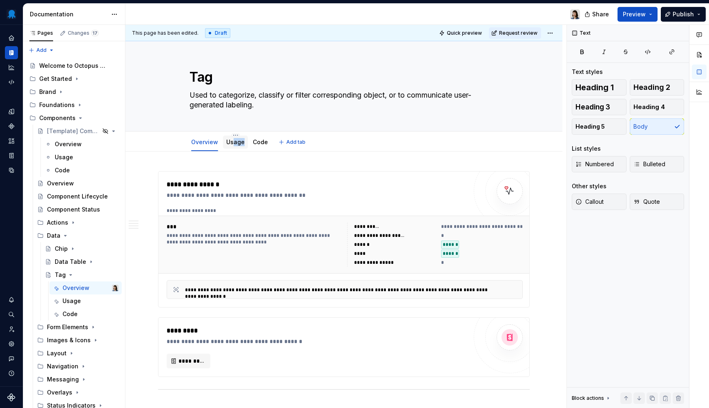
click at [232, 146] on div "Usage" at bounding box center [235, 142] width 18 height 10
click at [233, 142] on link "Usage" at bounding box center [235, 141] width 18 height 7
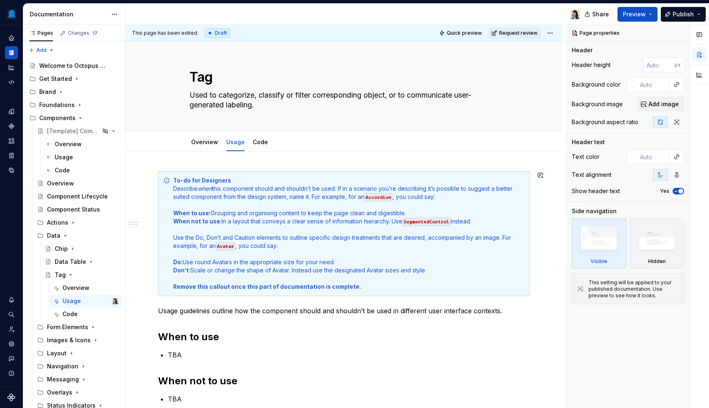
type textarea "*"
